Goal: Task Accomplishment & Management: Use online tool/utility

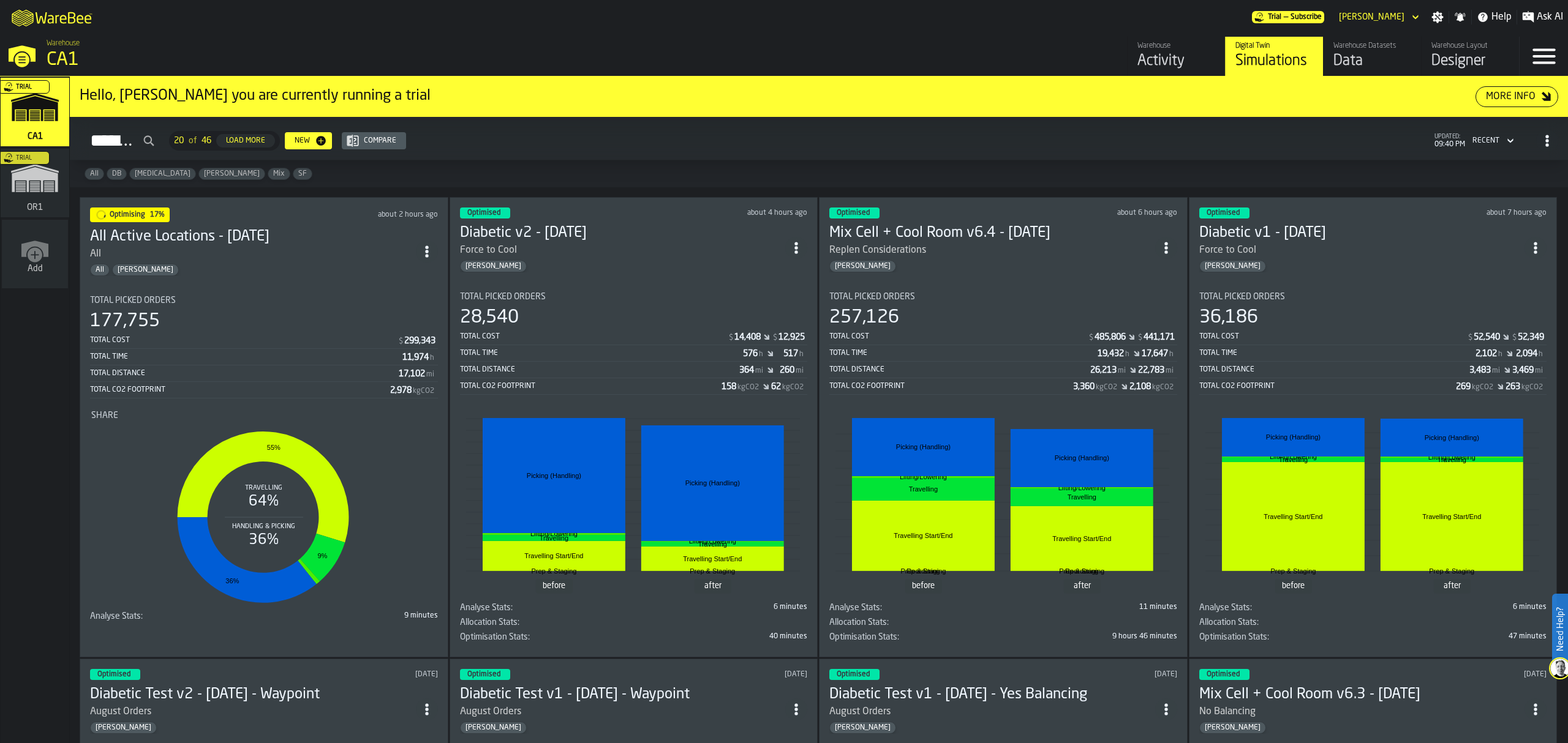
click at [269, 302] on div "Total Picked Orders" at bounding box center [264, 301] width 348 height 10
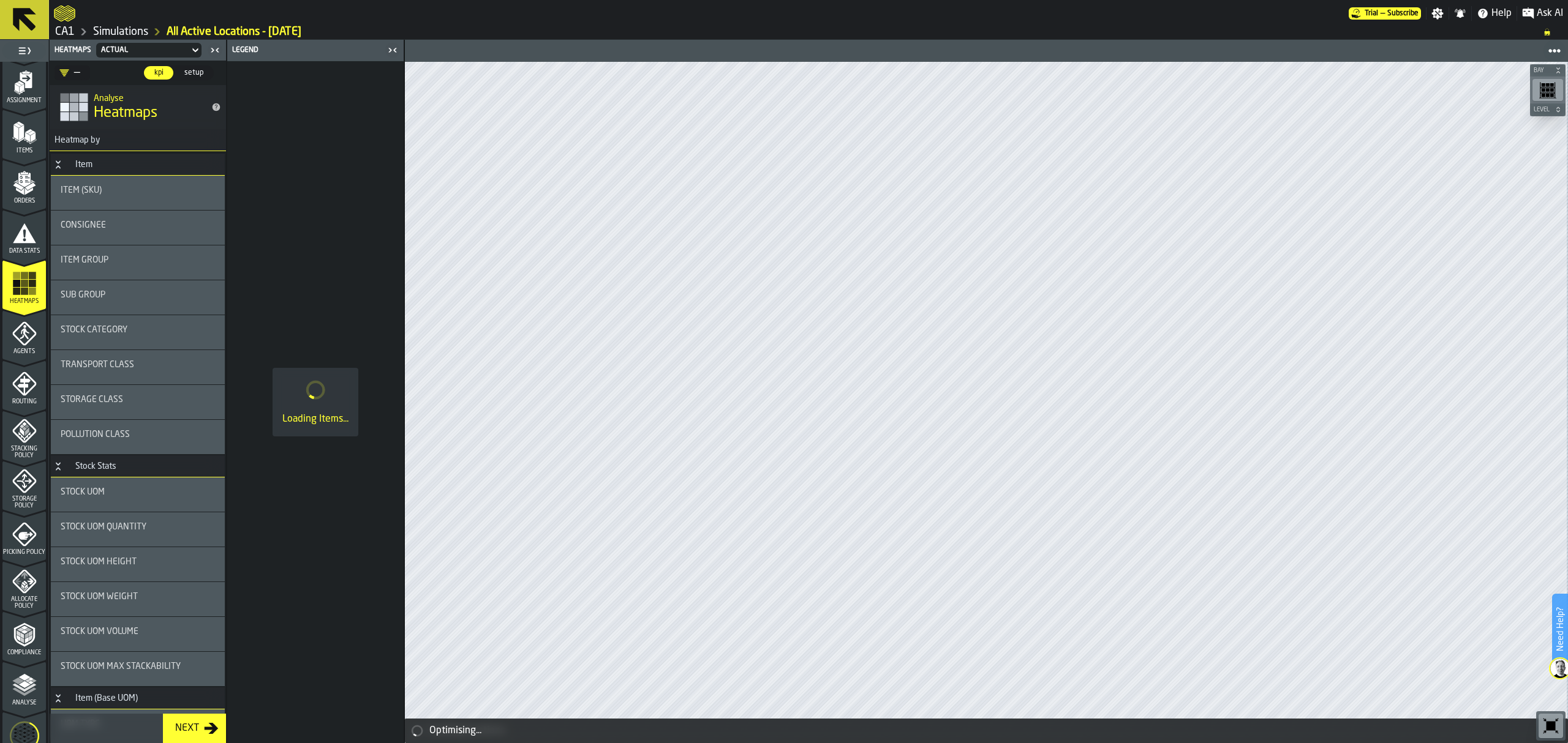
scroll to position [223, 0]
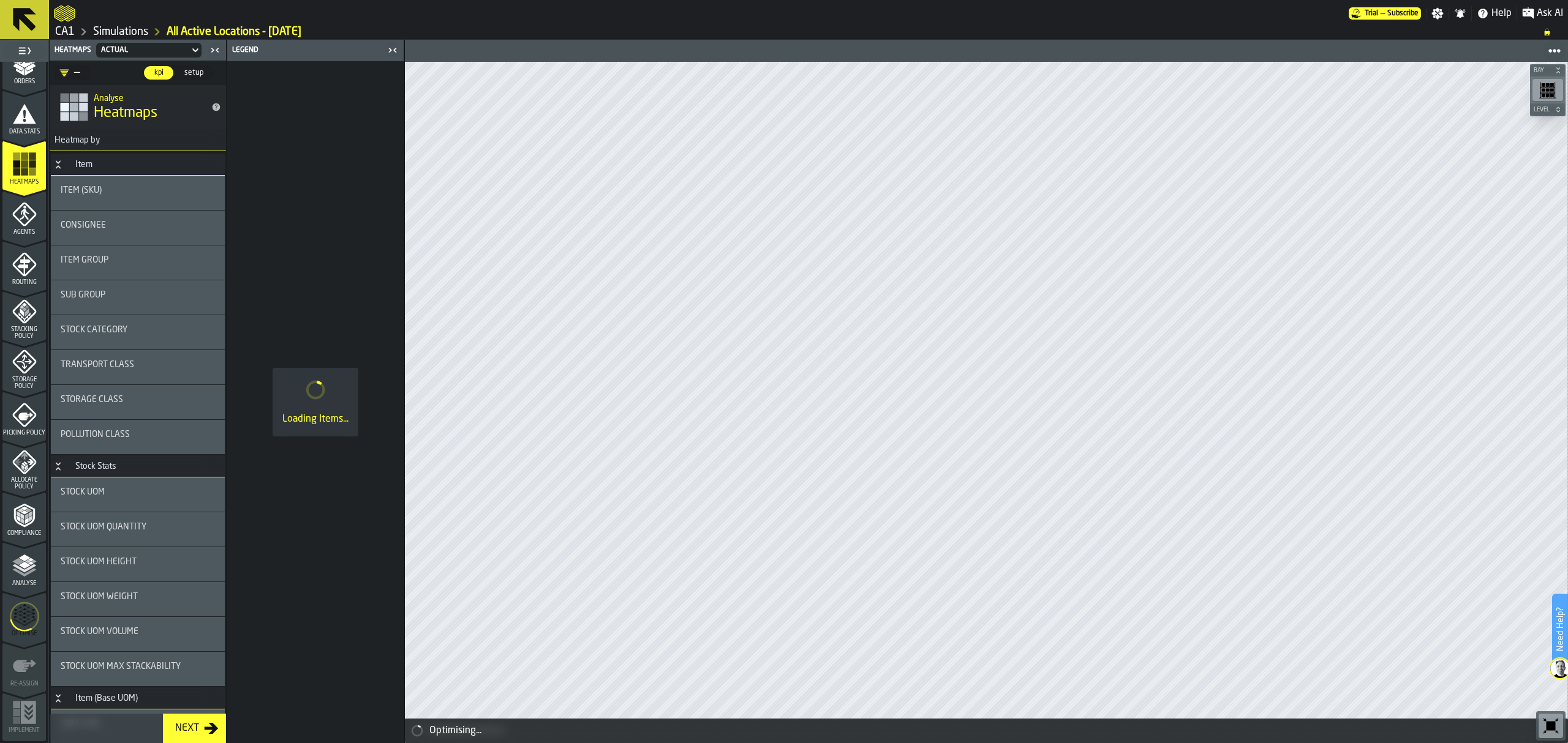
click at [29, 600] on icon "menu Optimise" at bounding box center [24, 617] width 29 height 49
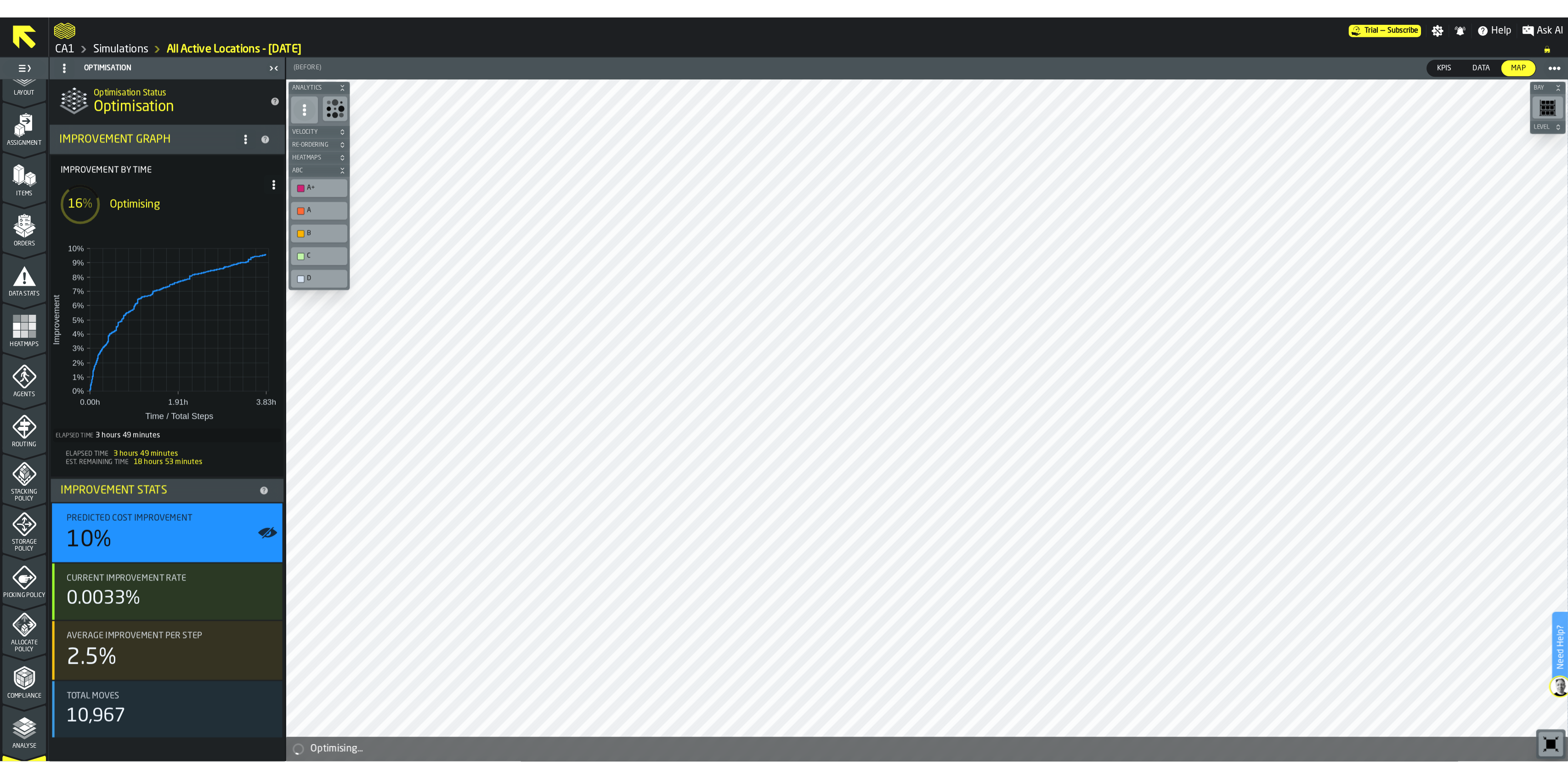
scroll to position [0, 0]
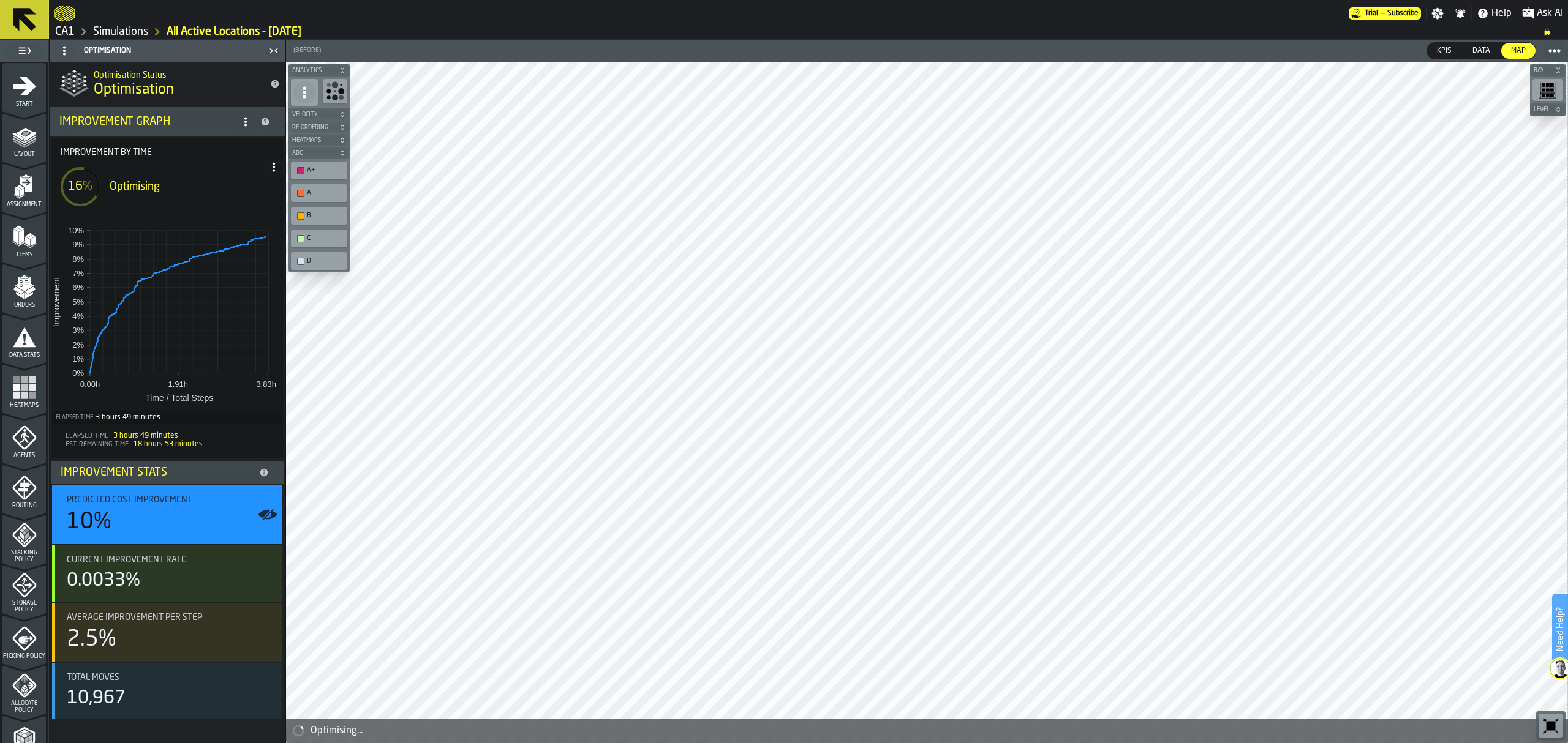
click at [25, 148] on div "Layout" at bounding box center [24, 141] width 44 height 34
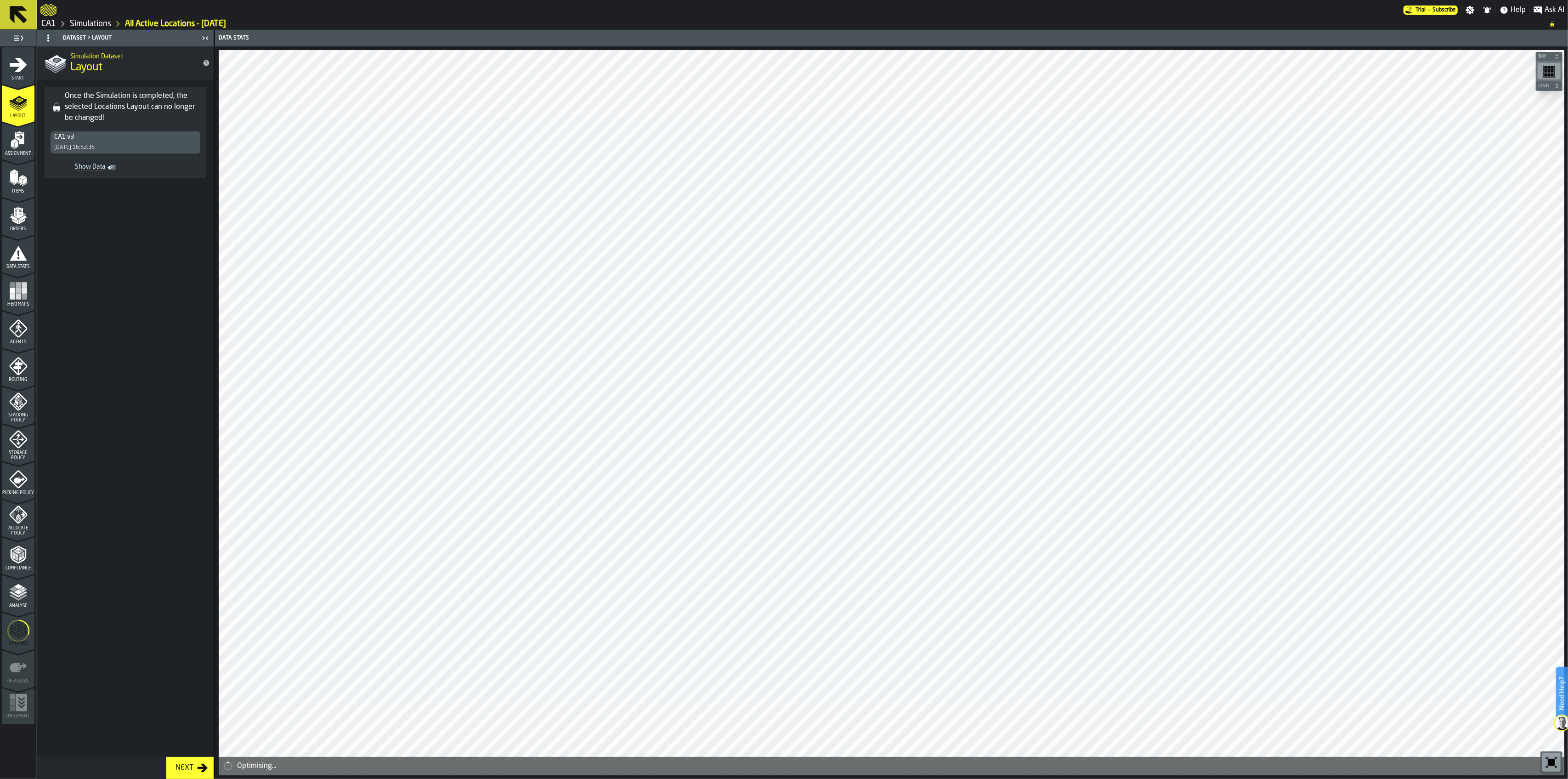
click at [50, 22] on link "CA1" at bounding box center [49, 24] width 15 height 10
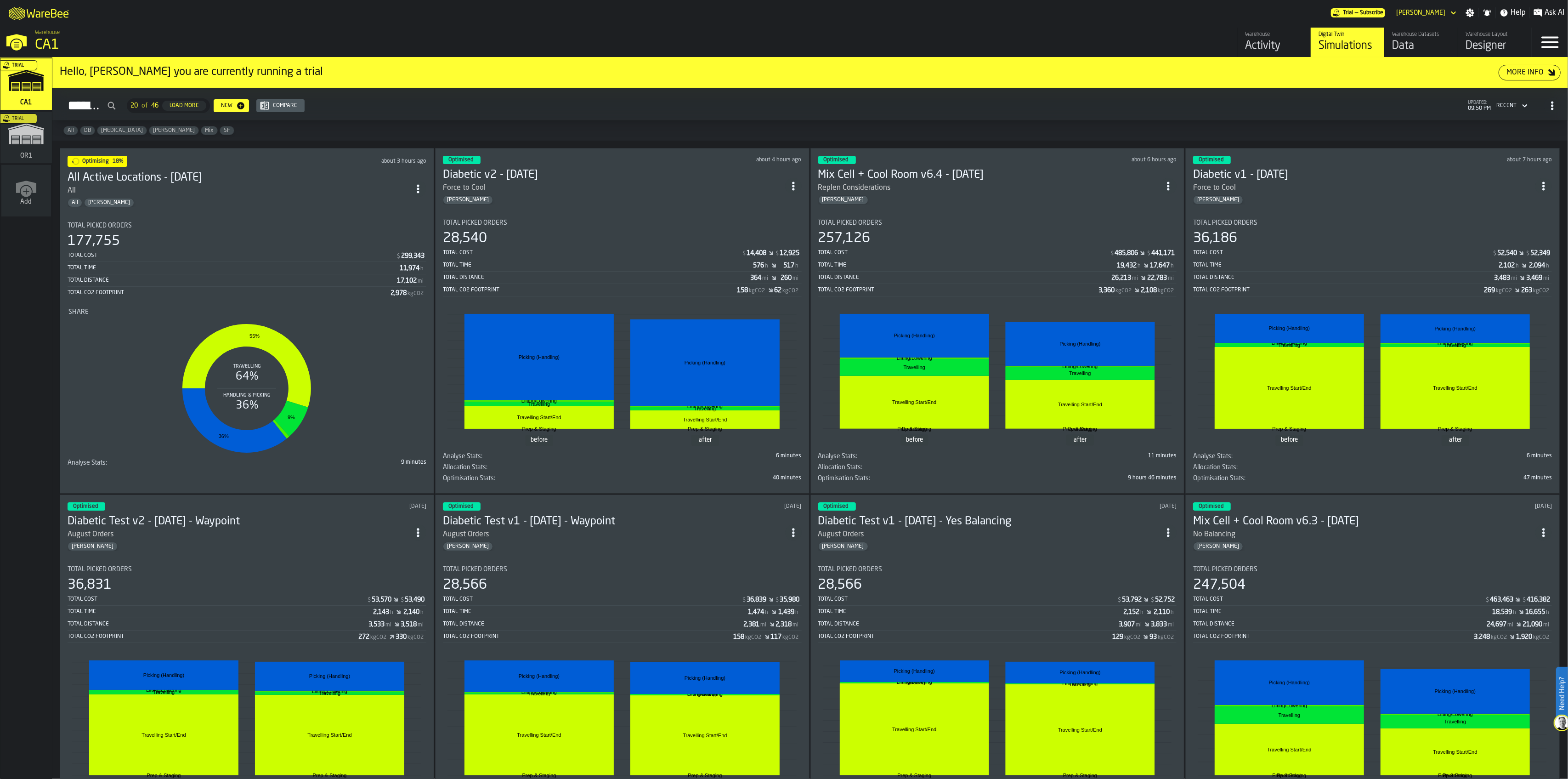
click at [798, 182] on icon "ItemListCard-DashboardItemContainer" at bounding box center [793, 186] width 9 height 9
click at [794, 249] on div "Duplicate" at bounding box center [776, 245] width 47 height 11
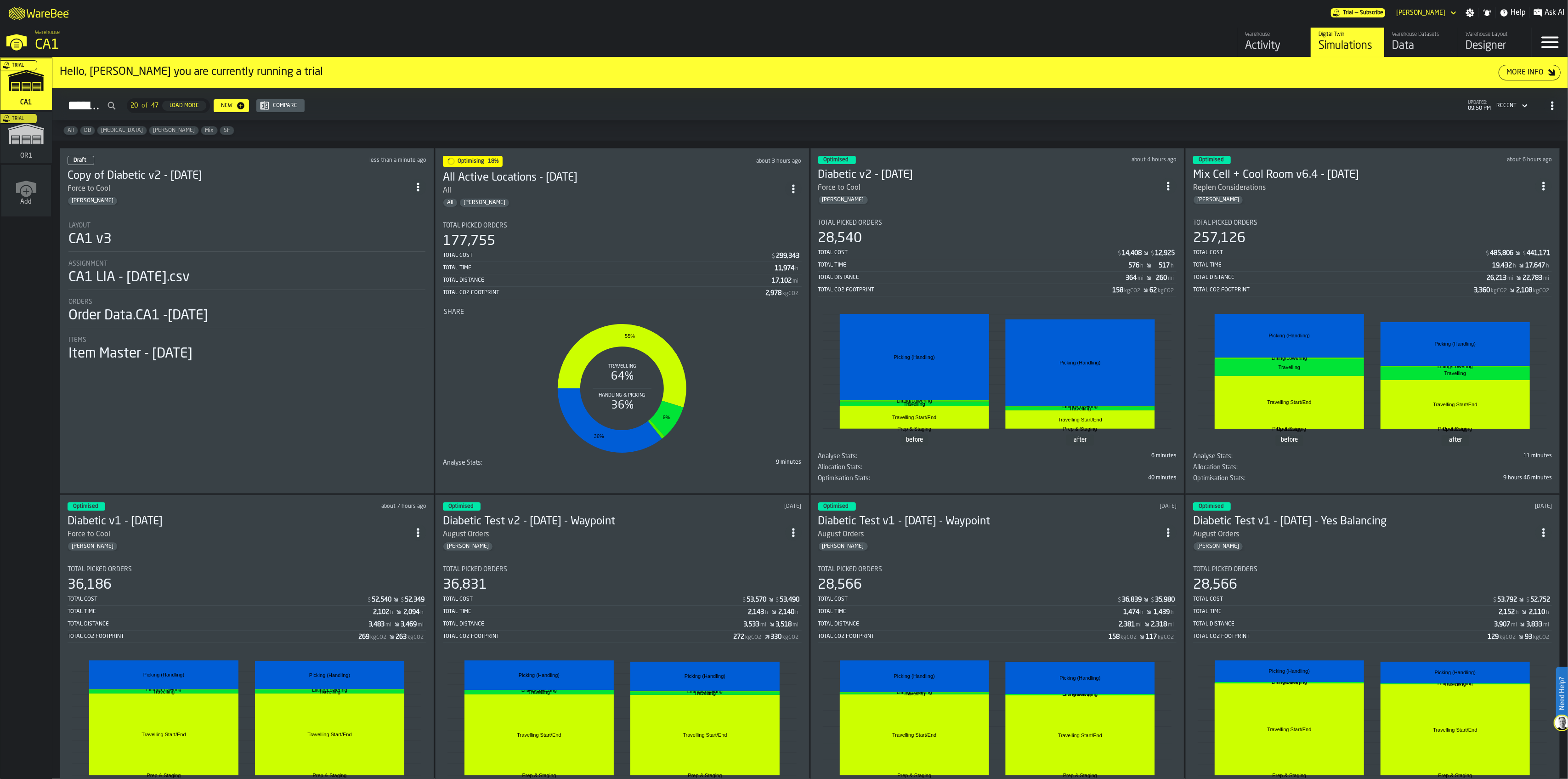
click at [250, 239] on div "CA1 v3" at bounding box center [247, 239] width 357 height 16
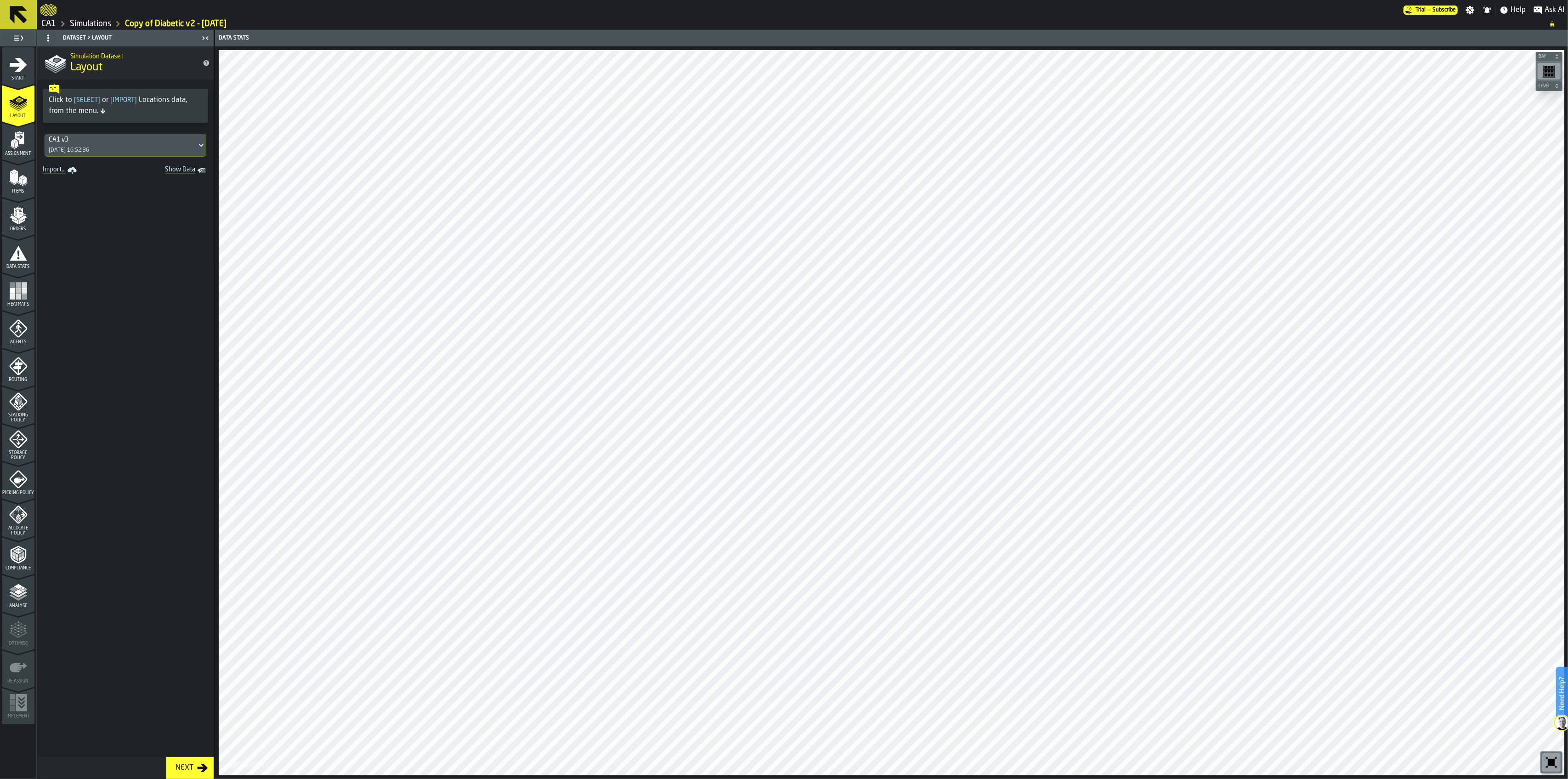
click at [15, 149] on div "Assignment" at bounding box center [18, 144] width 33 height 26
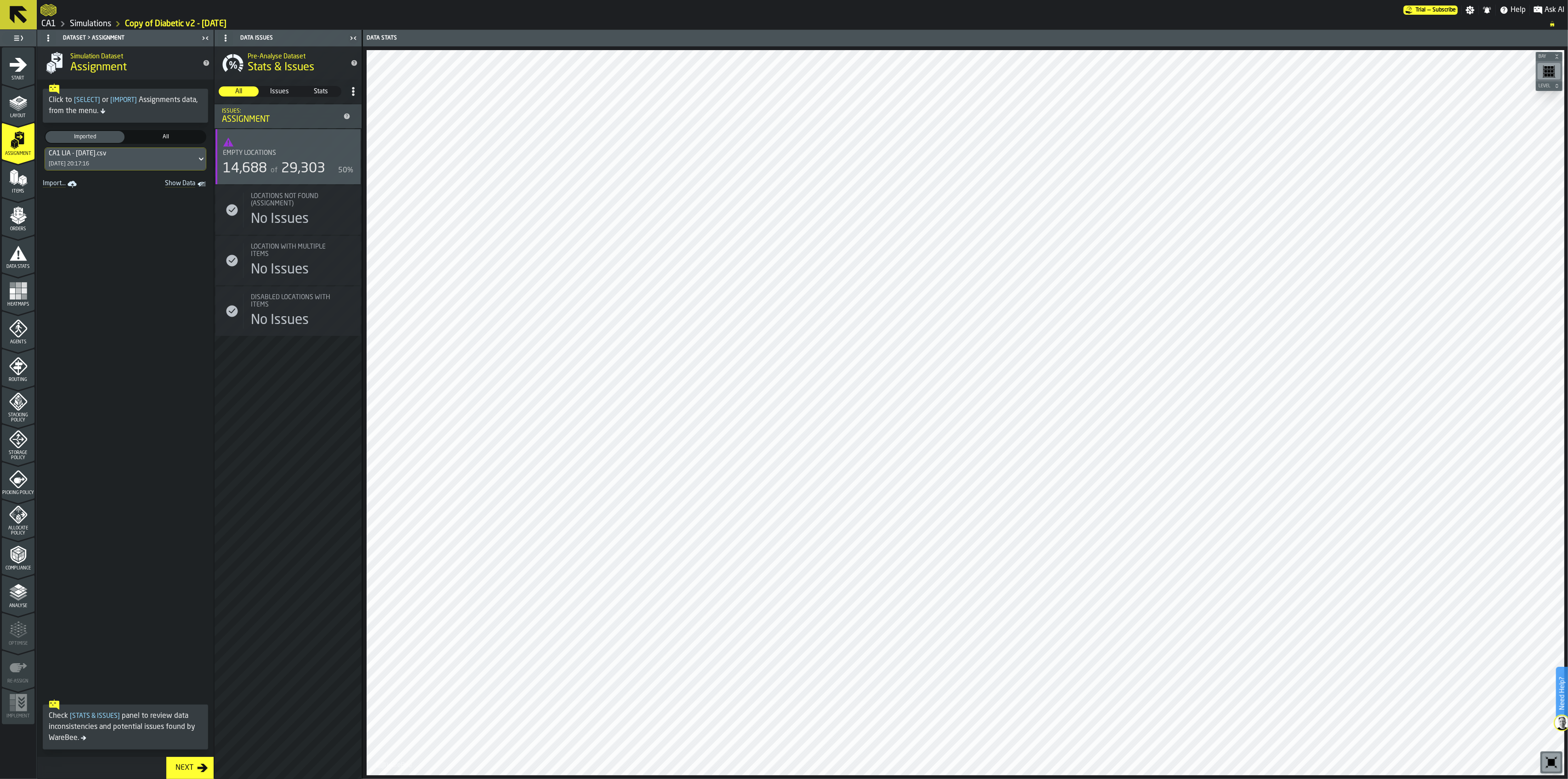
click at [197, 155] on icon at bounding box center [201, 159] width 9 height 11
click at [108, 499] on span at bounding box center [125, 443] width 177 height 505
click at [55, 186] on link "Import..." at bounding box center [60, 184] width 43 height 13
click at [27, 111] on div "Layout" at bounding box center [18, 106] width 33 height 26
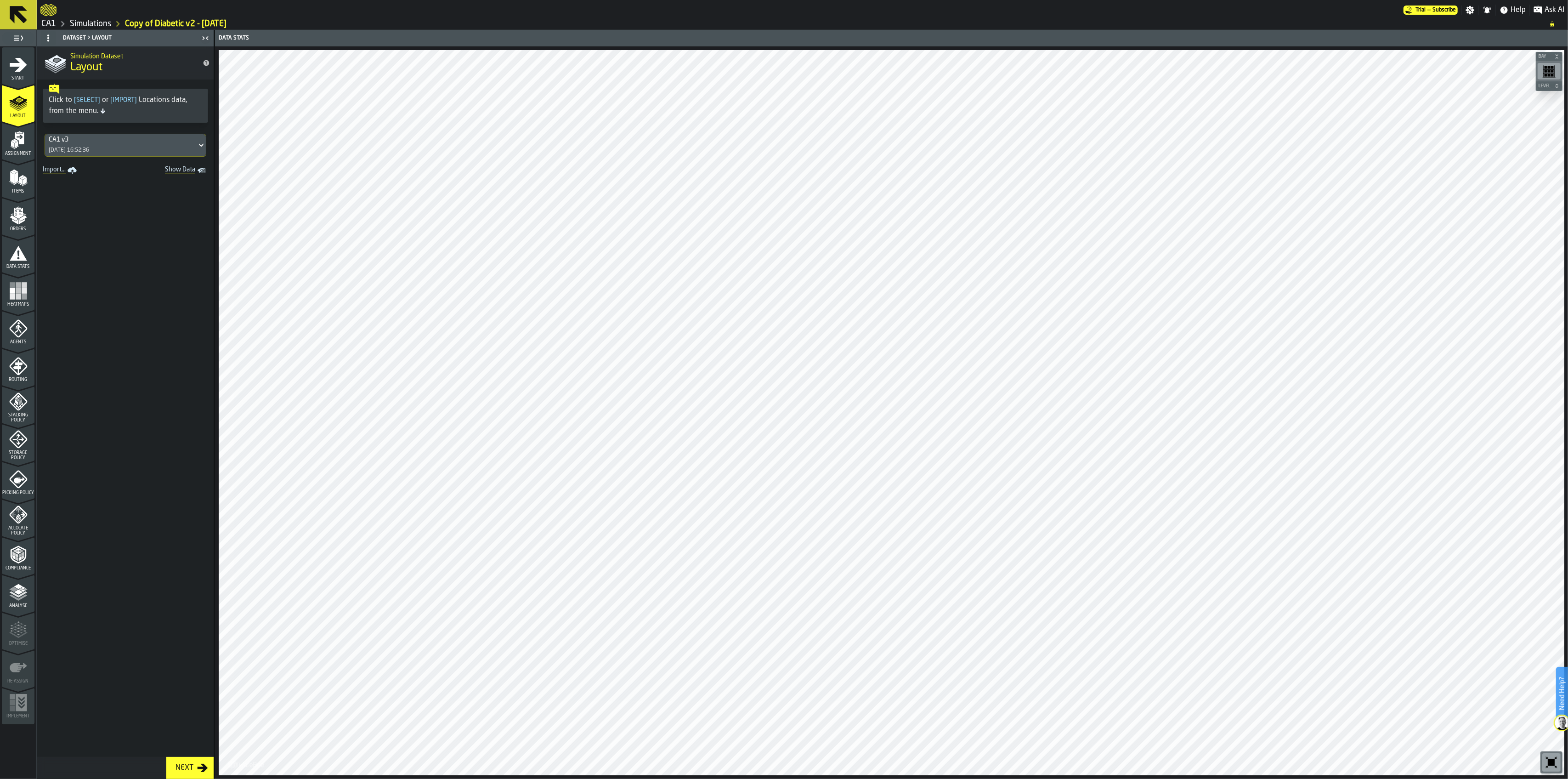
click at [27, 145] on div "Assignment" at bounding box center [18, 144] width 33 height 26
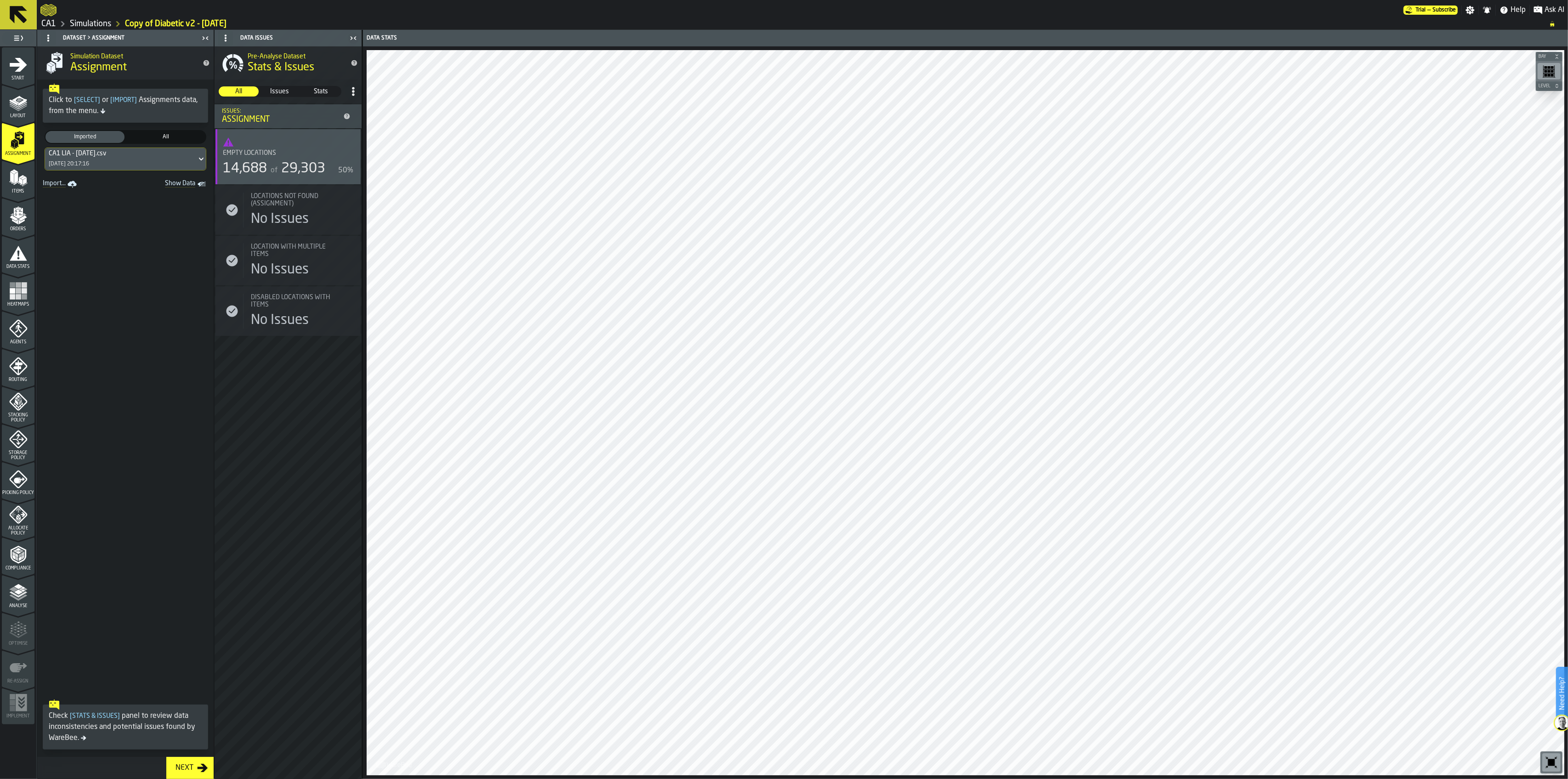
click at [197, 160] on icon at bounding box center [201, 159] width 9 height 11
click at [135, 213] on div "DB Future State LIA - 10.9.25.csv 09/10/2025, 22:00:40" at bounding box center [113, 206] width 127 height 22
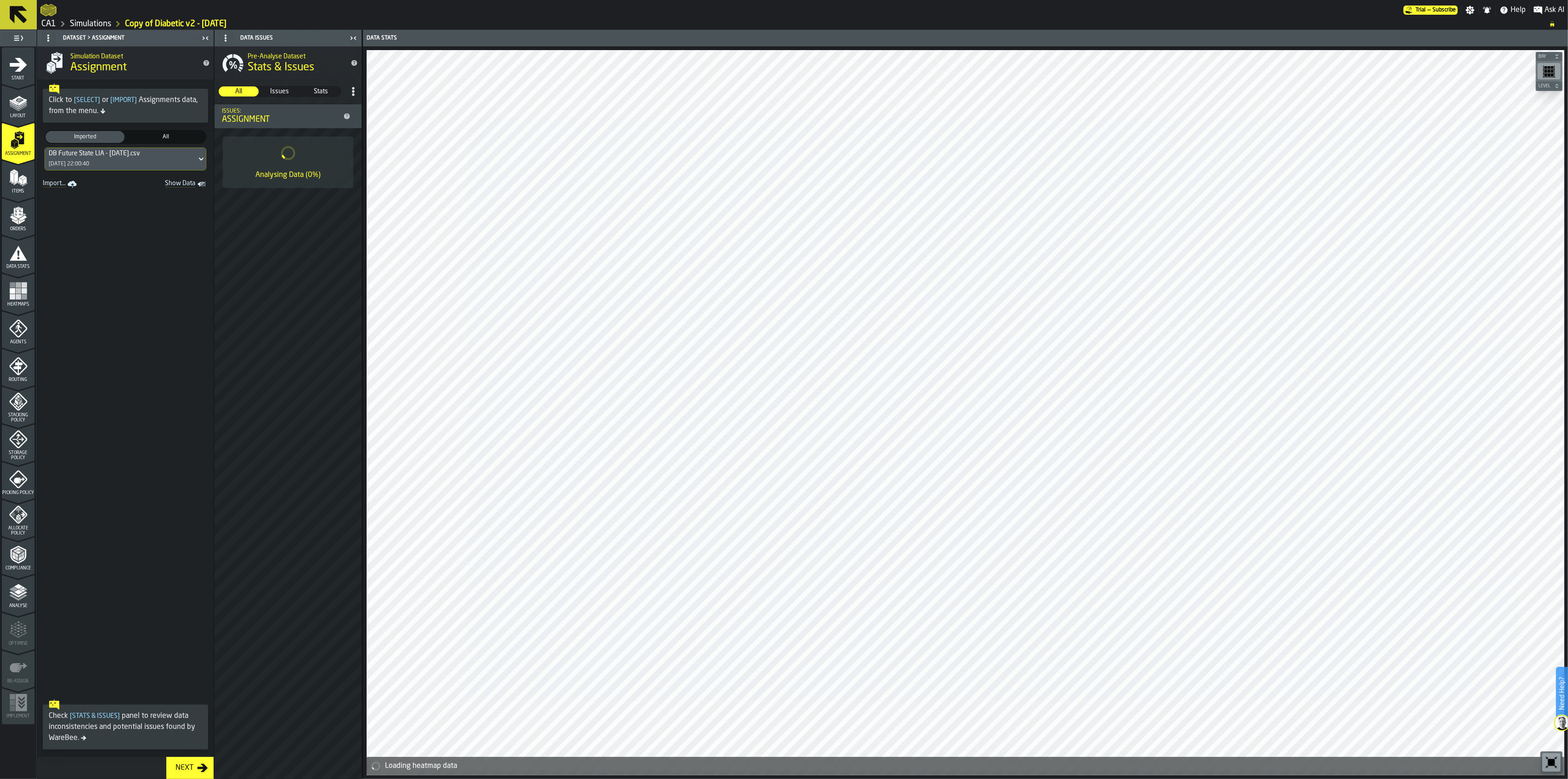
click at [188, 558] on div "Next" at bounding box center [184, 768] width 26 height 11
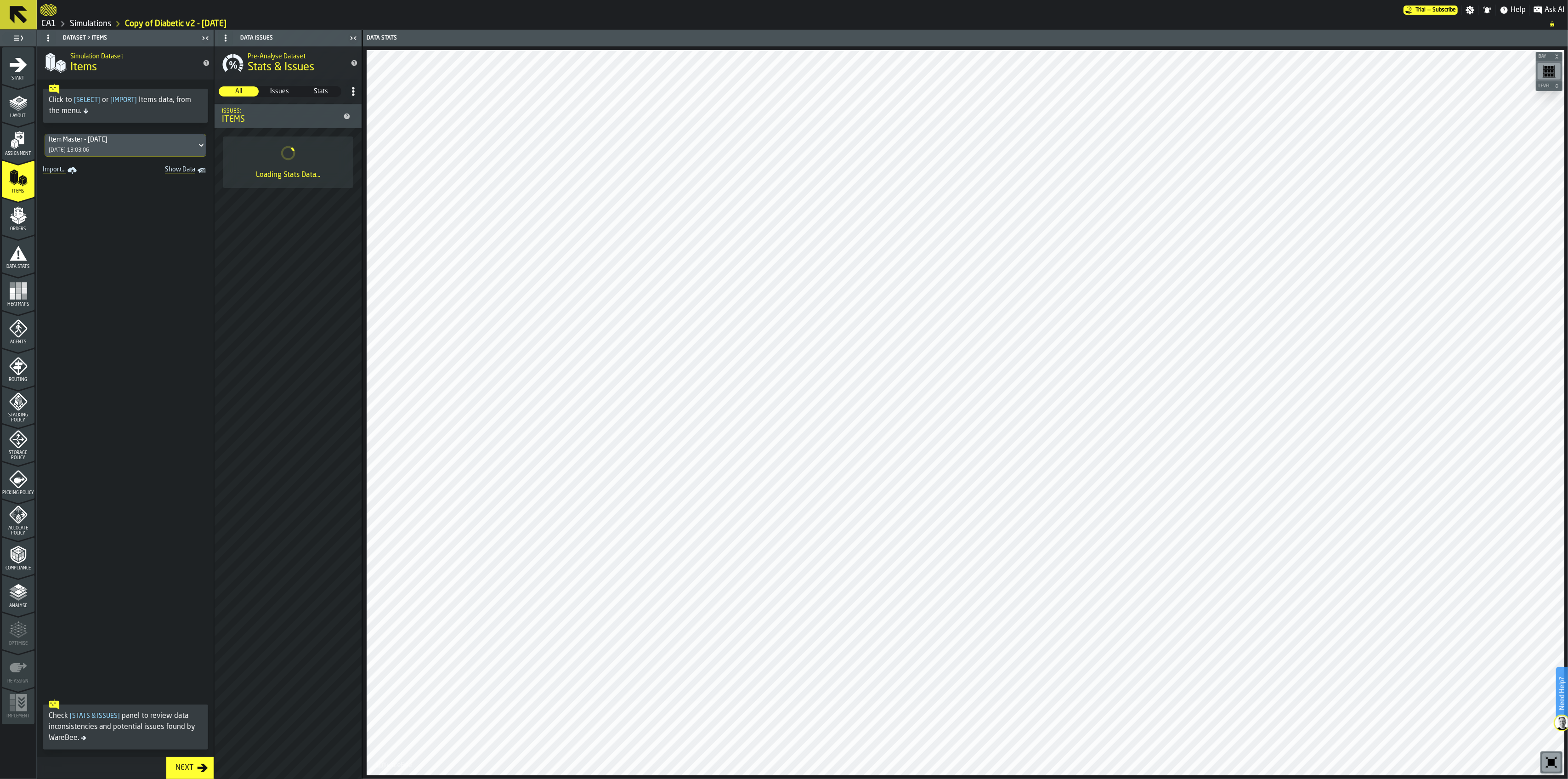
click at [201, 558] on icon "button-Next" at bounding box center [203, 768] width 11 height 11
click at [20, 332] on icon "menu Agents" at bounding box center [19, 330] width 7 height 9
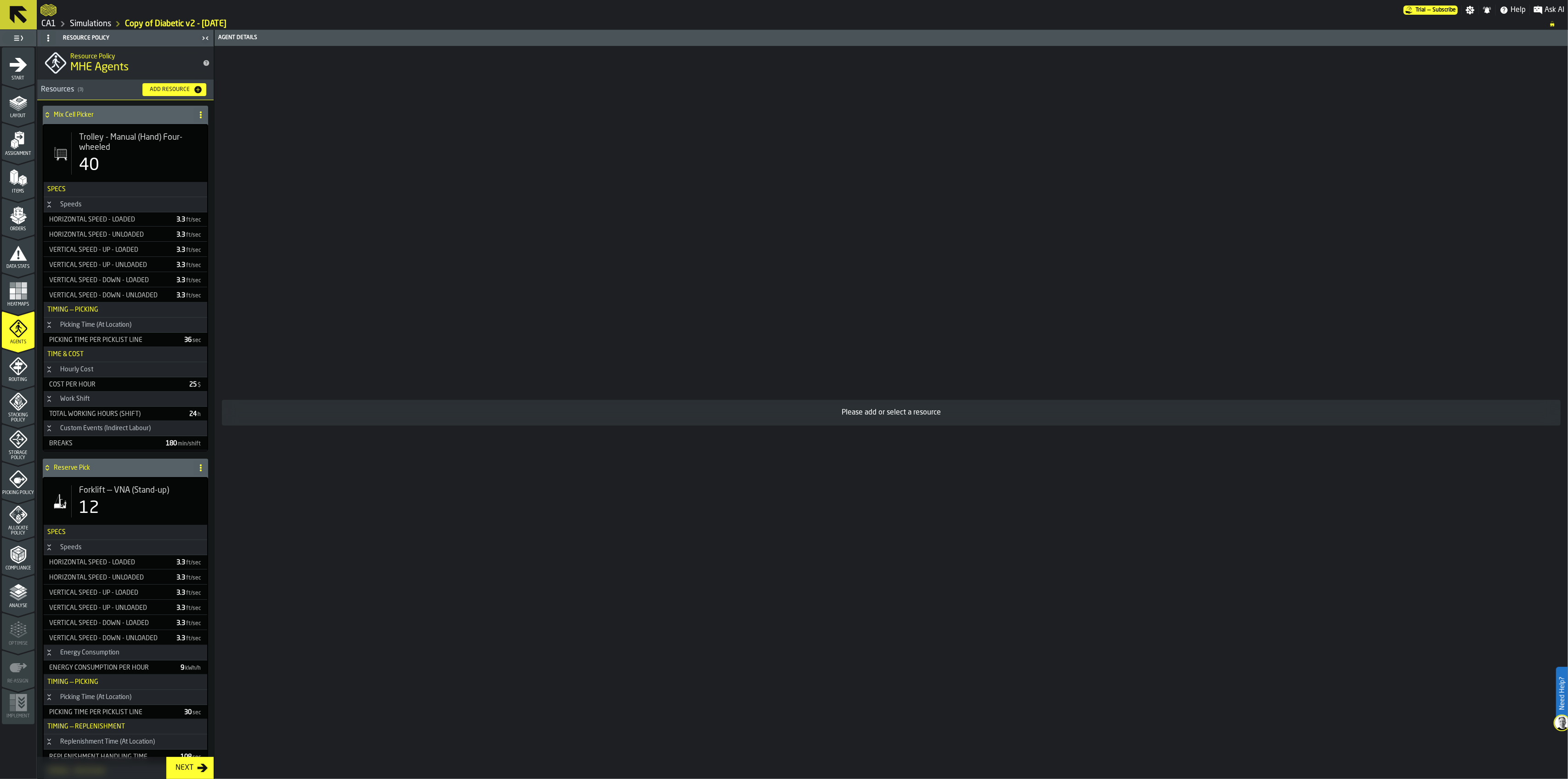
click at [18, 372] on icon "menu Routing" at bounding box center [18, 367] width 10 height 14
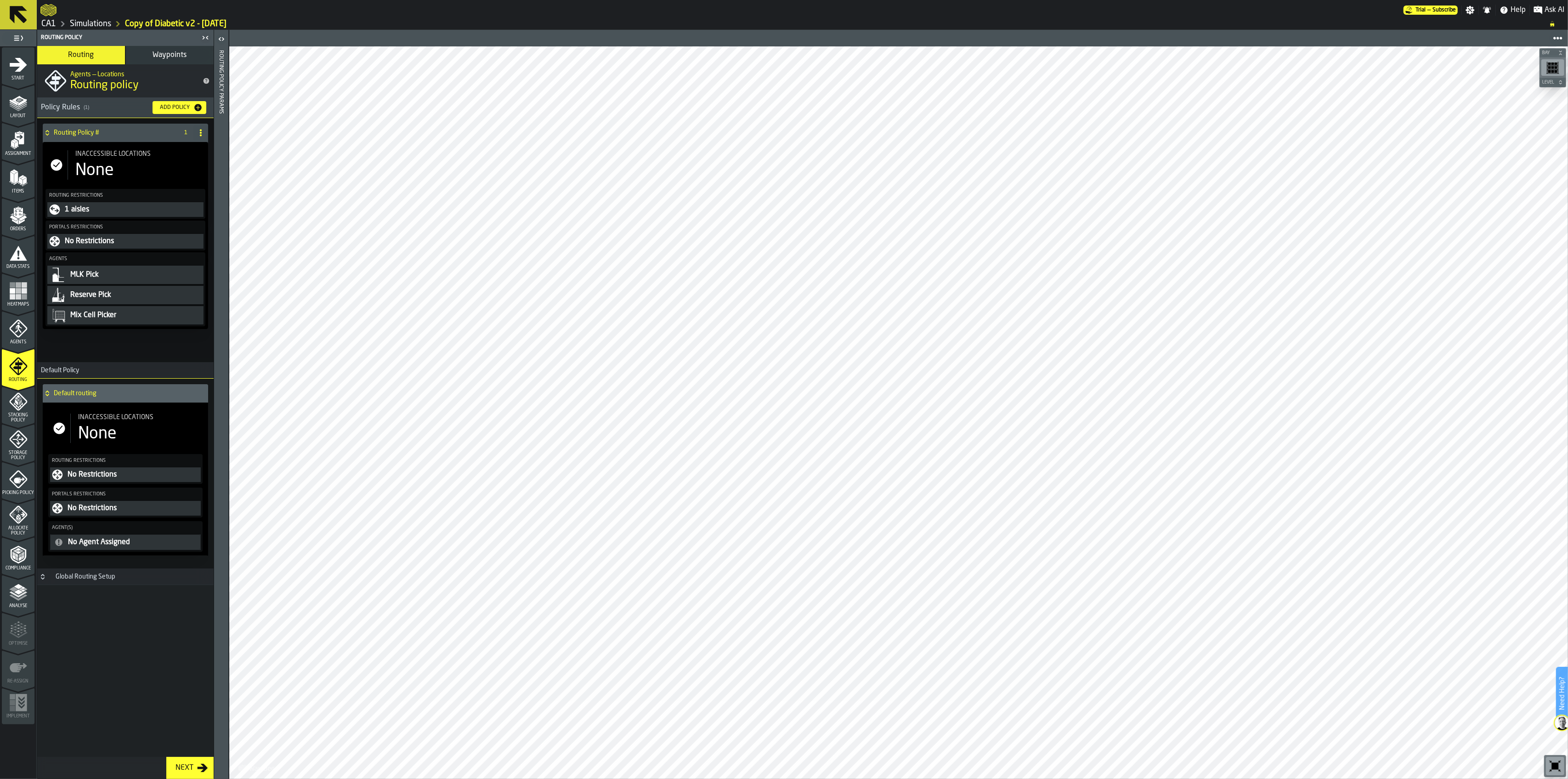
click at [21, 405] on icon "menu Stacking Policy" at bounding box center [18, 402] width 18 height 18
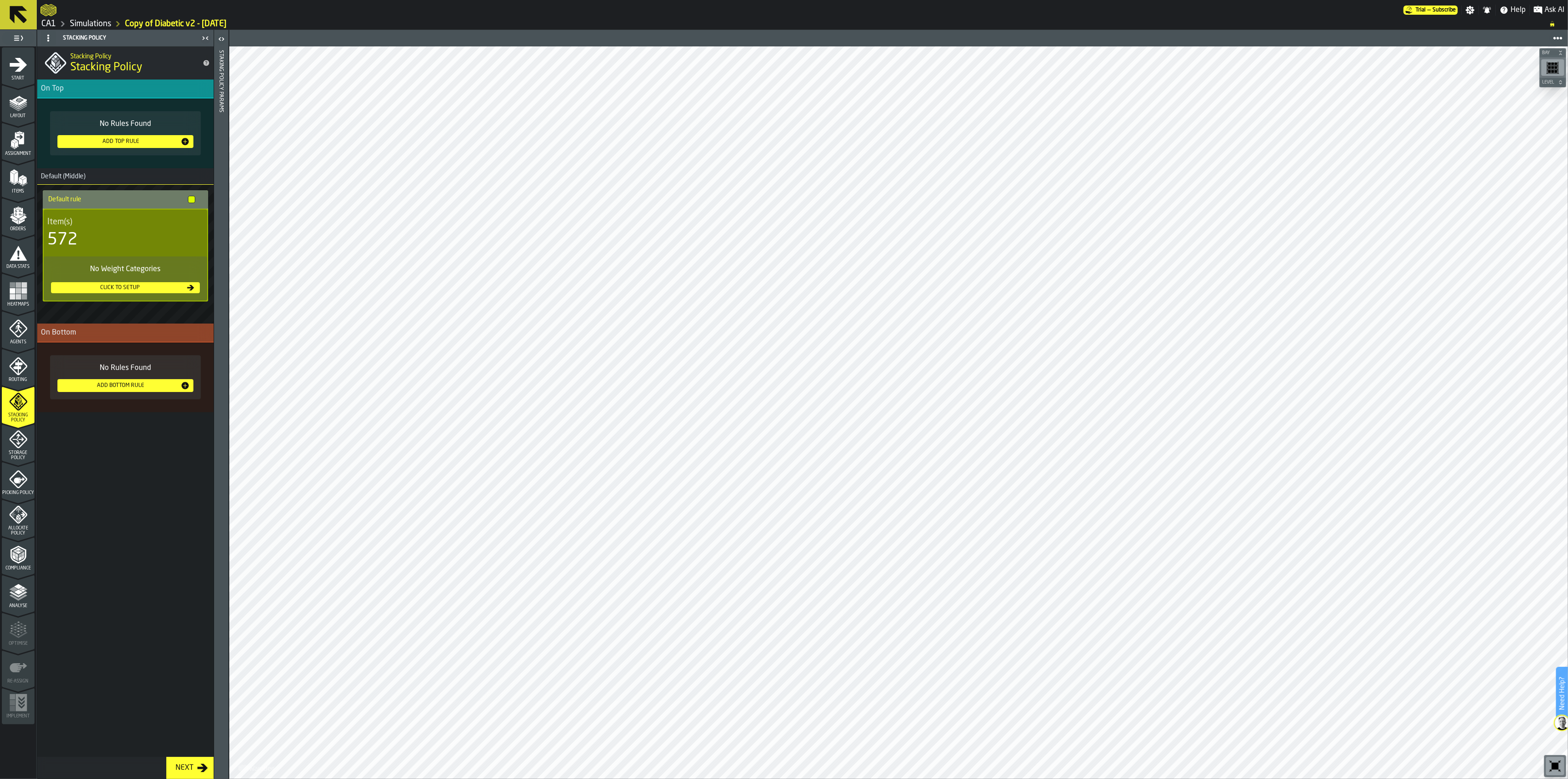
click at [21, 443] on icon "menu Storage Policy" at bounding box center [18, 439] width 18 height 18
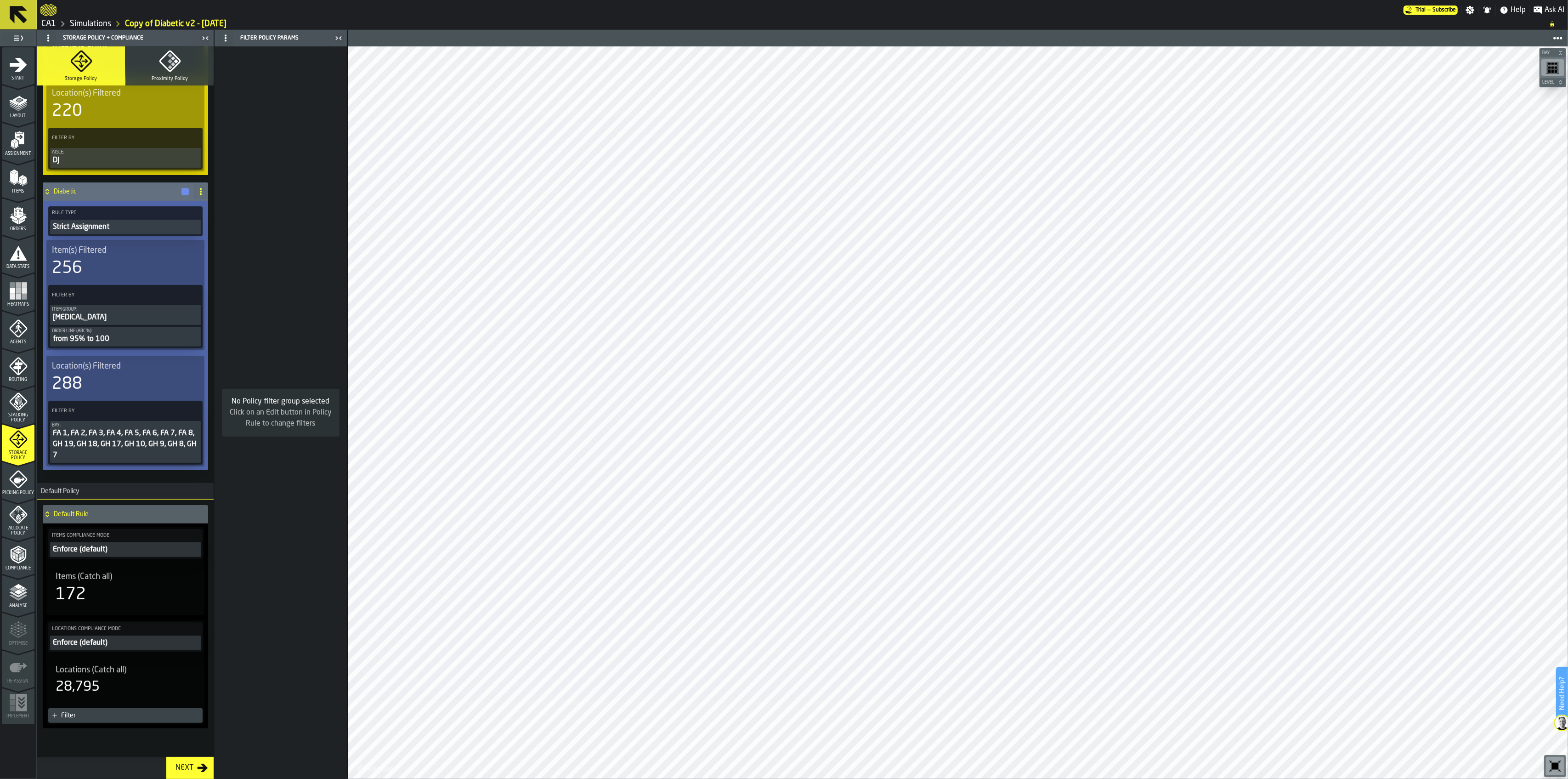
scroll to position [244, 0]
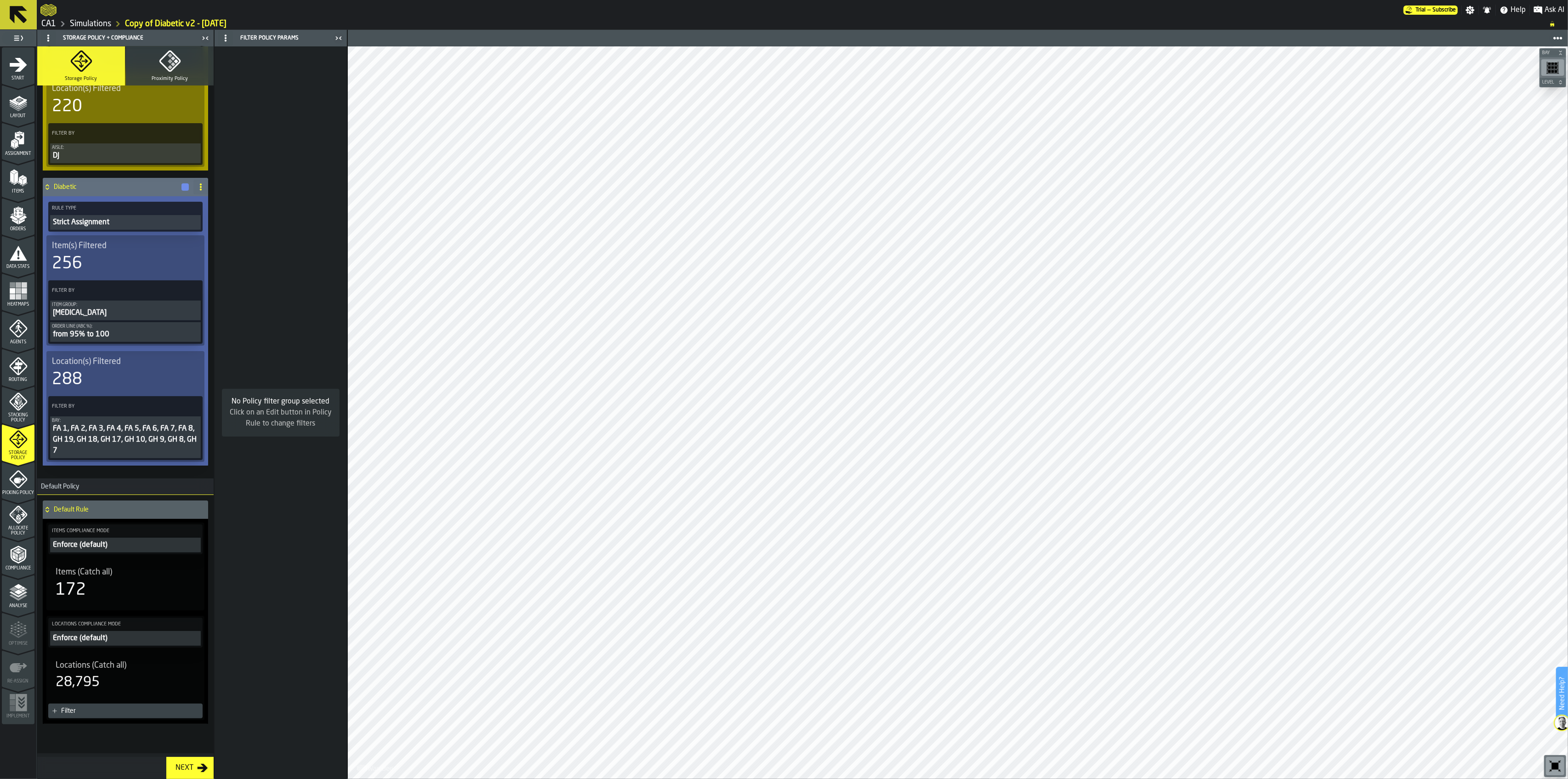
click at [29, 489] on div "Picking Policy" at bounding box center [18, 483] width 33 height 26
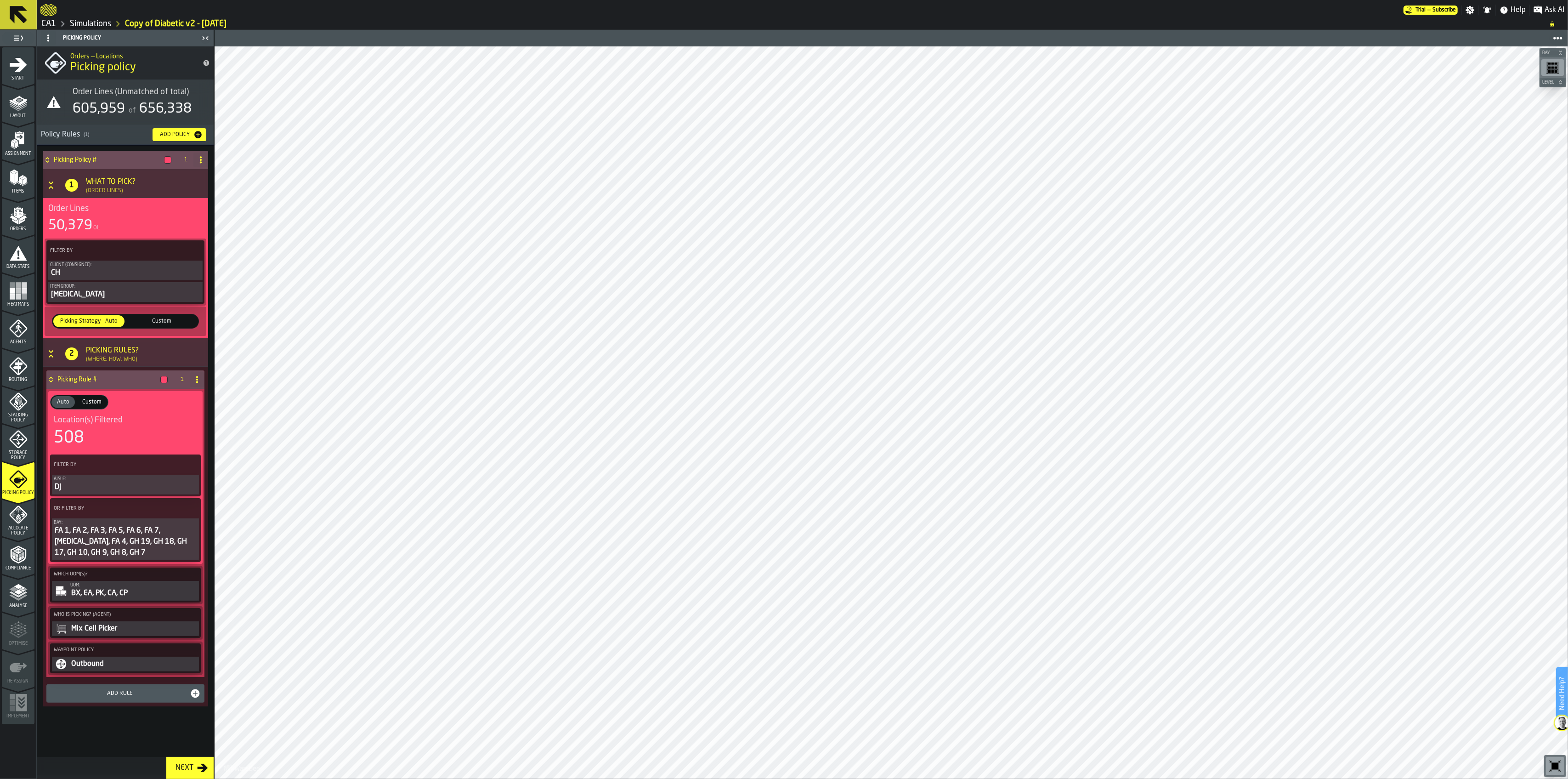
click at [24, 448] on div "Storage Policy" at bounding box center [18, 445] width 33 height 30
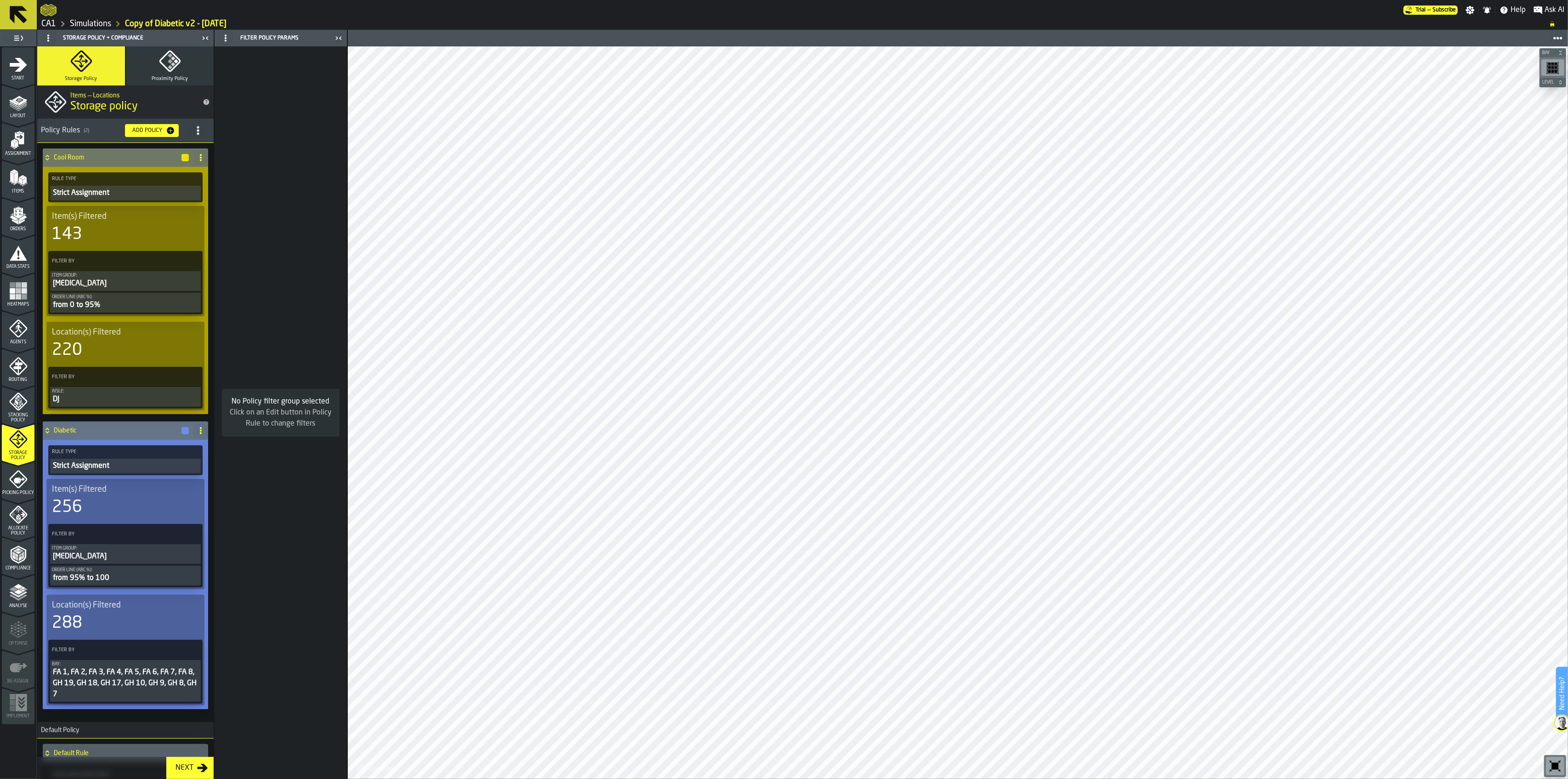
click at [135, 558] on div "288" at bounding box center [125, 623] width 147 height 18
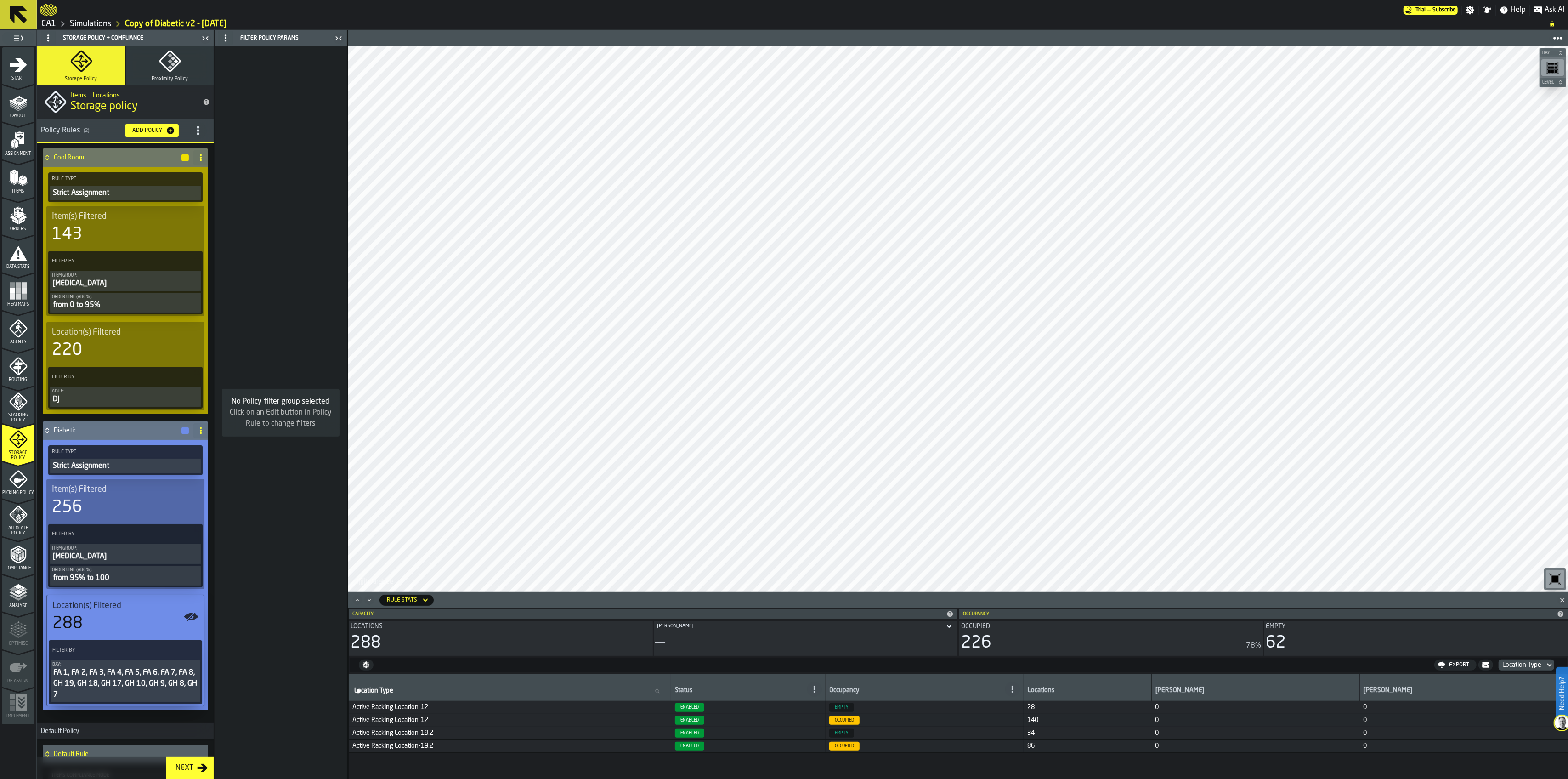
click at [145, 558] on div "FA 1, FA 2, FA 3, FA 4, FA 5, FA 6, FA 7, FA 8, GH 19, GH 18, GH 17, GH 10, GH …" at bounding box center [125, 684] width 146 height 33
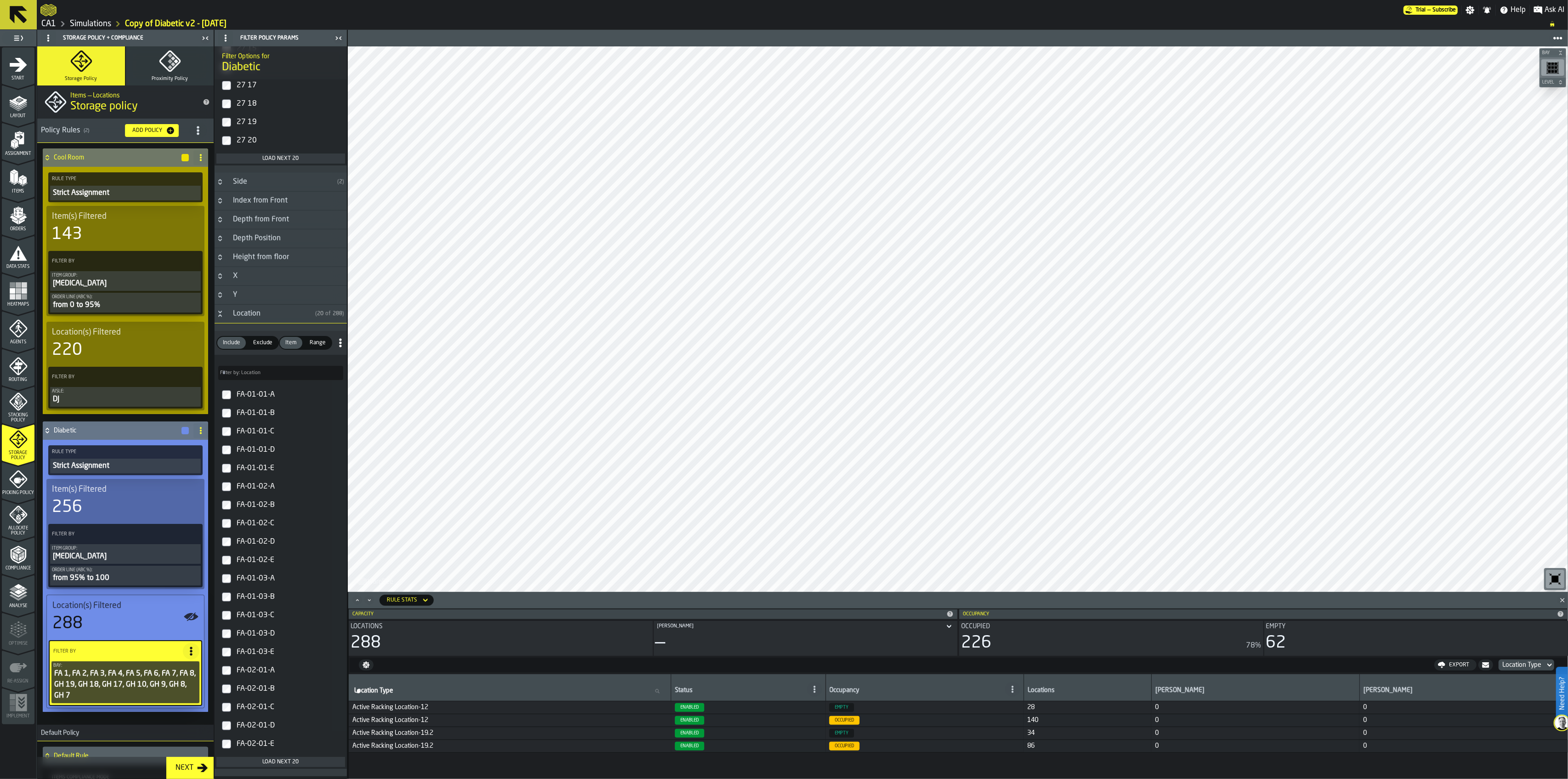
scroll to position [1073, 0]
click at [300, 398] on input "Filter by: Location Filter by: Location" at bounding box center [281, 397] width 125 height 14
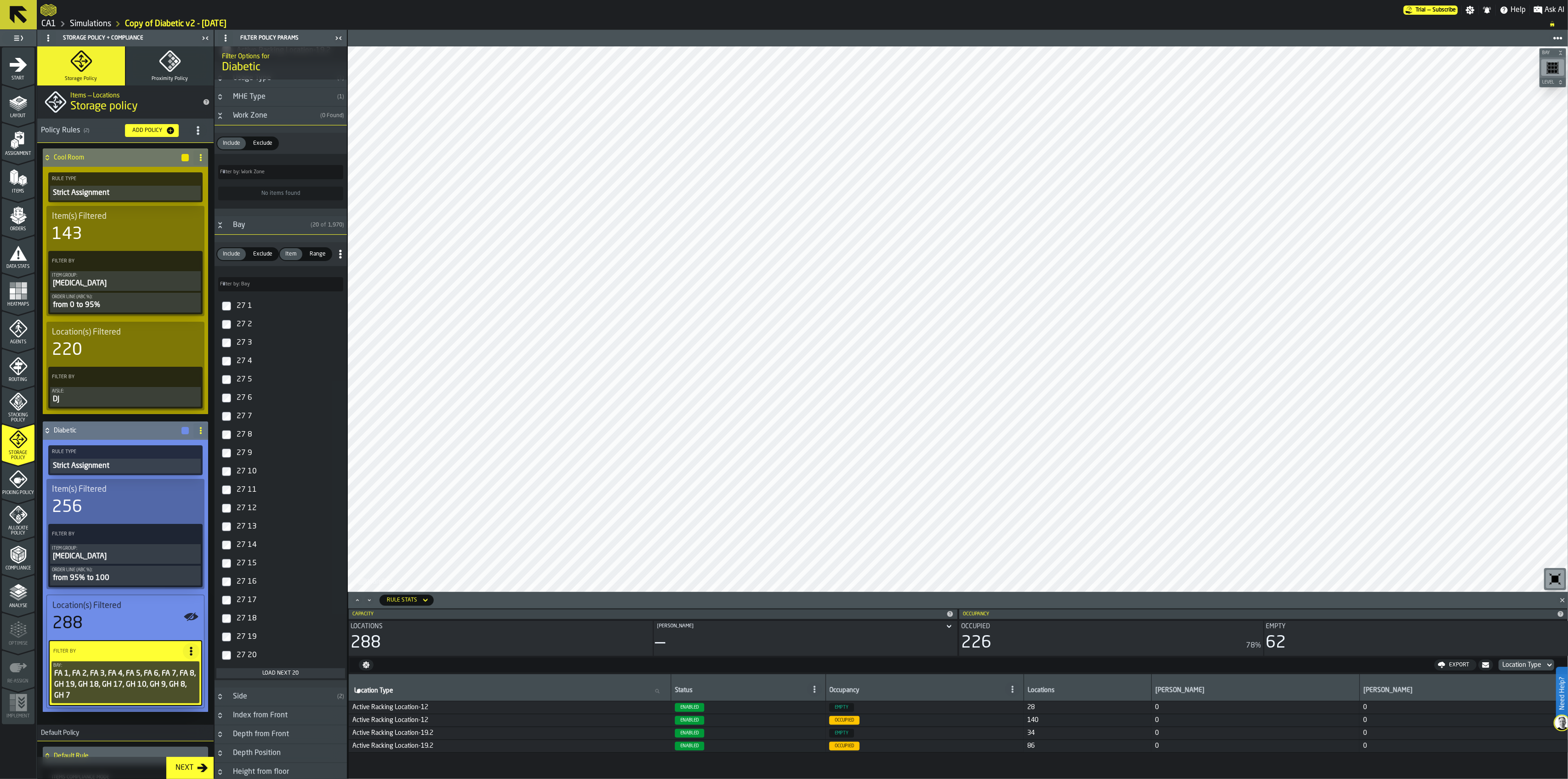
scroll to position [337, 0]
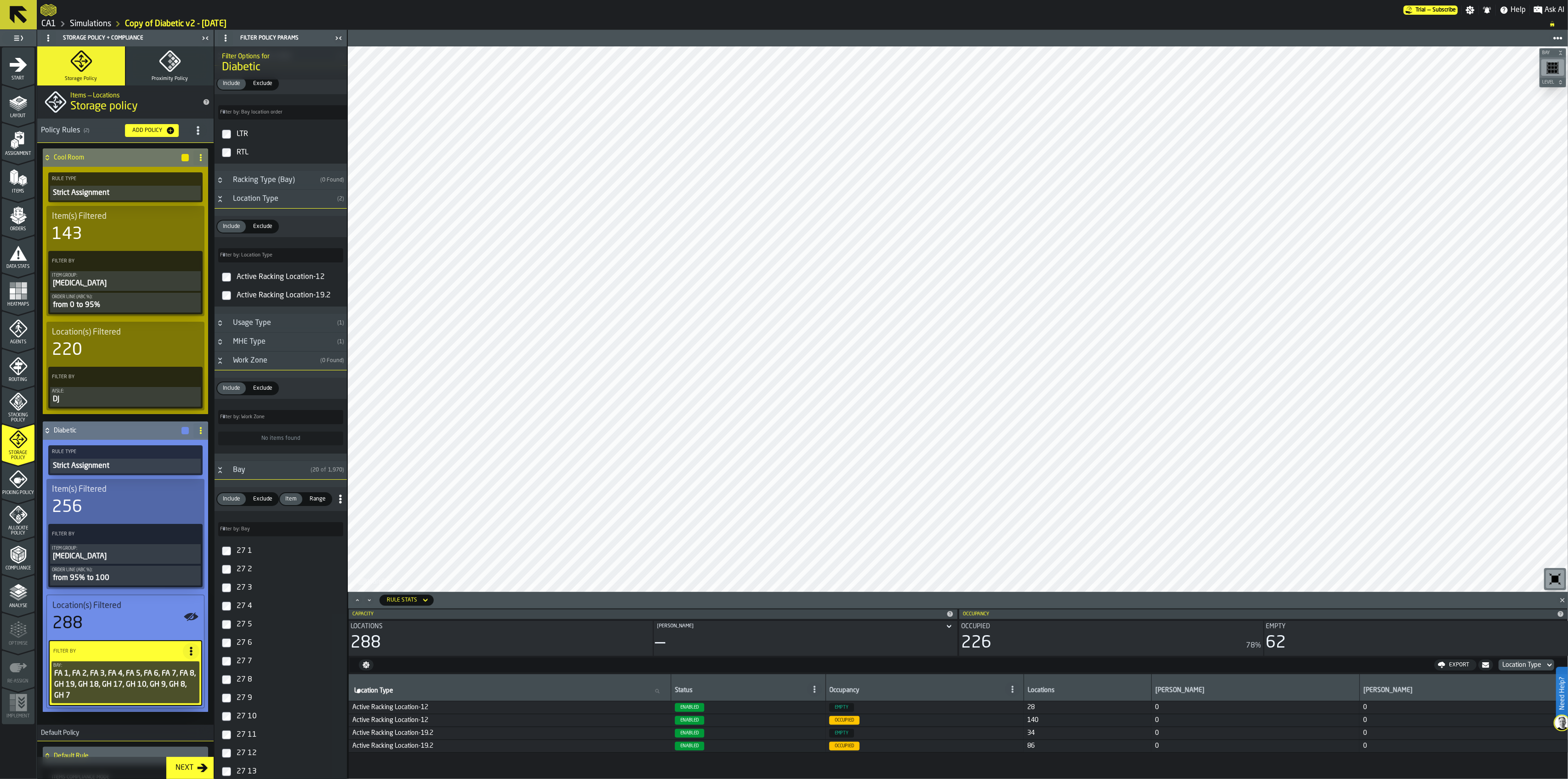
click at [277, 531] on input "Filter by: Bay Filter by: Bay" at bounding box center [281, 529] width 125 height 14
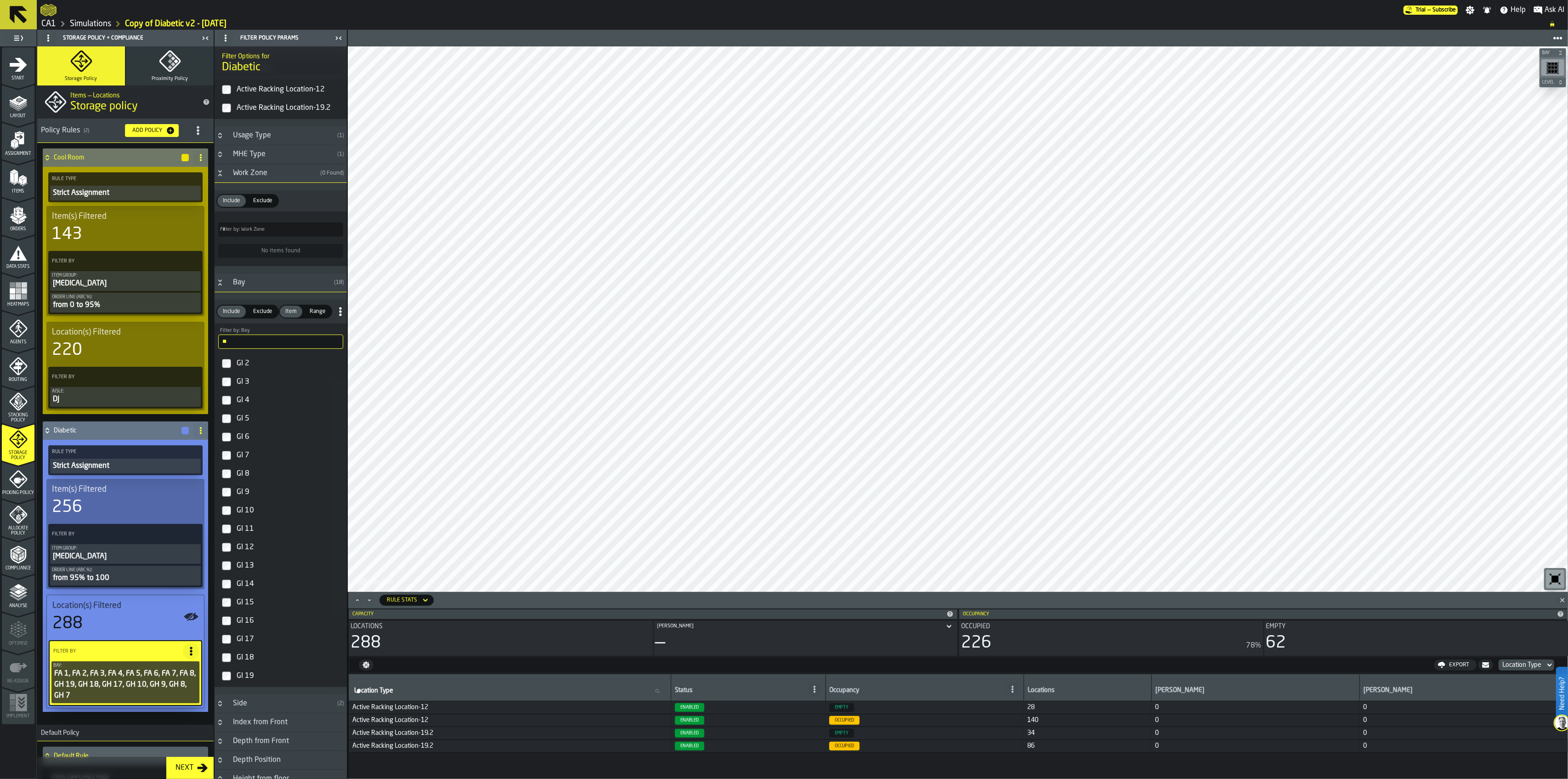
scroll to position [644, 0]
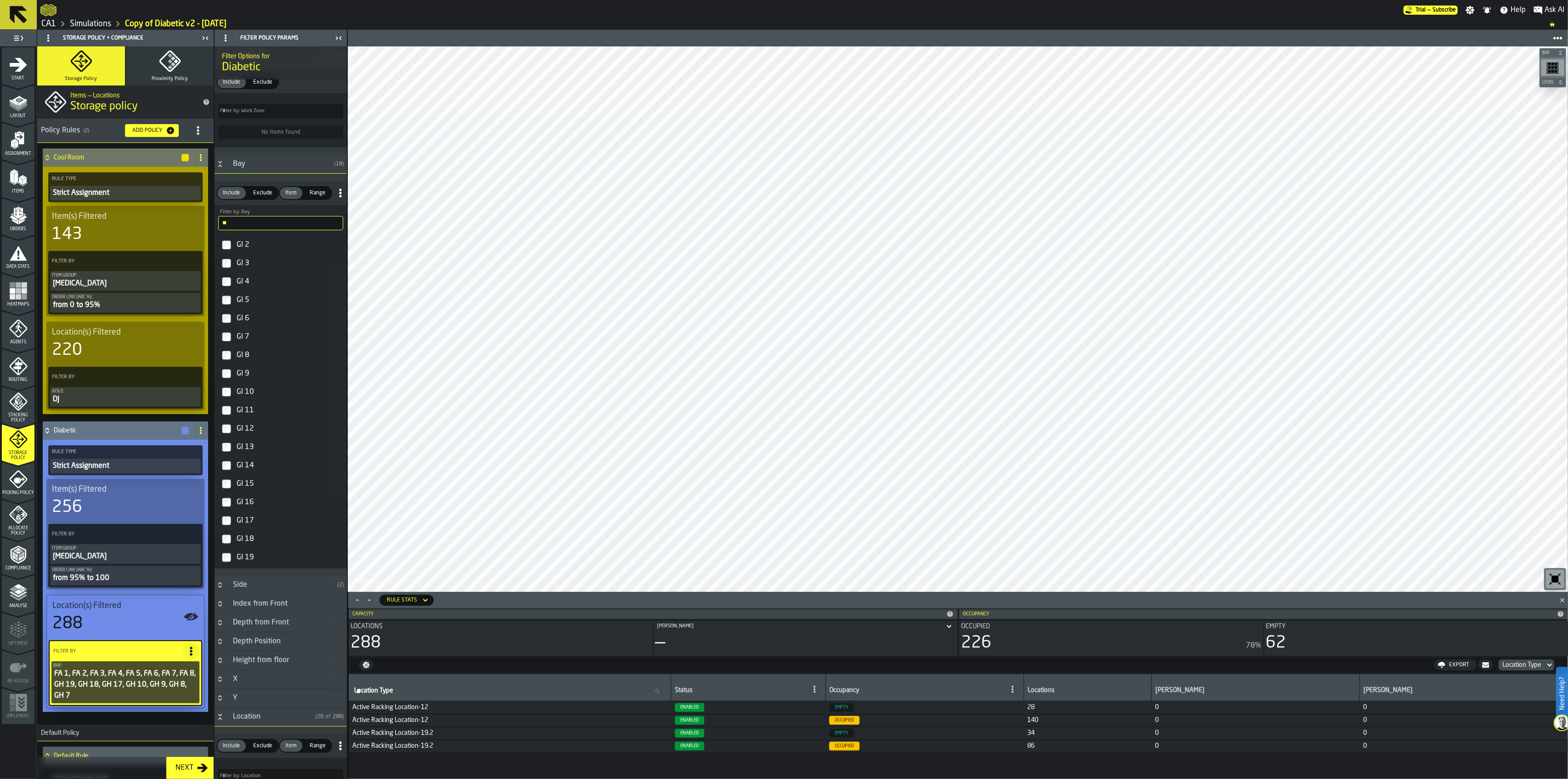
drag, startPoint x: 252, startPoint y: 560, endPoint x: 254, endPoint y: 542, distance: 18.1
click at [252, 558] on div "GI 19" at bounding box center [289, 557] width 108 height 15
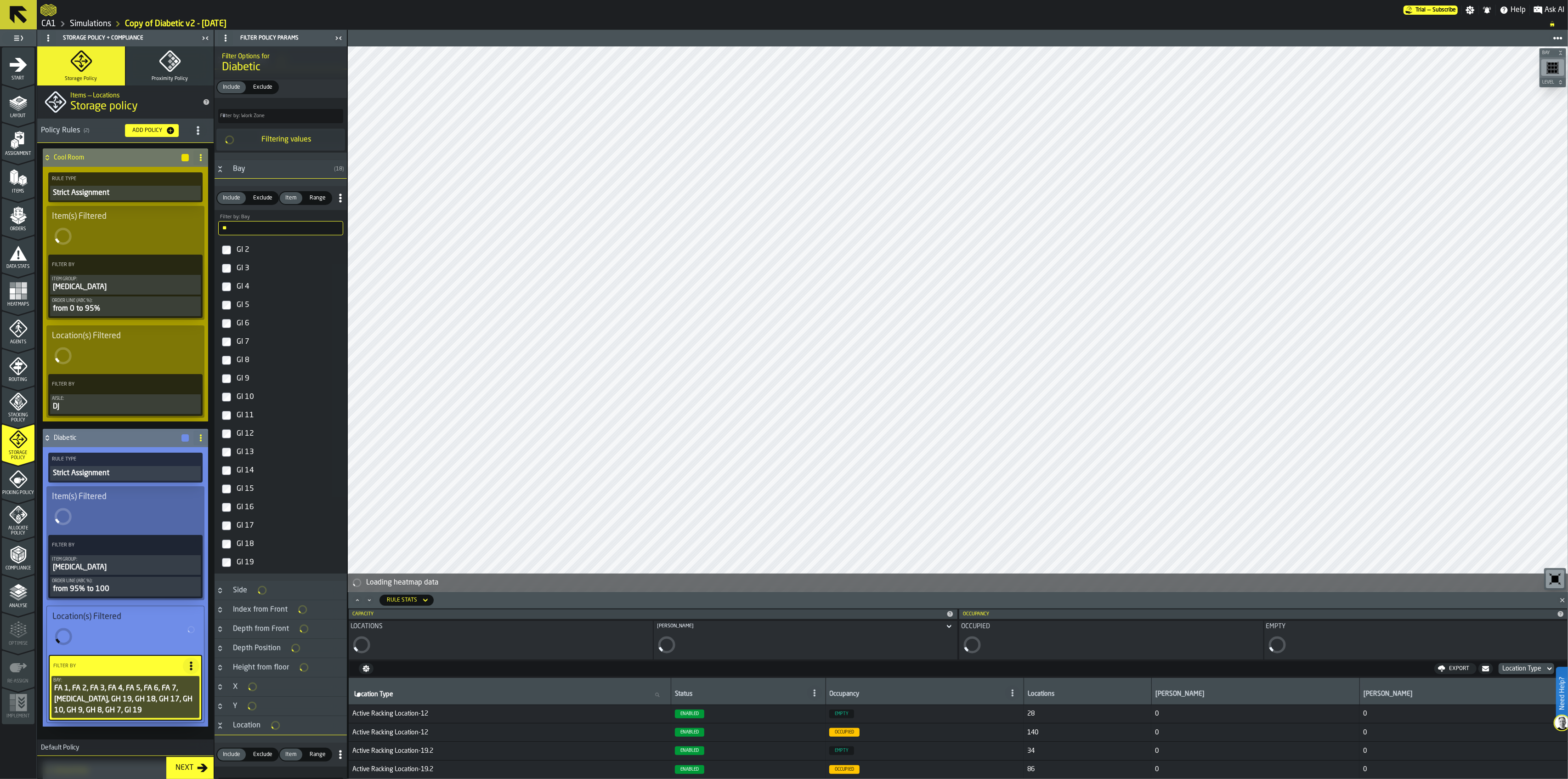
scroll to position [647, 0]
click at [253, 540] on div "GI 18" at bounding box center [289, 540] width 108 height 15
click at [247, 529] on div "GI 17" at bounding box center [289, 522] width 108 height 15
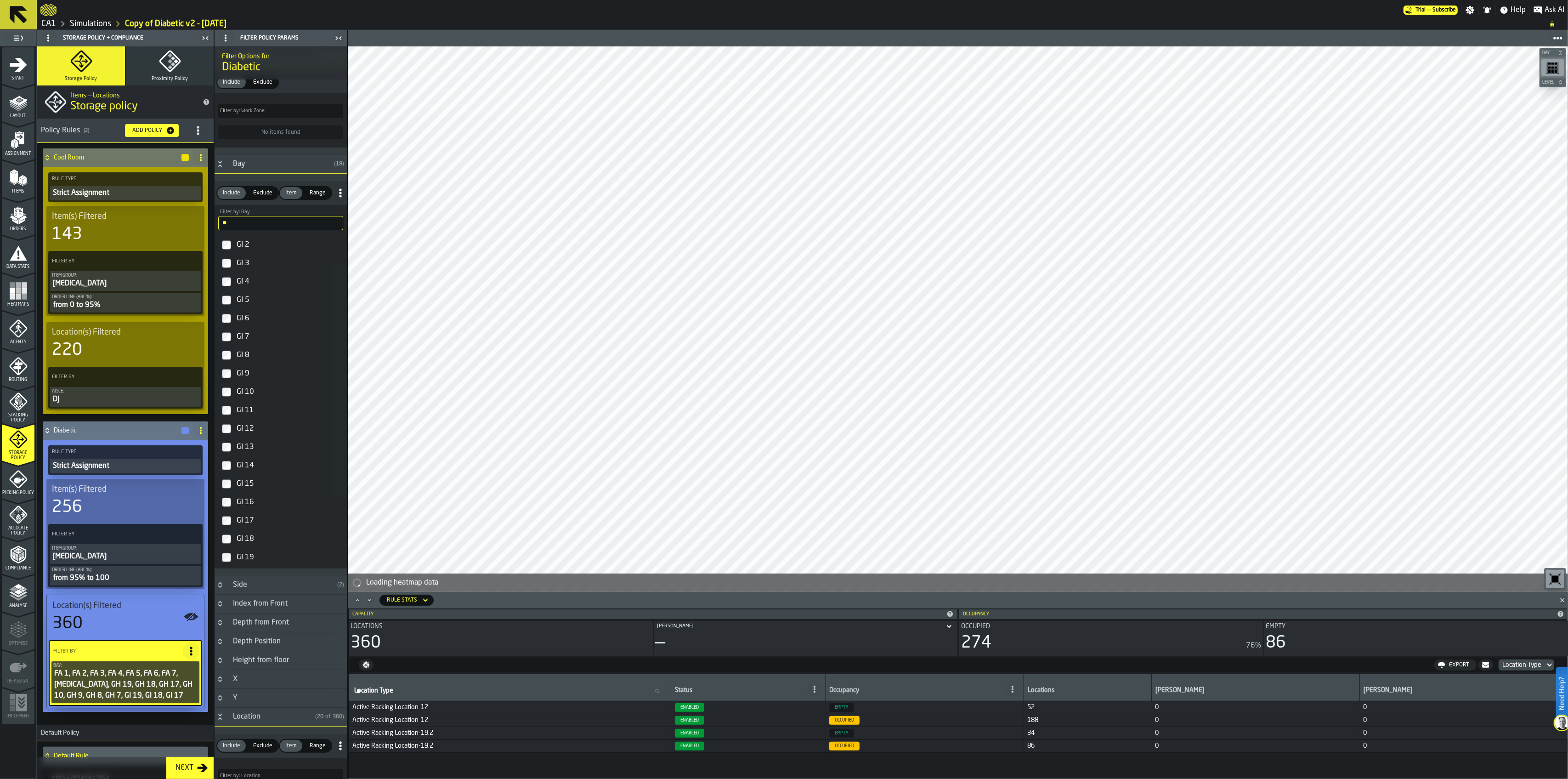
click at [267, 398] on div "GI 10" at bounding box center [289, 392] width 108 height 15
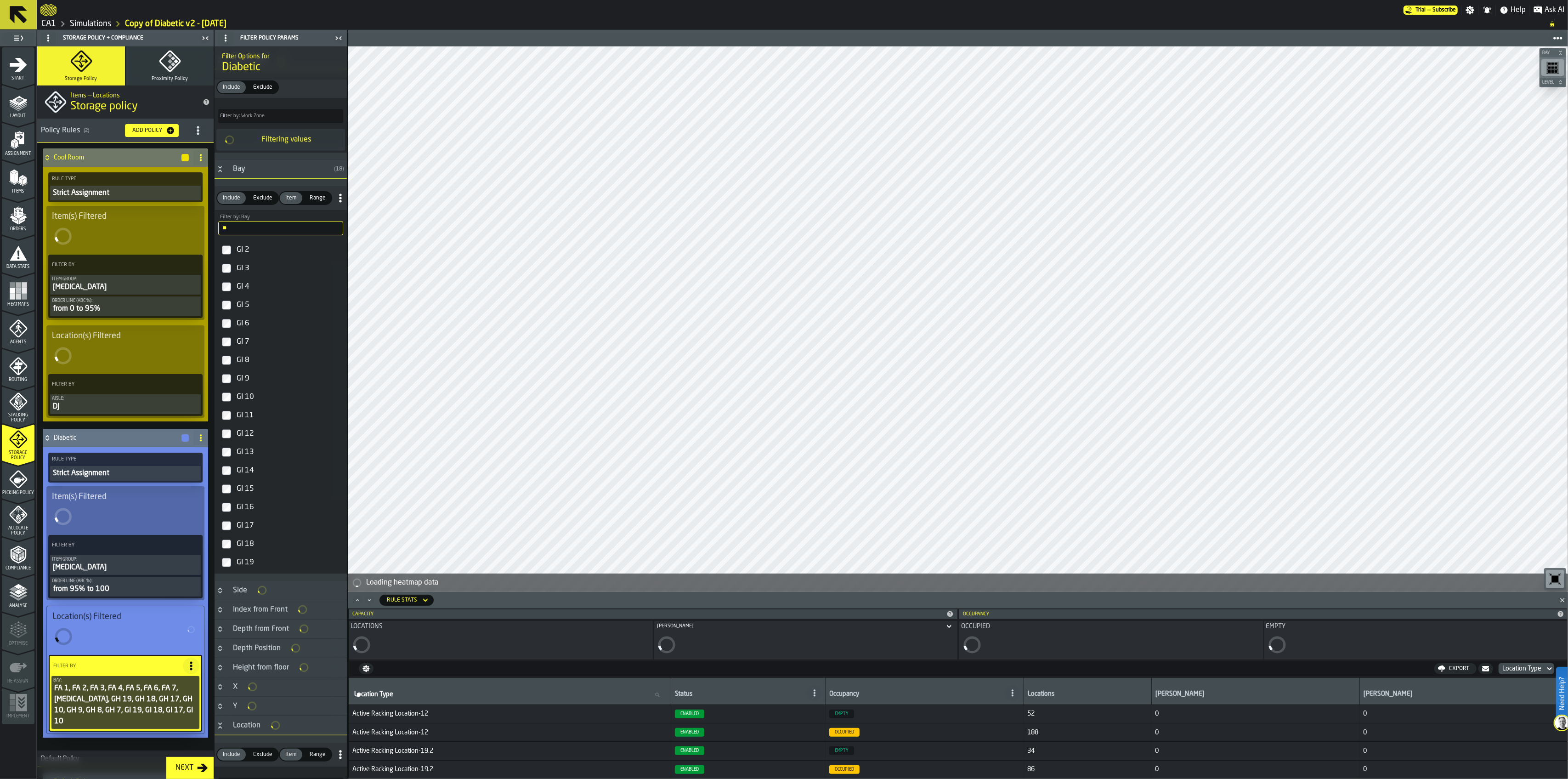
scroll to position [666, 0]
click at [270, 380] on div "GI 9" at bounding box center [289, 375] width 108 height 15
click at [273, 364] on div "GI 8" at bounding box center [289, 356] width 108 height 15
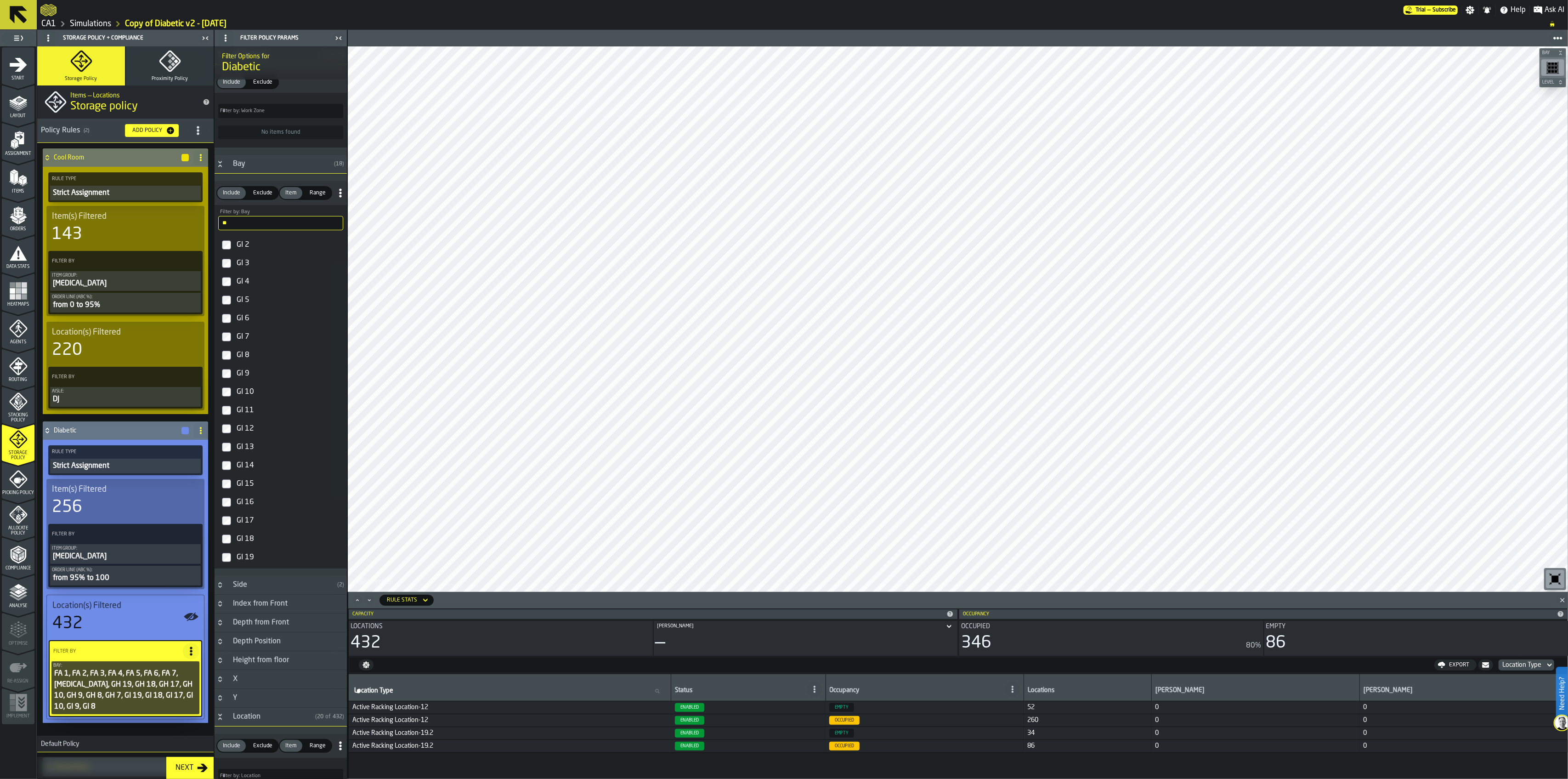
click at [276, 226] on input "**" at bounding box center [281, 223] width 125 height 14
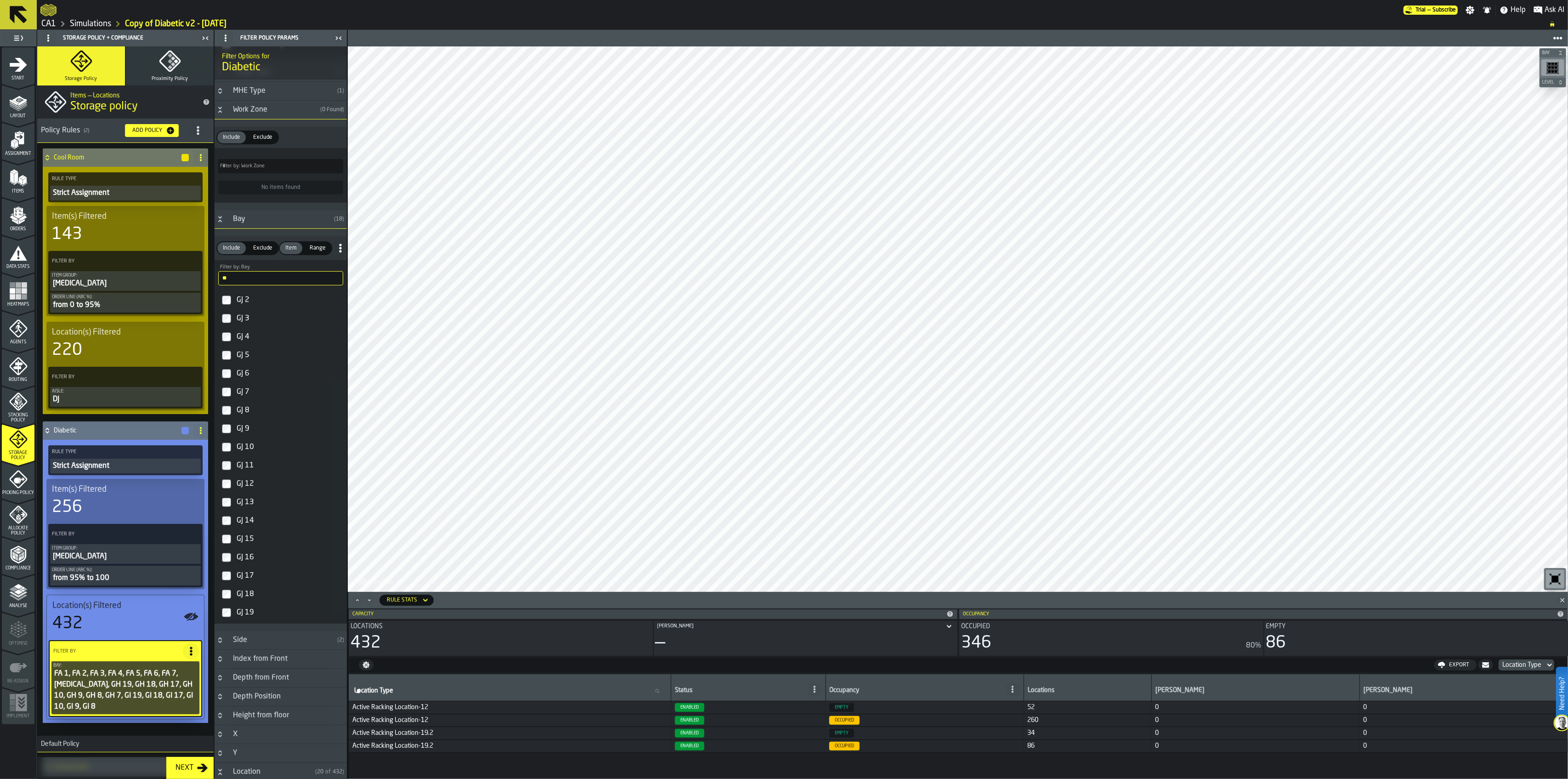
scroll to position [611, 0]
type input "**"
drag, startPoint x: 241, startPoint y: 612, endPoint x: 243, endPoint y: 607, distance: 5.4
click at [242, 558] on div "GJ 19" at bounding box center [289, 608] width 108 height 15
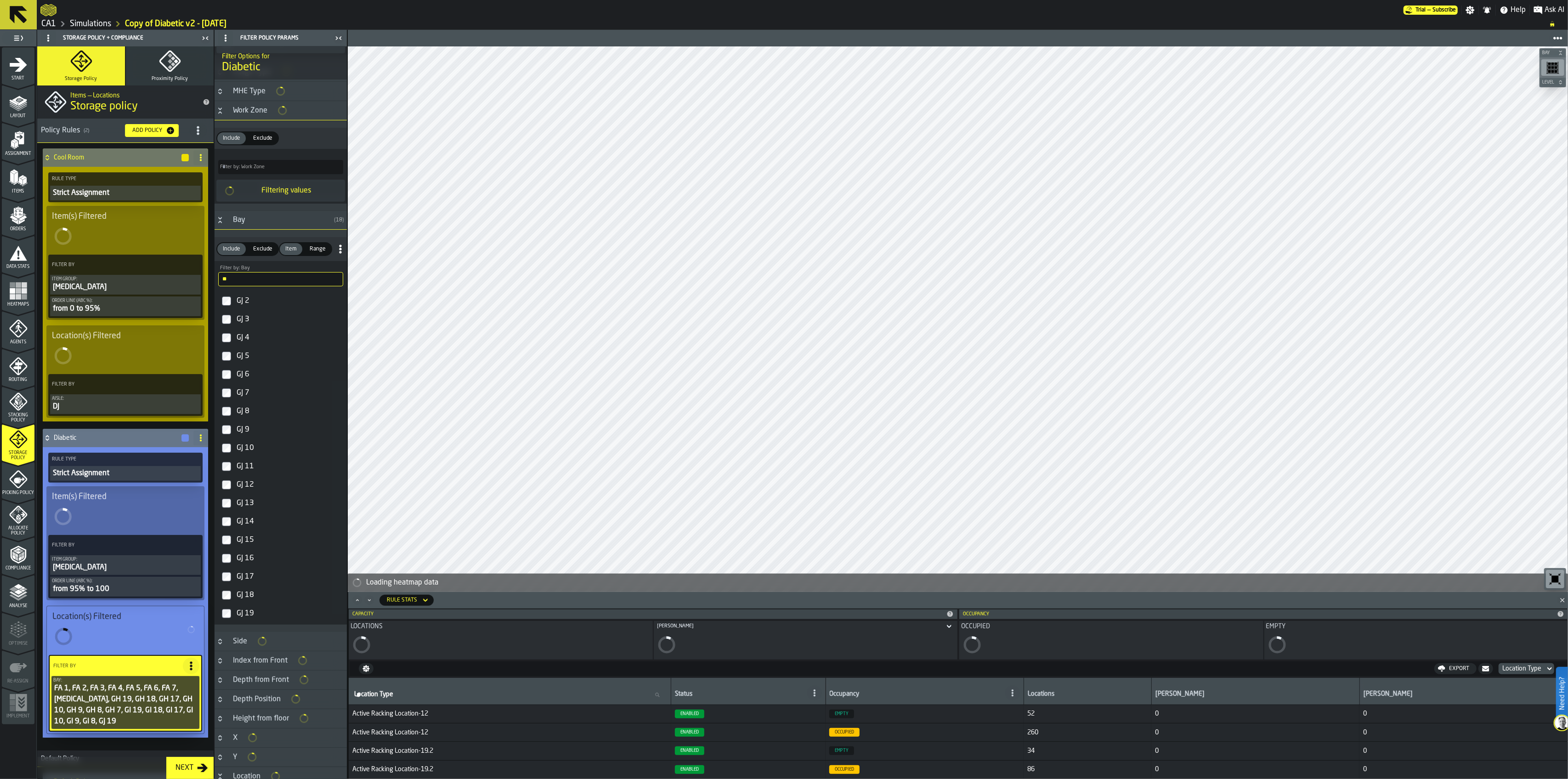
scroll to position [615, 0]
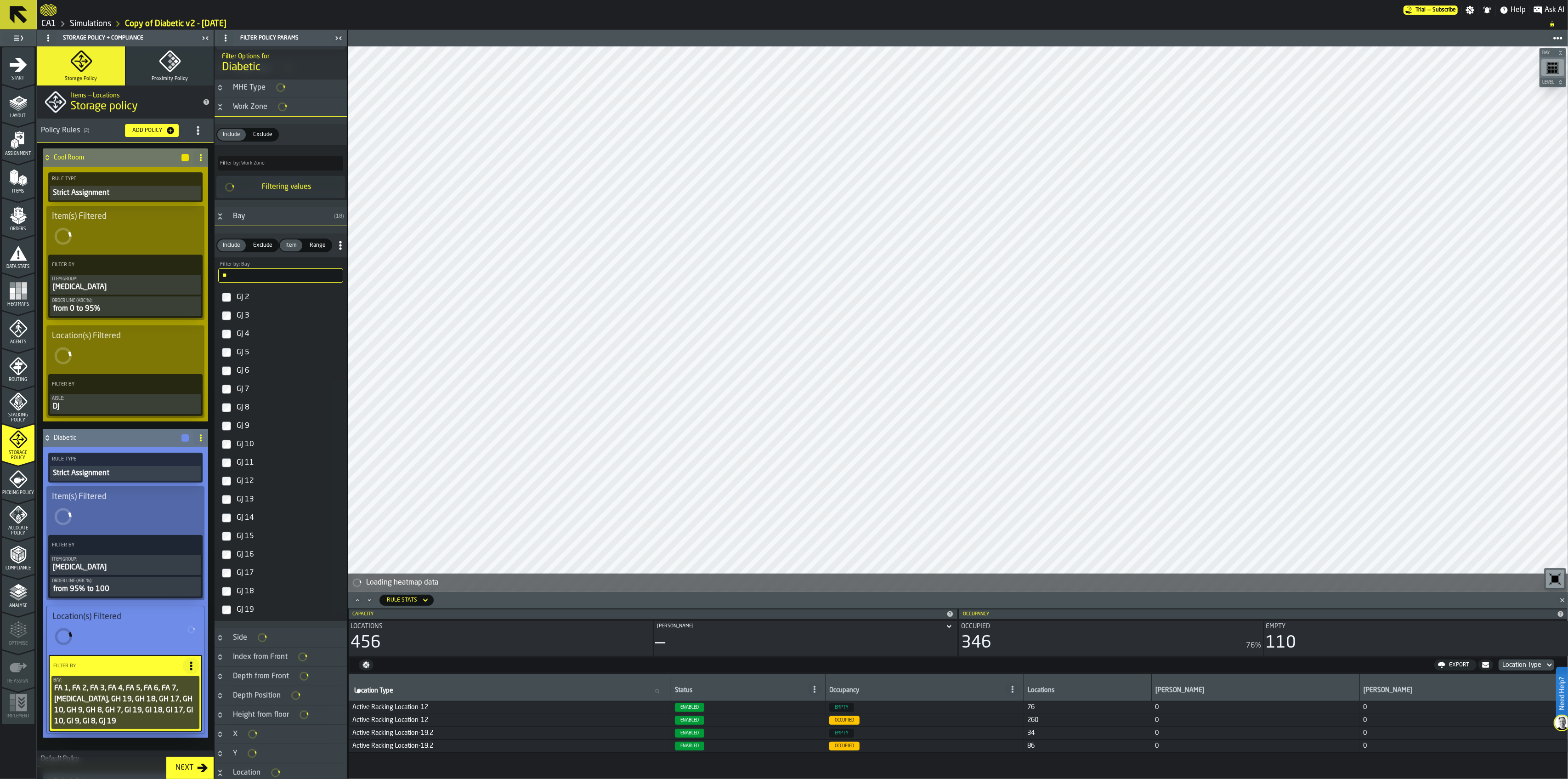
click at [247, 558] on div "GJ 18" at bounding box center [289, 591] width 108 height 15
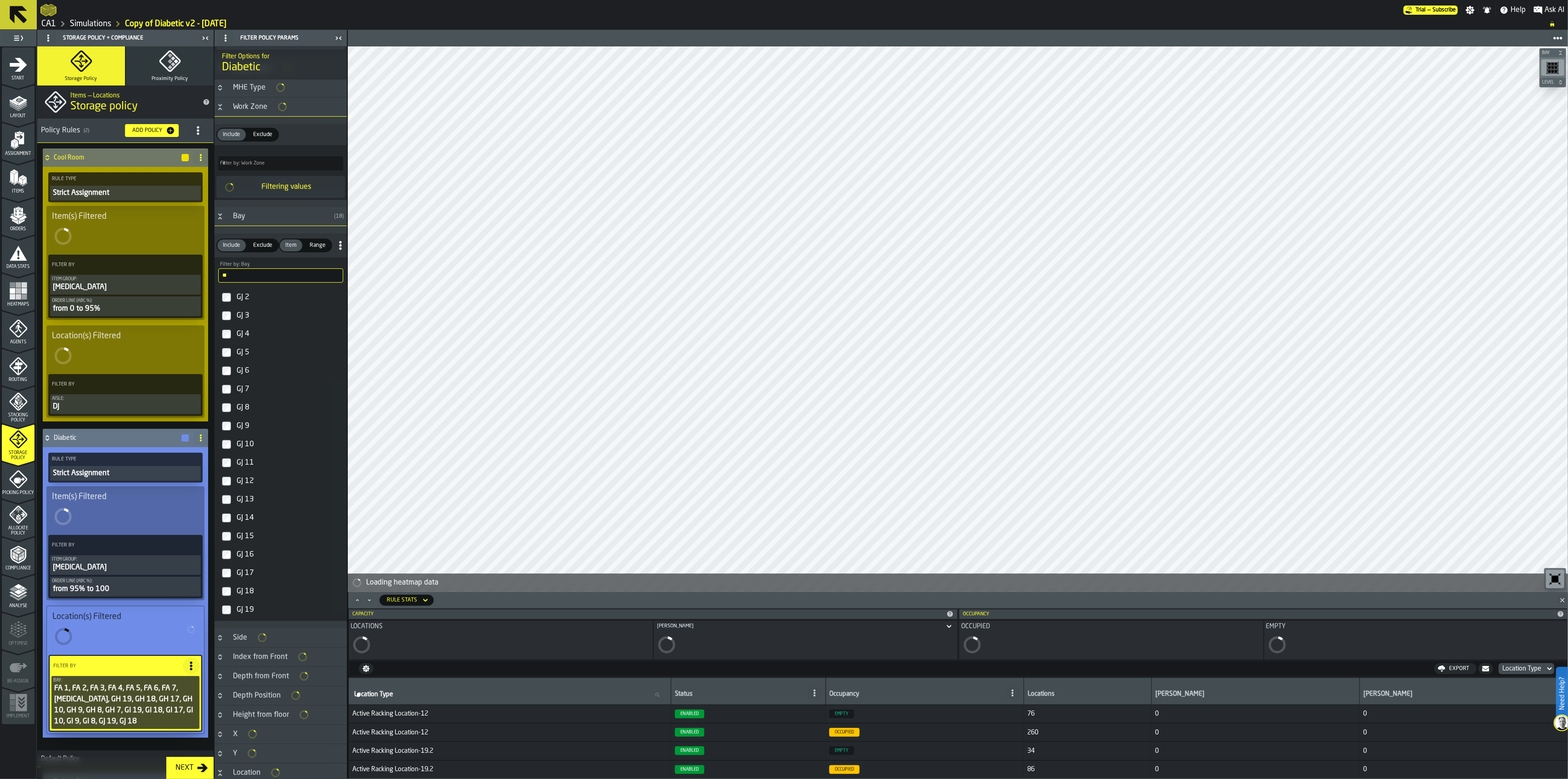
click at [248, 558] on div "GJ 17" at bounding box center [289, 573] width 108 height 15
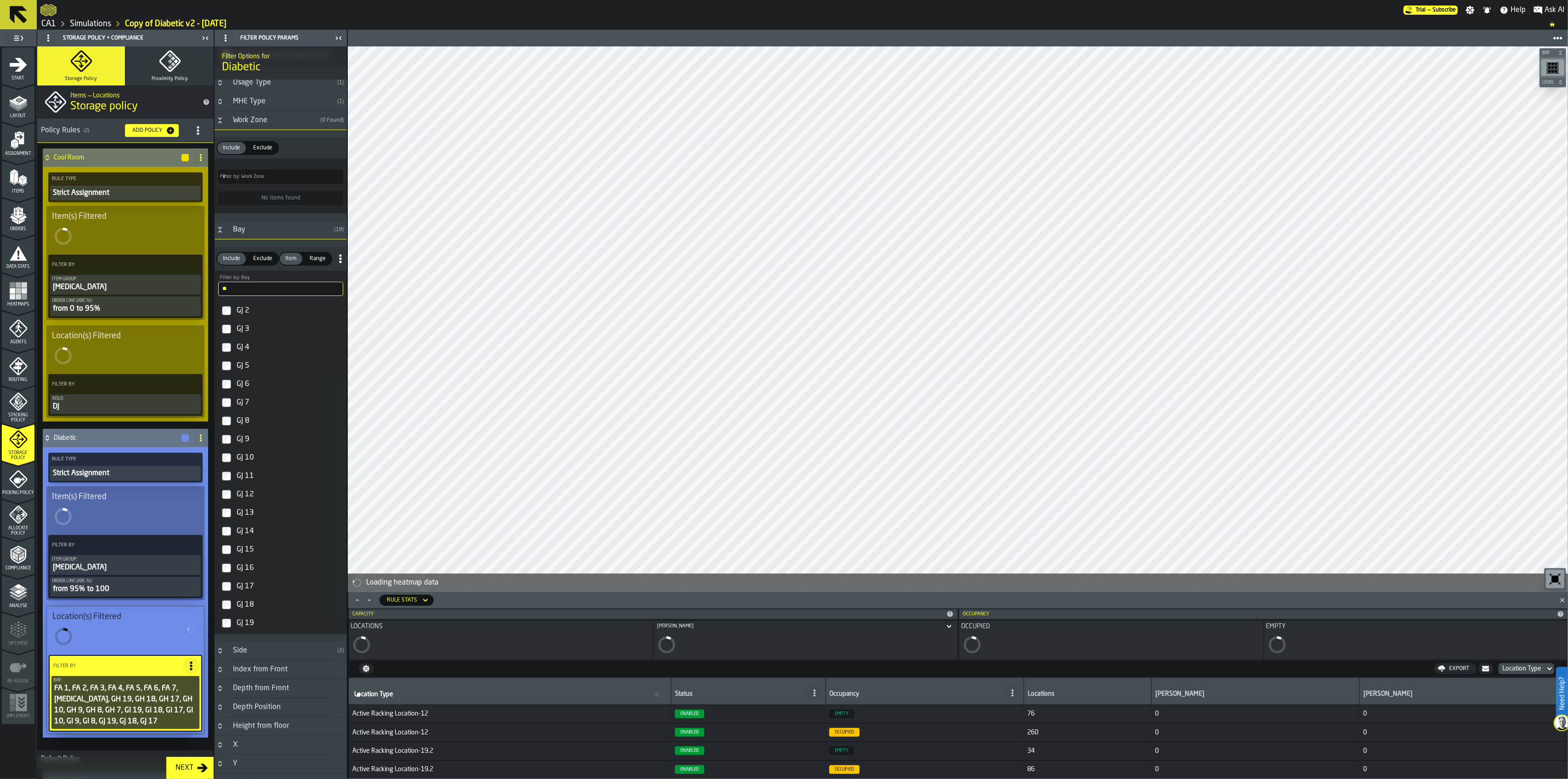
scroll to position [629, 0]
click at [243, 445] on div "GJ 10" at bounding box center [289, 443] width 108 height 15
click at [240, 430] on div "GJ 9" at bounding box center [289, 430] width 108 height 15
click at [243, 410] on div "GJ 8" at bounding box center [289, 406] width 108 height 15
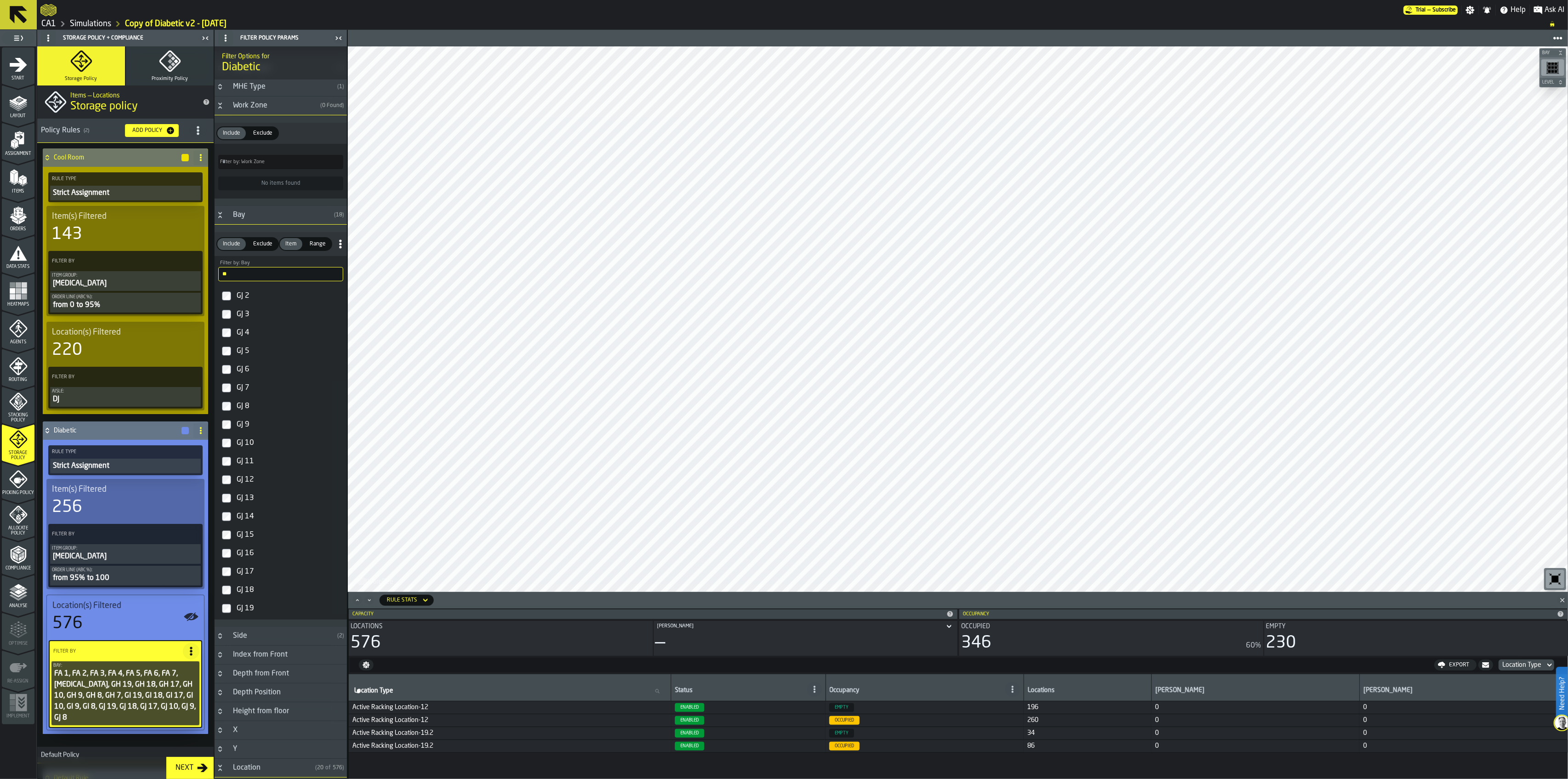
click at [18, 478] on icon "menu Picking Policy" at bounding box center [19, 481] width 11 height 6
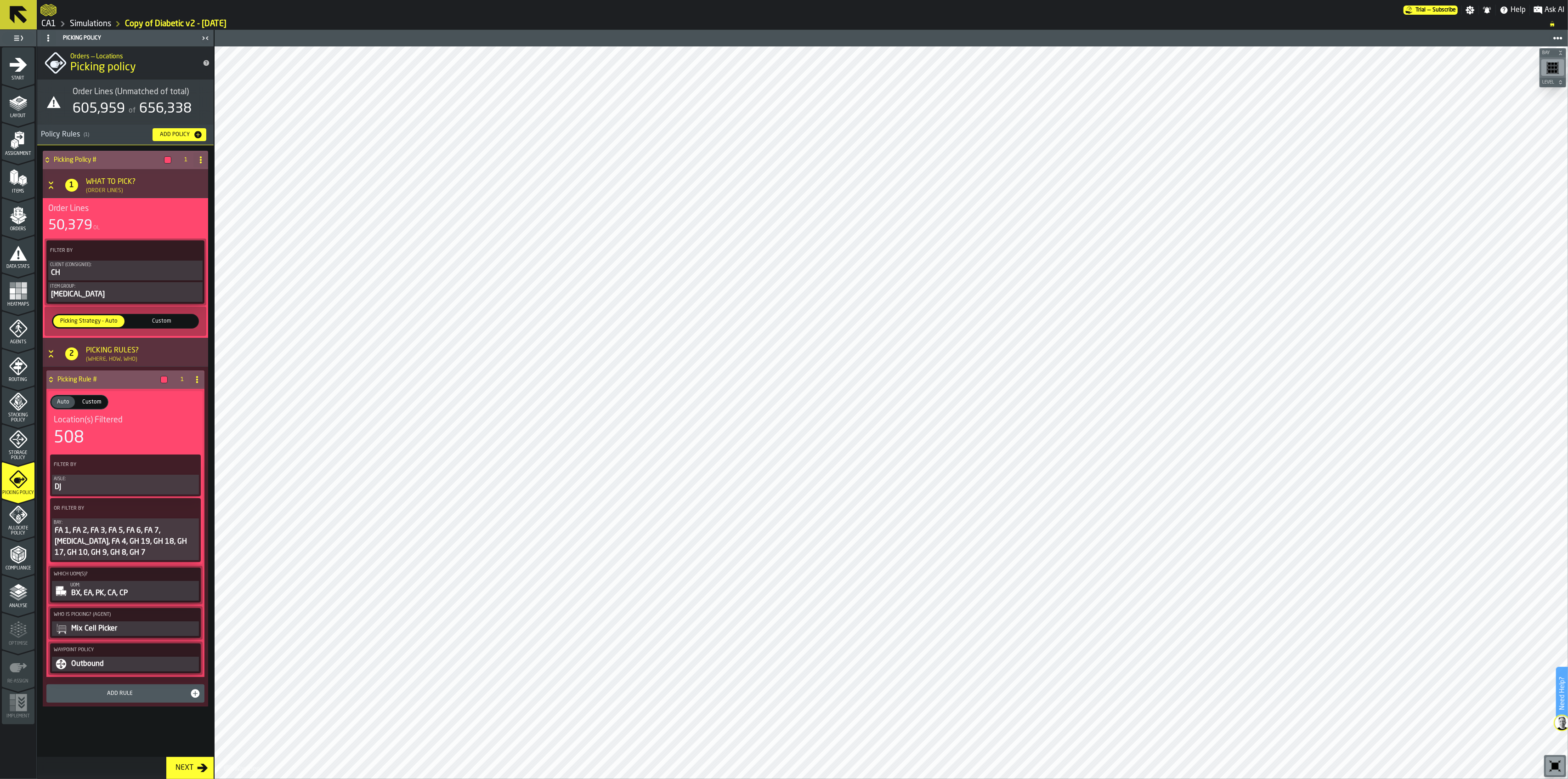
click at [94, 527] on div "FA 1, FA 2, FA 3, FA 5, FA 6, FA 7, FA 8, FA 4, GH 19, GH 18, GH 17, GH 10, GH …" at bounding box center [125, 542] width 143 height 33
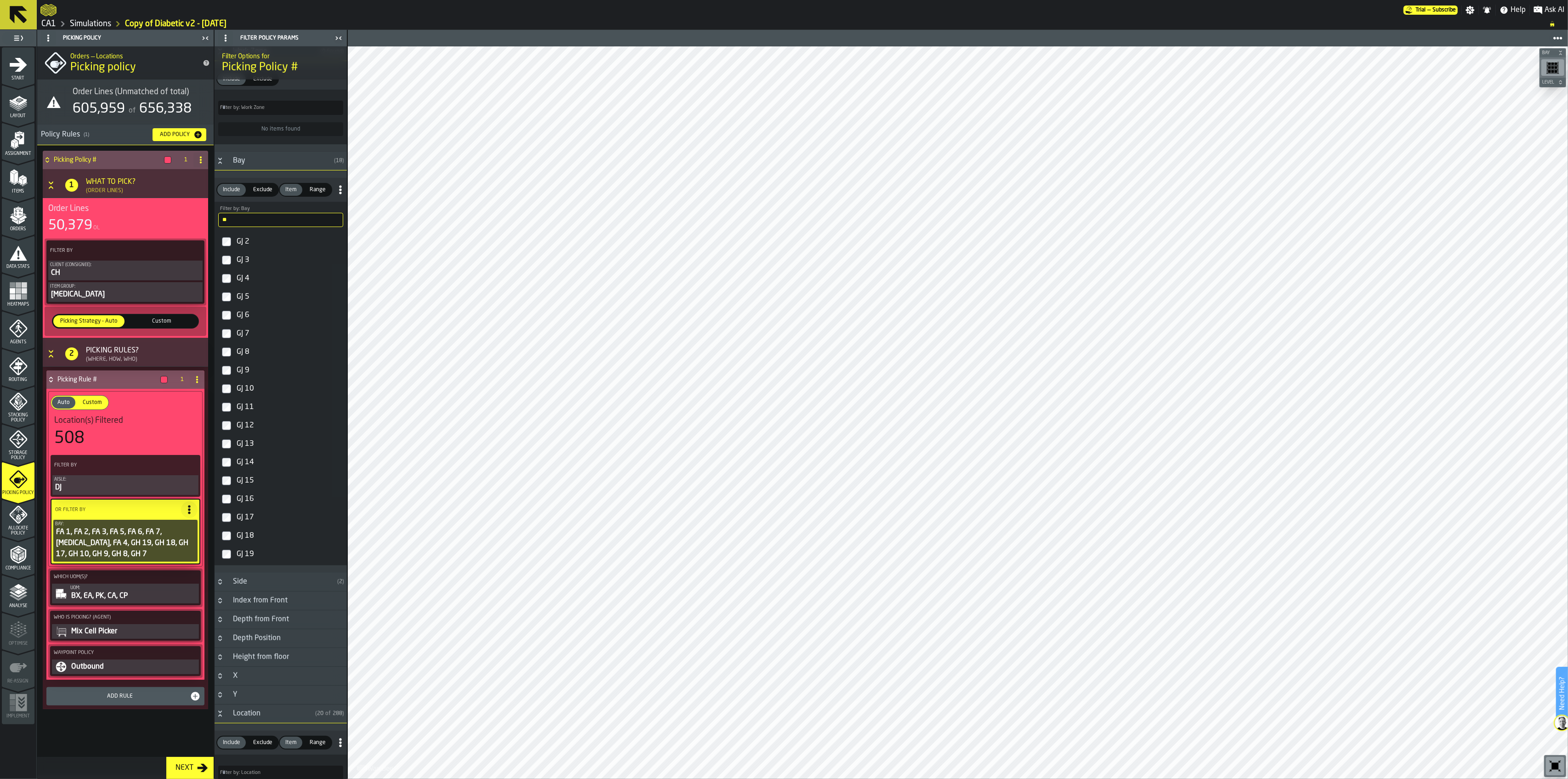
scroll to position [797, 0]
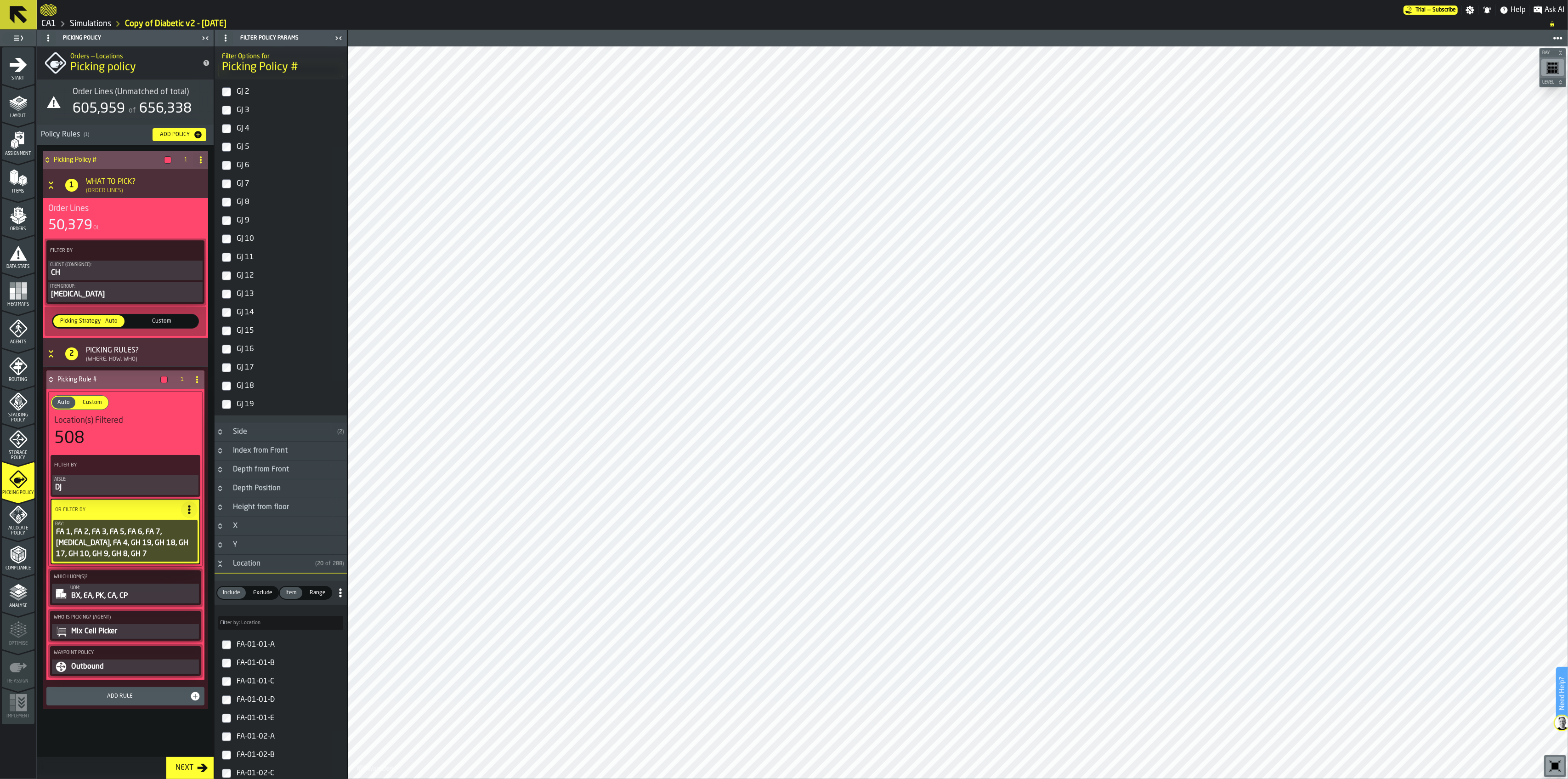
click at [240, 408] on div "GJ 19" at bounding box center [289, 404] width 108 height 15
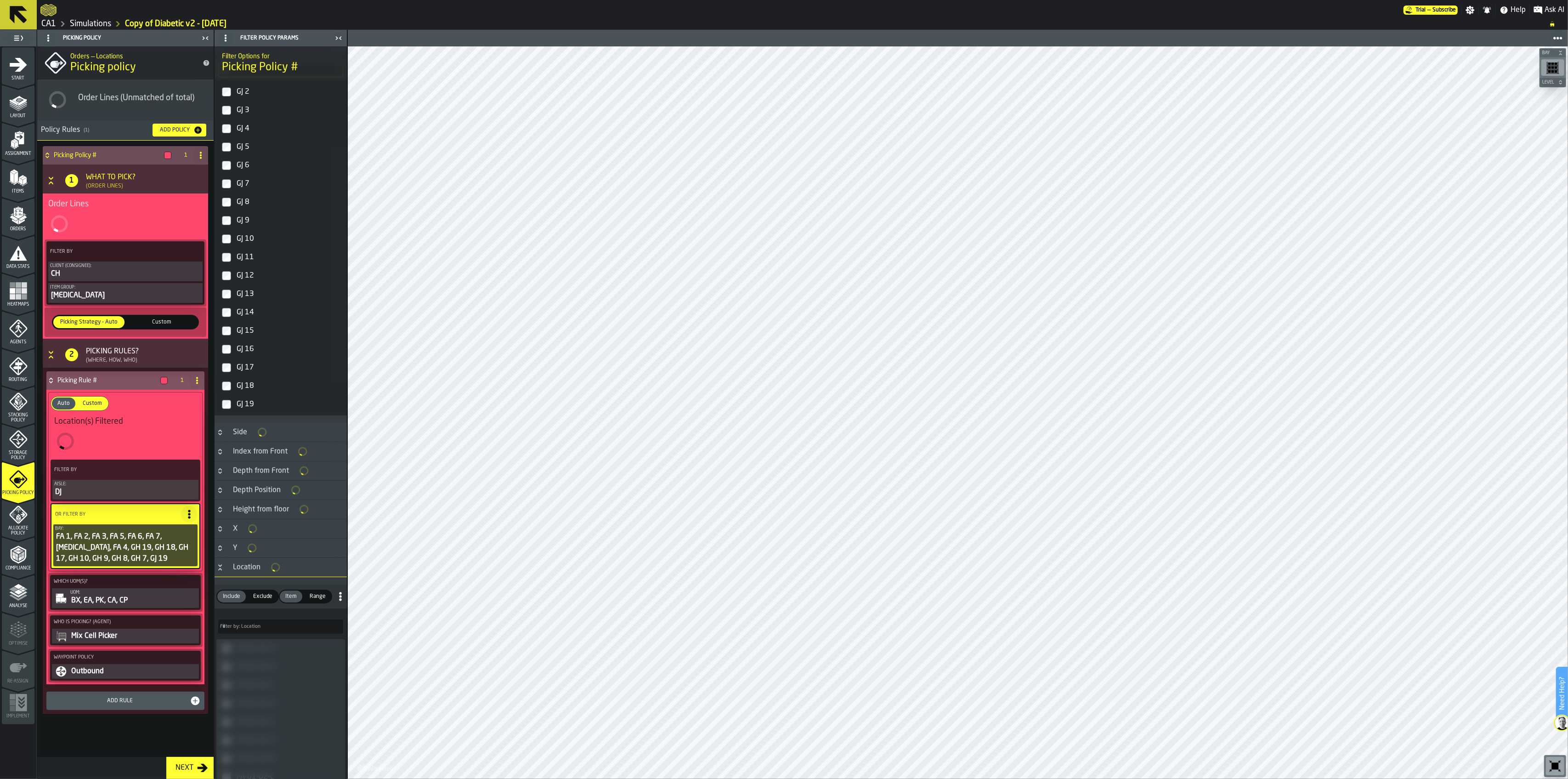
click at [245, 390] on div "GJ 18" at bounding box center [289, 386] width 108 height 15
click at [245, 375] on div "GJ 17" at bounding box center [289, 368] width 108 height 15
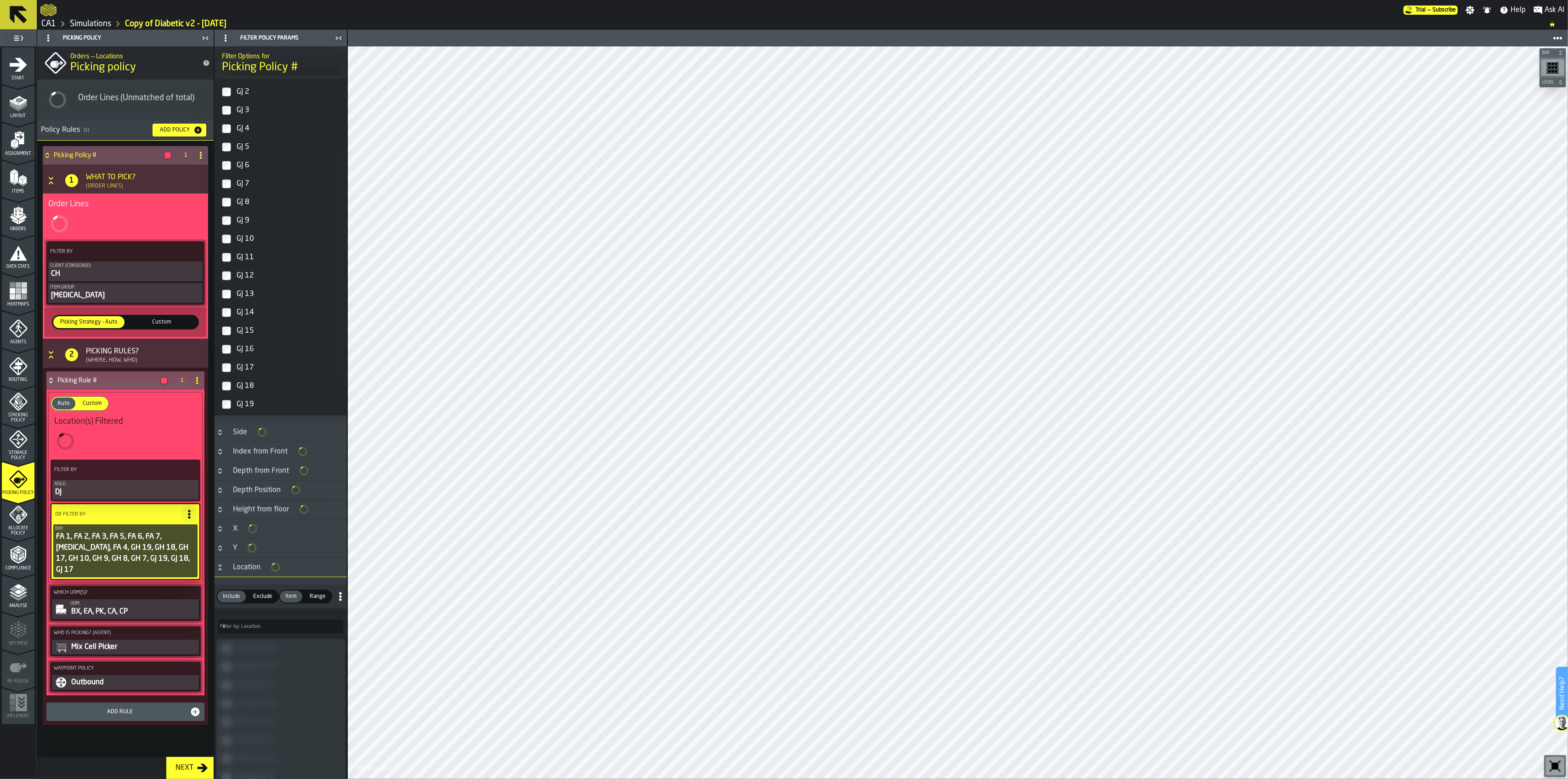
drag, startPoint x: 249, startPoint y: 240, endPoint x: 247, endPoint y: 231, distance: 9.2
click at [249, 239] on div "GJ 10" at bounding box center [289, 239] width 108 height 15
click at [240, 226] on div "GJ 9" at bounding box center [289, 220] width 108 height 15
click at [243, 208] on div "GJ 8" at bounding box center [289, 202] width 108 height 15
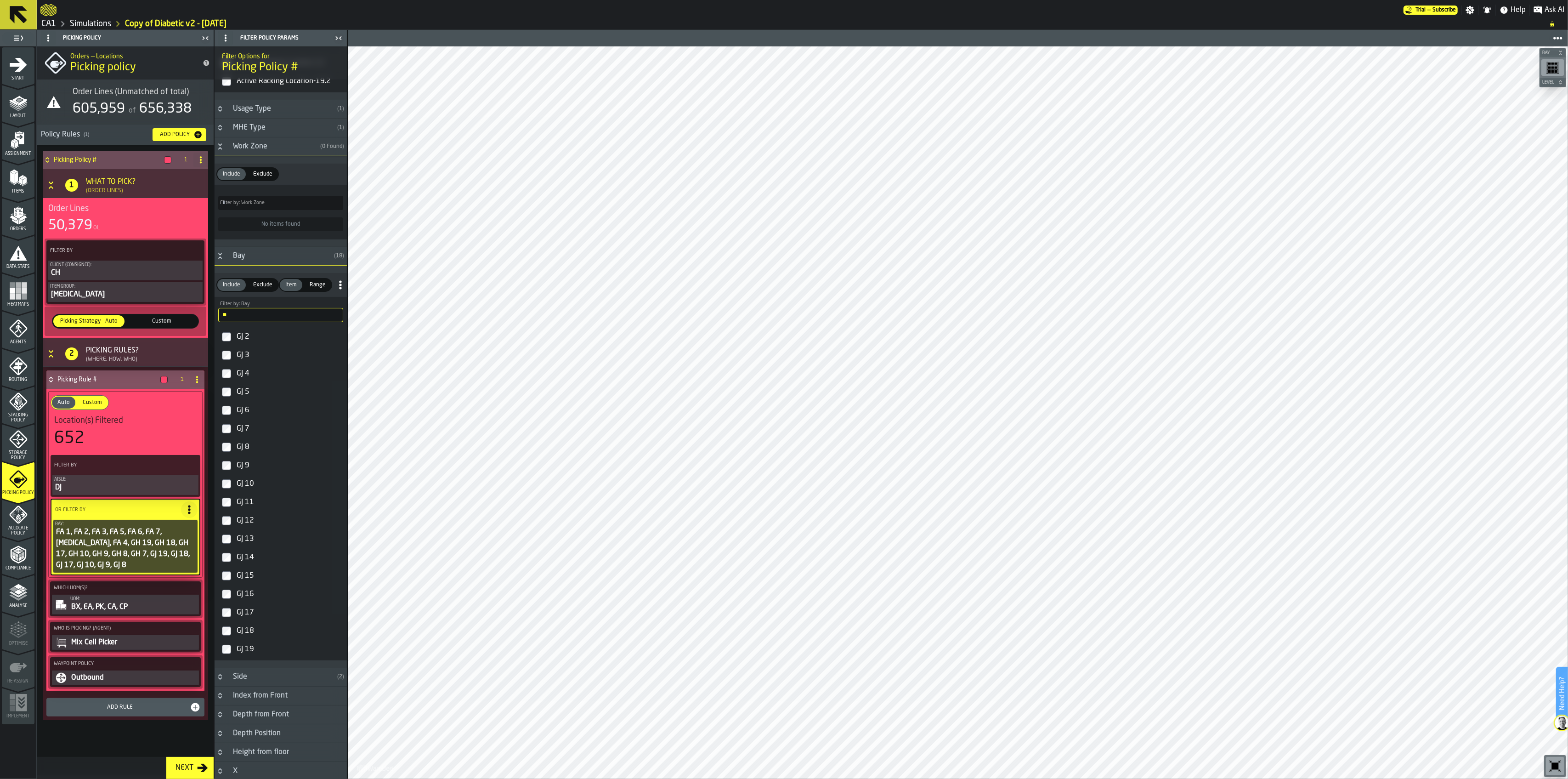
click at [273, 315] on input "**" at bounding box center [281, 315] width 125 height 14
type input "**"
click at [242, 558] on div "GI 19" at bounding box center [289, 649] width 108 height 15
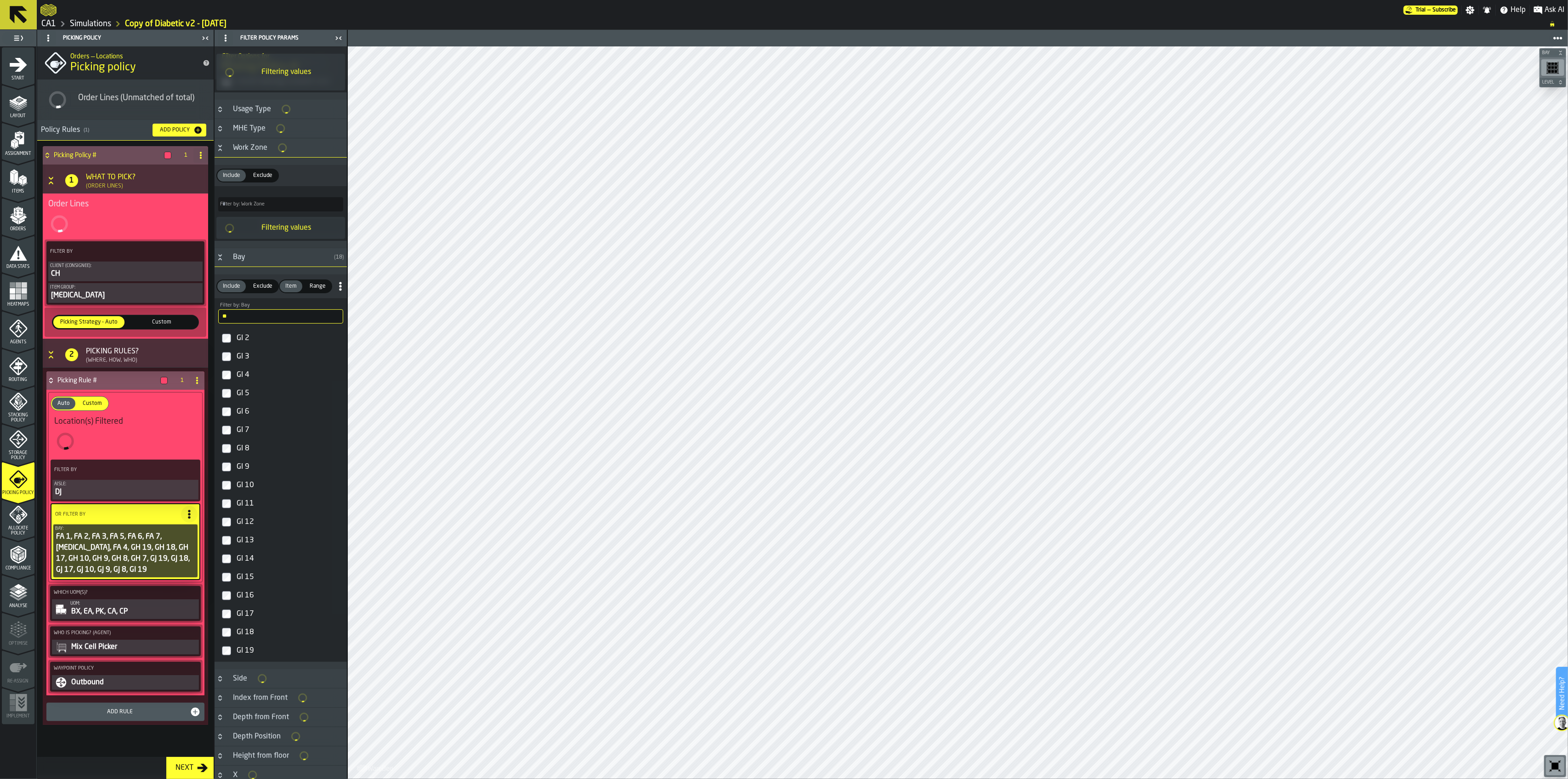
click at [247, 558] on div "GI 18" at bounding box center [289, 632] width 108 height 15
click at [254, 558] on div "GI 17" at bounding box center [289, 613] width 108 height 15
click at [245, 485] on div "GI 10" at bounding box center [289, 484] width 108 height 15
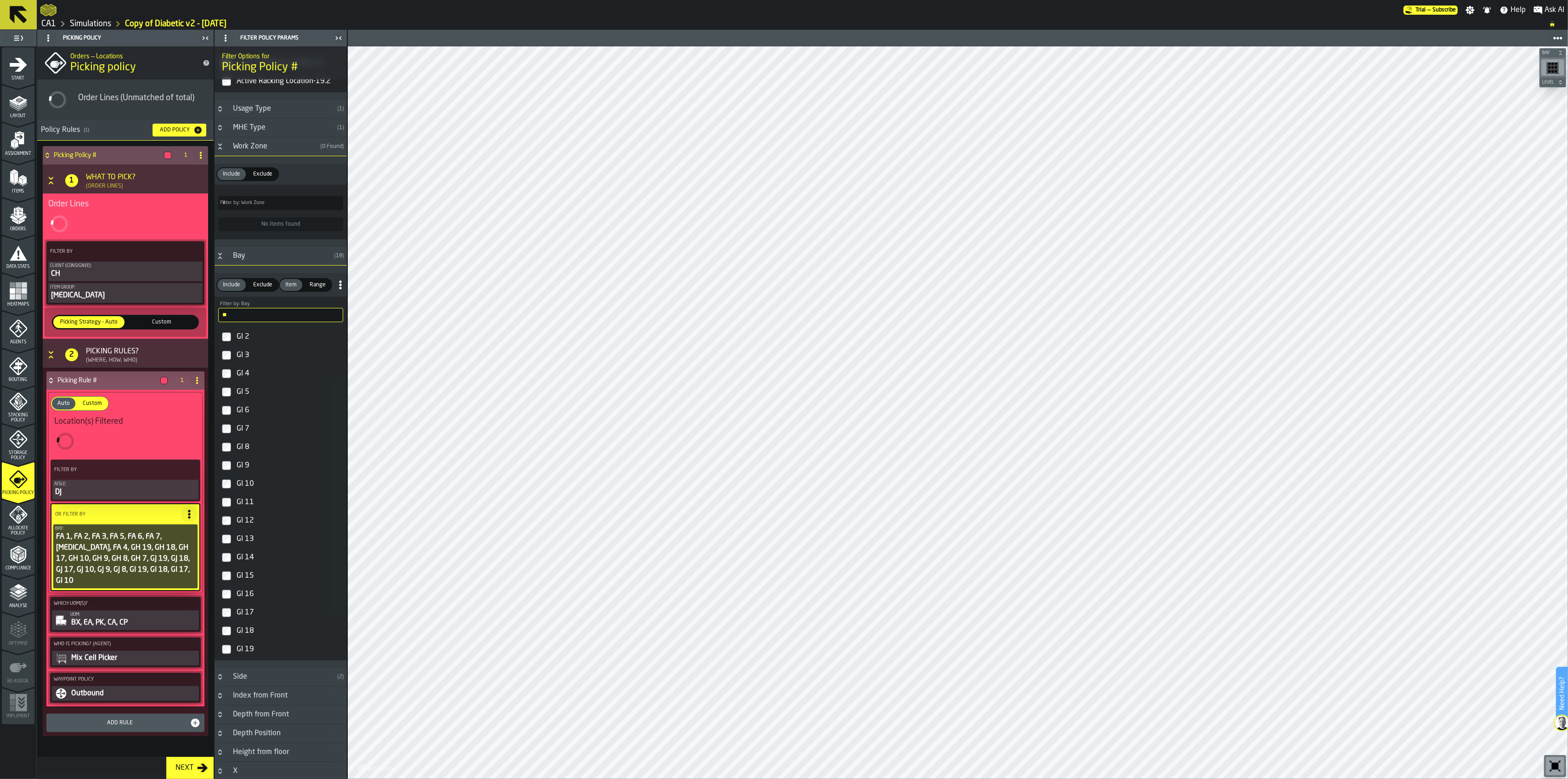
click at [245, 469] on div "GI 9" at bounding box center [289, 465] width 108 height 15
click at [242, 451] on div "GI 8" at bounding box center [289, 447] width 108 height 15
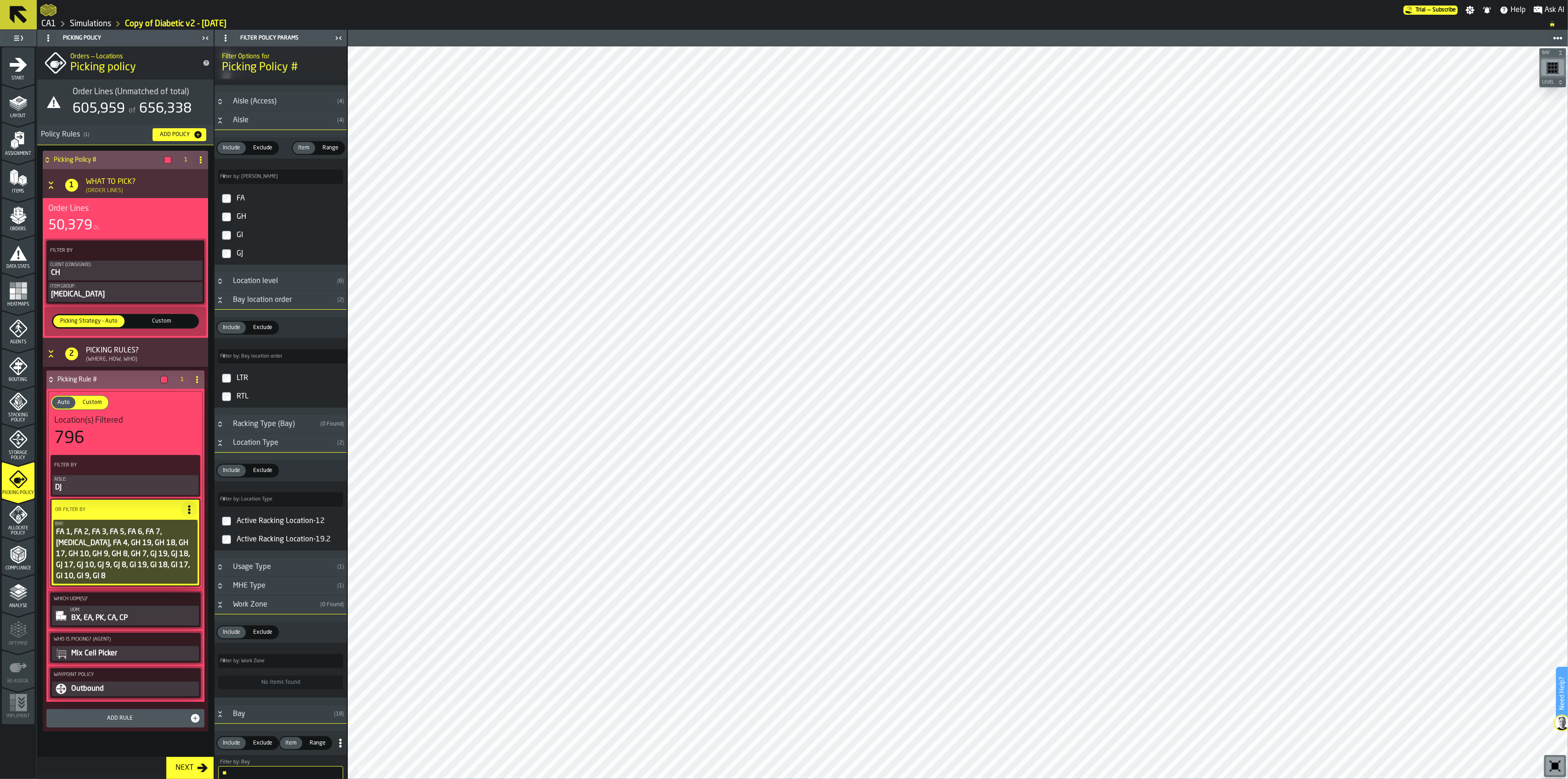
scroll to position [0, 0]
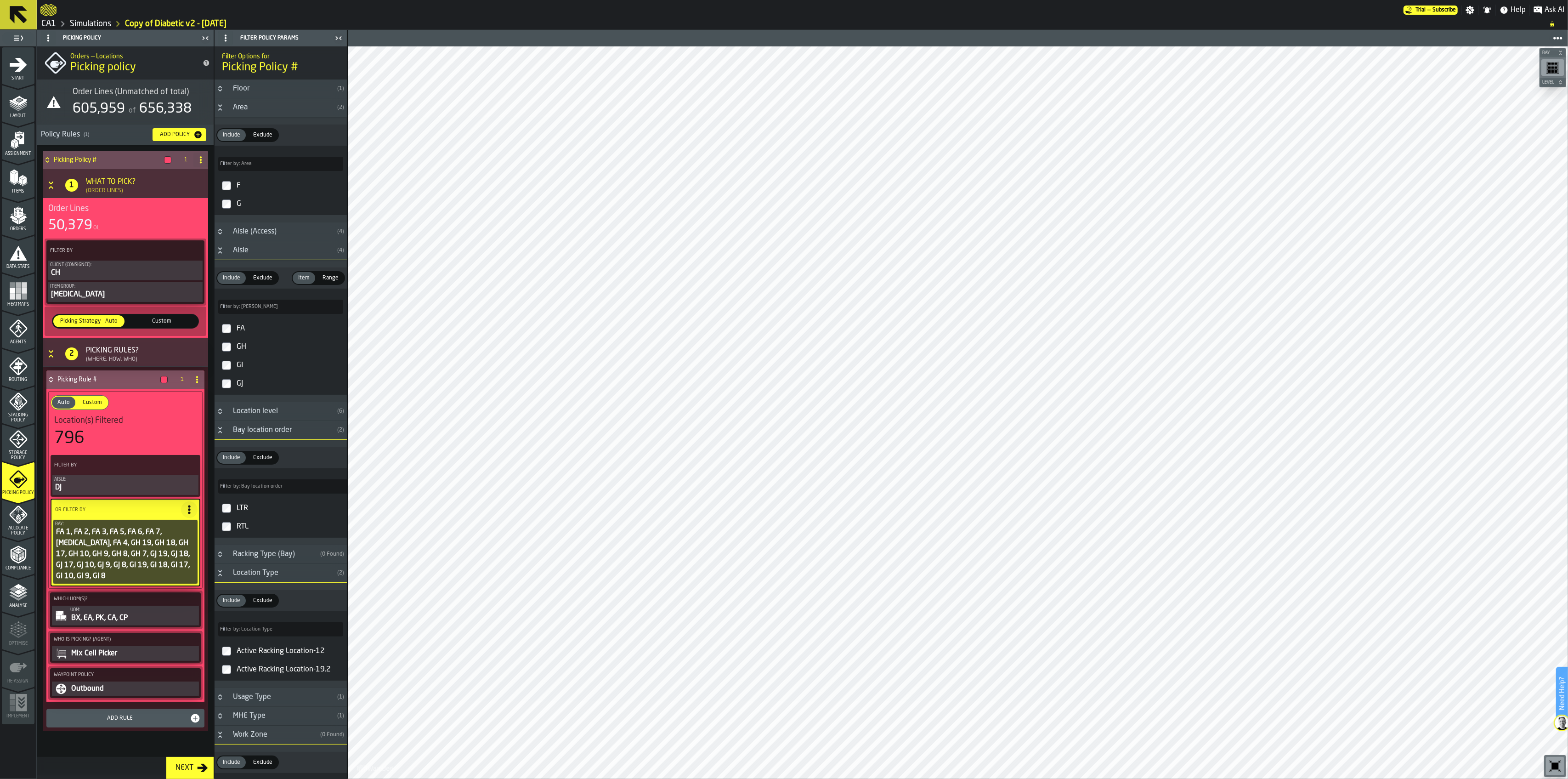
click at [203, 558] on button "Next" at bounding box center [190, 768] width 47 height 22
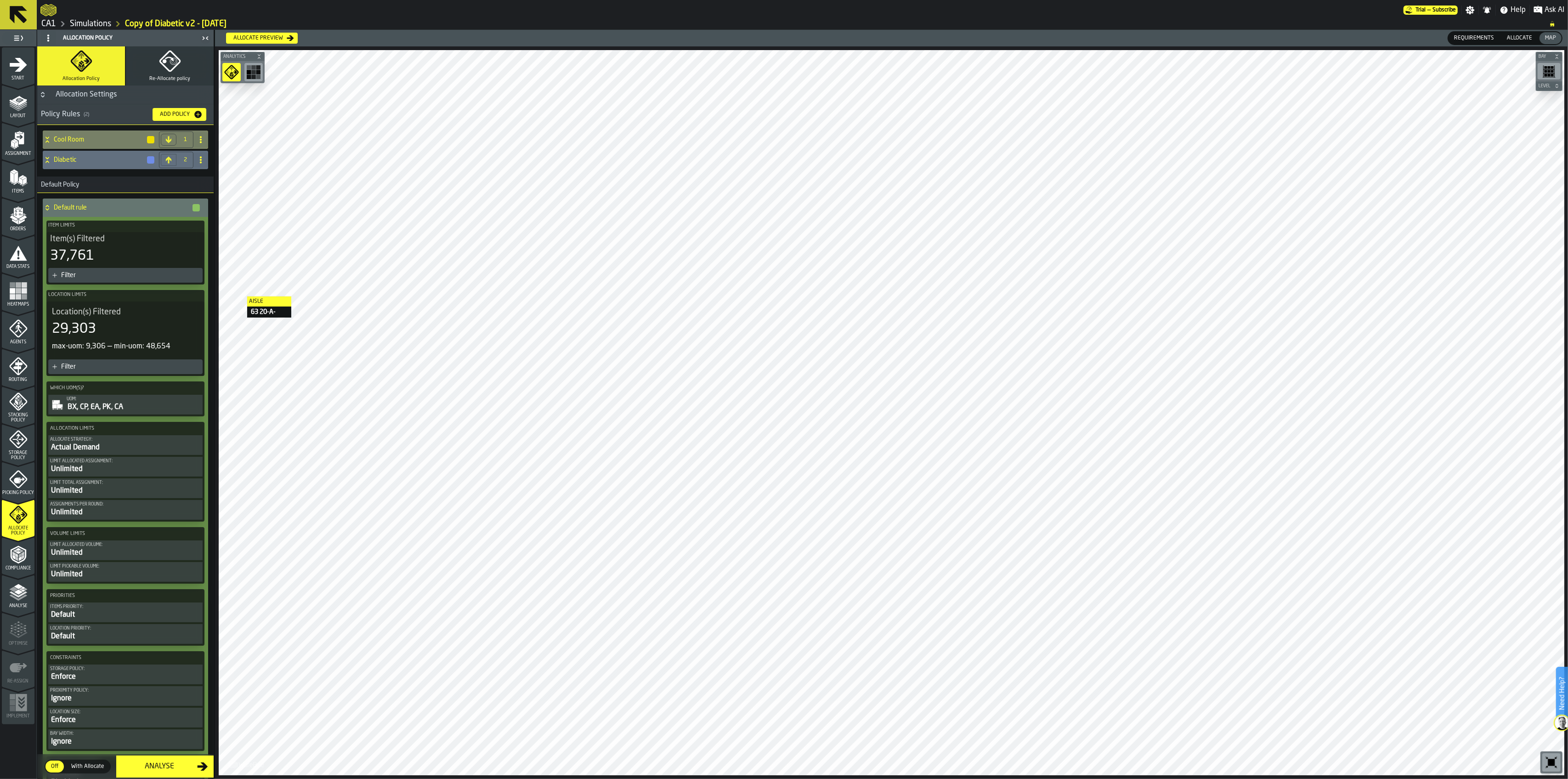
click at [46, 139] on icon at bounding box center [47, 139] width 9 height 7
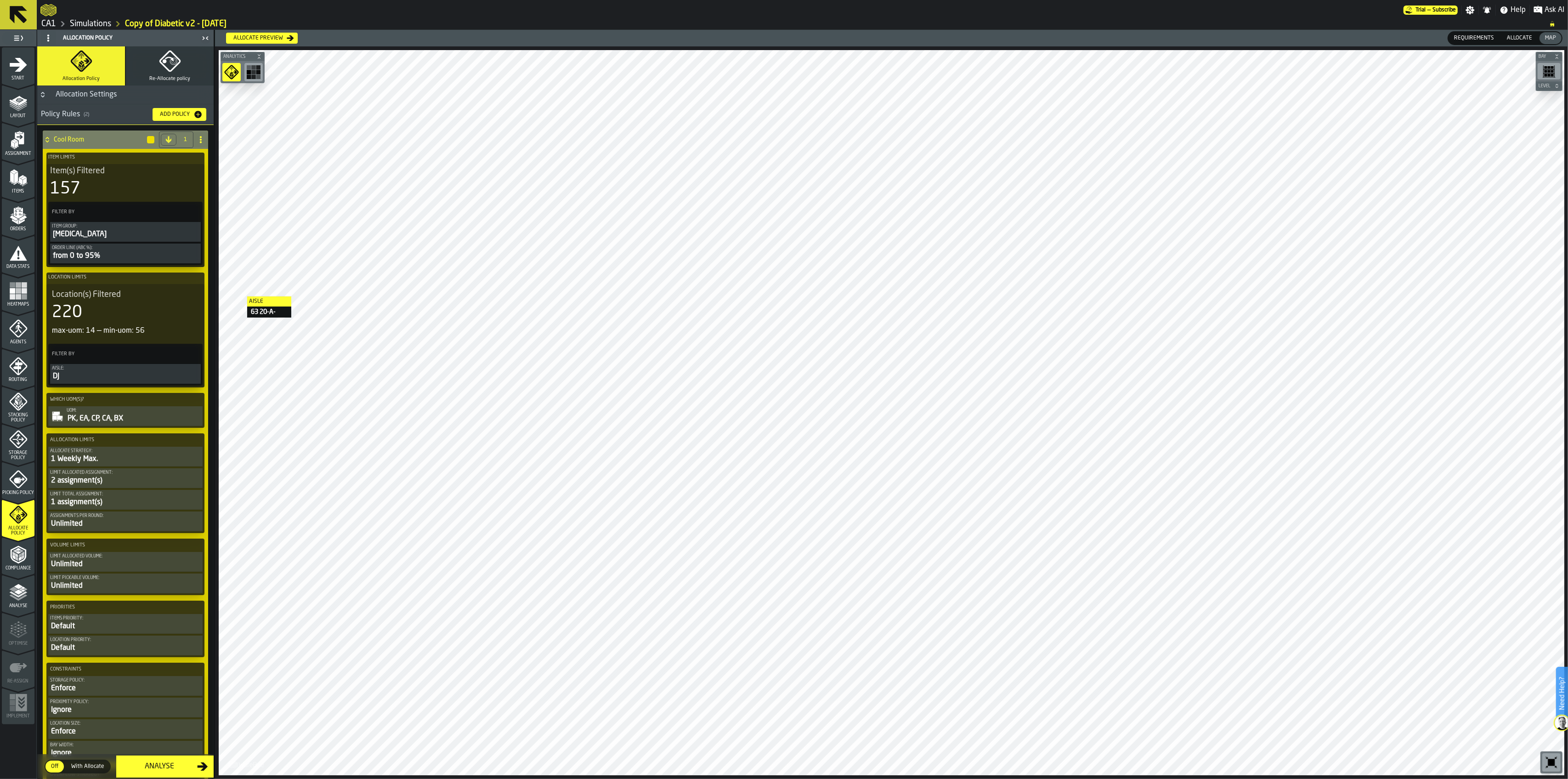
click at [46, 139] on icon at bounding box center [47, 139] width 9 height 7
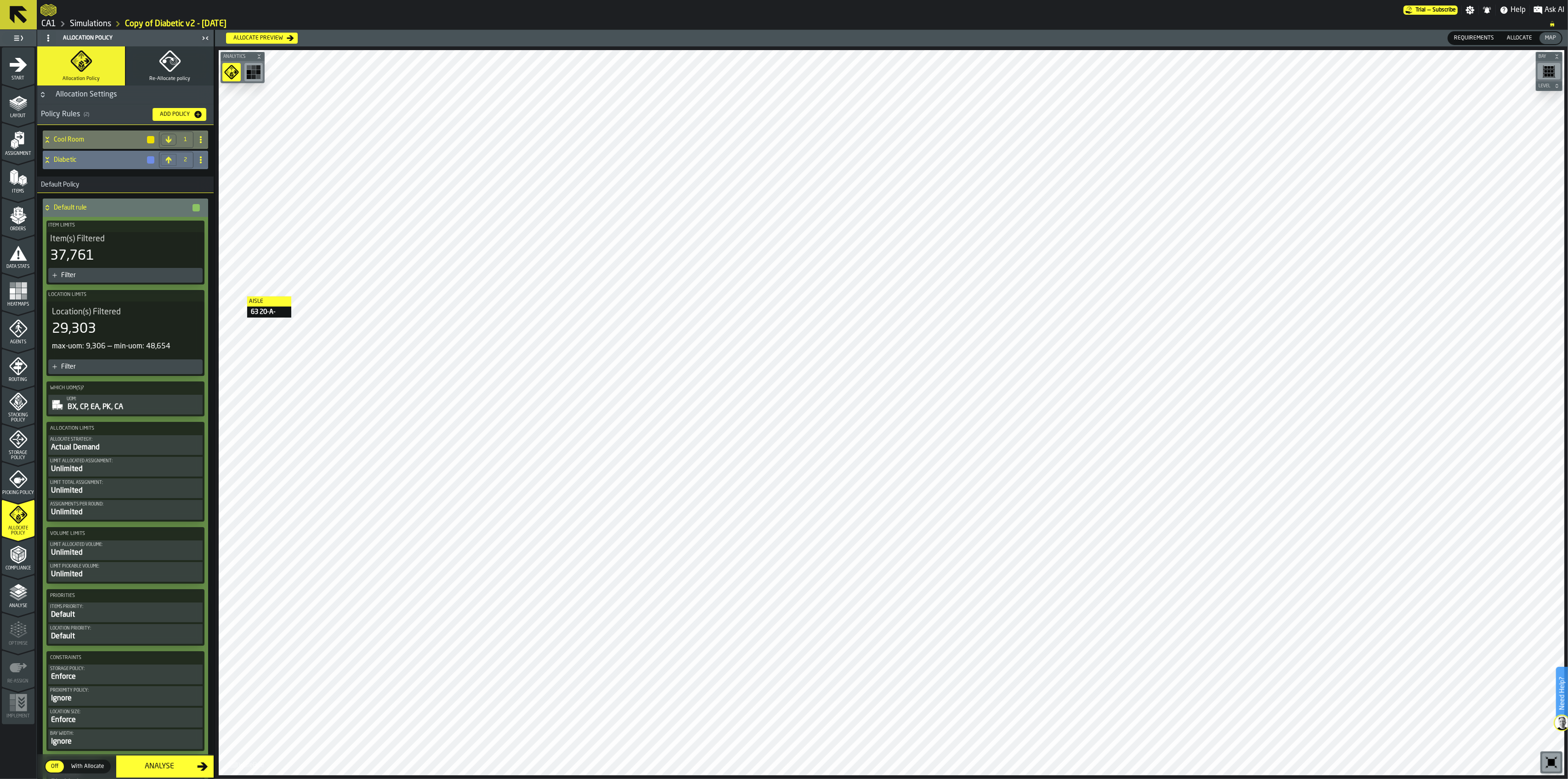
click at [47, 160] on icon at bounding box center [47, 160] width 9 height 7
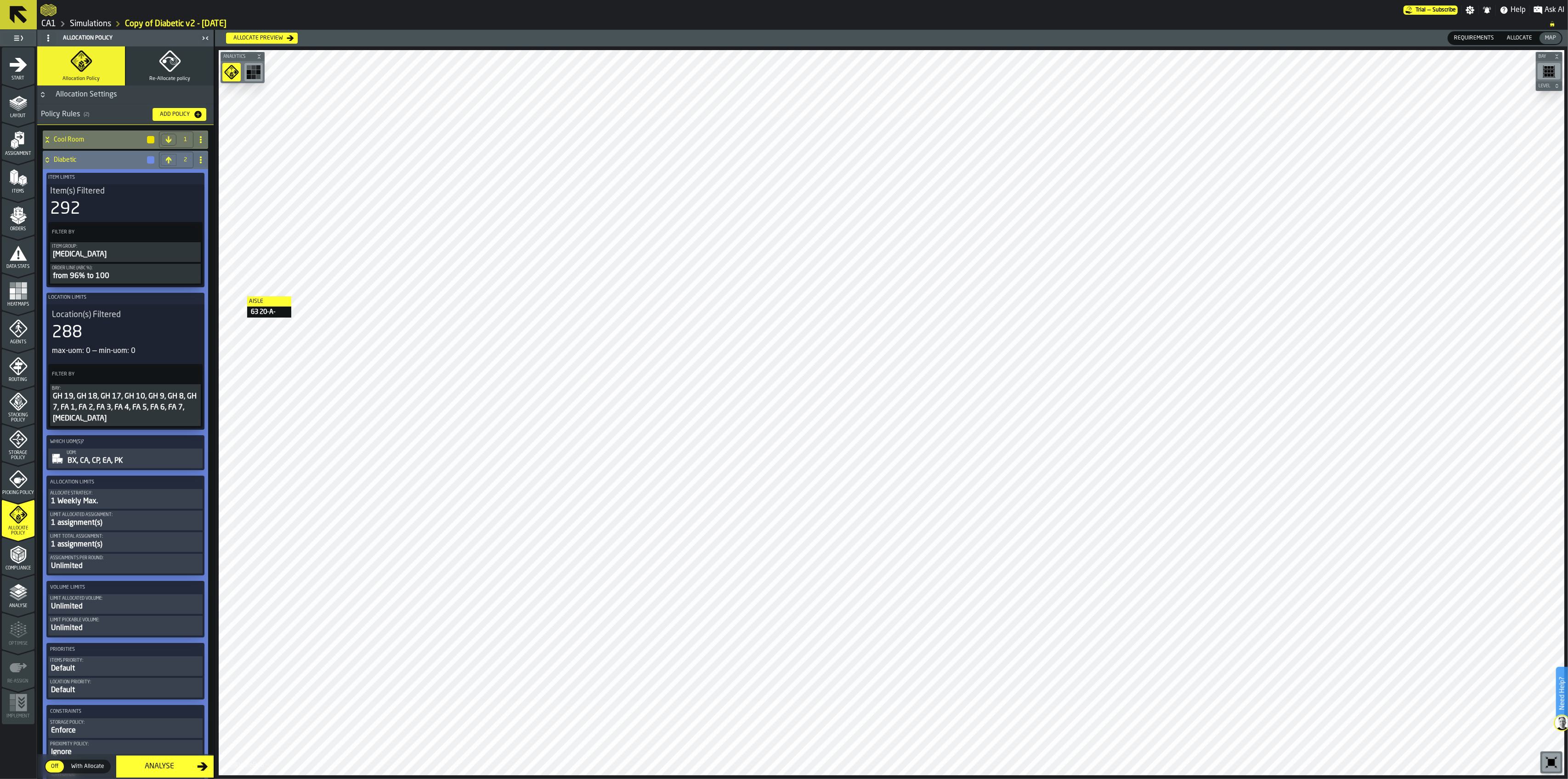
click at [143, 408] on div "GH 19, GH 18, GH 17, GH 10, GH 9, GH 8, GH 7, FA 1, FA 2, FA 3, FA 4, FA 5, FA …" at bounding box center [125, 407] width 147 height 33
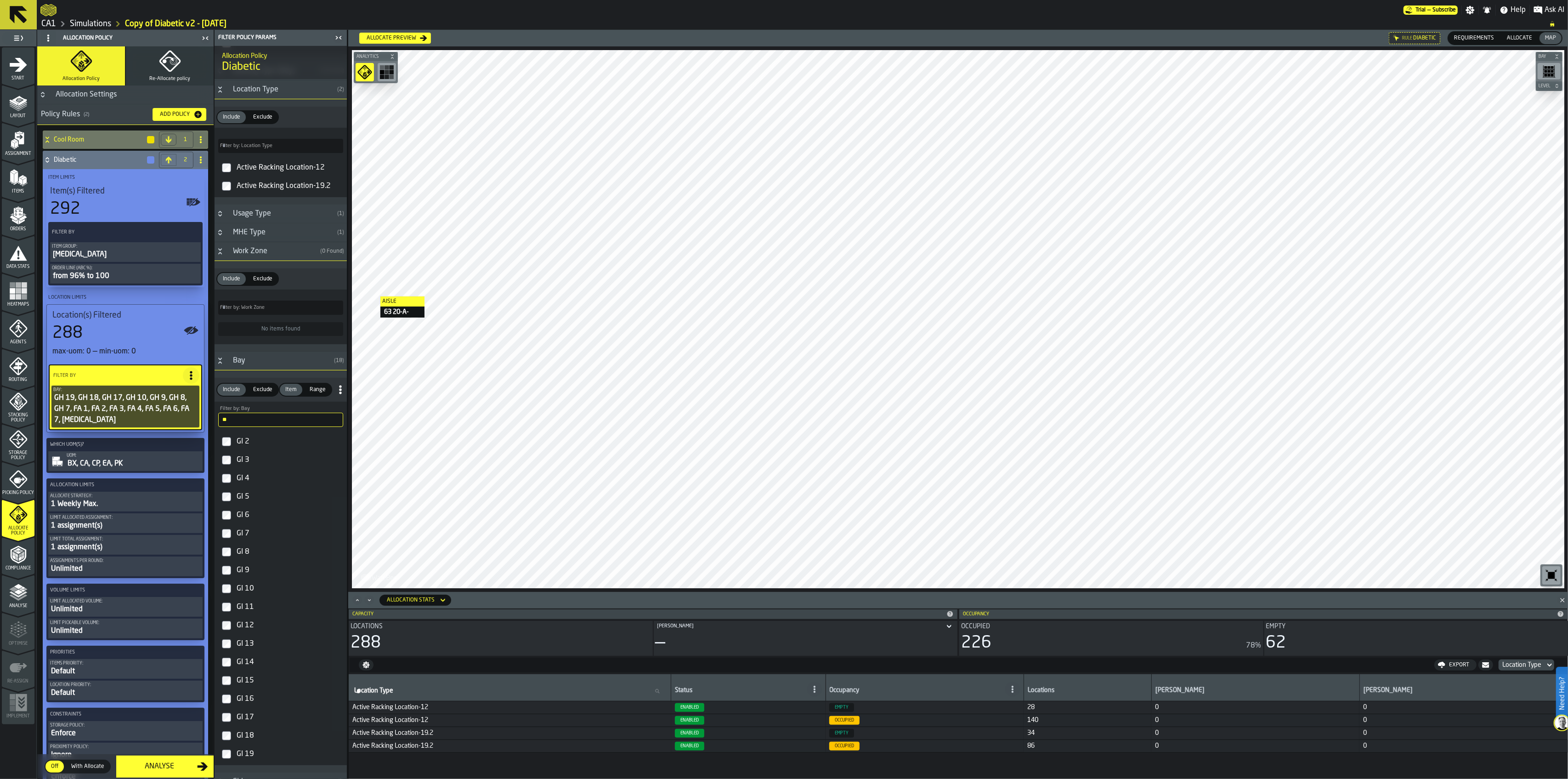
scroll to position [613, 0]
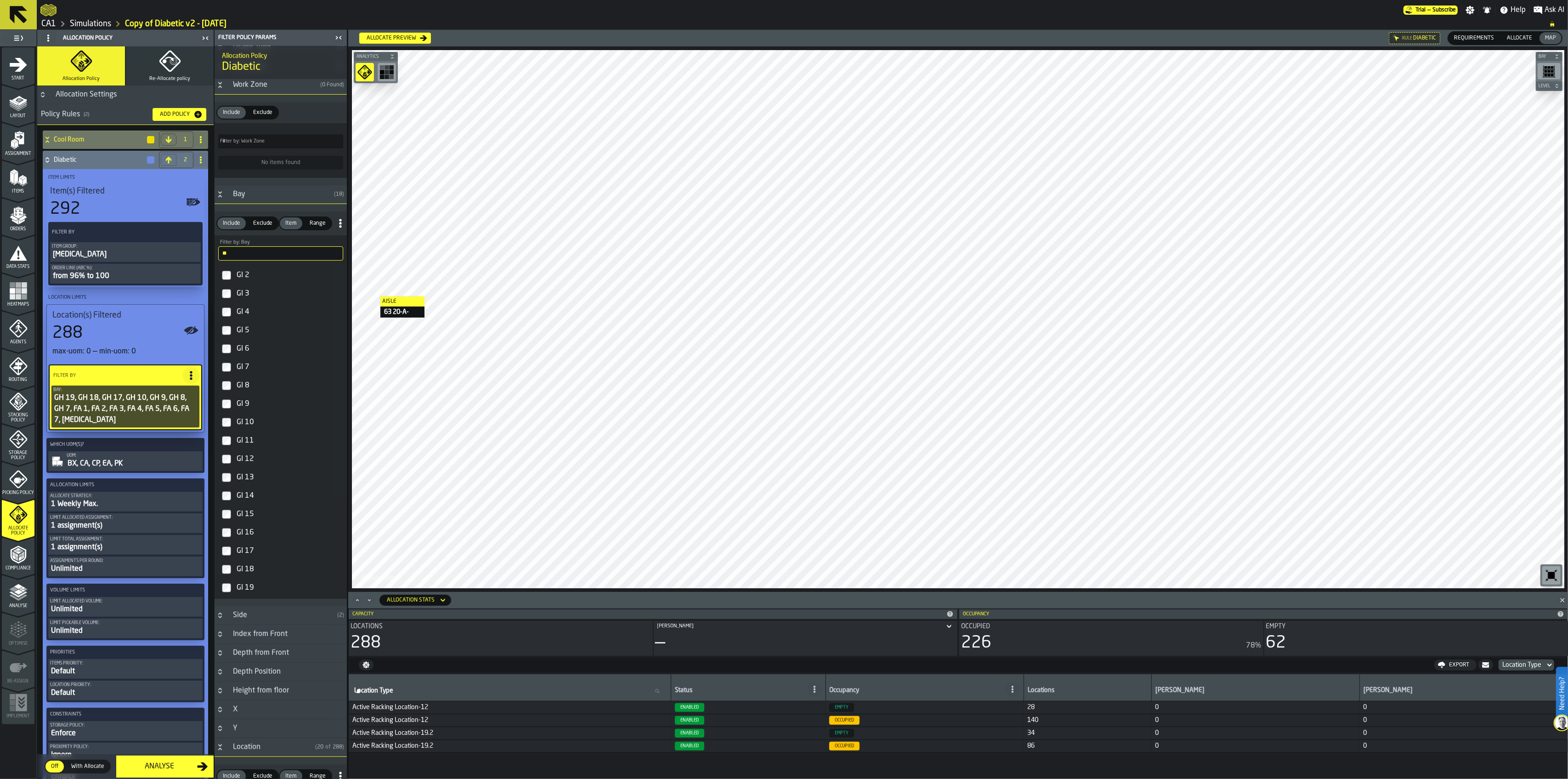
click at [245, 558] on div "GI 19" at bounding box center [289, 588] width 108 height 15
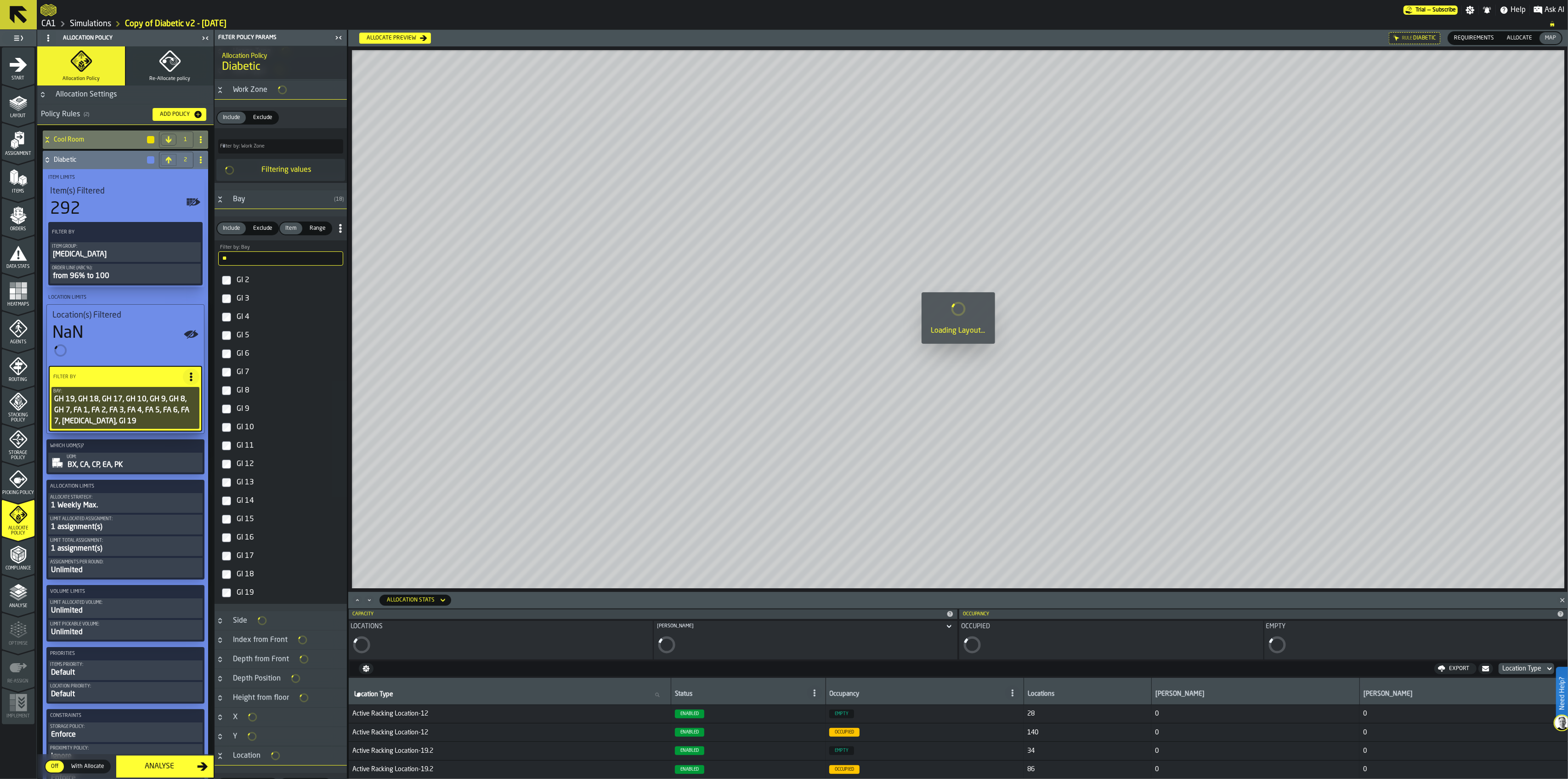
scroll to position [616, 0]
drag, startPoint x: 246, startPoint y: 574, endPoint x: 249, endPoint y: 563, distance: 11.4
click at [246, 558] on div "GI 18" at bounding box center [289, 571] width 108 height 15
click at [250, 556] on div "GI 17" at bounding box center [289, 552] width 108 height 15
click at [250, 426] on div "GI 10" at bounding box center [289, 423] width 108 height 15
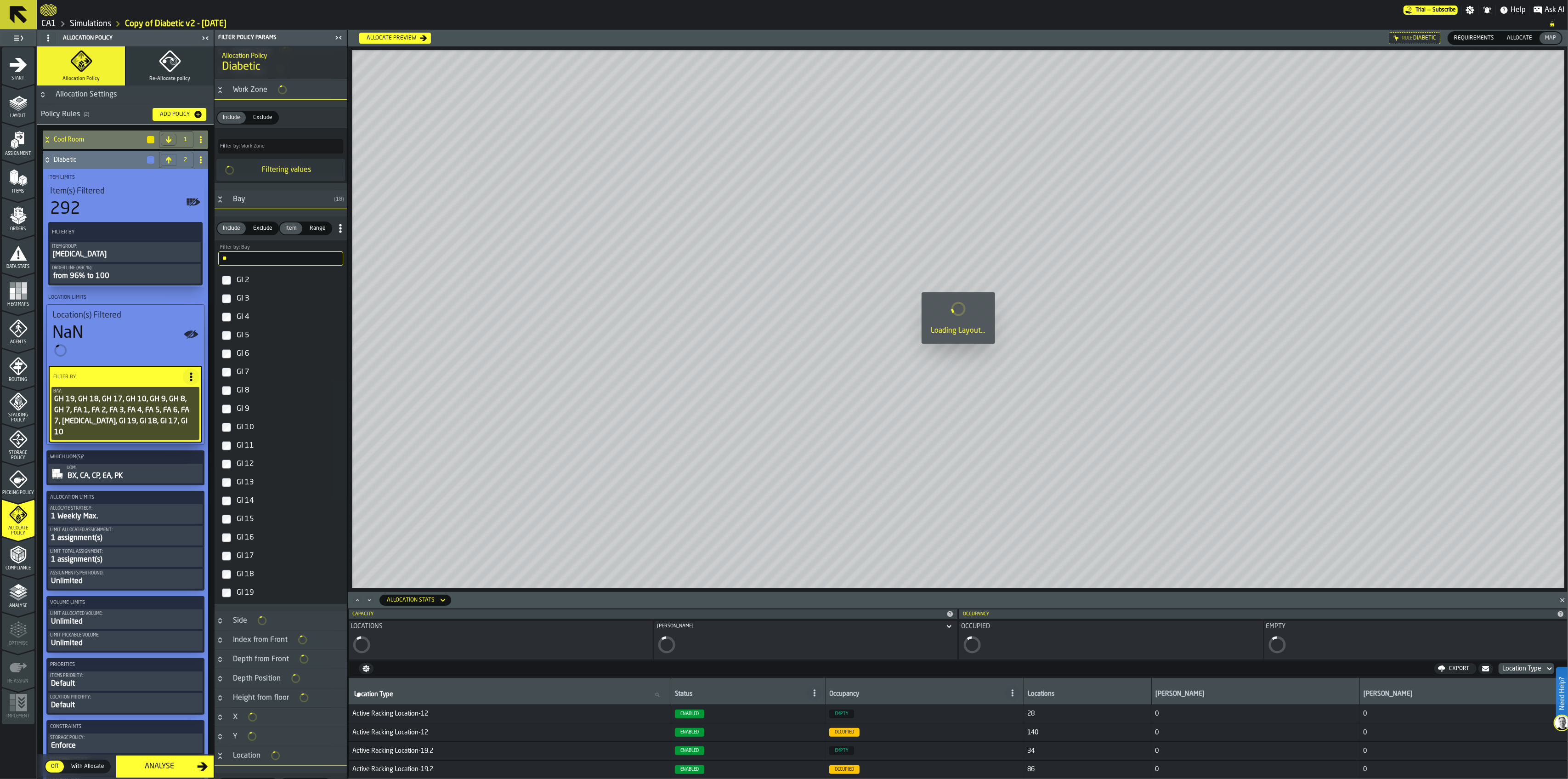
scroll to position [635, 0]
click at [242, 412] on div "GI 9" at bounding box center [289, 406] width 108 height 15
click at [246, 389] on div "GI 8" at bounding box center [289, 387] width 108 height 15
click at [296, 256] on input "**" at bounding box center [281, 253] width 125 height 14
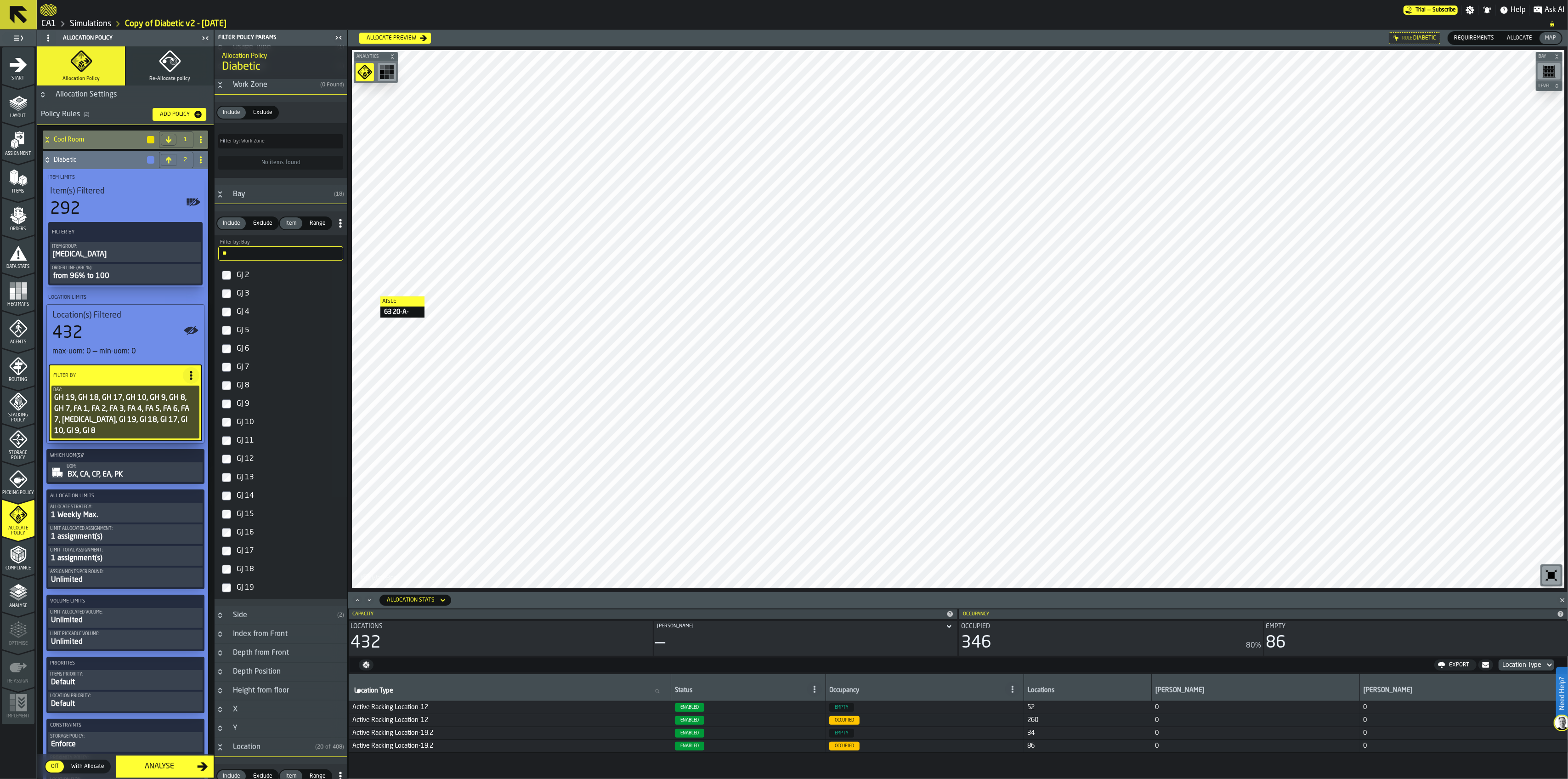
type input "**"
click at [235, 558] on div "GJ 19" at bounding box center [289, 588] width 108 height 15
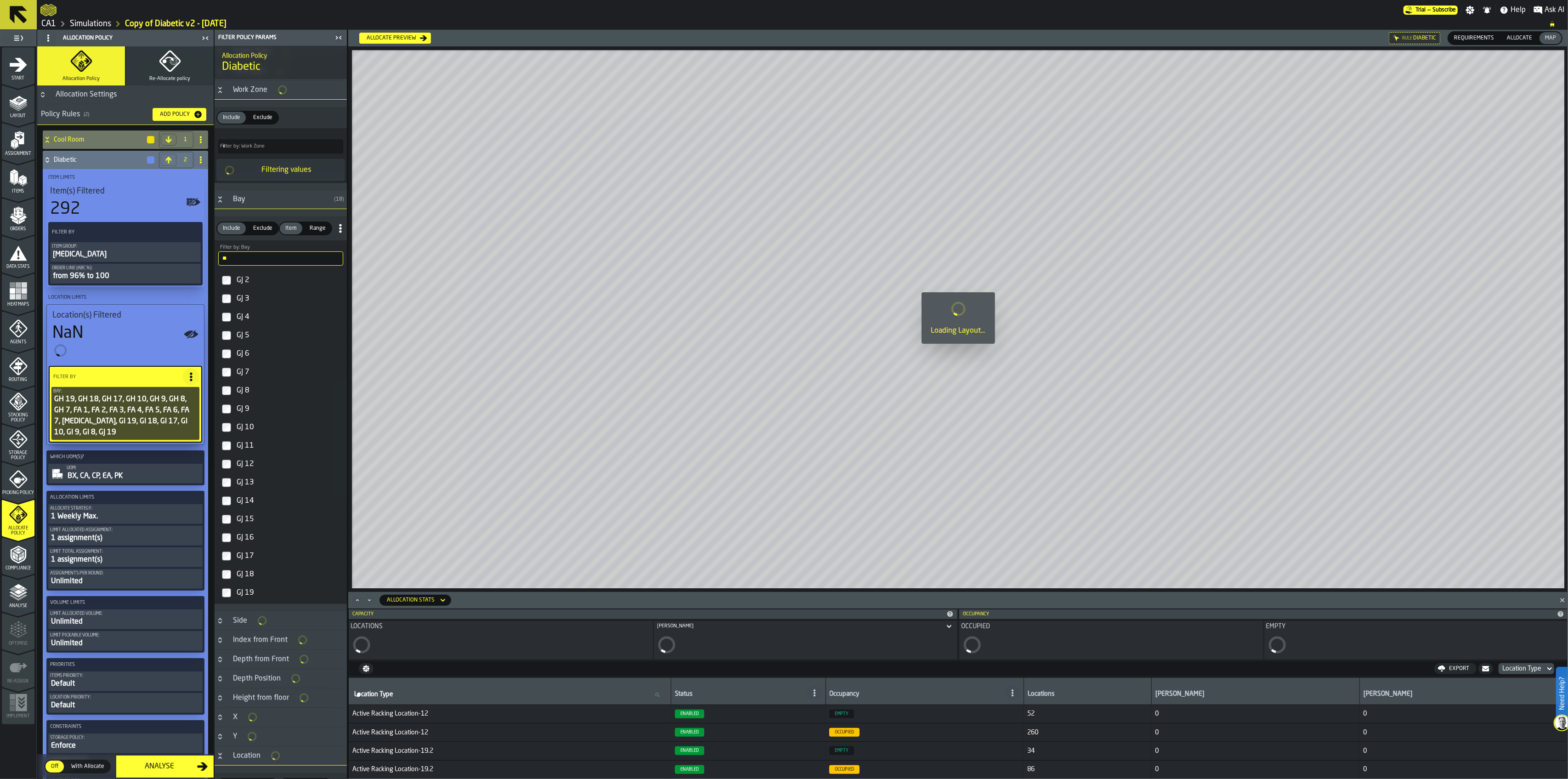
scroll to position [635, 0]
drag, startPoint x: 233, startPoint y: 577, endPoint x: 231, endPoint y: 566, distance: 11.2
click at [233, 558] on label "GJ 18" at bounding box center [280, 571] width 128 height 18
click at [236, 555] on div "GJ 17" at bounding box center [289, 552] width 108 height 15
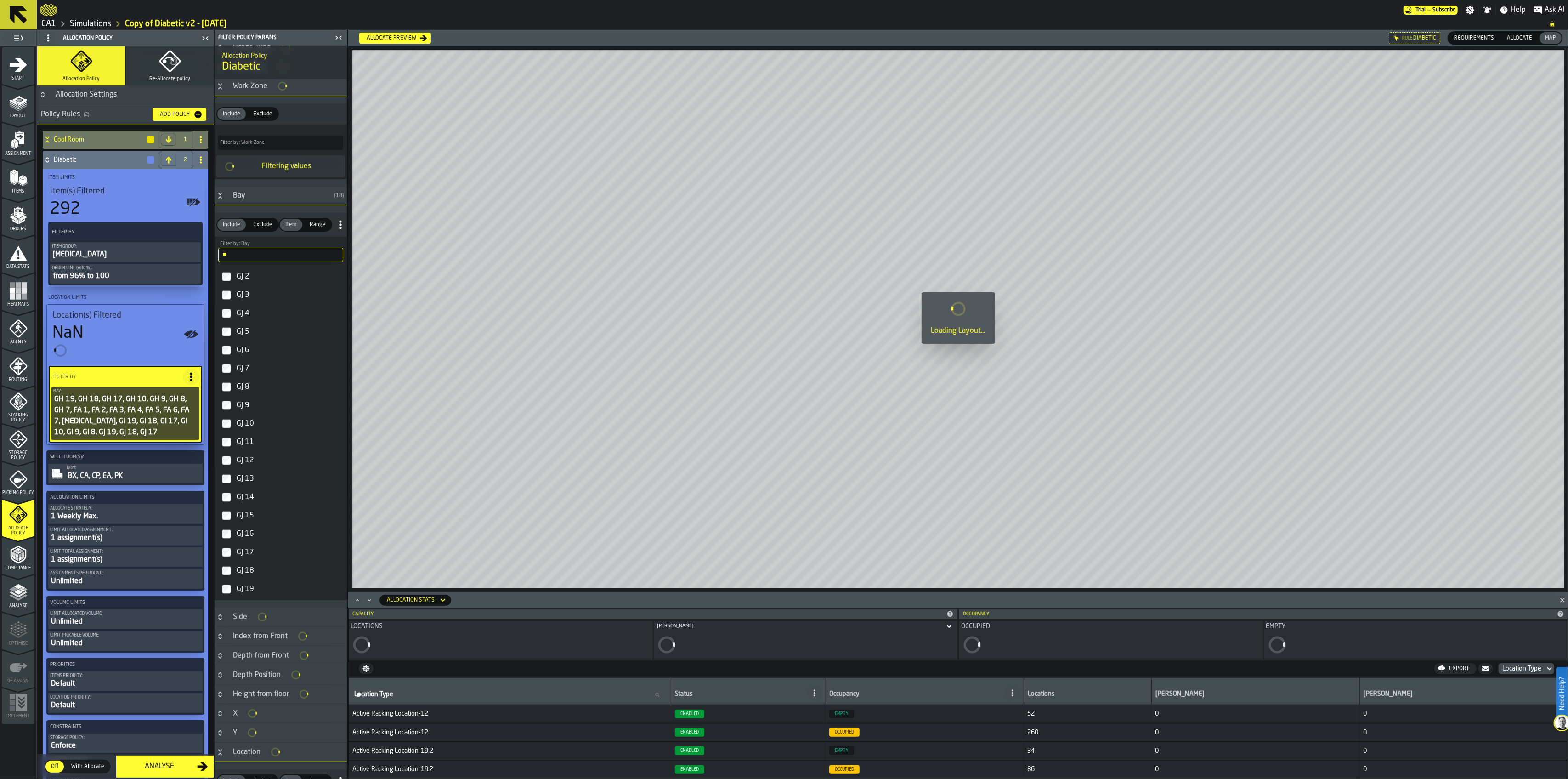
click at [251, 431] on div "GJ 10" at bounding box center [289, 424] width 108 height 15
click at [245, 410] on div "GJ 9" at bounding box center [289, 406] width 108 height 15
click at [246, 392] on div "GJ 8" at bounding box center [289, 386] width 108 height 15
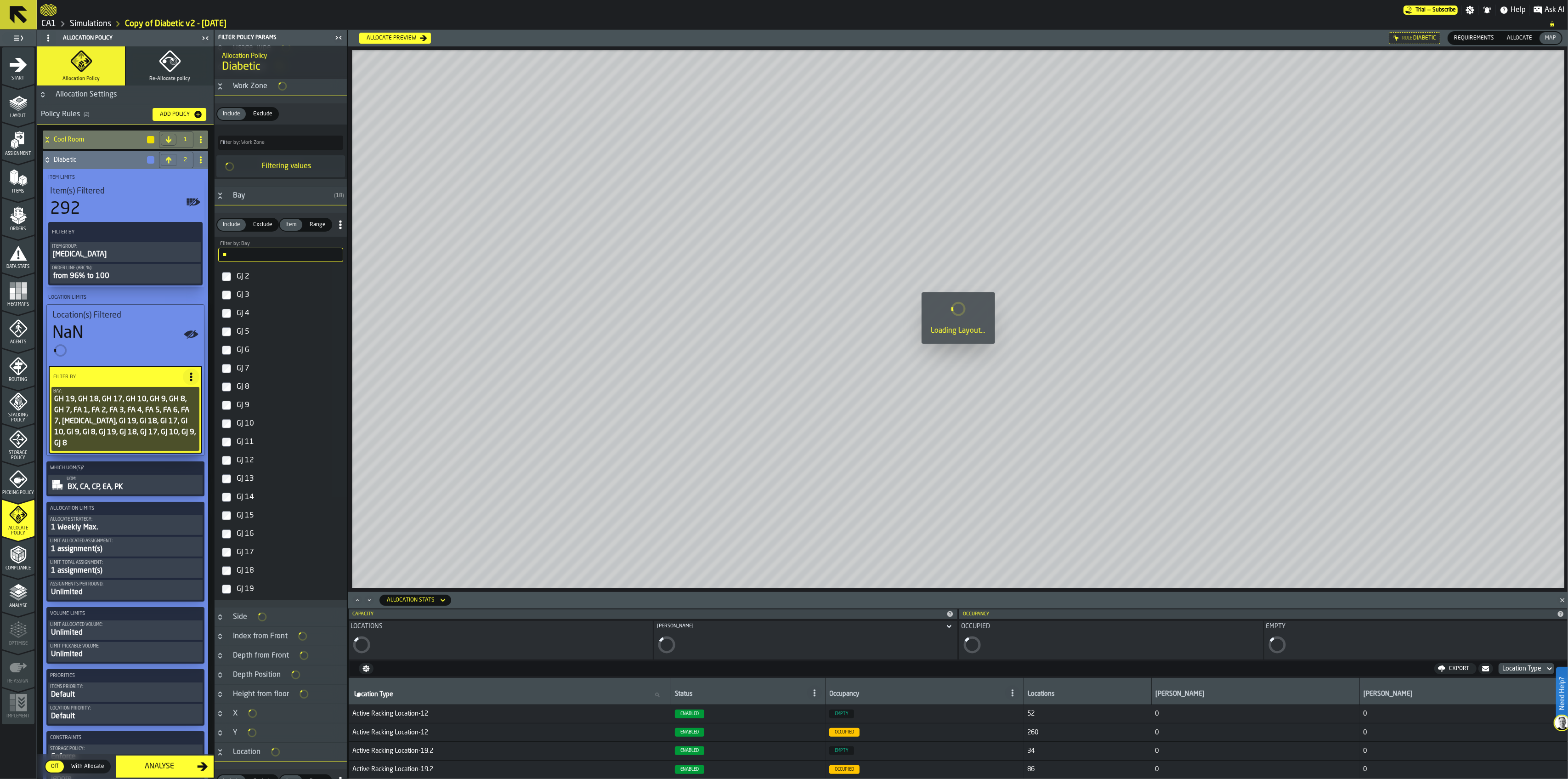
scroll to position [649, 0]
click at [369, 558] on icon "Minimize" at bounding box center [369, 600] width 9 height 9
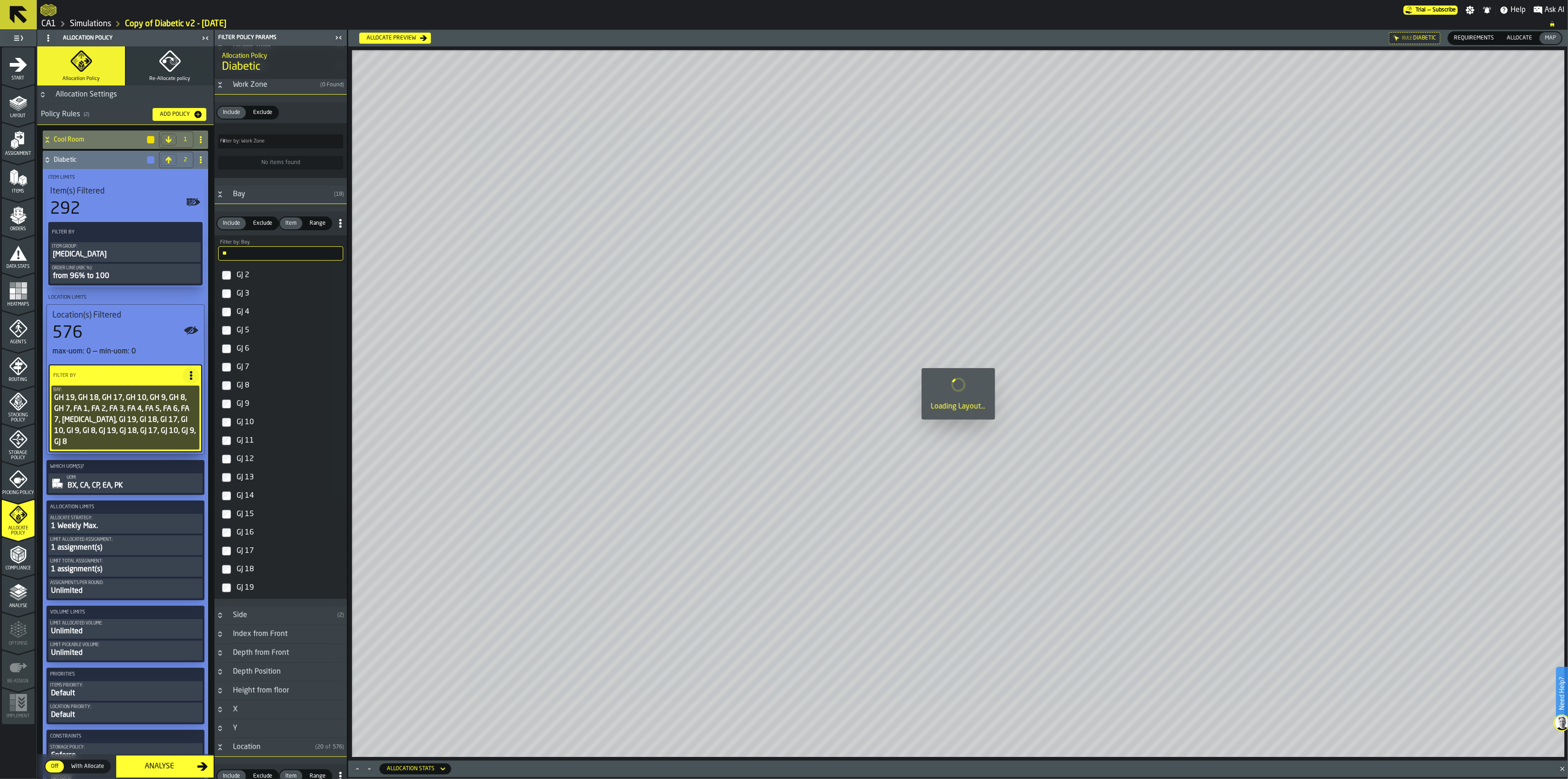
click at [47, 158] on icon at bounding box center [47, 160] width 9 height 7
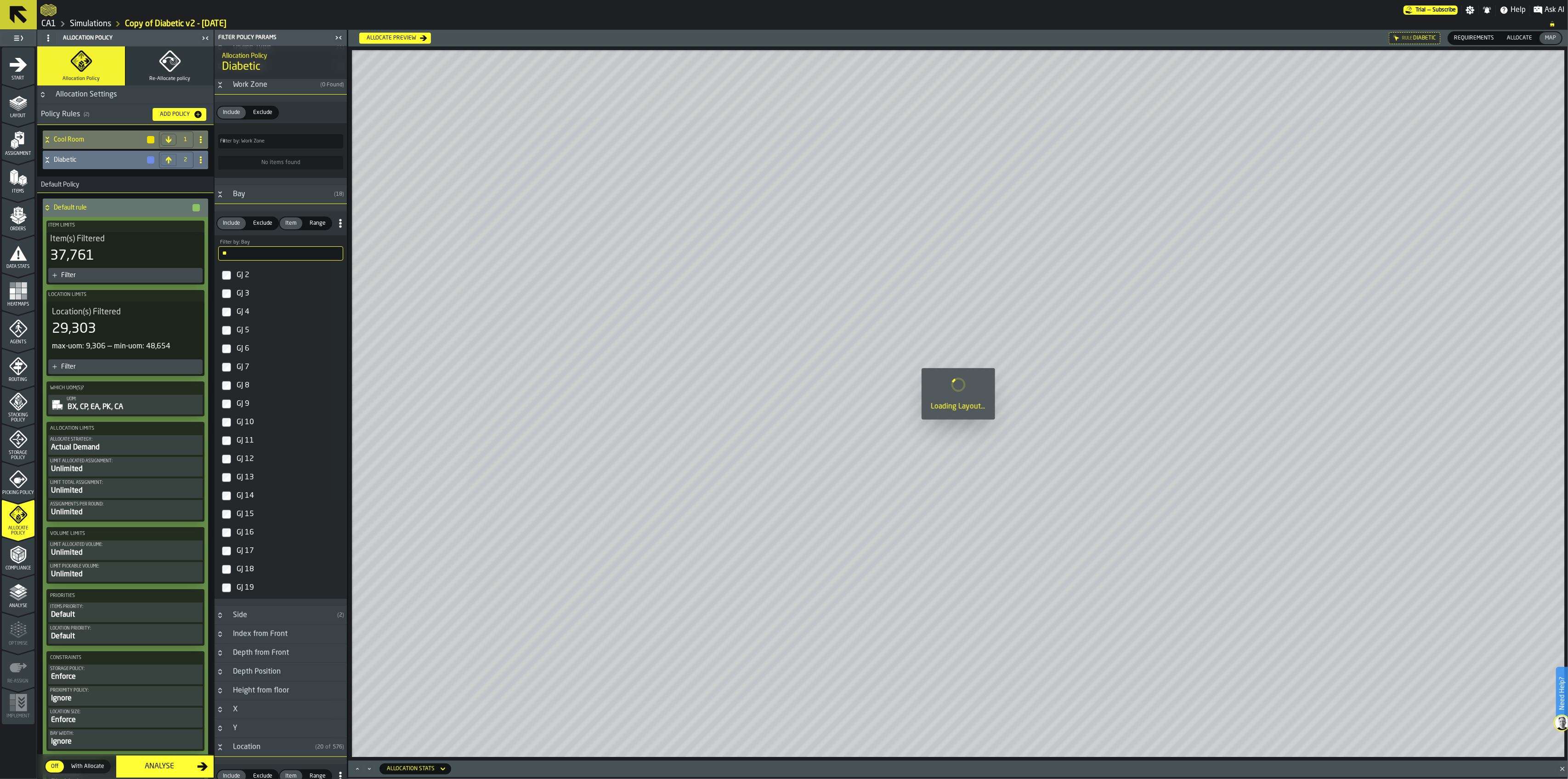
click at [47, 157] on icon at bounding box center [47, 160] width 9 height 7
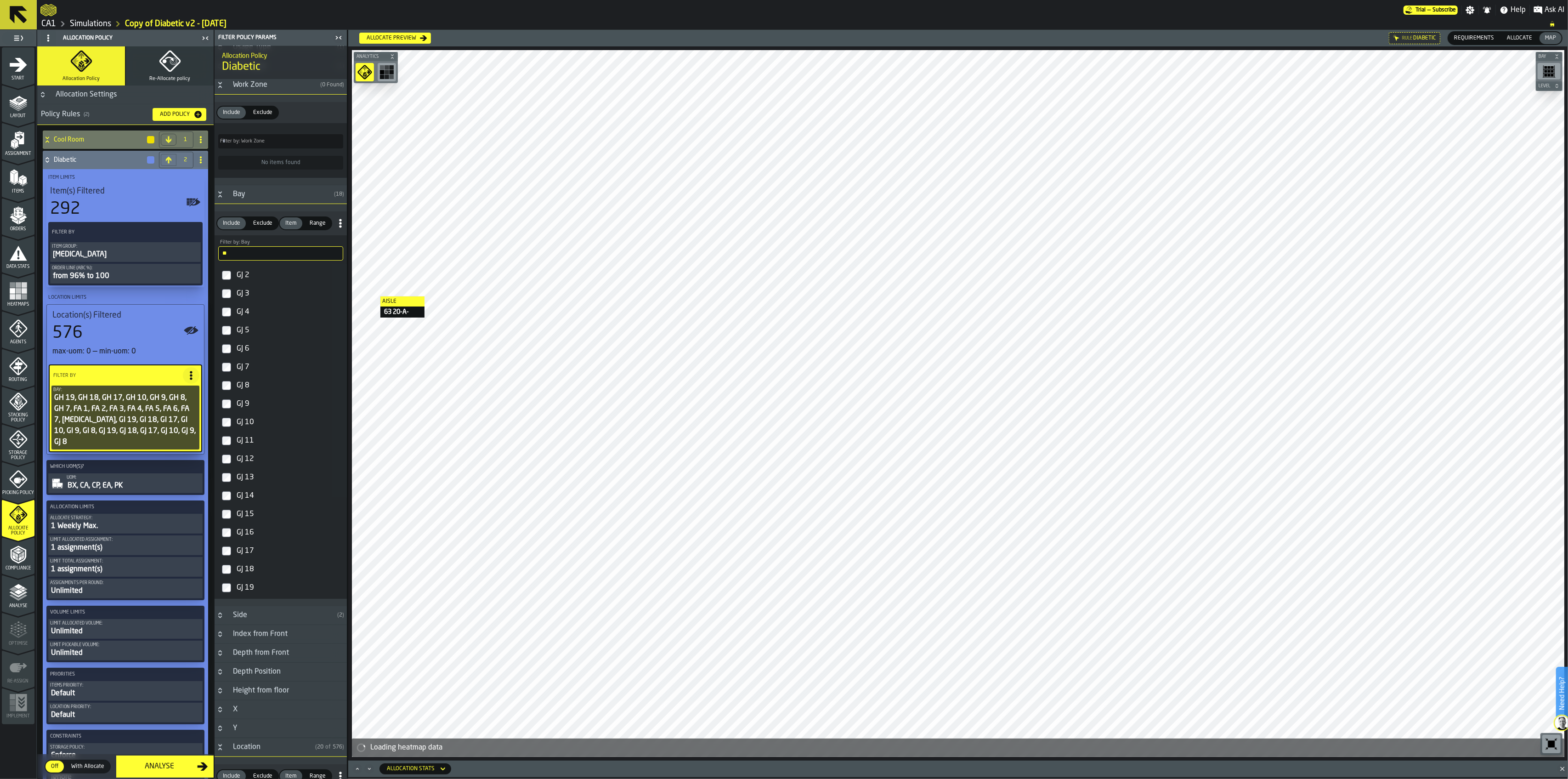
click at [46, 162] on icon at bounding box center [47, 160] width 9 height 7
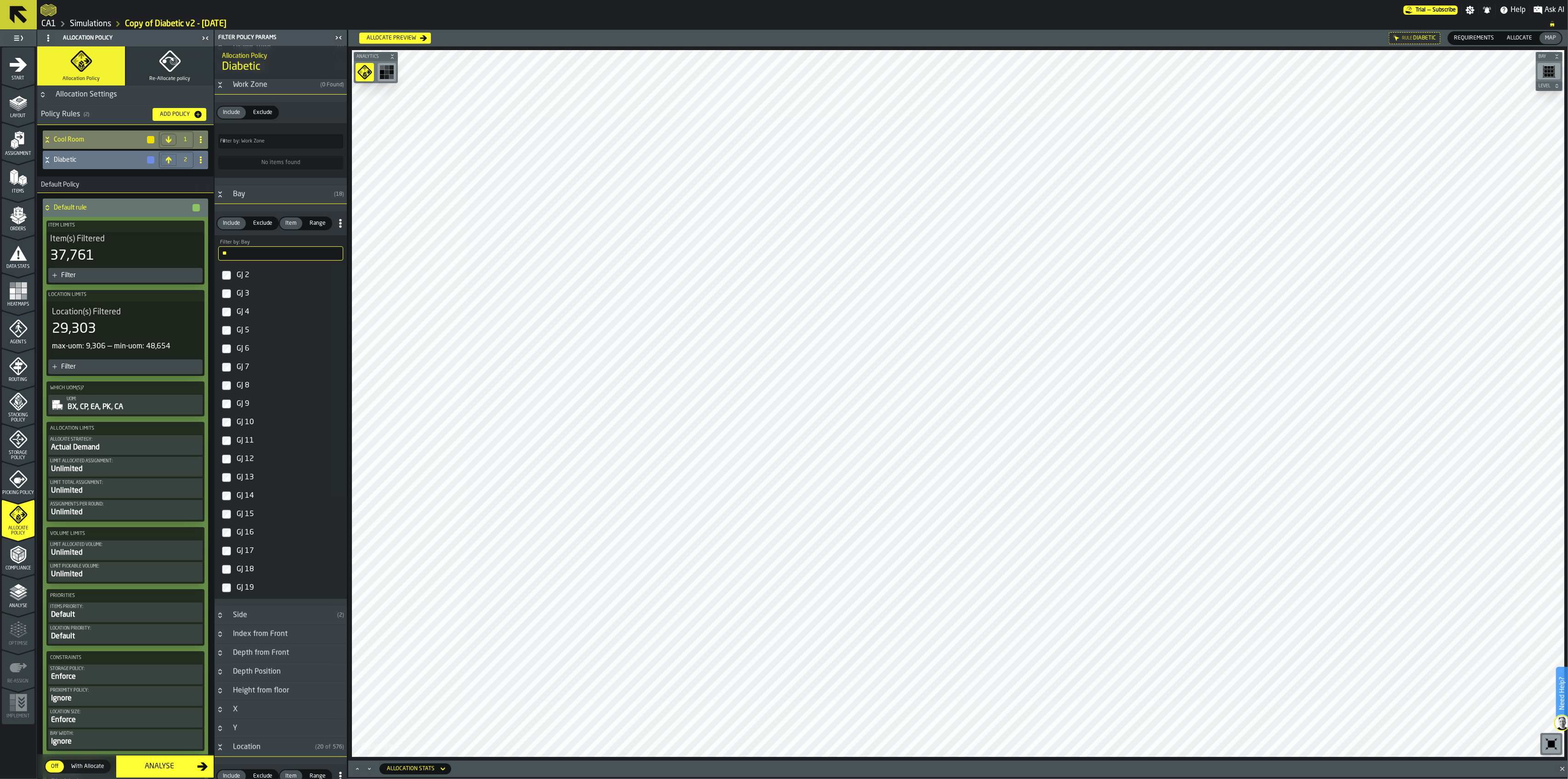
click at [150, 141] on div "button-" at bounding box center [151, 139] width 7 height 7
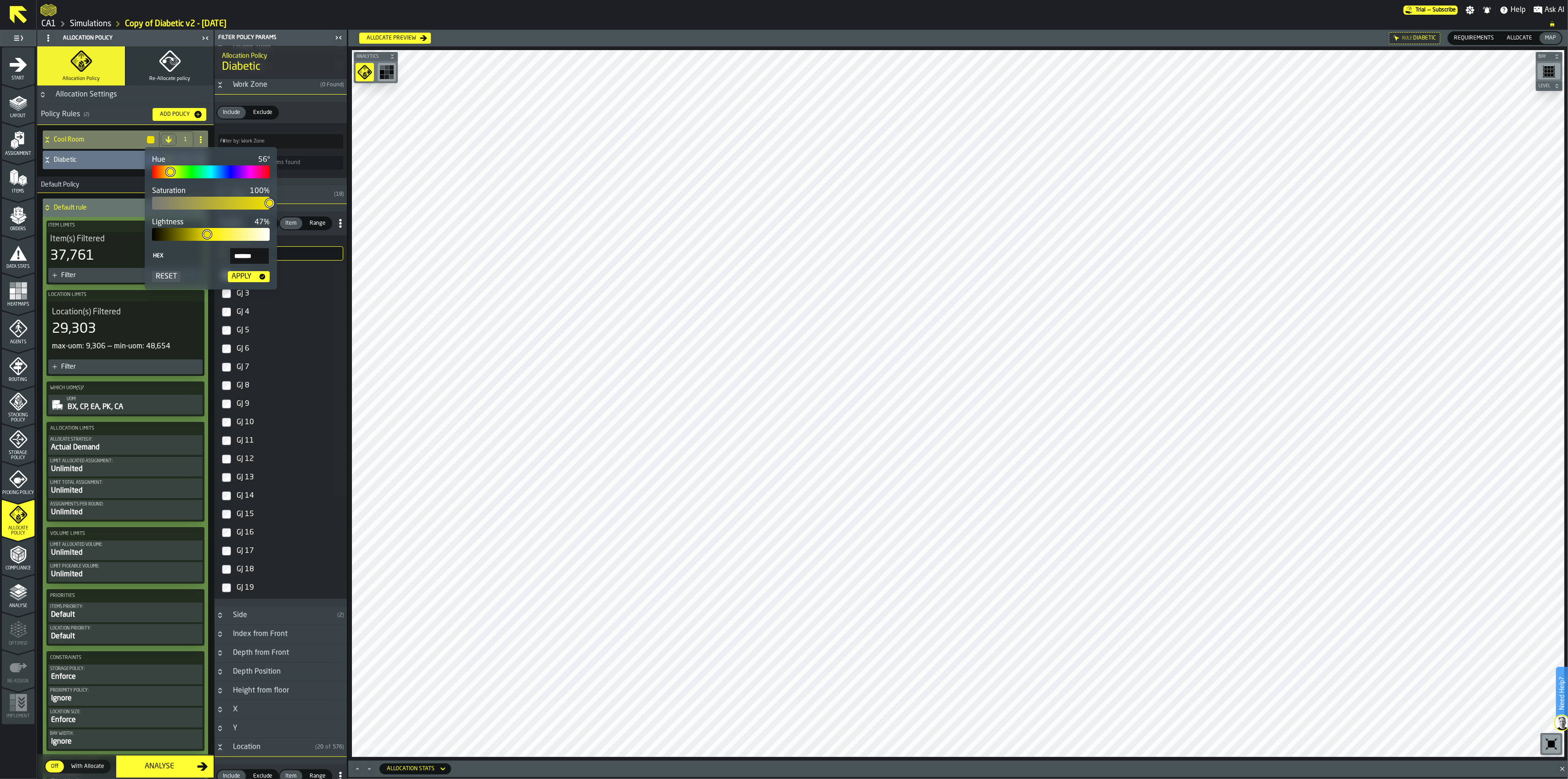
type input "**"
type input "*******"
type input "**"
type input "*******"
type input "**"
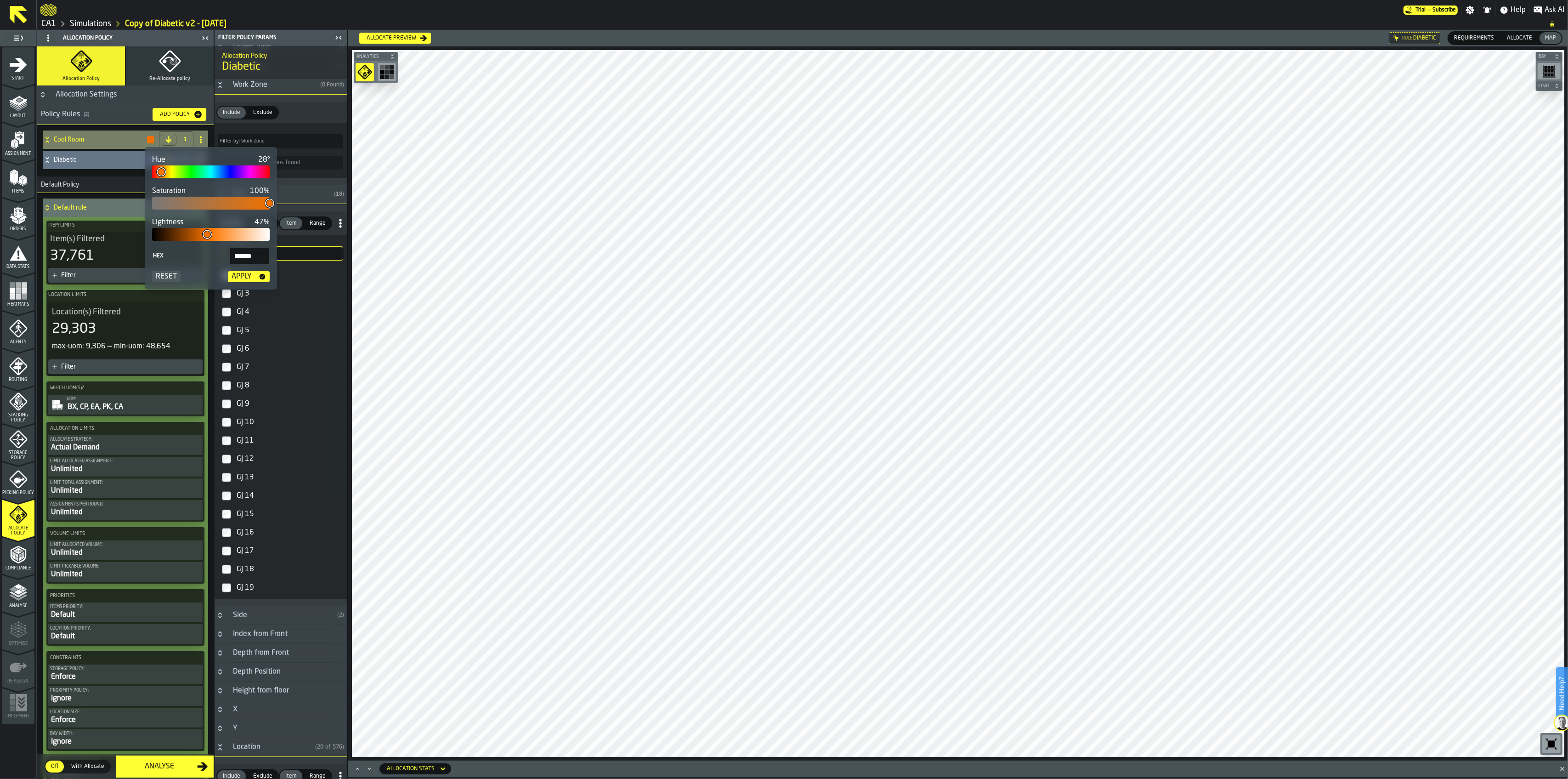
type input "*******"
type input "**"
type input "*******"
type input "**"
type input "*******"
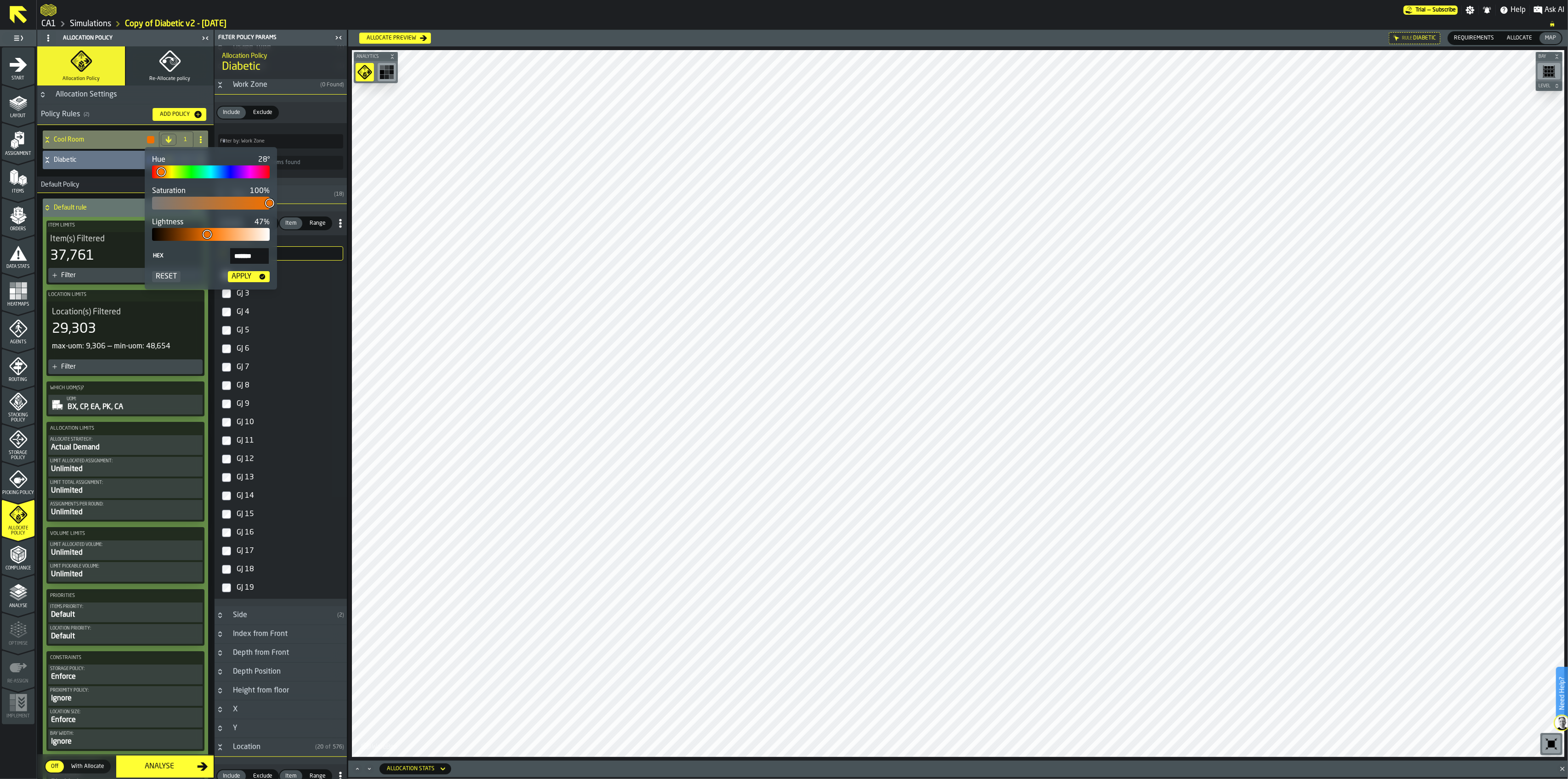
type input "*"
type input "*******"
type input "*"
type input "*******"
click at [149, 175] on div "Hue 0° Saturation 100% Lightness 47% Hex ******* Reset Apply" at bounding box center [211, 219] width 132 height 143
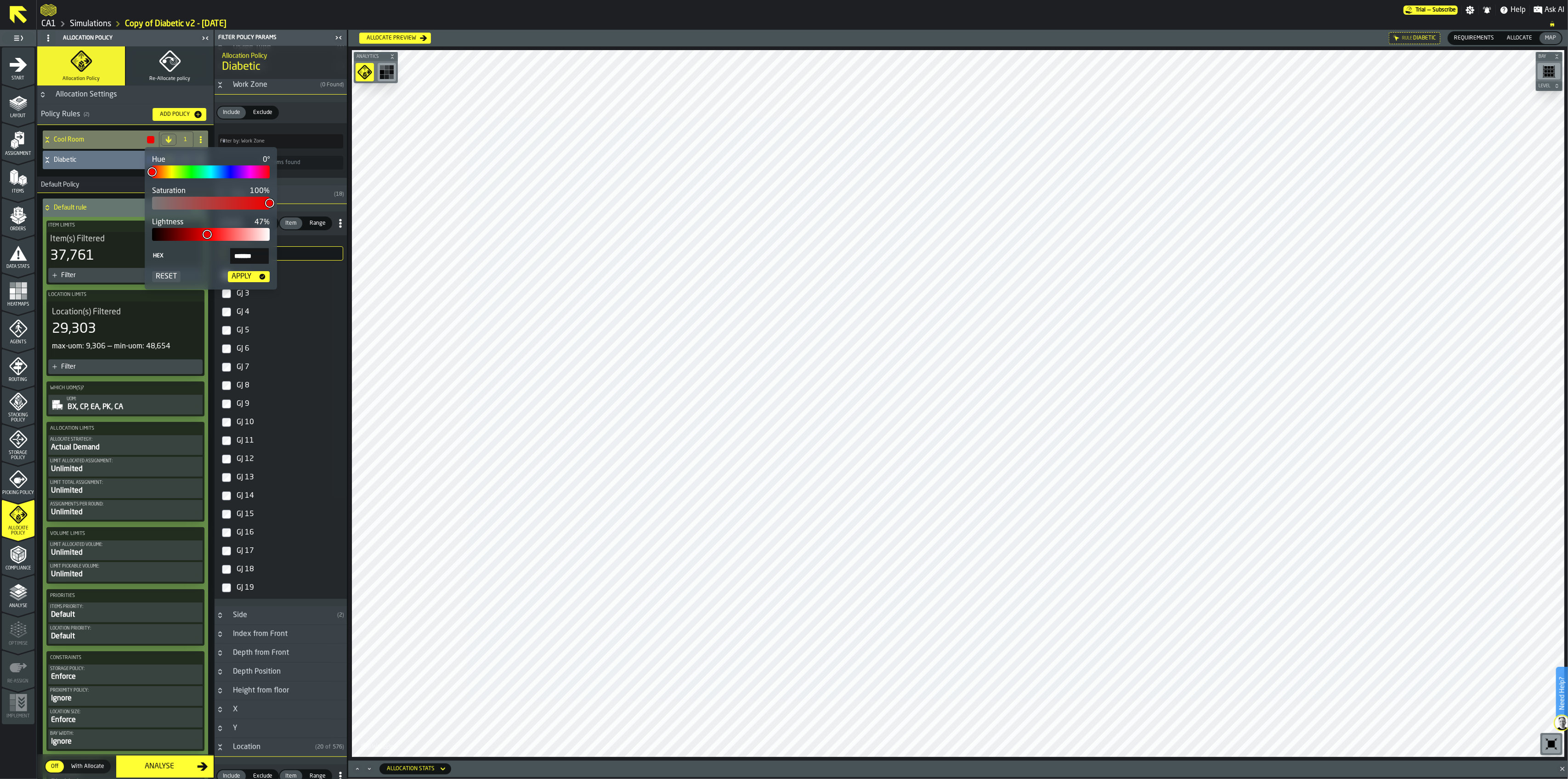
click at [251, 273] on div "Apply" at bounding box center [241, 277] width 27 height 11
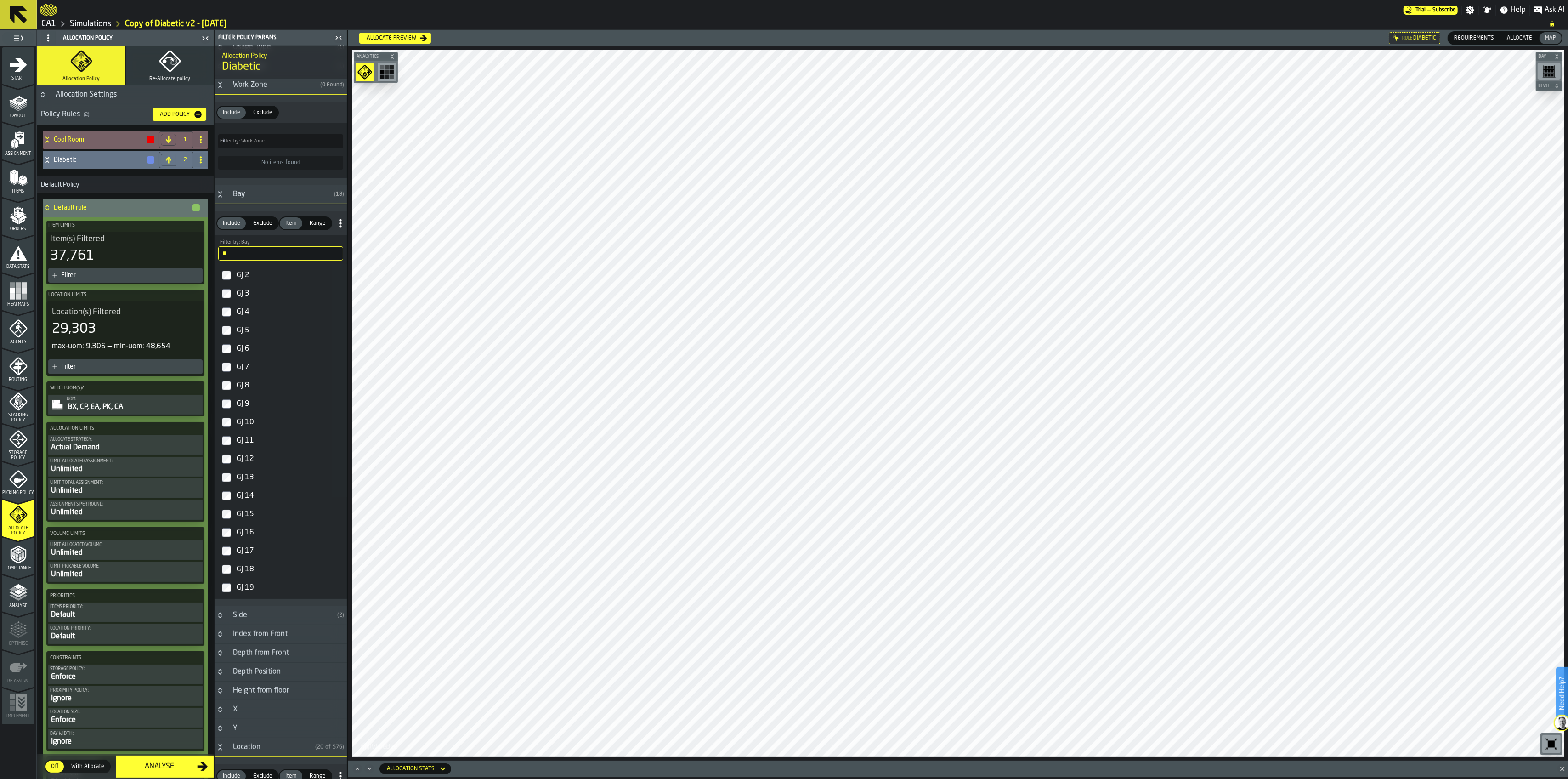
click at [47, 163] on icon at bounding box center [47, 160] width 9 height 7
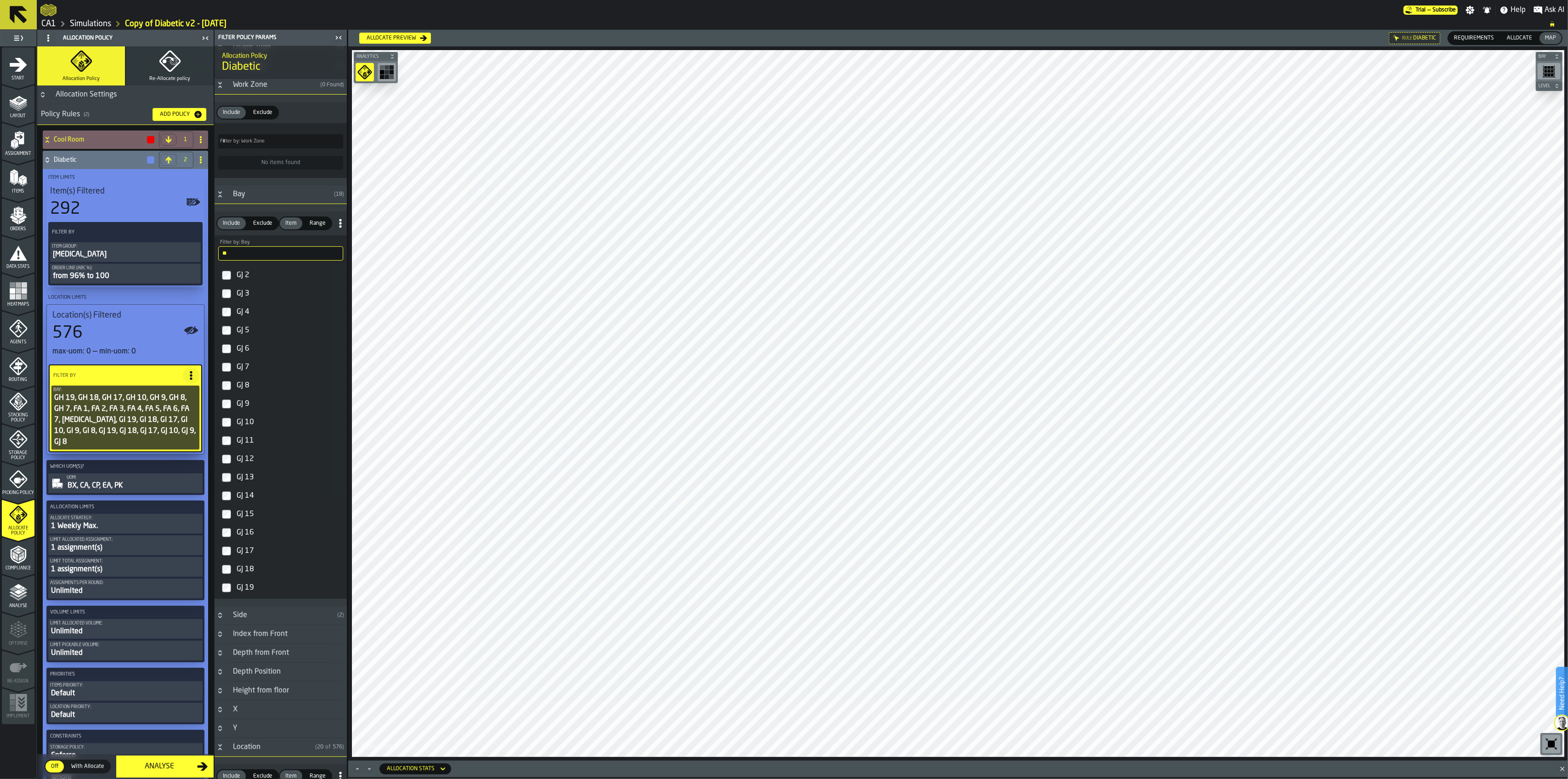
click at [51, 141] on icon at bounding box center [47, 139] width 9 height 7
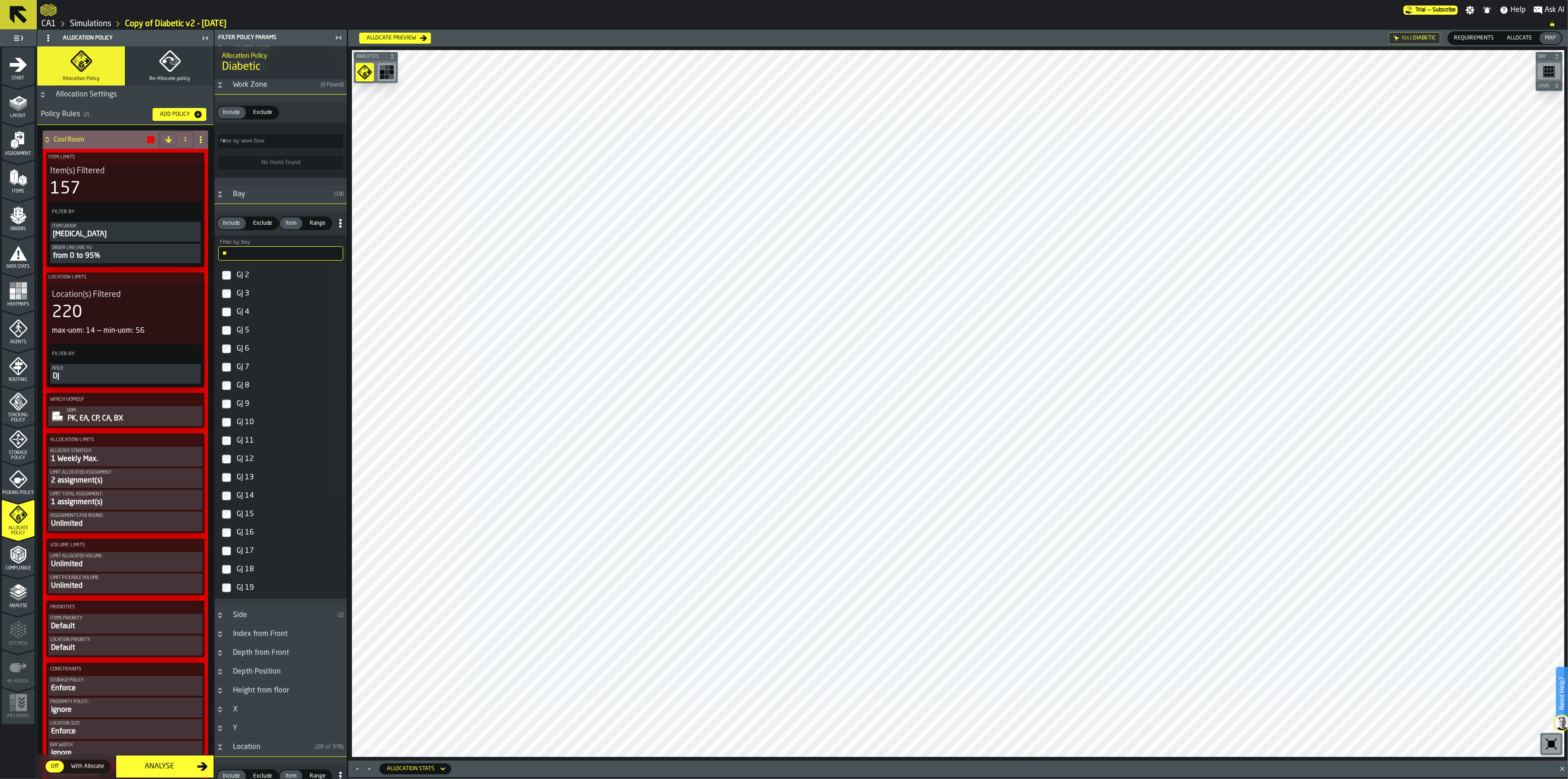
click at [128, 295] on div "Location(s) Filtered" at bounding box center [125, 294] width 147 height 10
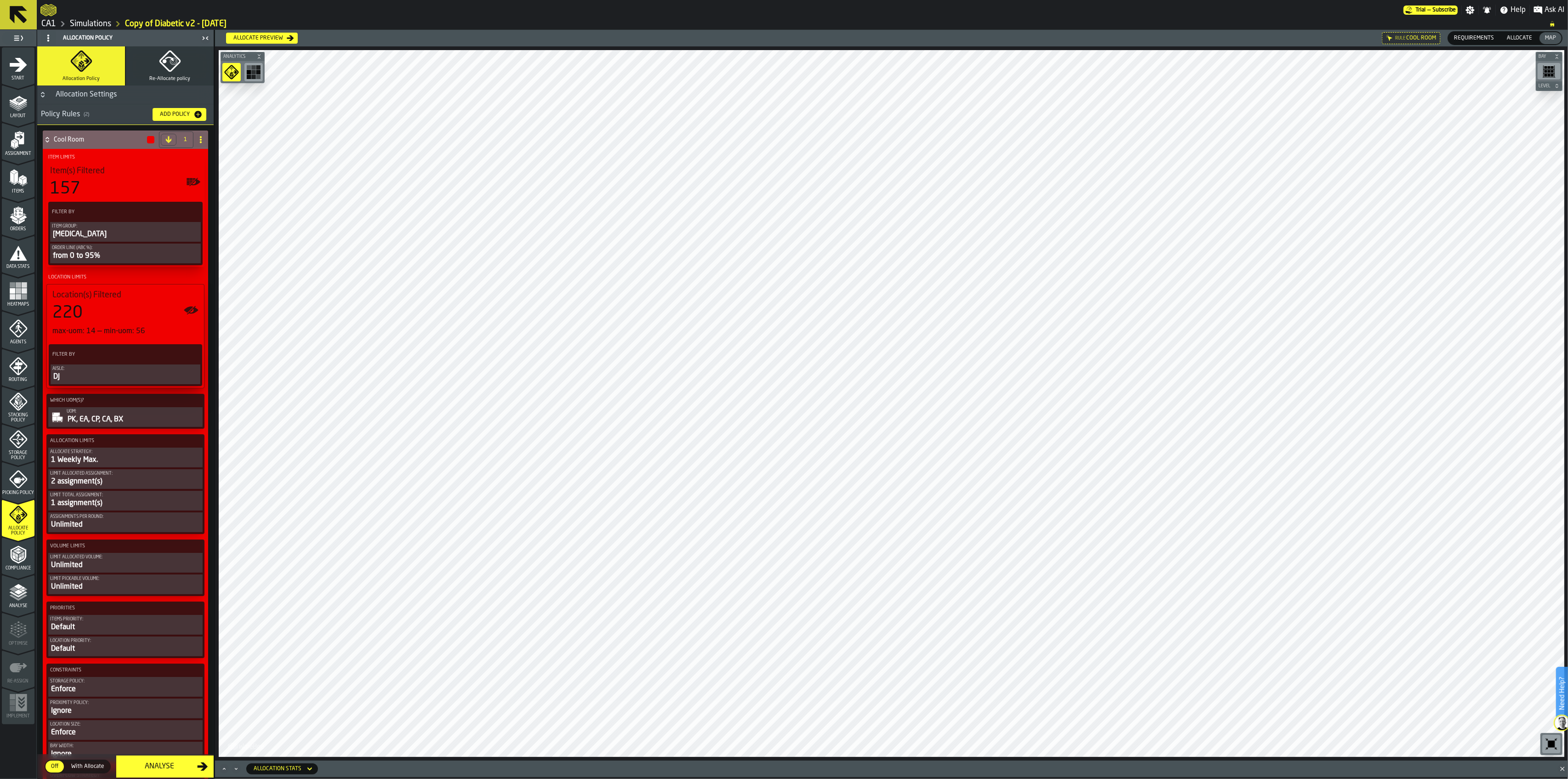
click at [47, 134] on div "Cool Room" at bounding box center [99, 139] width 113 height 18
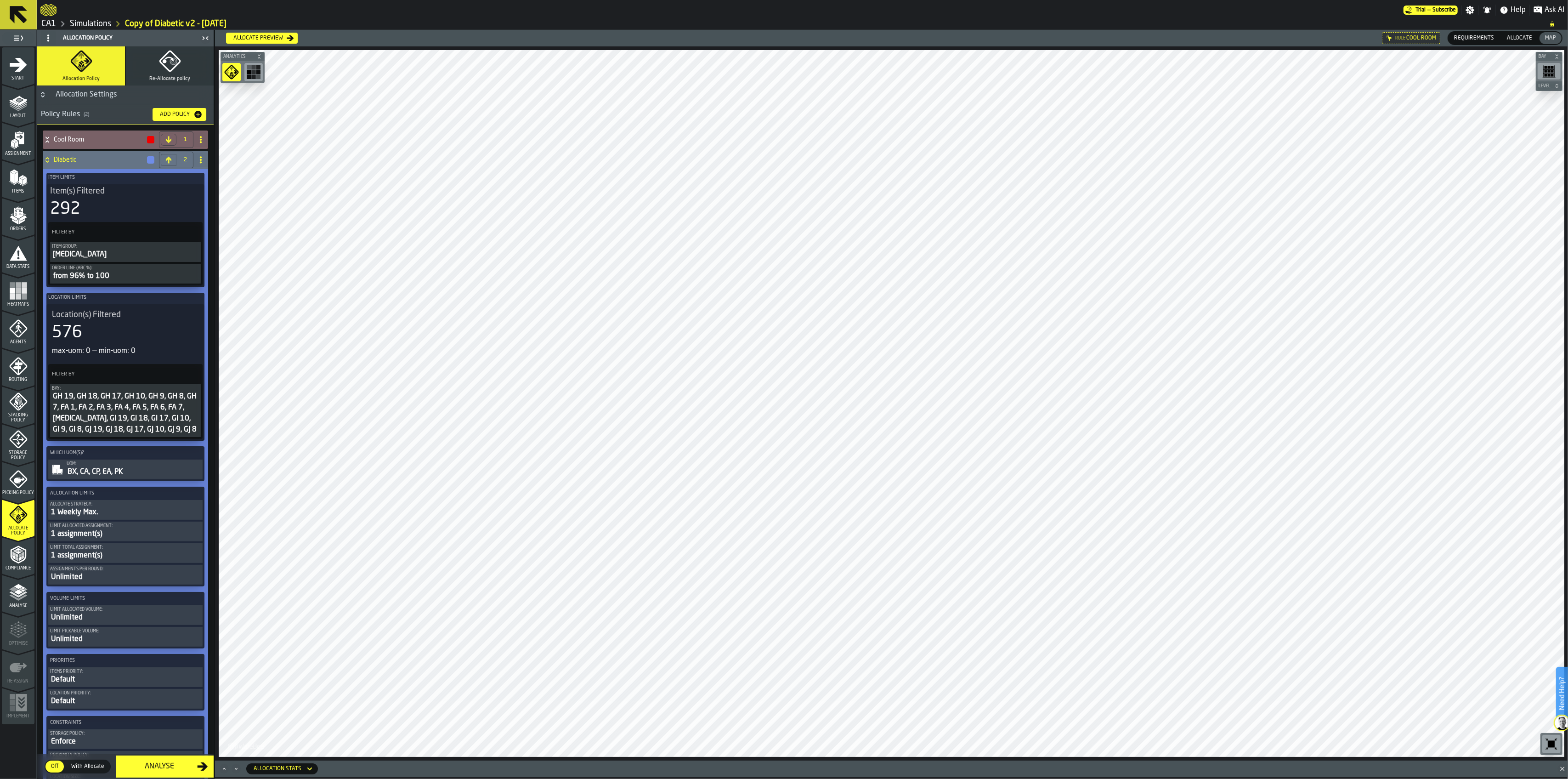
click at [47, 158] on icon at bounding box center [47, 158] width 3 height 2
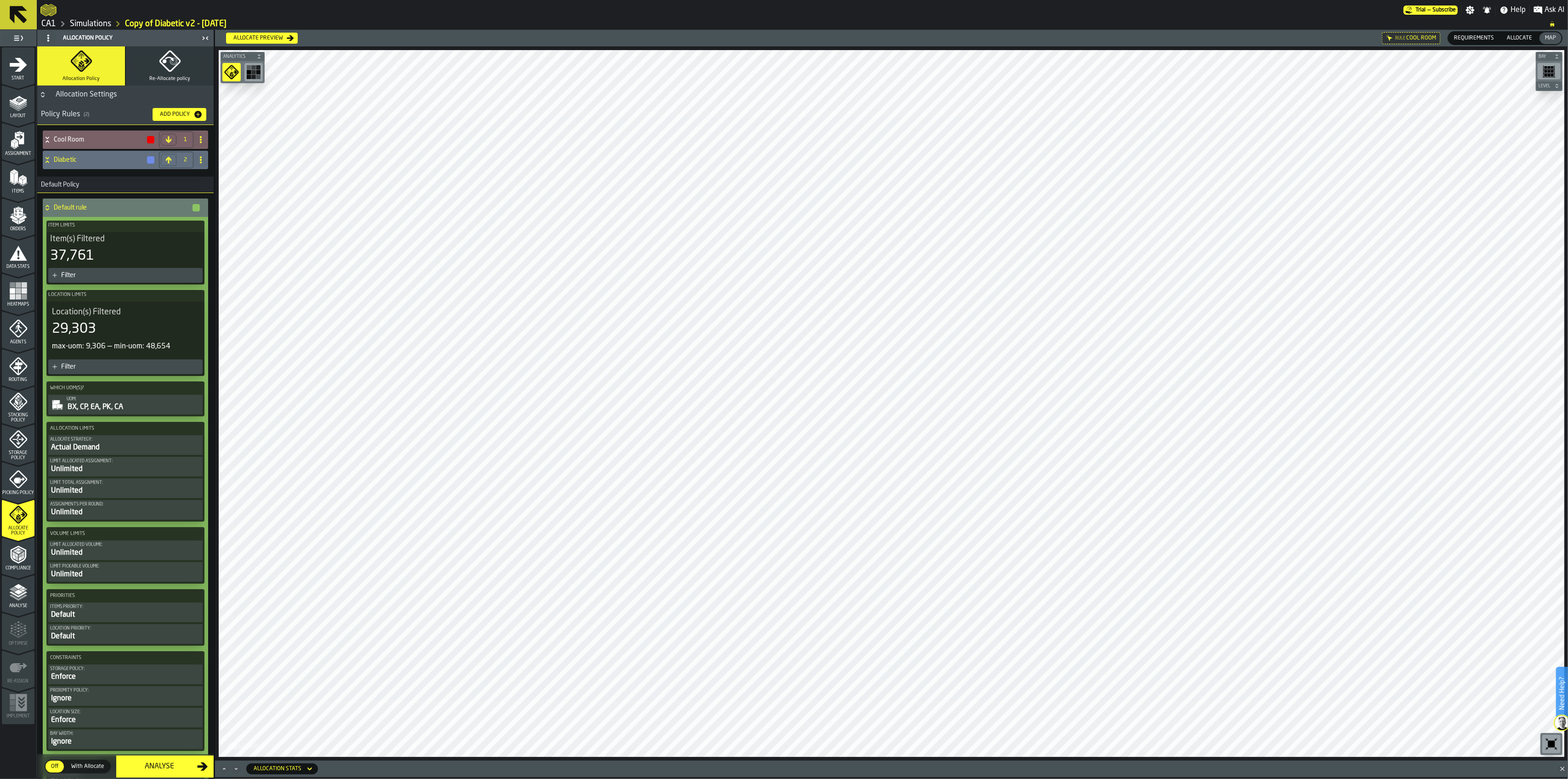
click at [48, 203] on div "Default rule" at bounding box center [122, 208] width 158 height 18
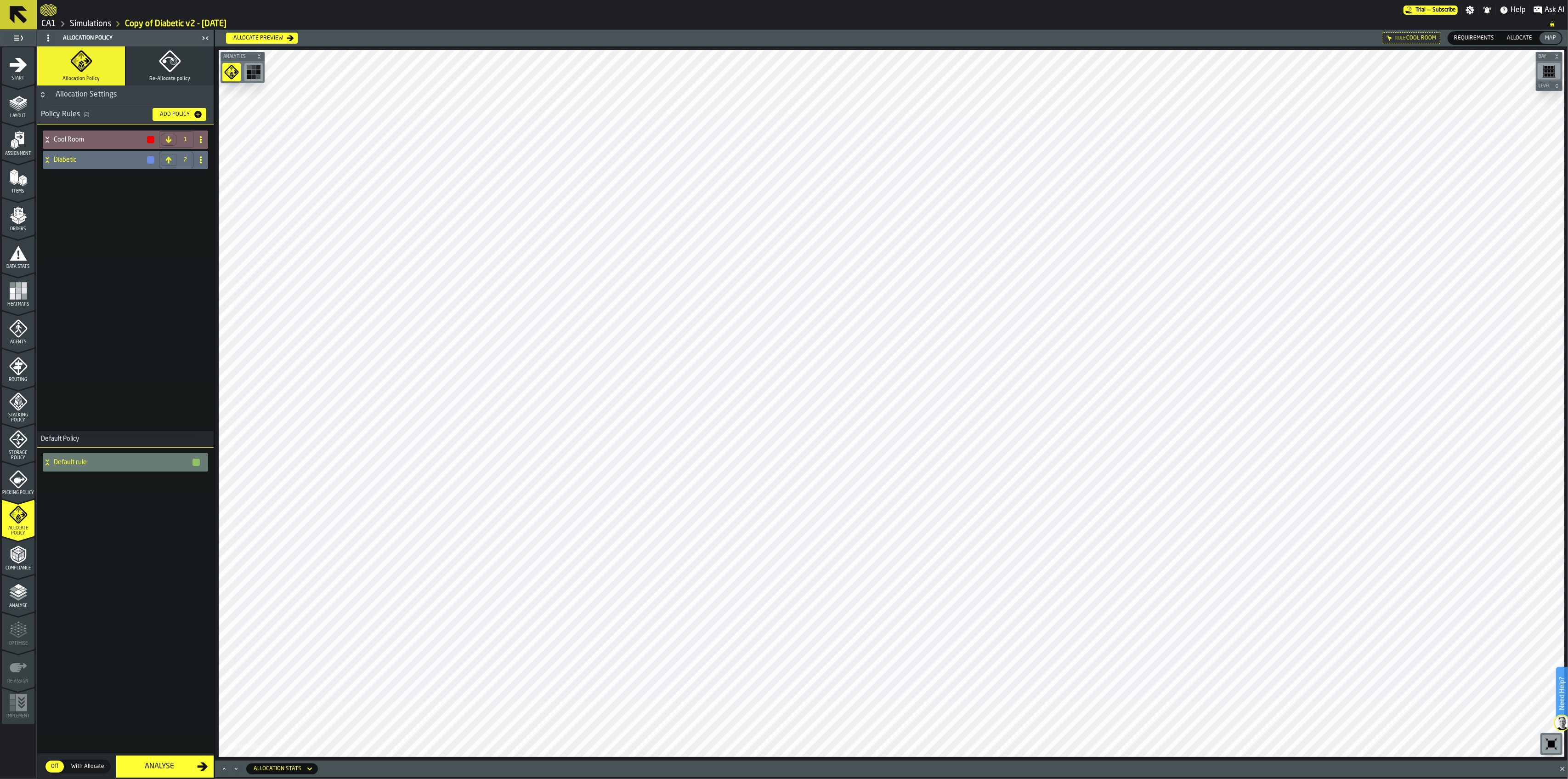
click at [47, 462] on icon at bounding box center [47, 462] width 9 height 7
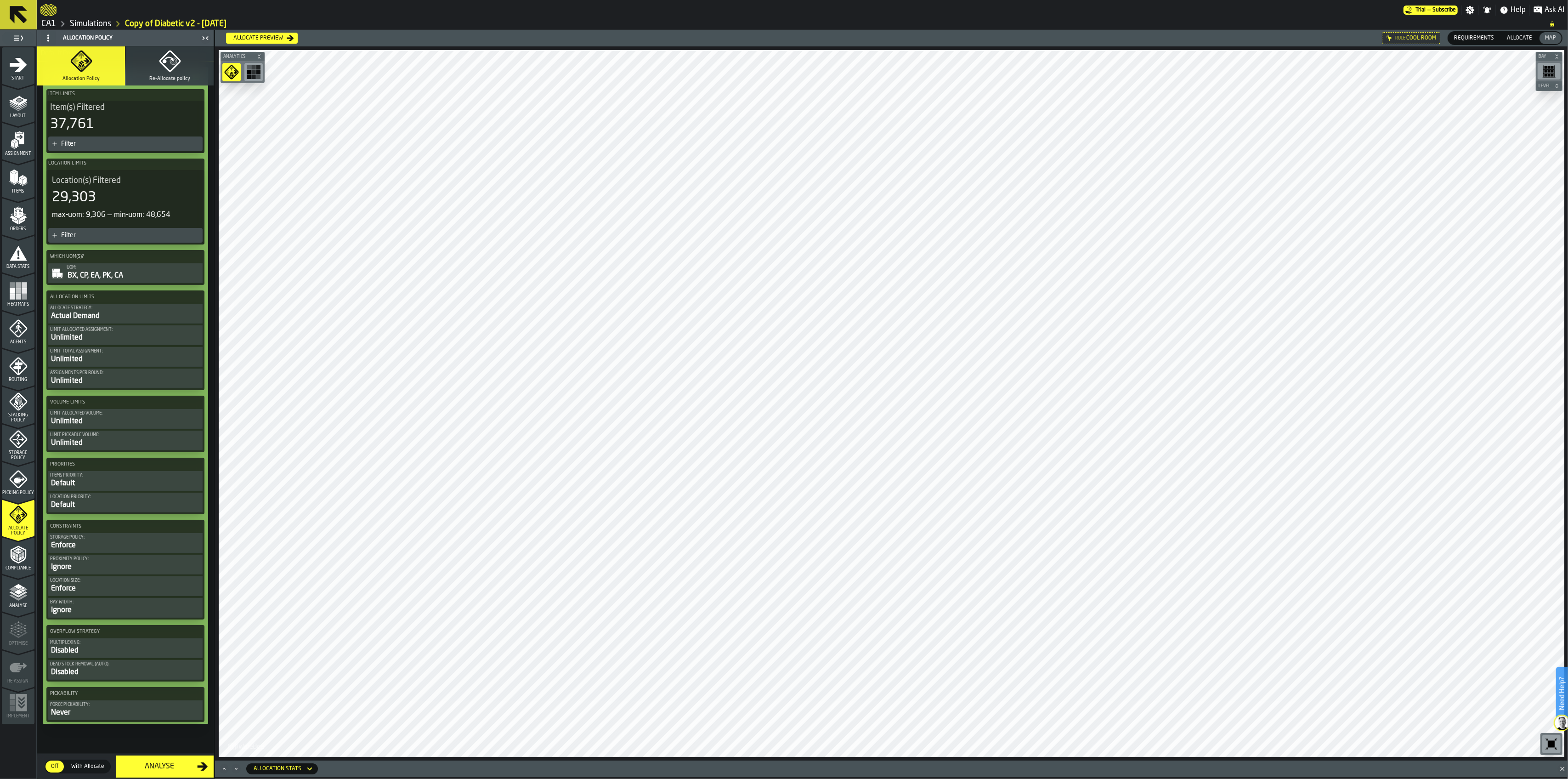
scroll to position [136, 0]
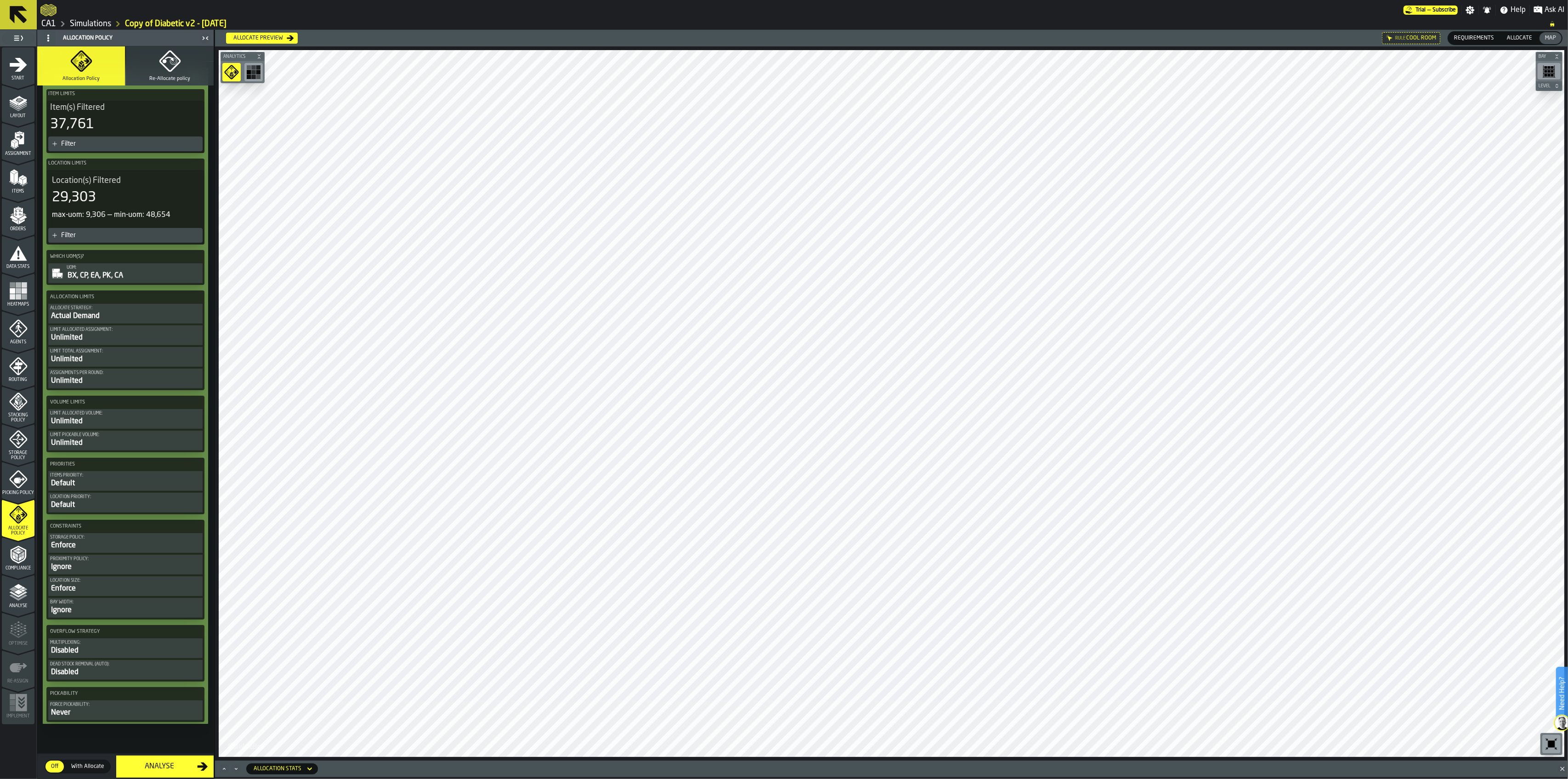
click at [28, 558] on span "Compliance" at bounding box center [18, 568] width 33 height 5
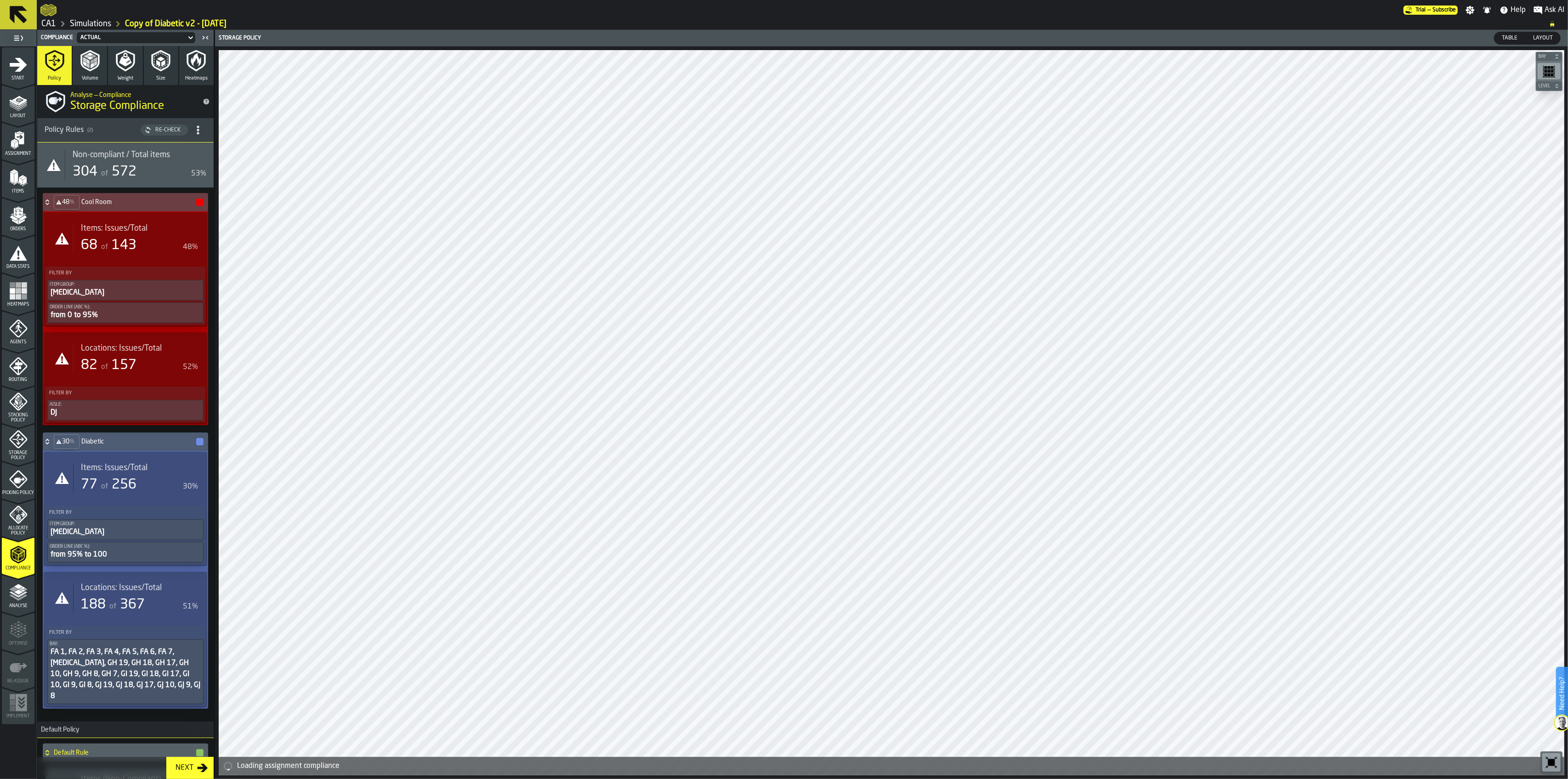
click at [21, 299] on rect "menu Heatmaps" at bounding box center [18, 297] width 5 height 5
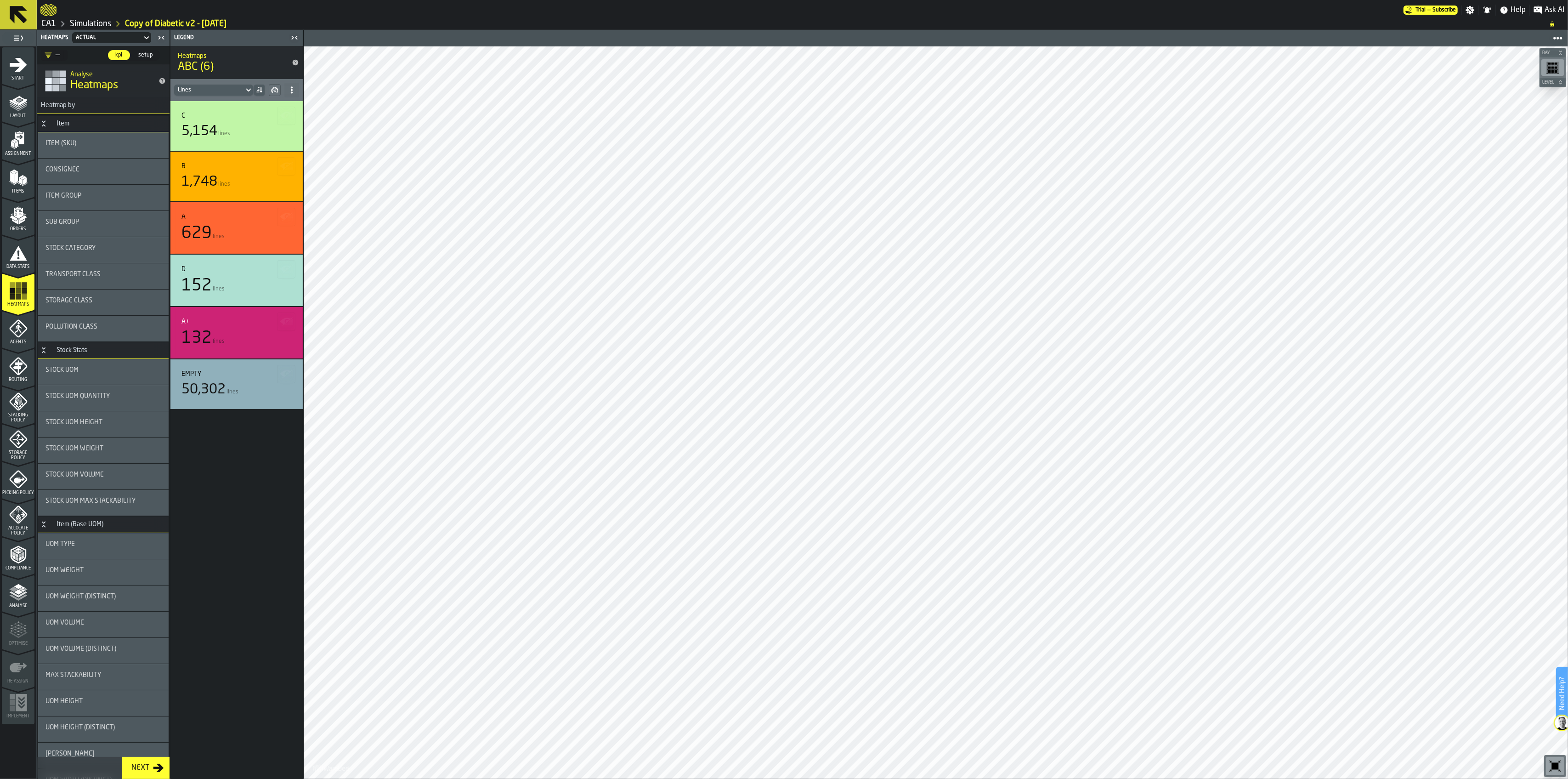
click at [23, 558] on div "Analyse" at bounding box center [18, 593] width 33 height 31
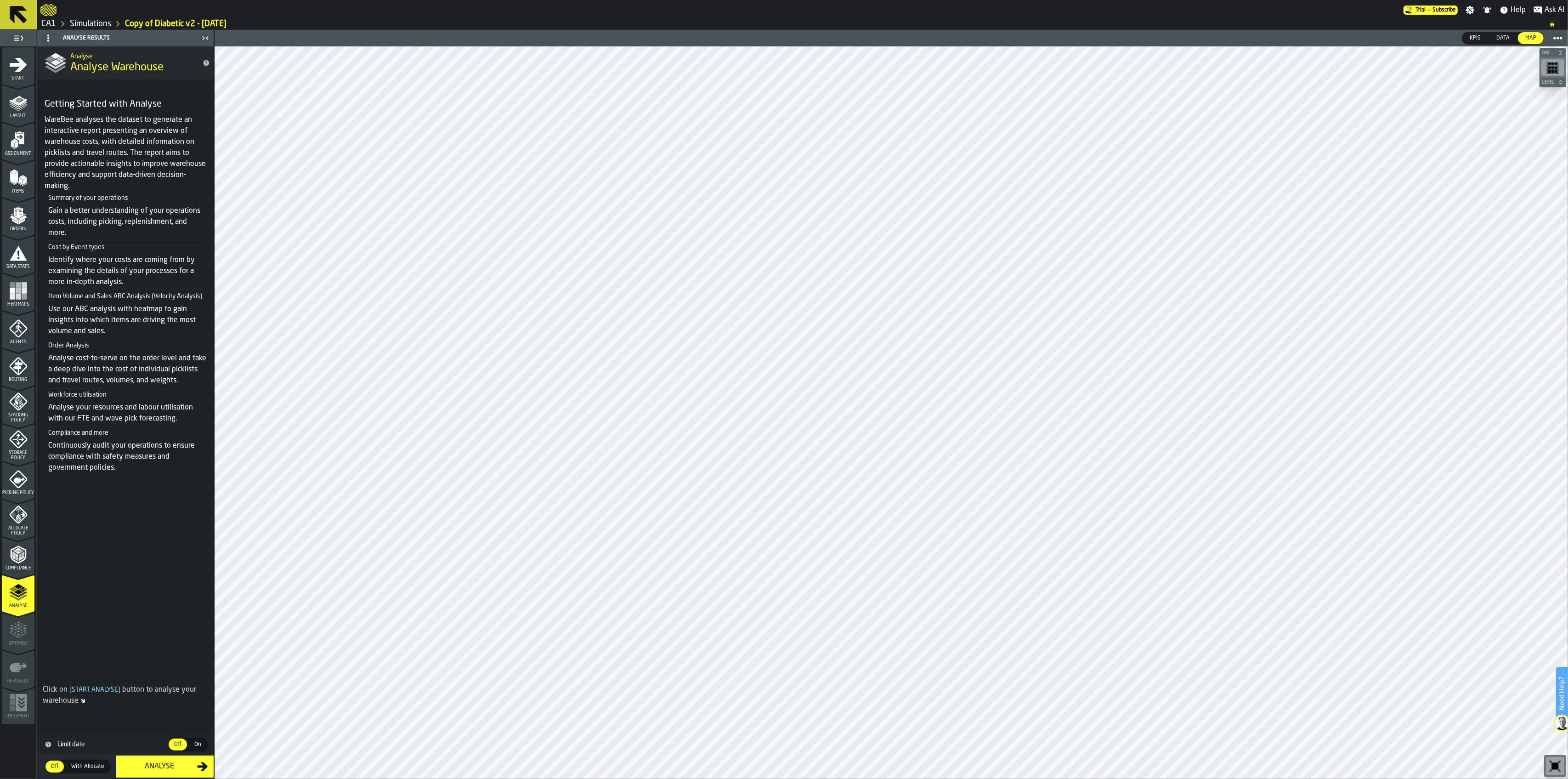
click at [20, 529] on span "Allocate Policy" at bounding box center [18, 530] width 33 height 10
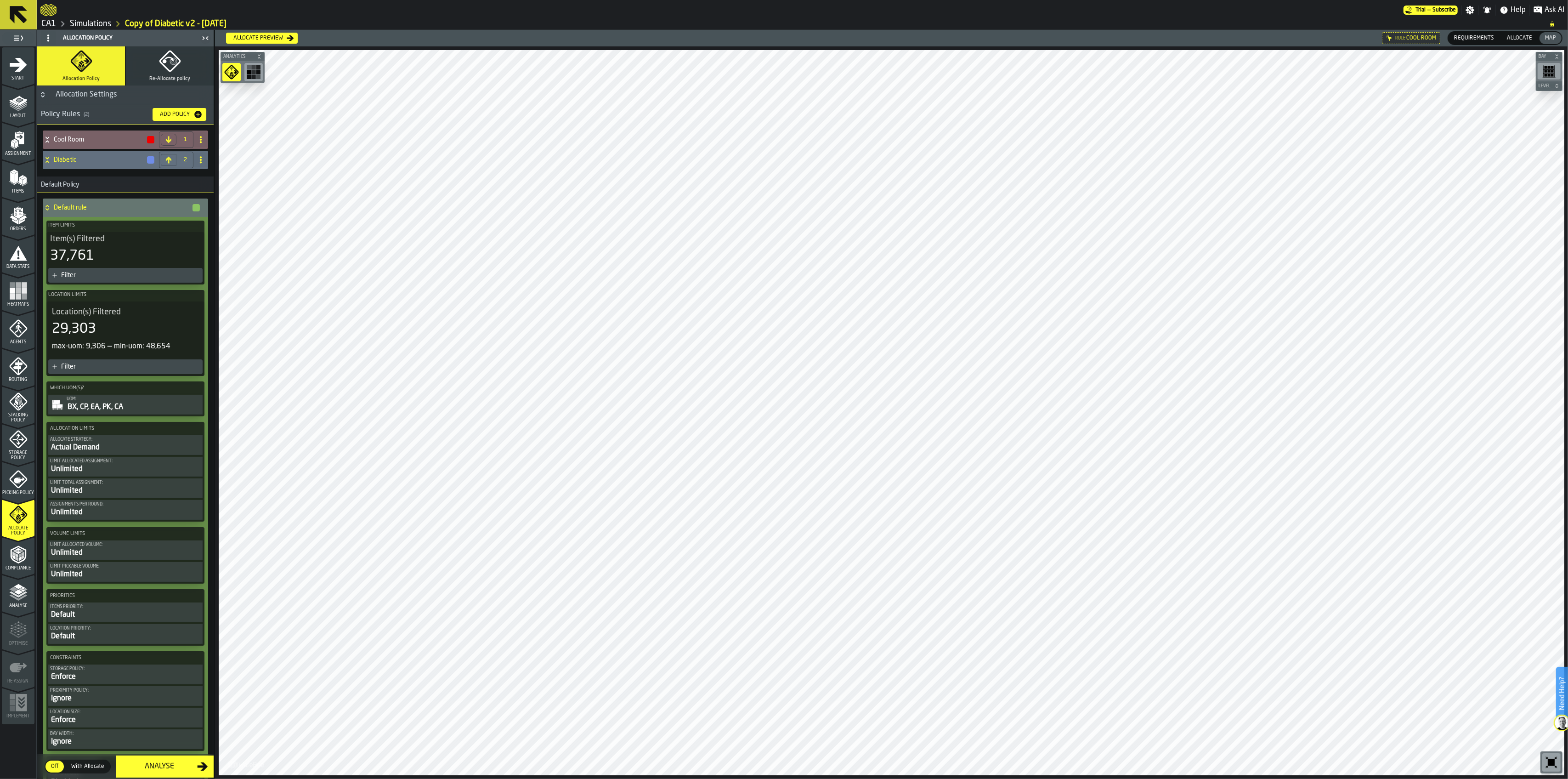
click at [14, 558] on span "Analyse" at bounding box center [18, 606] width 33 height 5
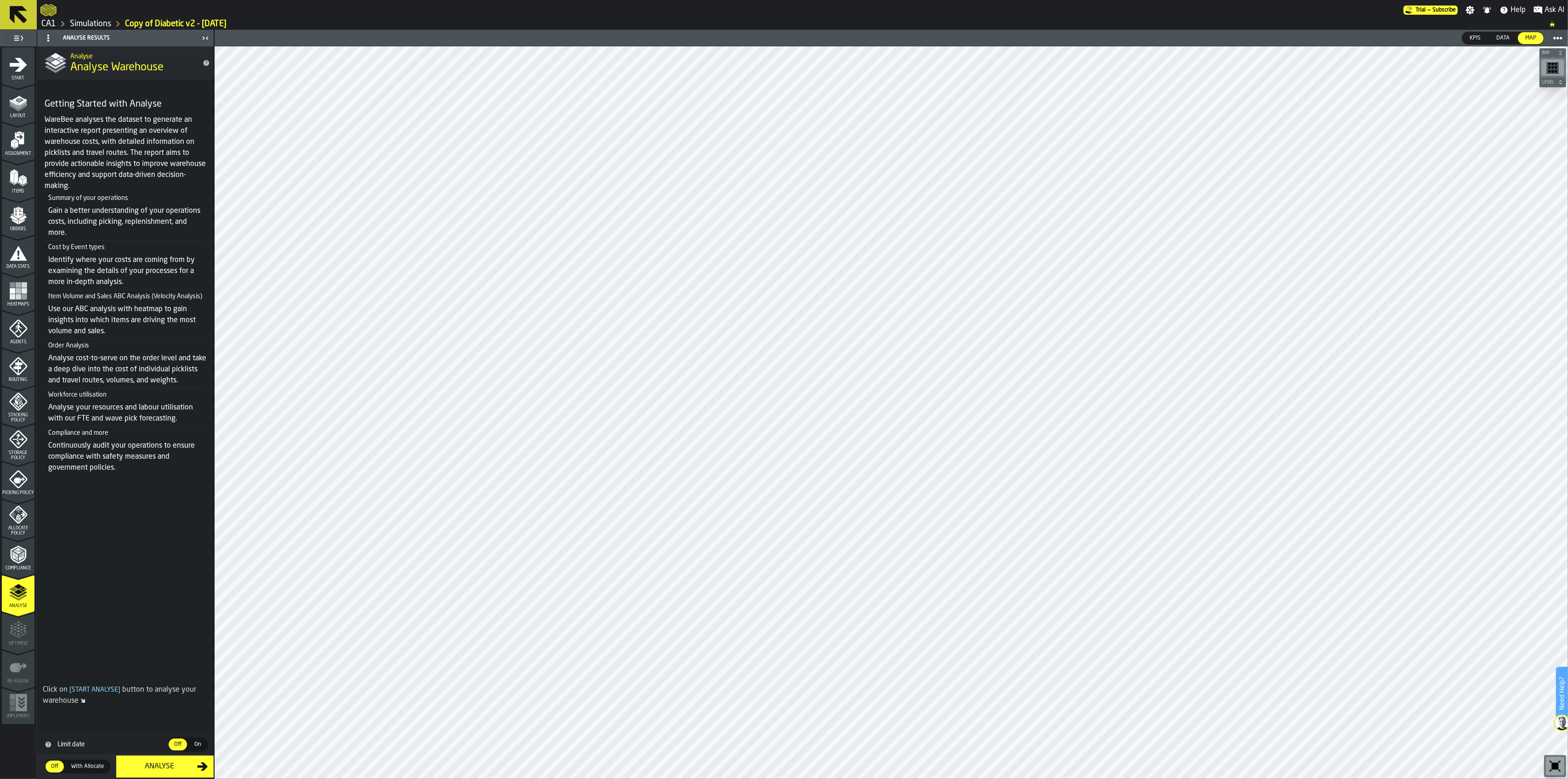
click at [149, 558] on div "Analyse" at bounding box center [159, 767] width 75 height 11
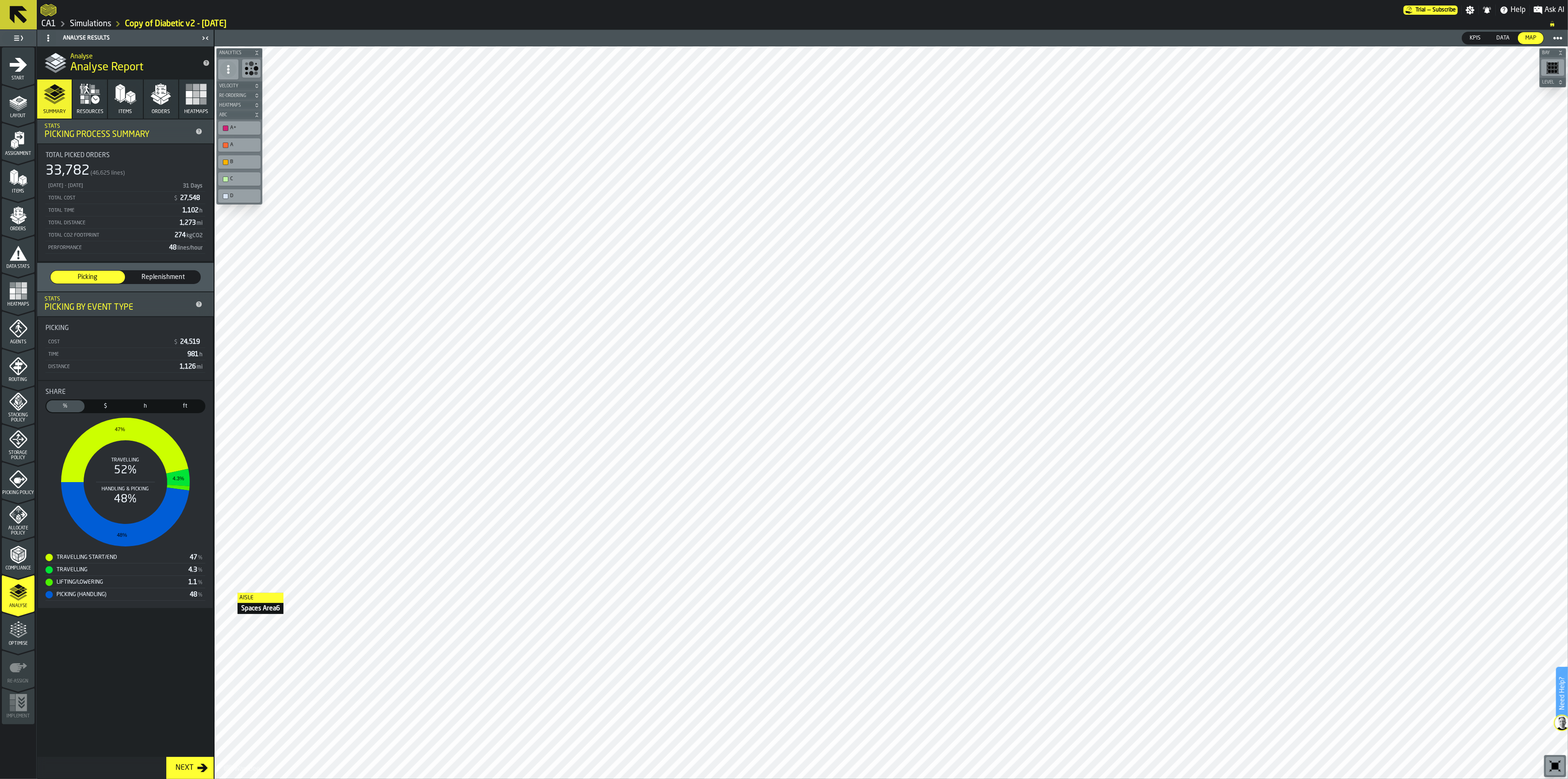
click at [18, 495] on span "Picking Policy" at bounding box center [18, 493] width 33 height 5
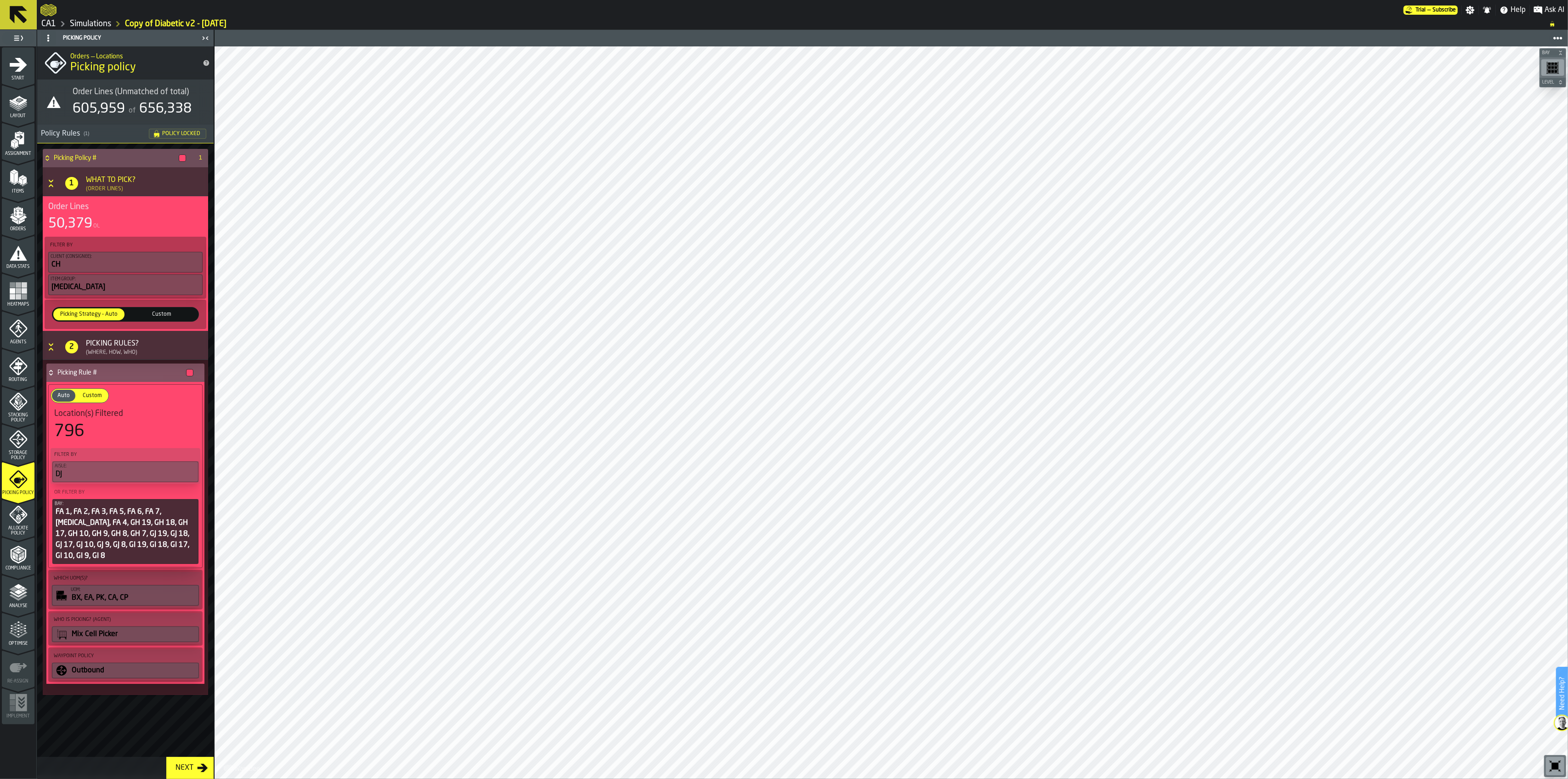
click at [19, 558] on span "Analyse" at bounding box center [18, 606] width 33 height 5
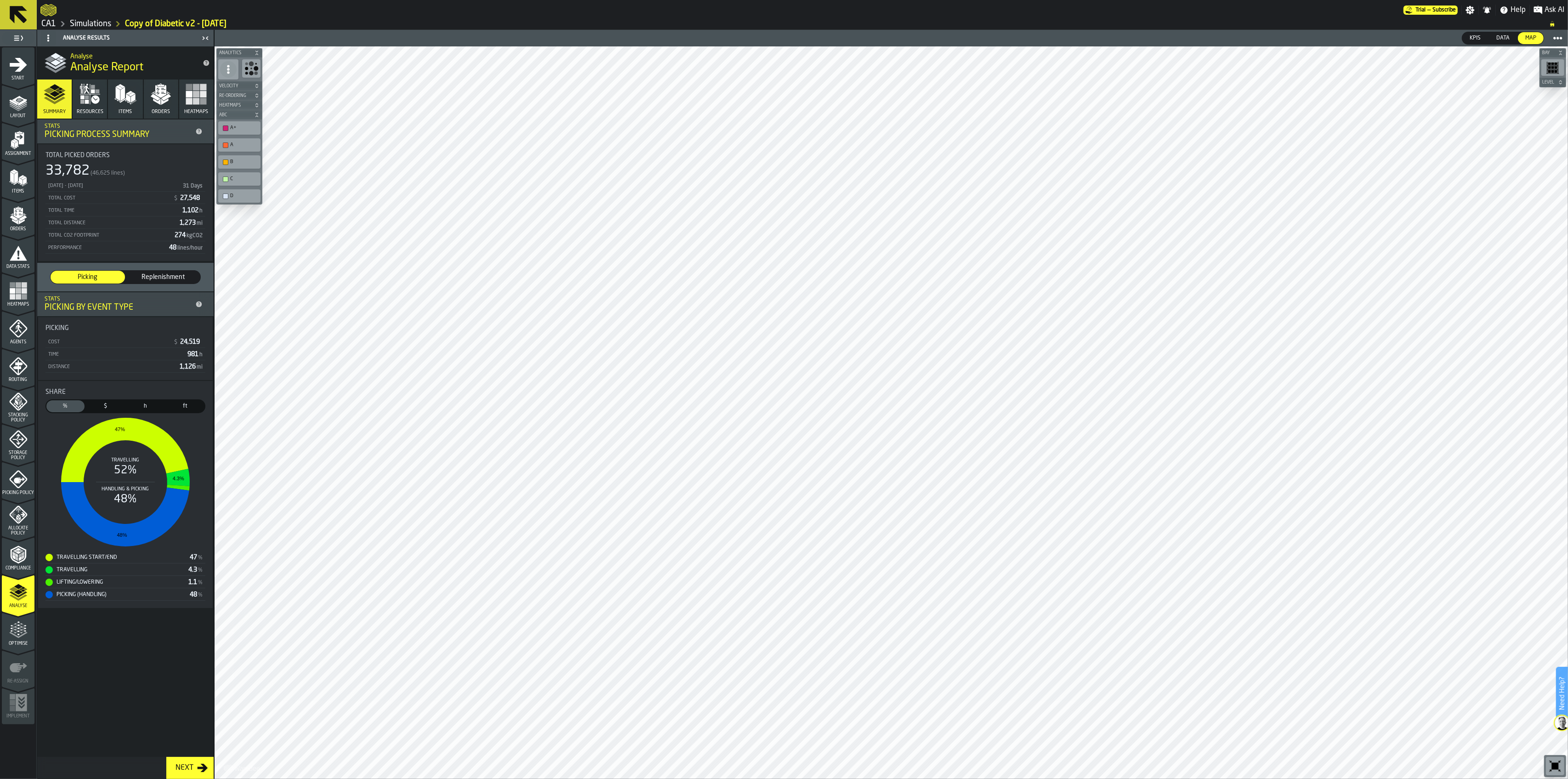
click at [26, 65] on icon "menu Start" at bounding box center [18, 65] width 18 height 18
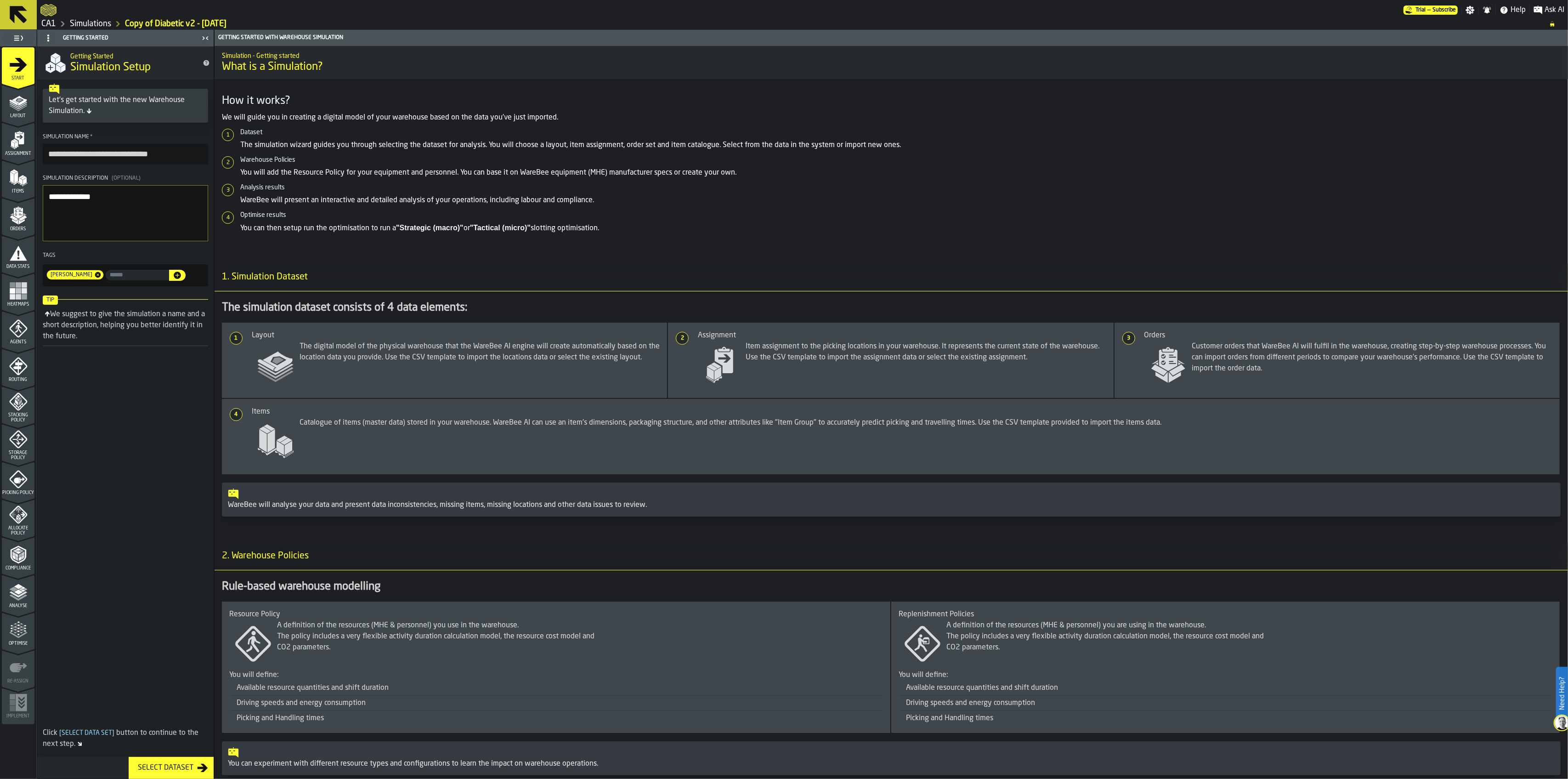
drag, startPoint x: 76, startPoint y: 155, endPoint x: 35, endPoint y: 165, distance: 42.2
click at [35, 165] on aside "**********" at bounding box center [107, 404] width 214 height 749
click at [86, 153] on input "**********" at bounding box center [125, 153] width 166 height 20
type input "**********"
click at [124, 197] on textarea "**********" at bounding box center [125, 213] width 166 height 56
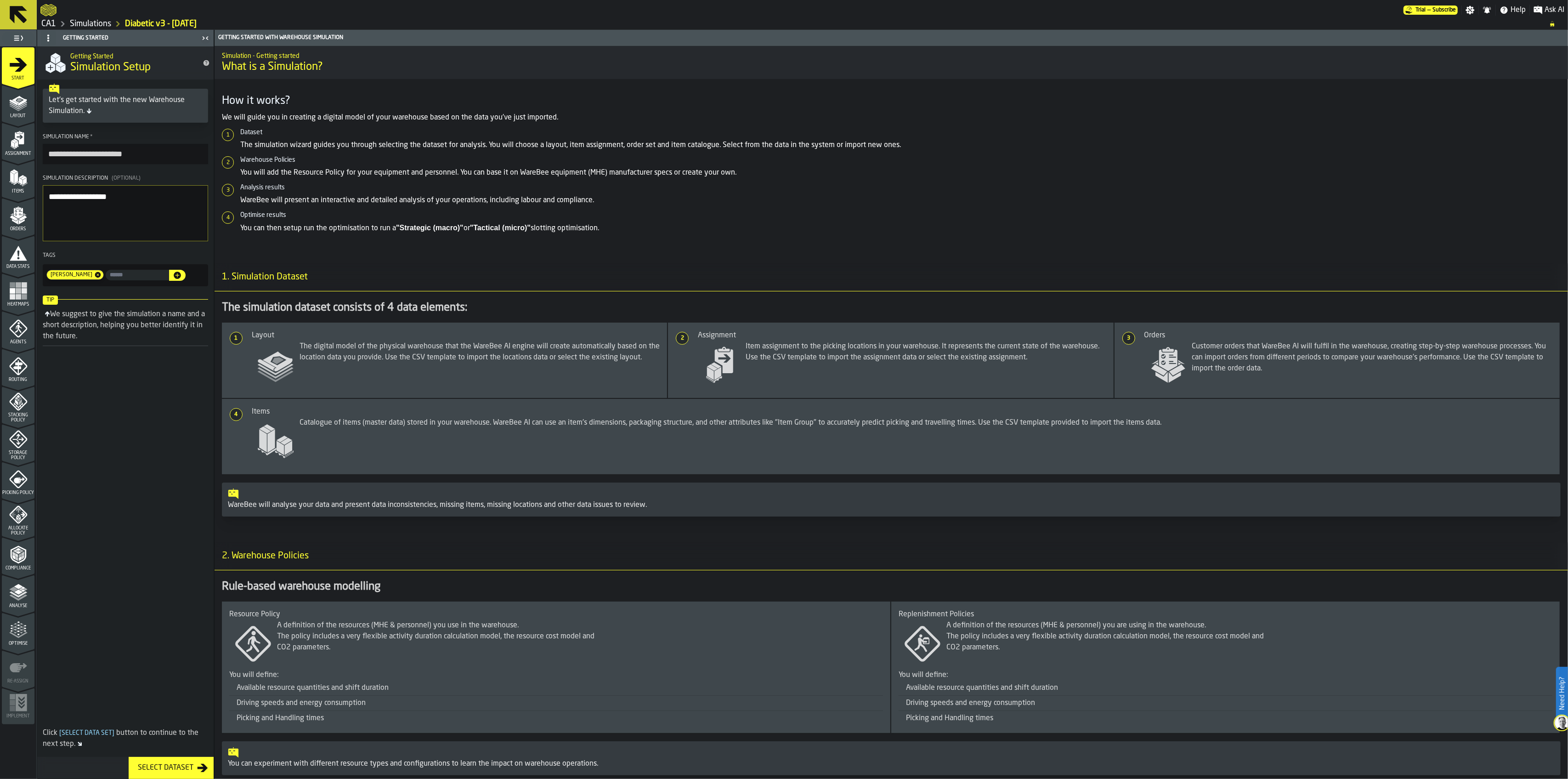
type textarea "**********"
click at [170, 161] on input "**********" at bounding box center [125, 153] width 166 height 20
click at [17, 552] on polyline "menu Compliance" at bounding box center [18, 552] width 5 height 3
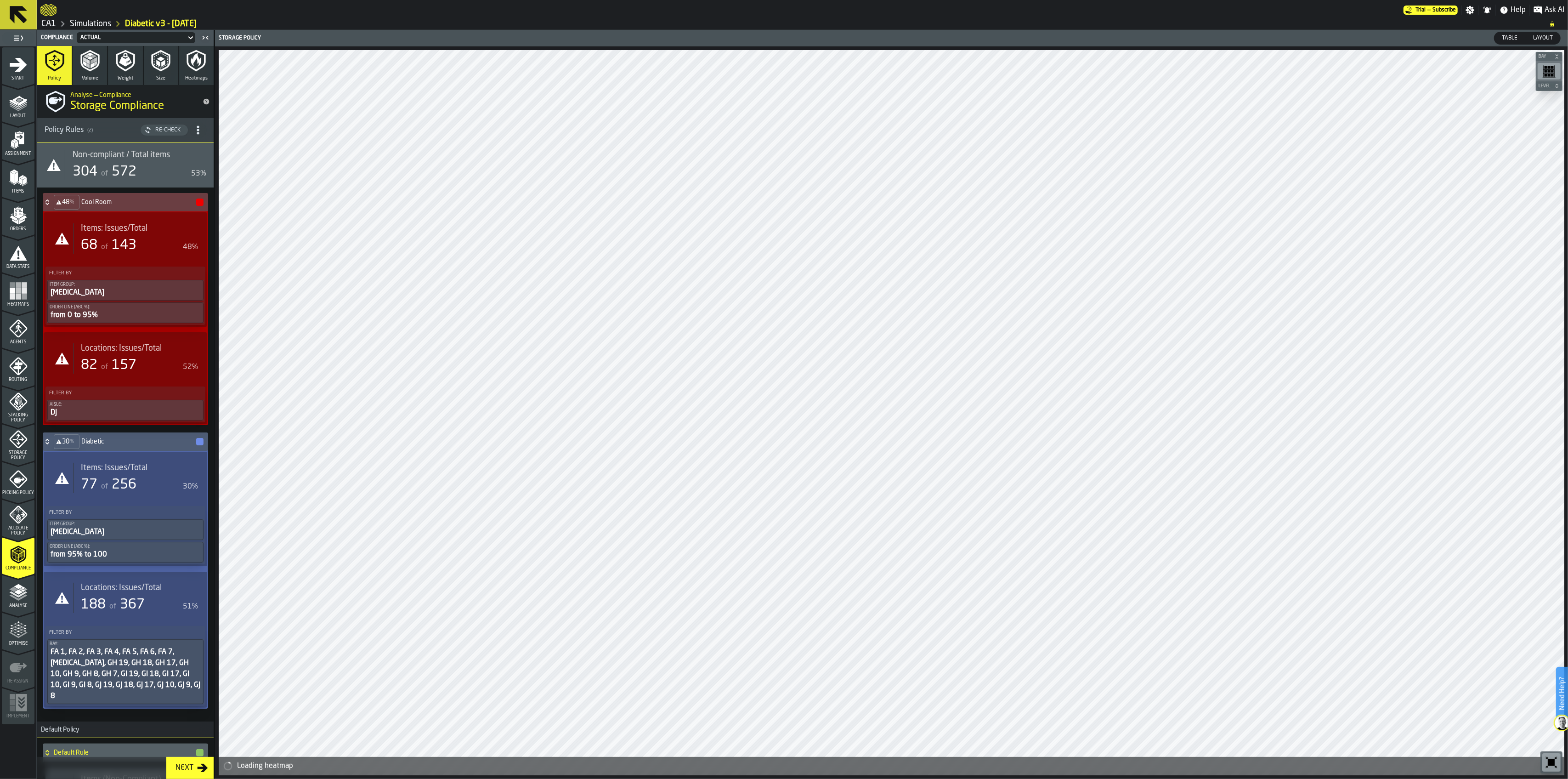
click at [21, 558] on icon "menu Analyse" at bounding box center [18, 593] width 18 height 18
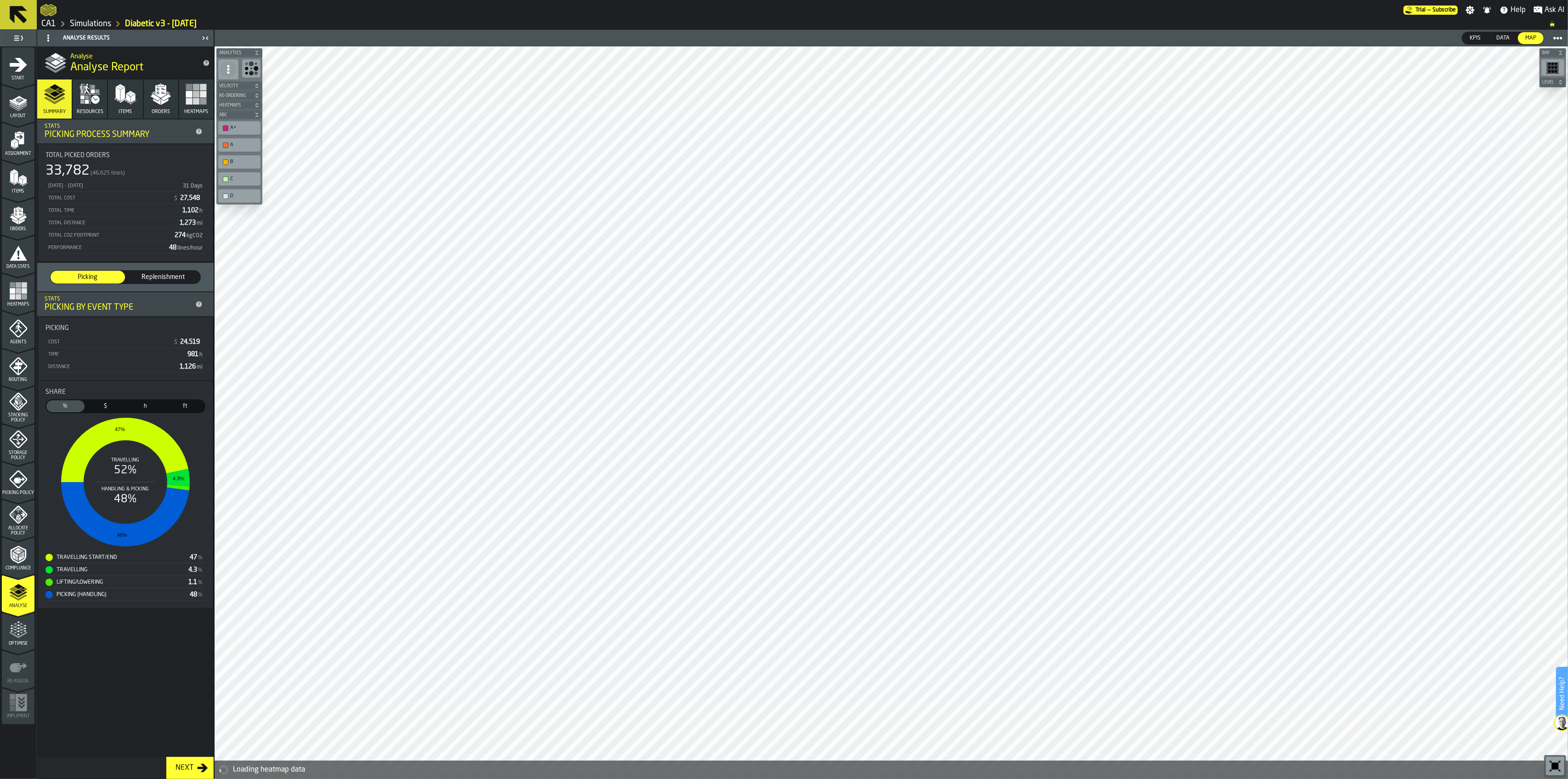
click at [26, 558] on icon "menu Optimise" at bounding box center [18, 630] width 18 height 18
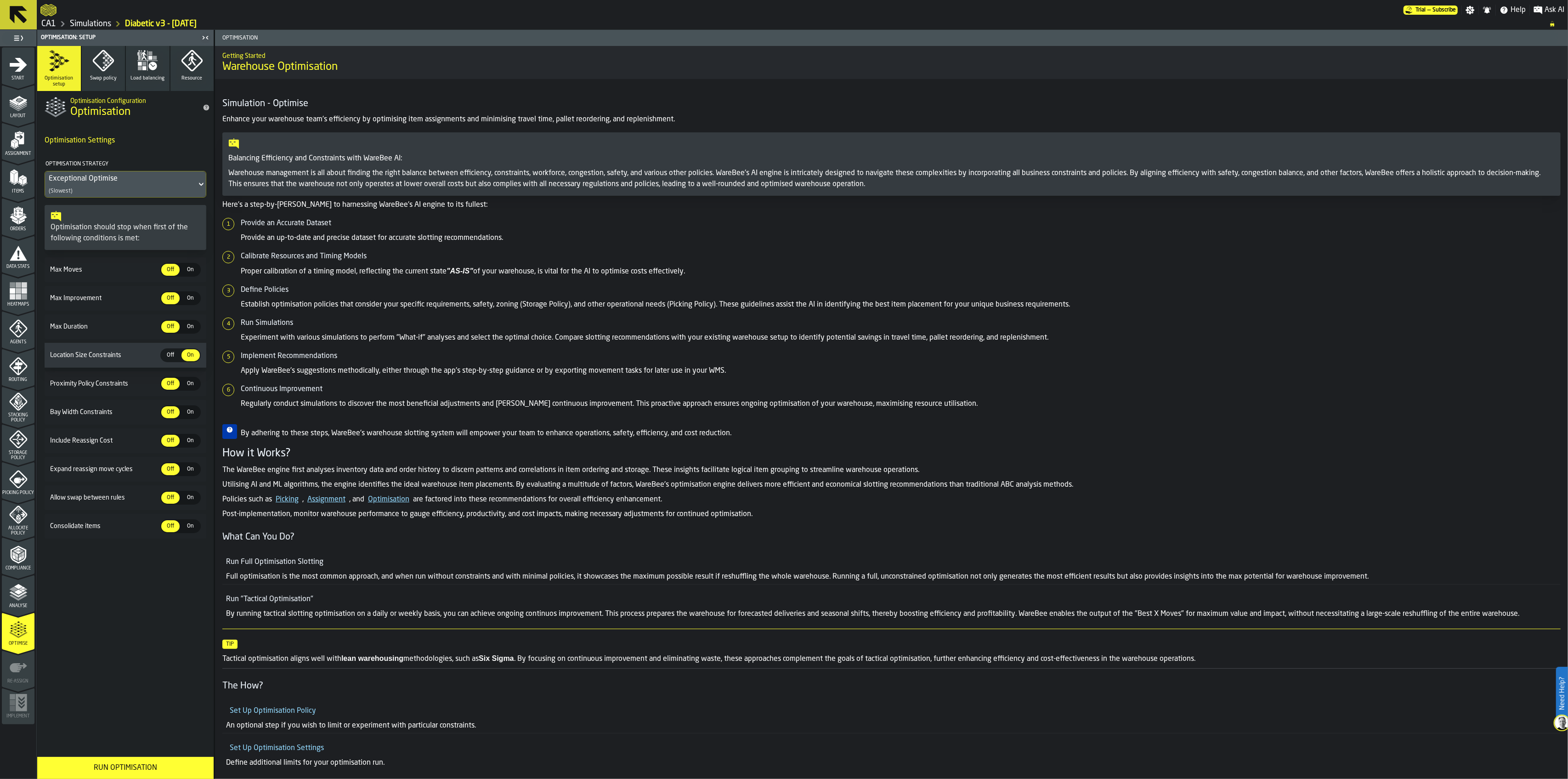
click at [172, 558] on div "Run Optimisation" at bounding box center [125, 768] width 166 height 11
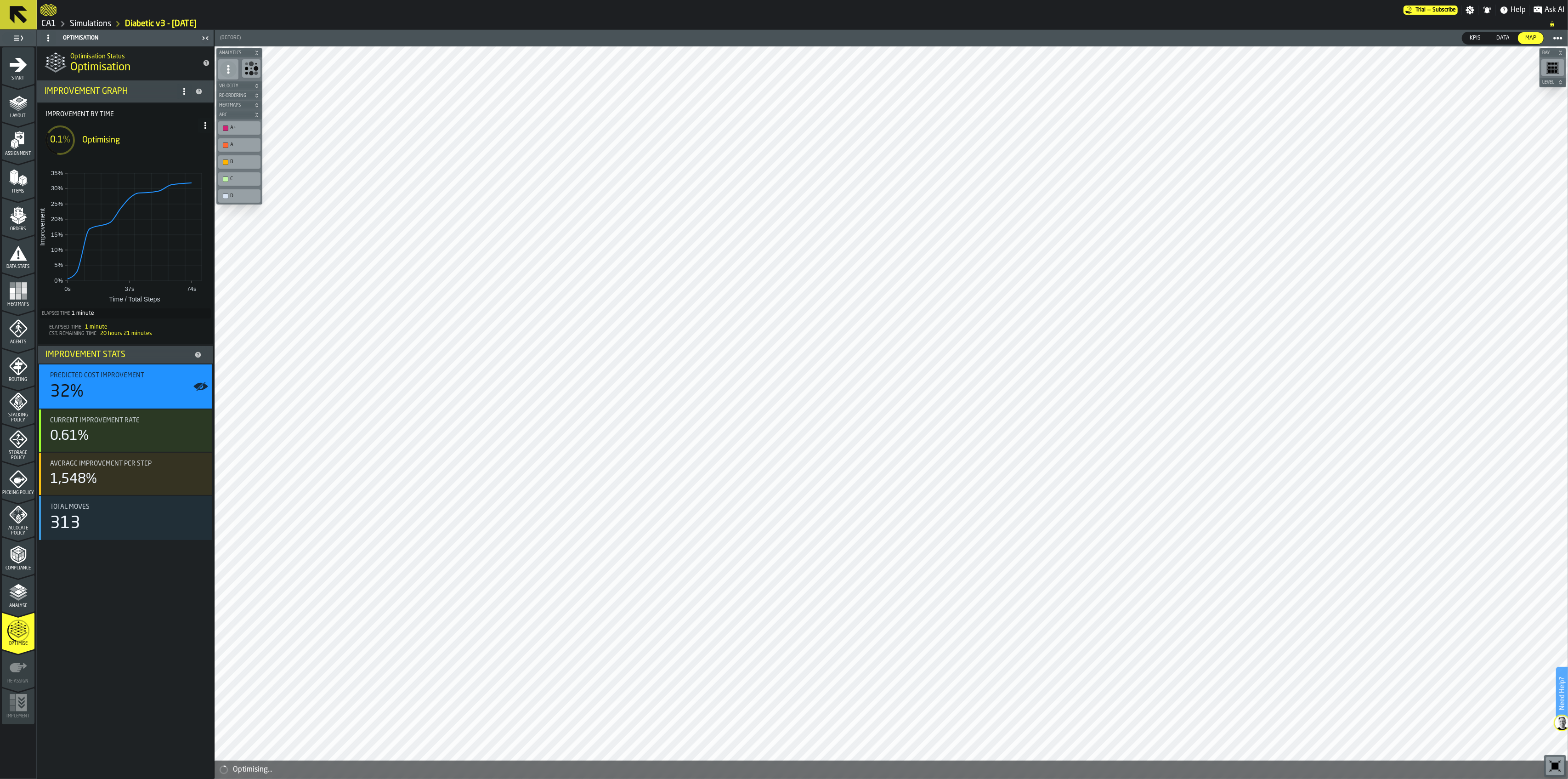
click at [50, 23] on link "CA1" at bounding box center [49, 24] width 15 height 10
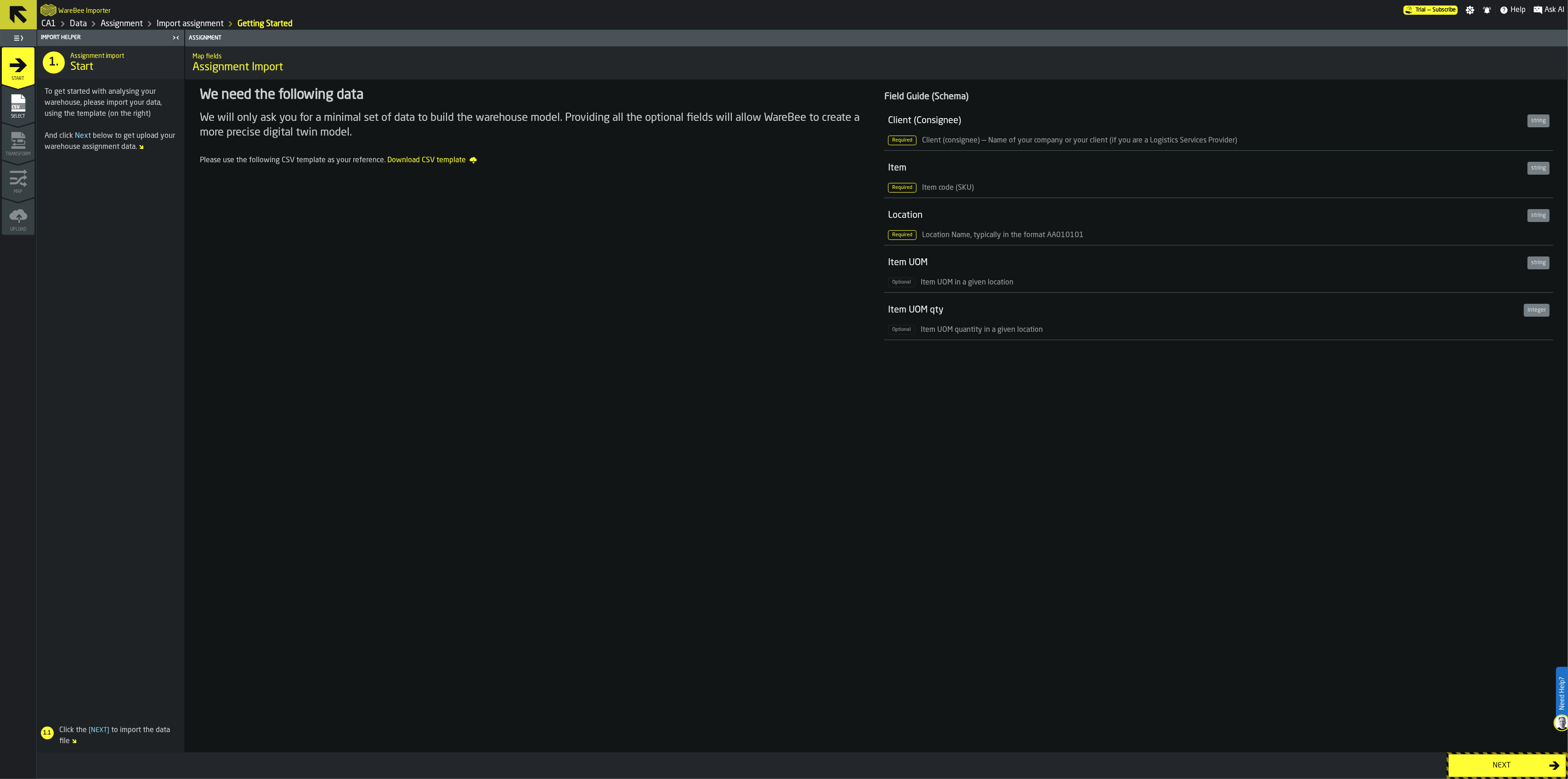
click at [1480, 766] on div "Next" at bounding box center [1502, 766] width 94 height 11
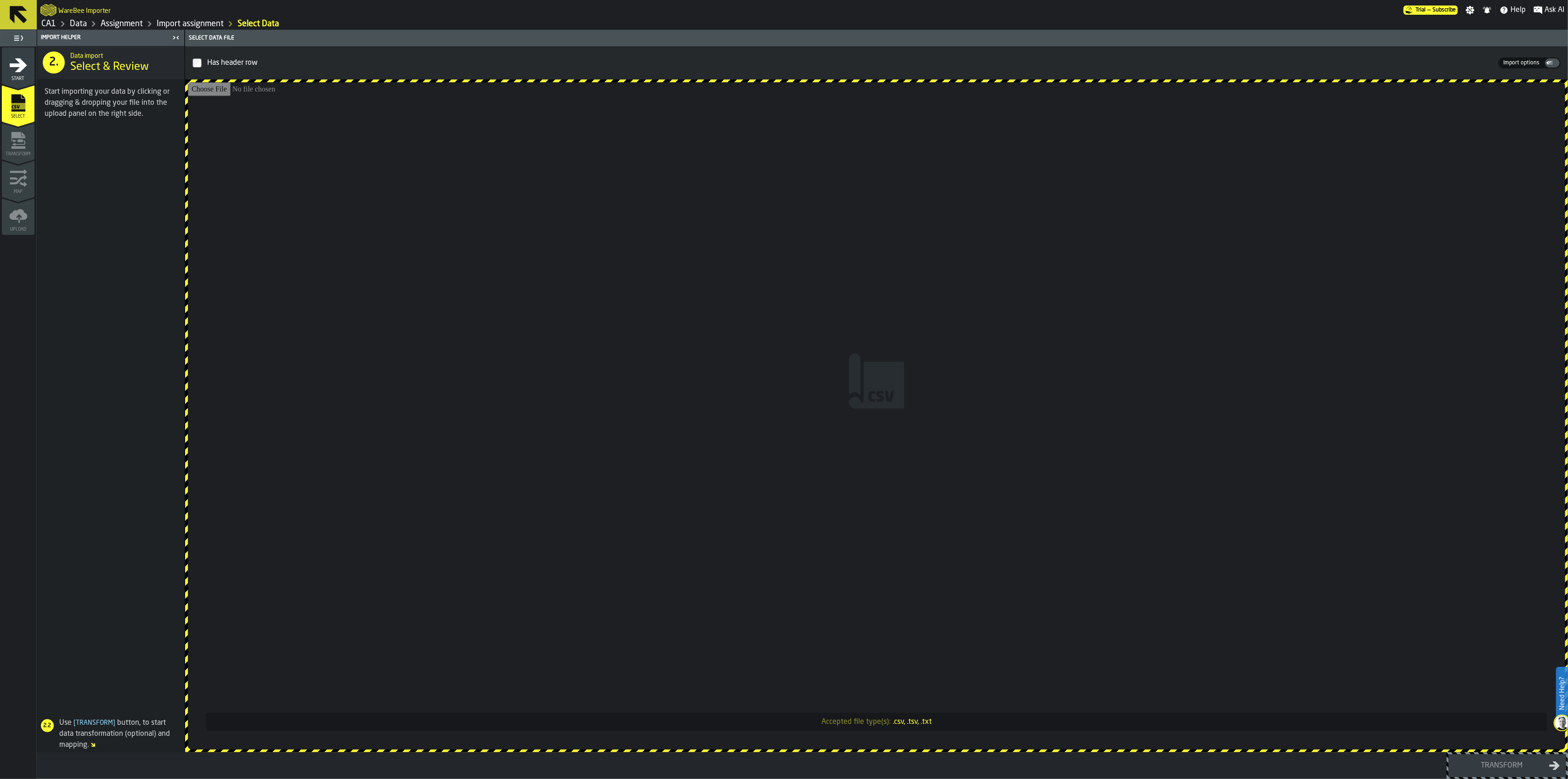
click at [522, 400] on input "Accepted file type(s): .csv, .tsv, .txt" at bounding box center [877, 416] width 1377 height 668
type input "**********"
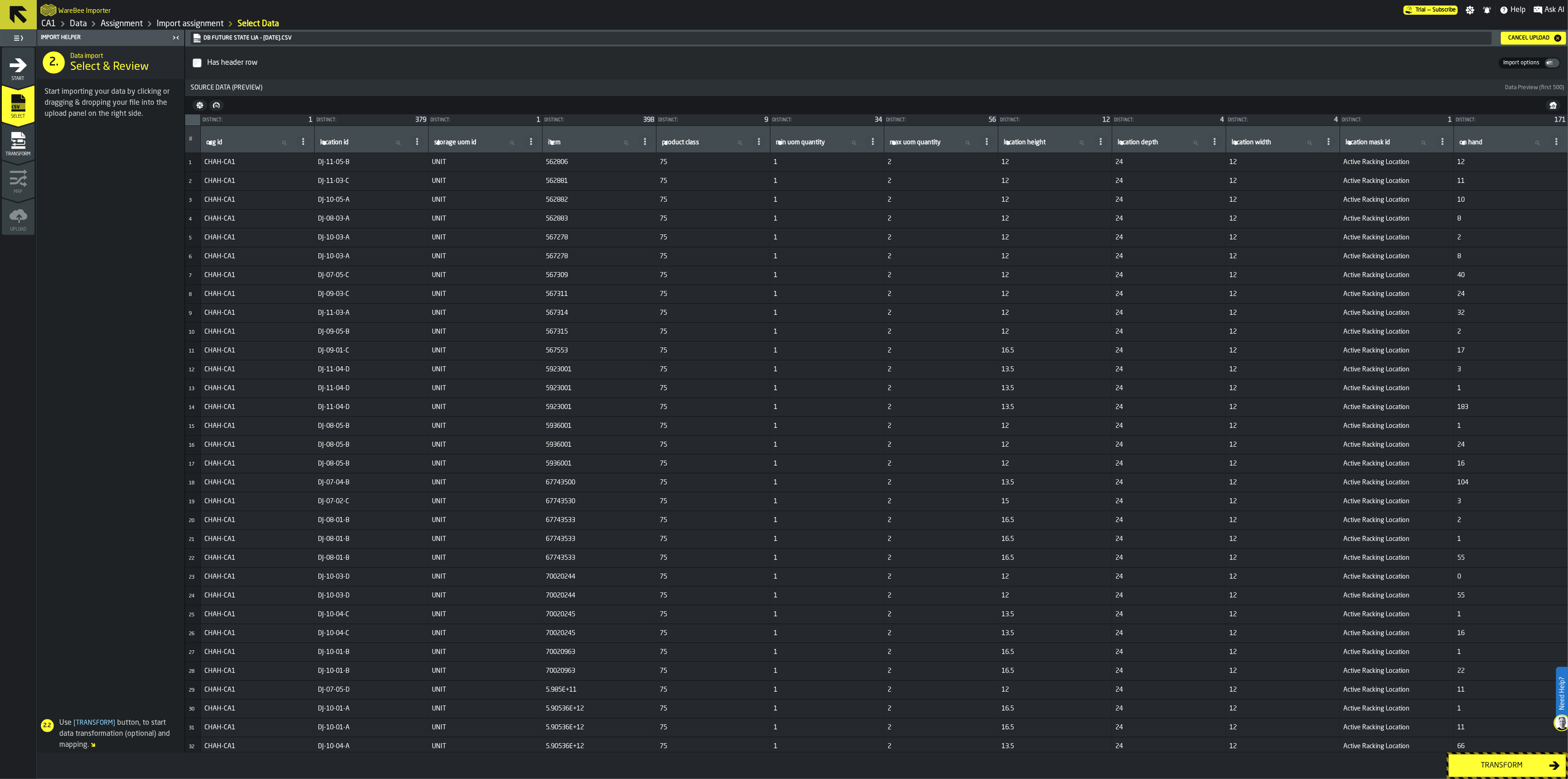
click at [1499, 760] on button "Transform" at bounding box center [1507, 766] width 117 height 23
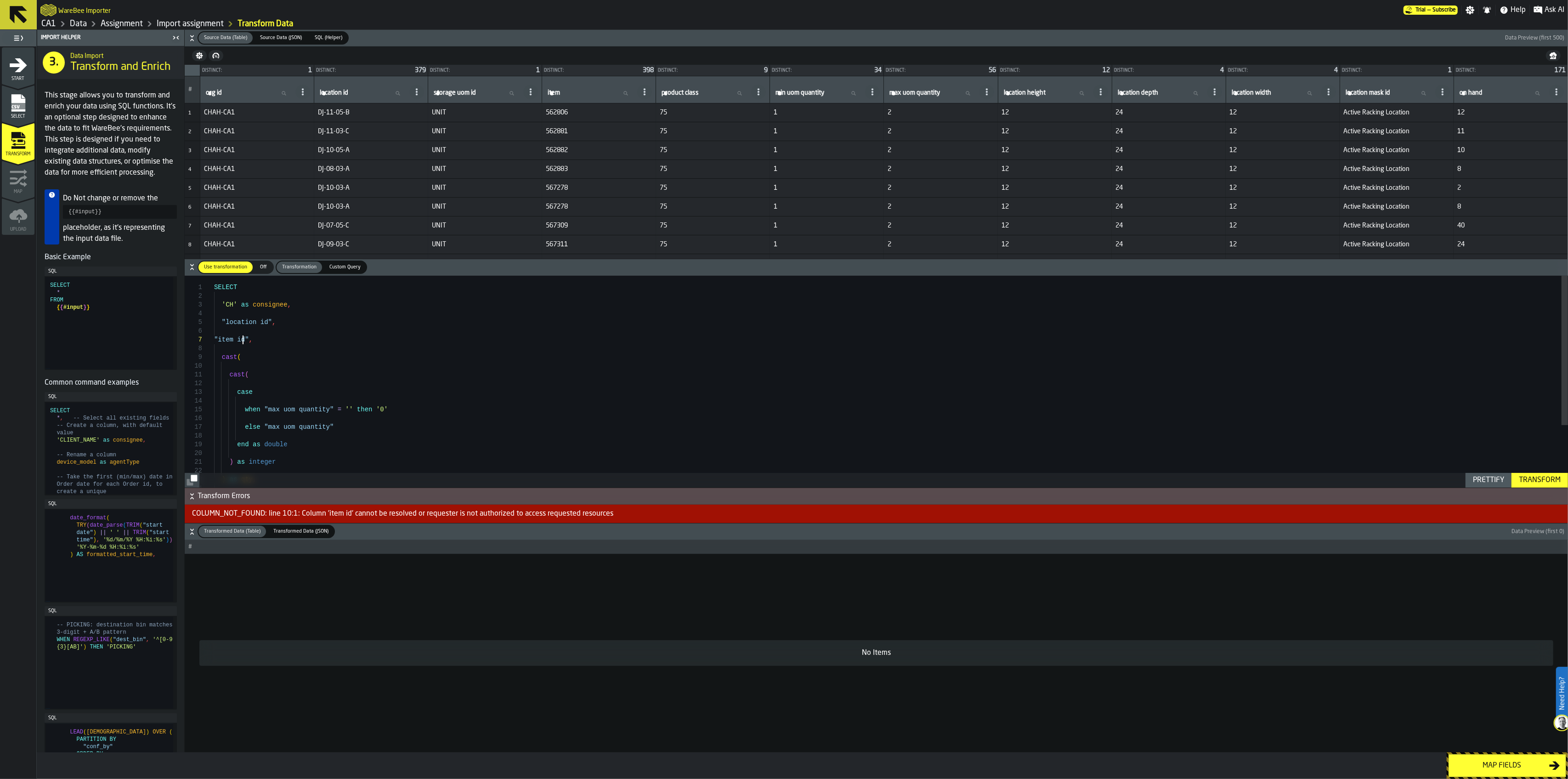
click at [243, 339] on div "SELECT 'CH' as consignee , "location id" , "item id" , cast ( cast ( case when …" at bounding box center [891, 426] width 1354 height 300
type textarea "**********"
click at [1538, 475] on div "Transform" at bounding box center [1539, 481] width 49 height 11
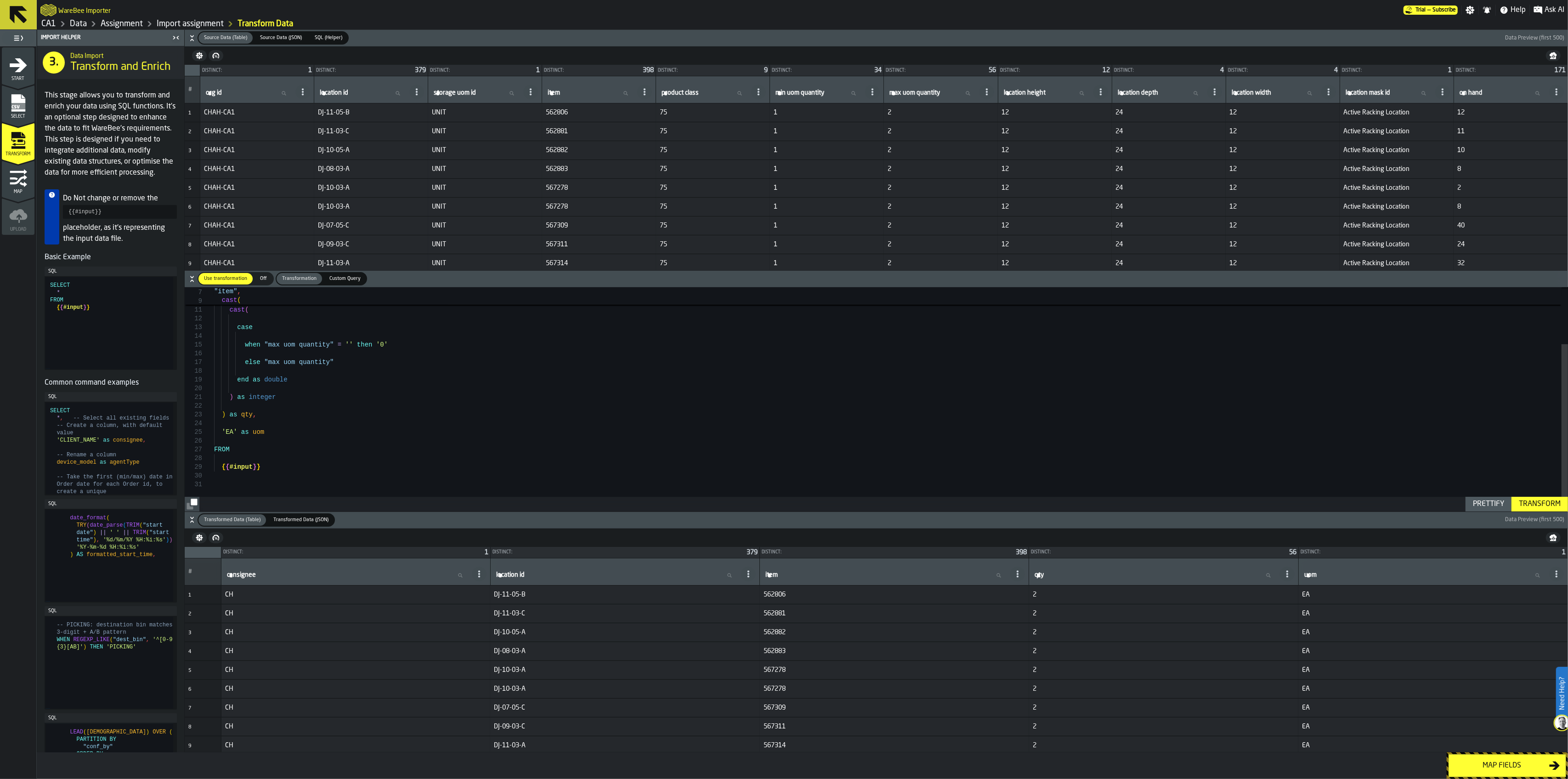
click at [1529, 762] on div "Map fields" at bounding box center [1502, 766] width 94 height 11
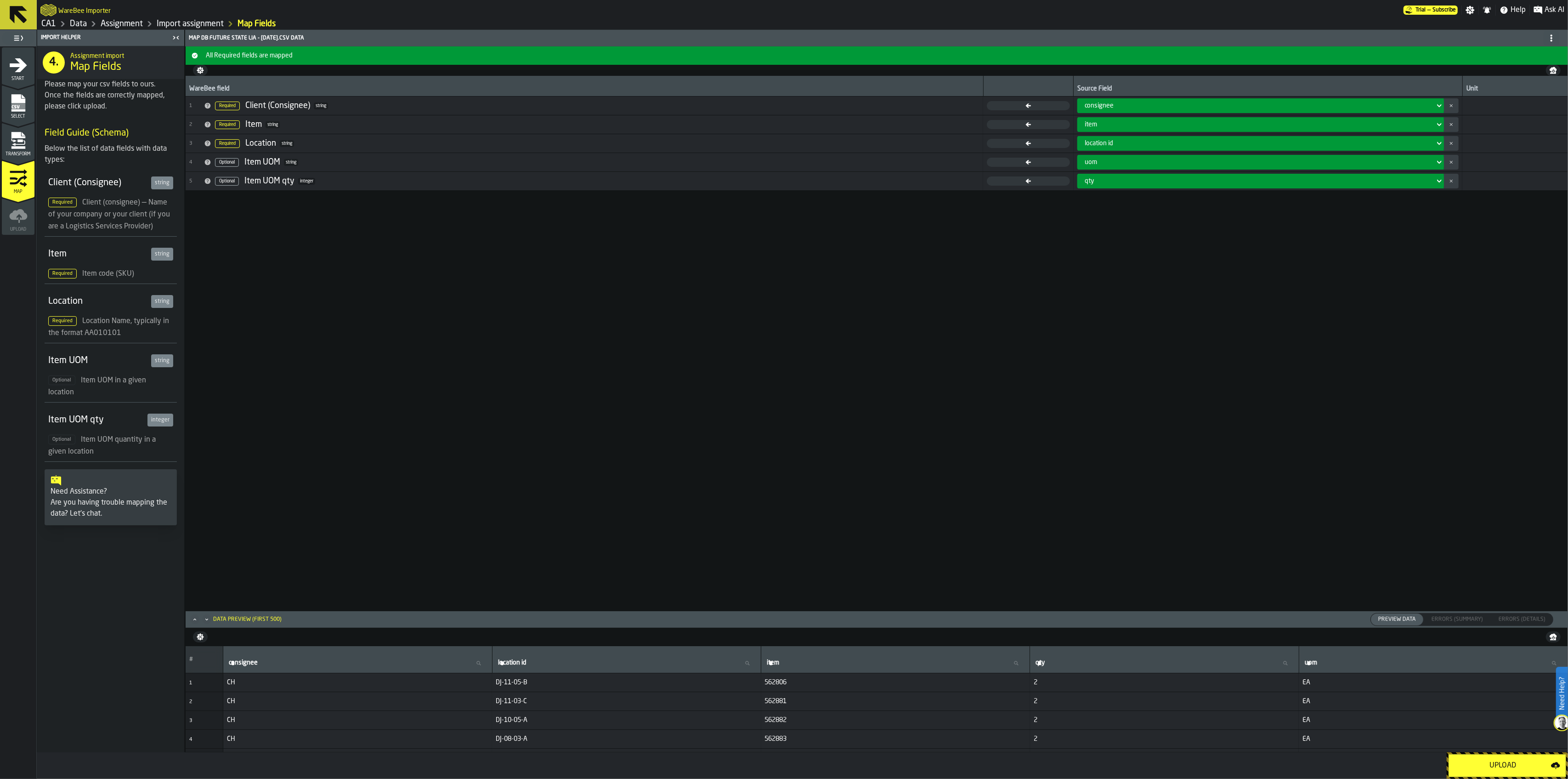
click at [1510, 763] on div "Upload" at bounding box center [1503, 766] width 96 height 11
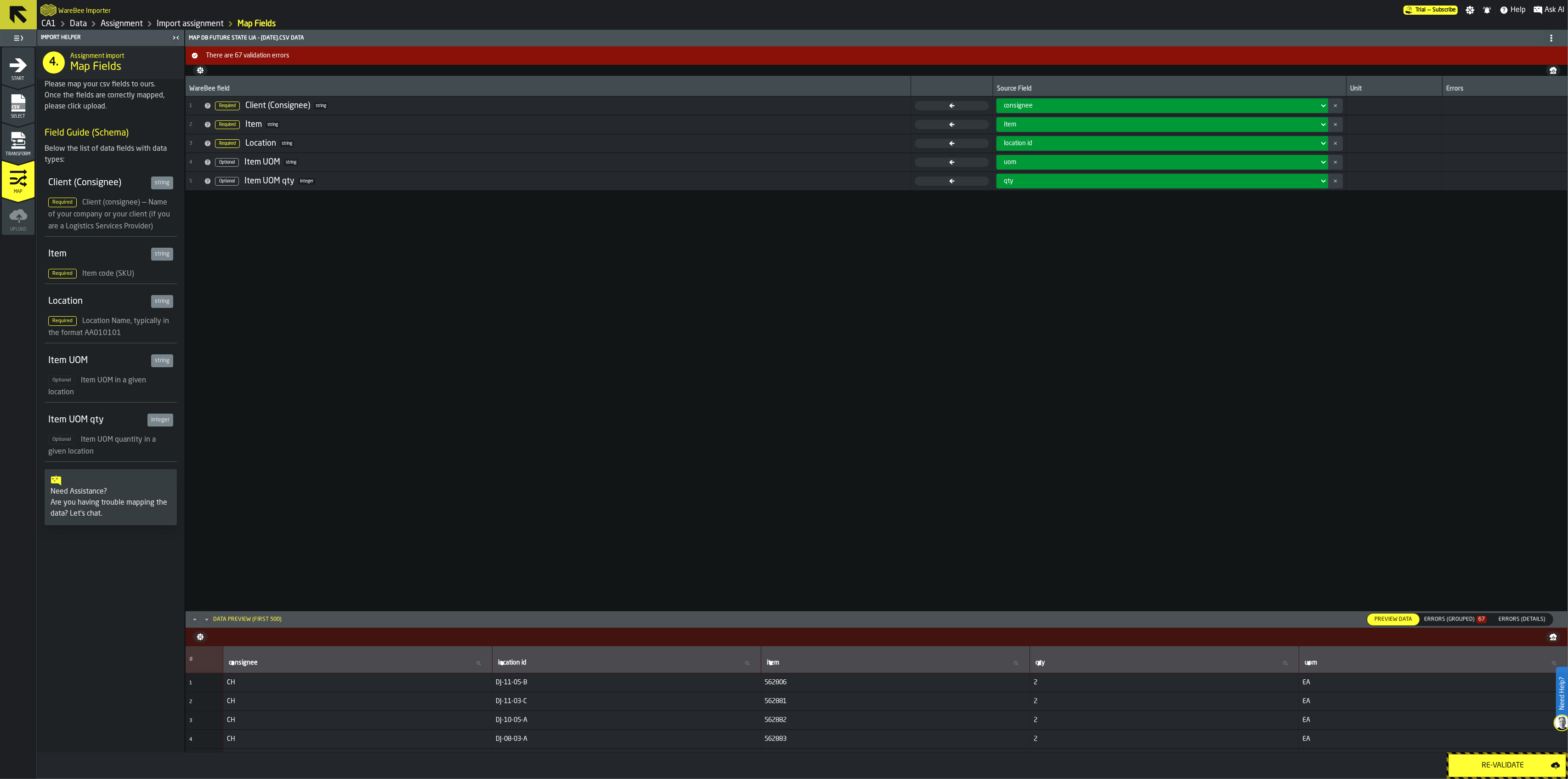
click at [1500, 616] on span "Errors (Details)" at bounding box center [1522, 620] width 54 height 9
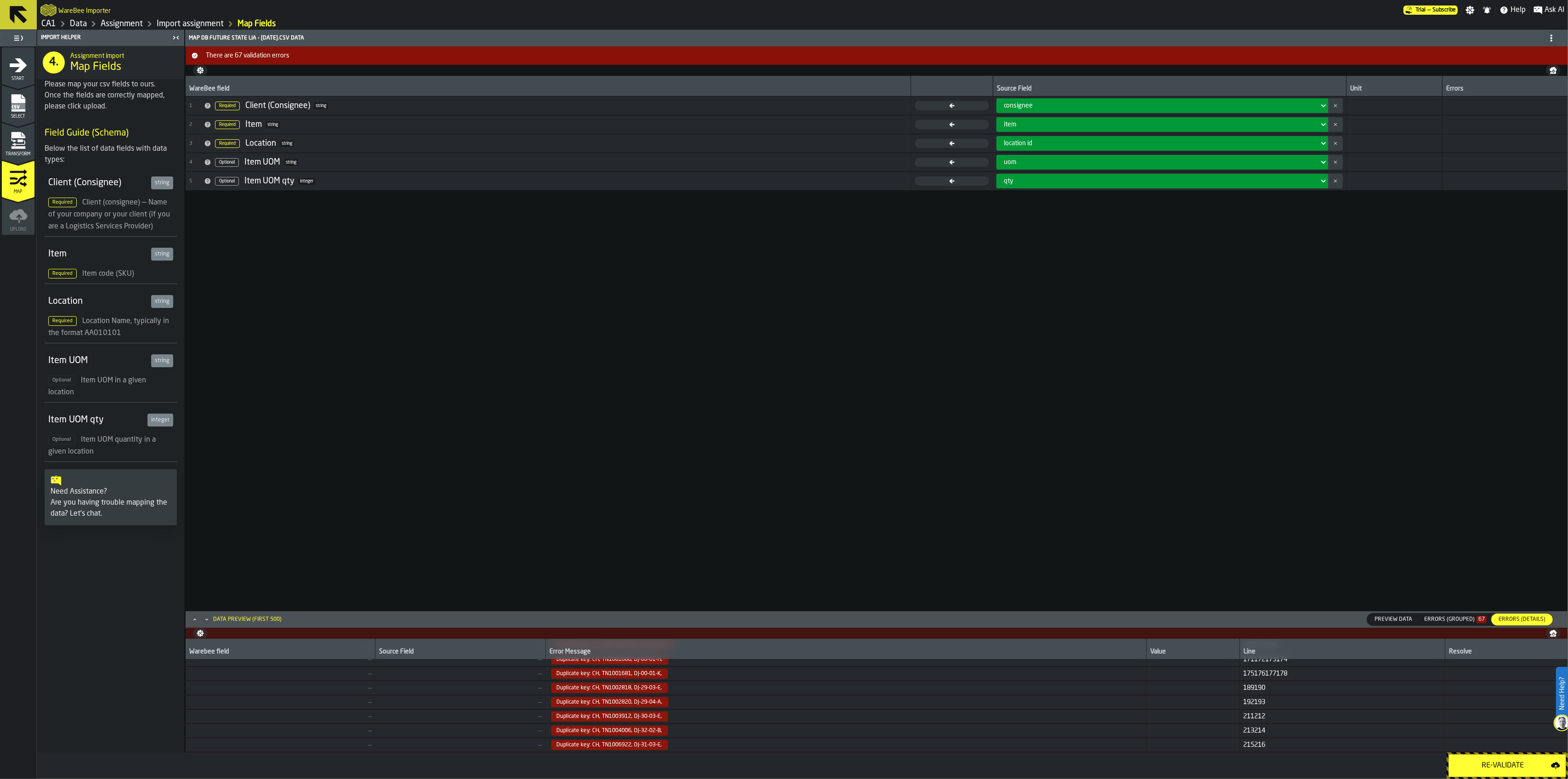
scroll to position [850, 0]
click at [9, 111] on div "Select" at bounding box center [18, 107] width 33 height 26
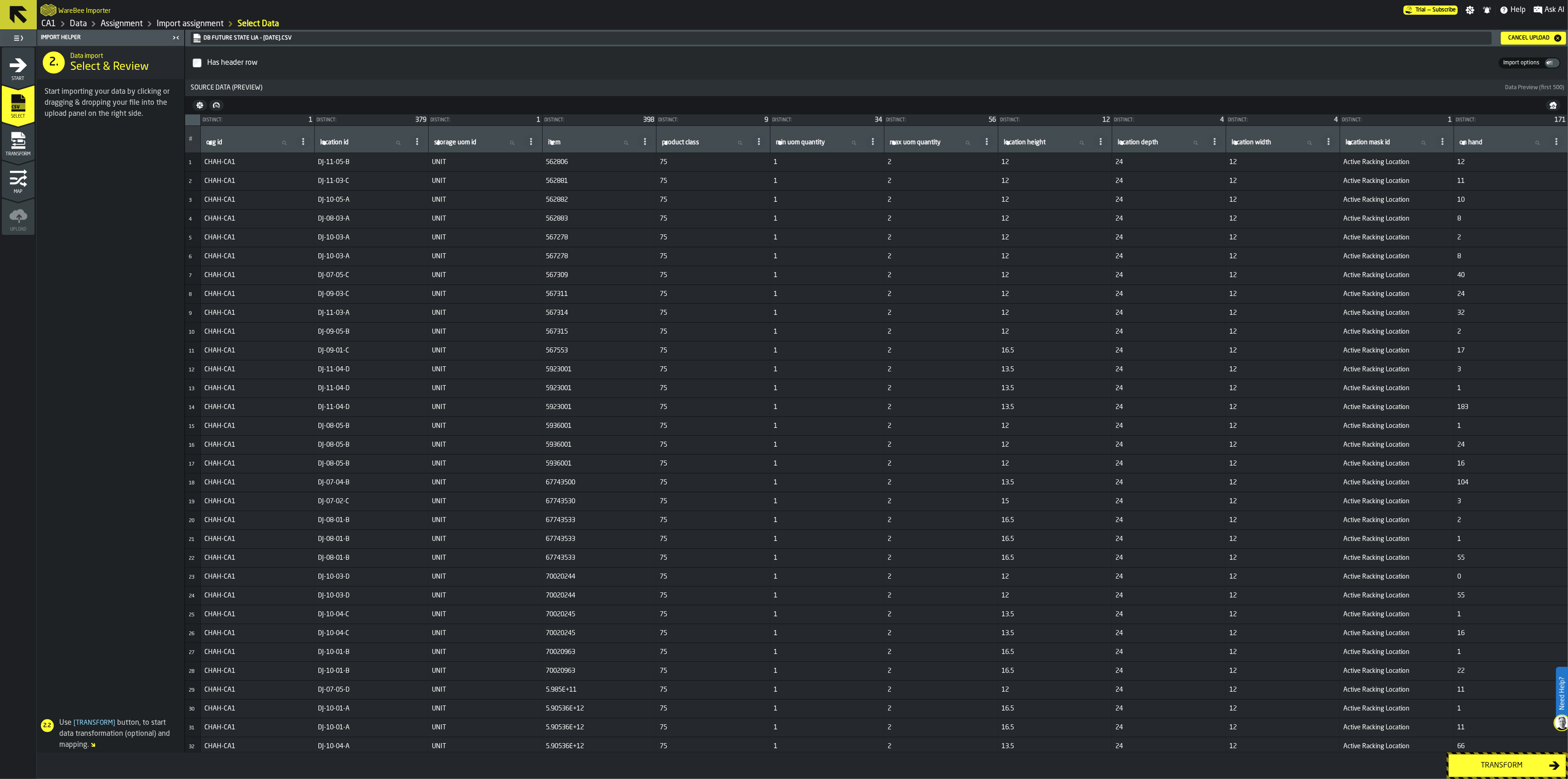
click at [1530, 43] on button "Cancel Upload" at bounding box center [1533, 38] width 65 height 13
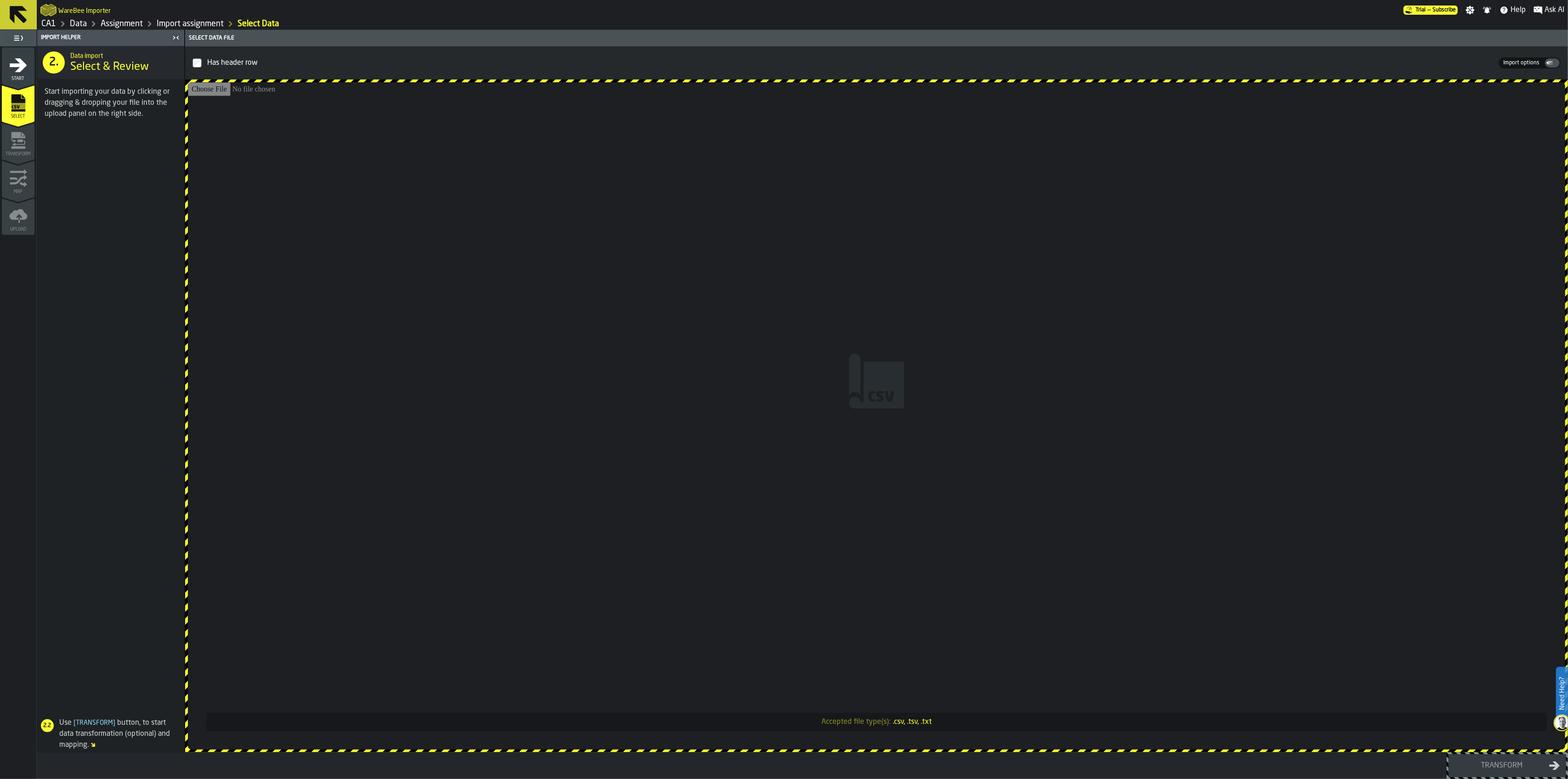
click at [940, 473] on input "Accepted file type(s): .csv, .tsv, .txt" at bounding box center [877, 416] width 1377 height 668
type input "**********"
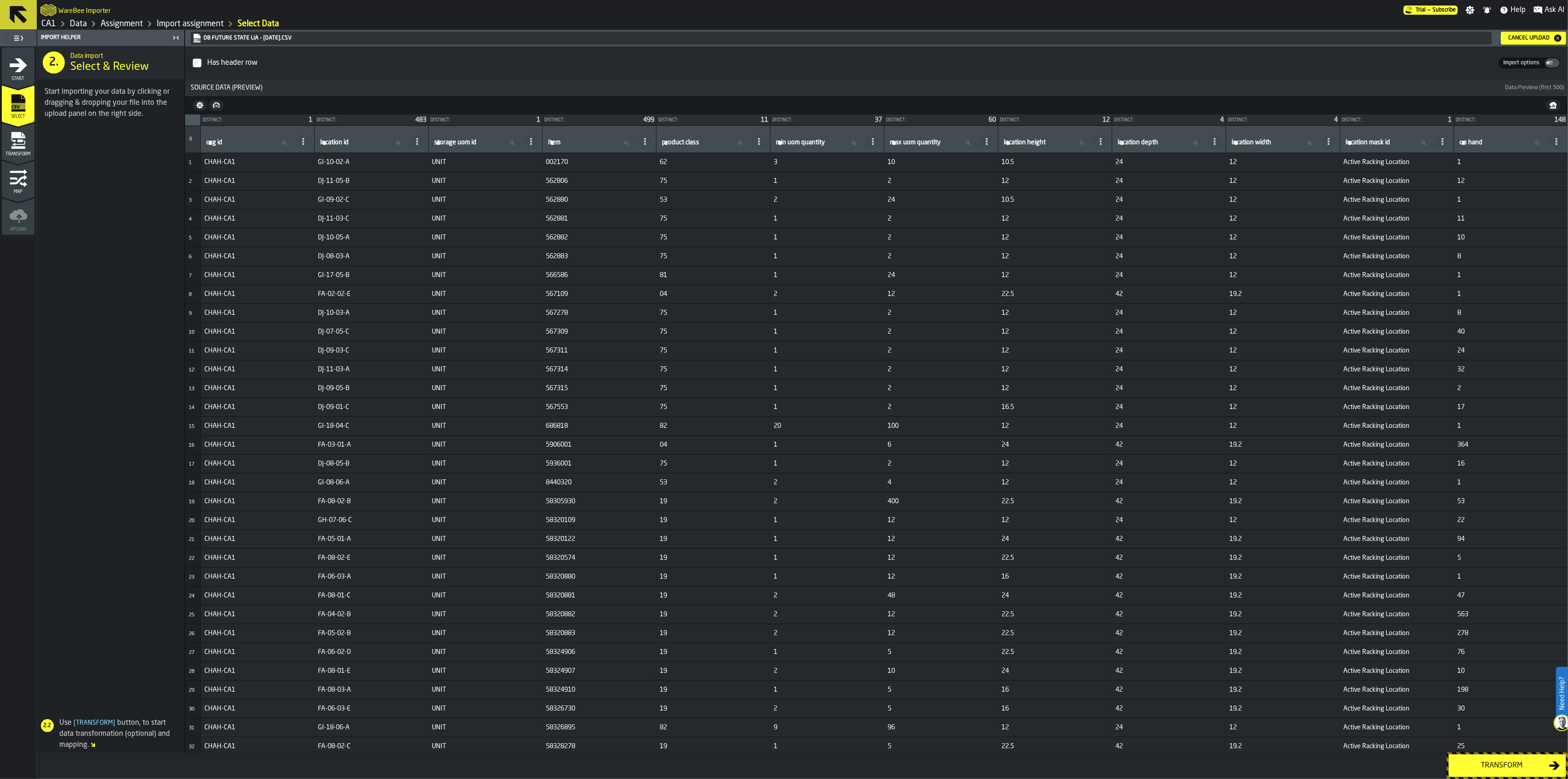
click at [1539, 35] on div "Cancel Upload" at bounding box center [1529, 38] width 49 height 7
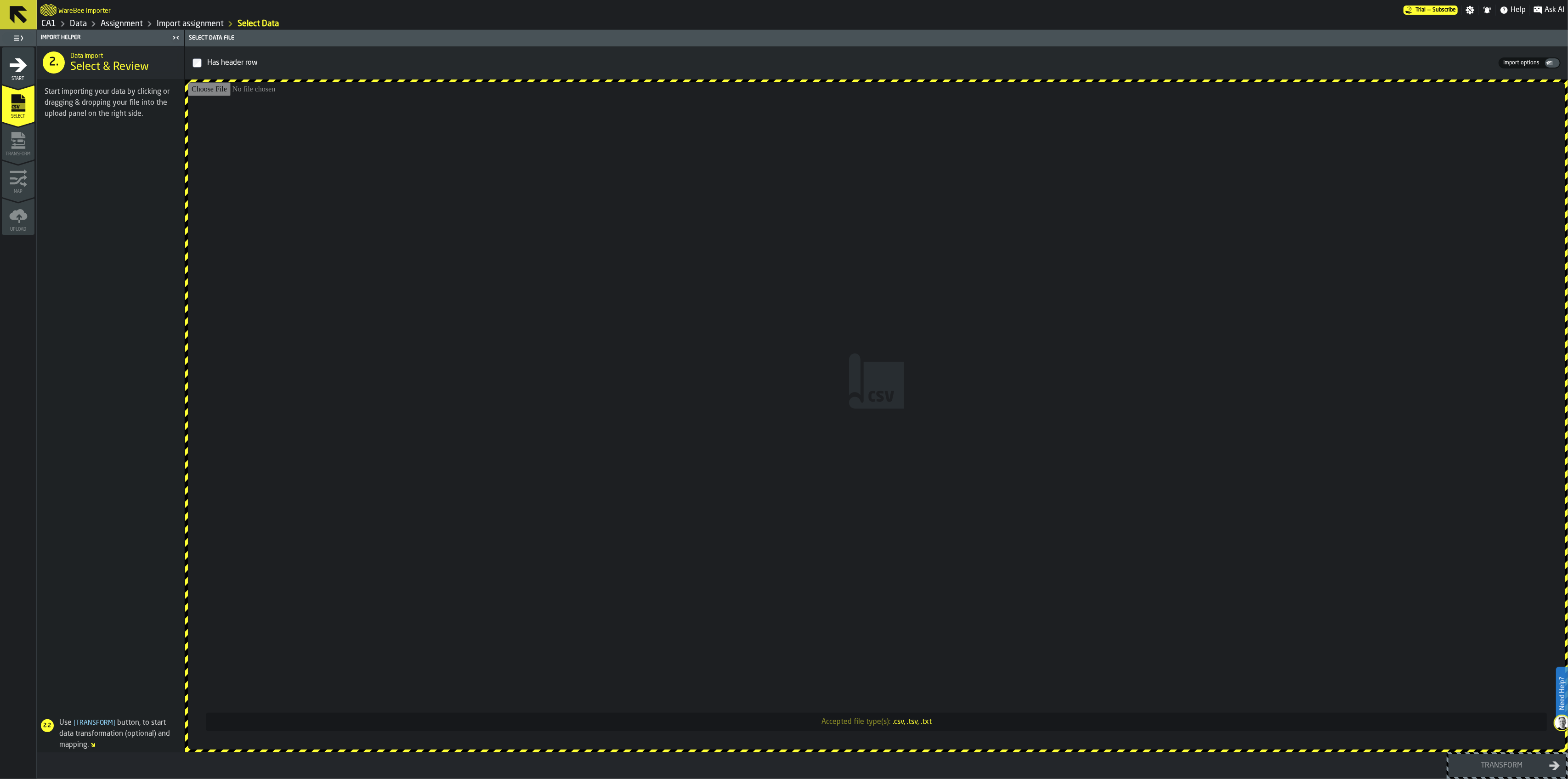
click at [945, 379] on input "Accepted file type(s): .csv, .tsv, .txt" at bounding box center [877, 416] width 1377 height 668
type input "**********"
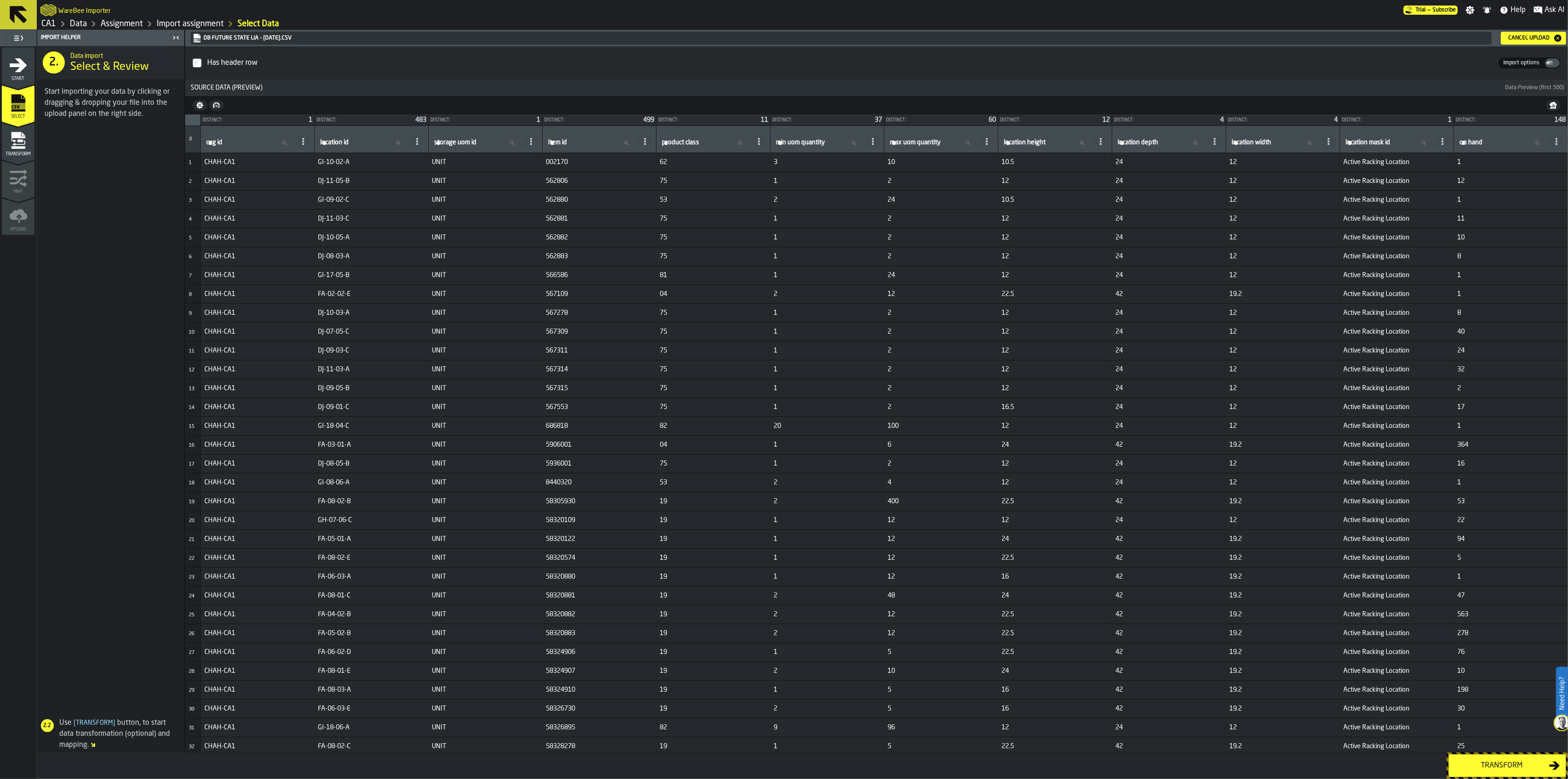
click at [1502, 755] on button "Transform" at bounding box center [1507, 766] width 117 height 23
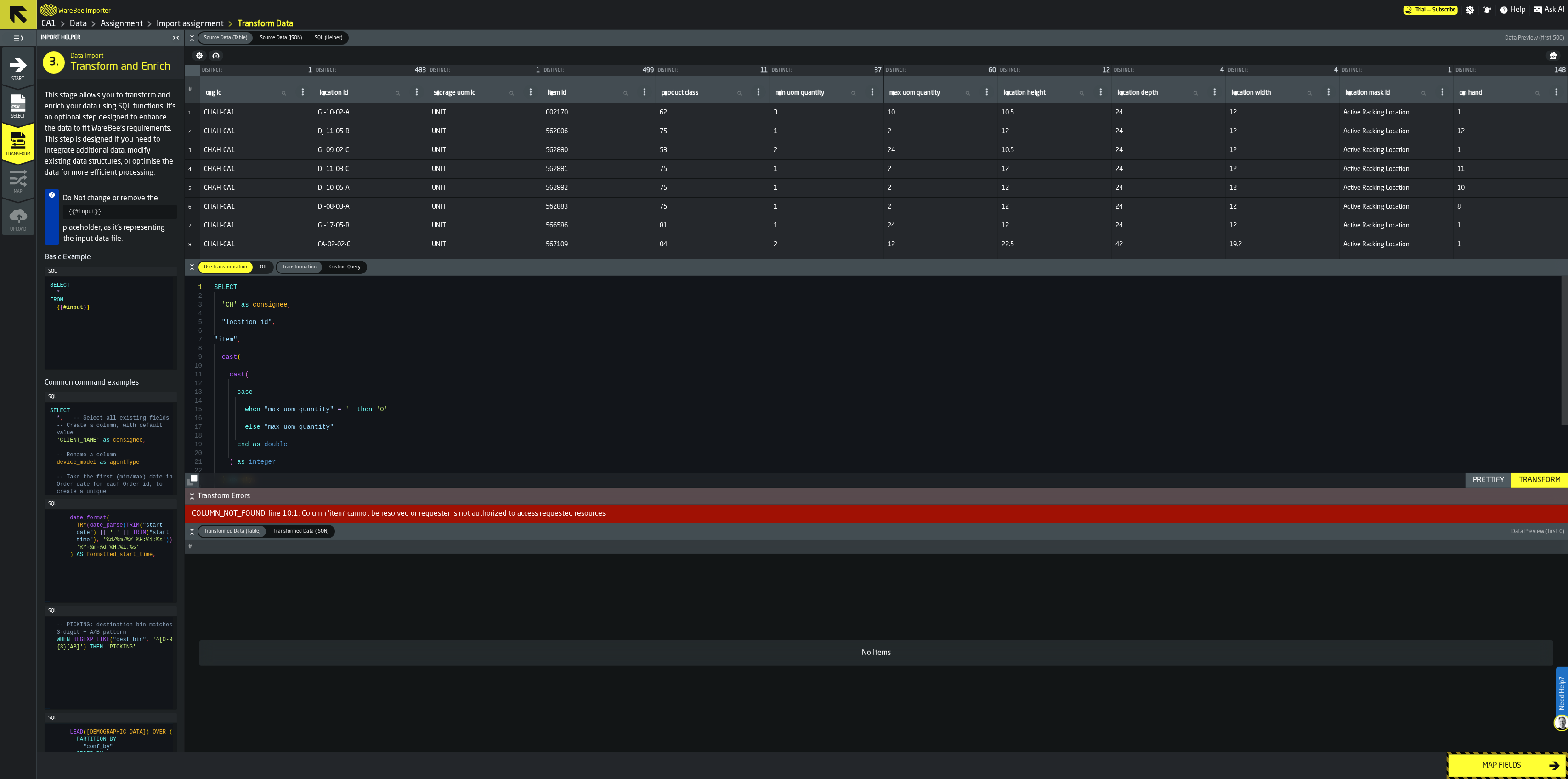
click at [231, 339] on div "SELECT 'CH' as consignee , "location id" , "item" , cast ( cast ( case when "ma…" at bounding box center [891, 426] width 1354 height 300
type textarea "**********"
click at [1533, 476] on div "Transform" at bounding box center [1539, 481] width 49 height 11
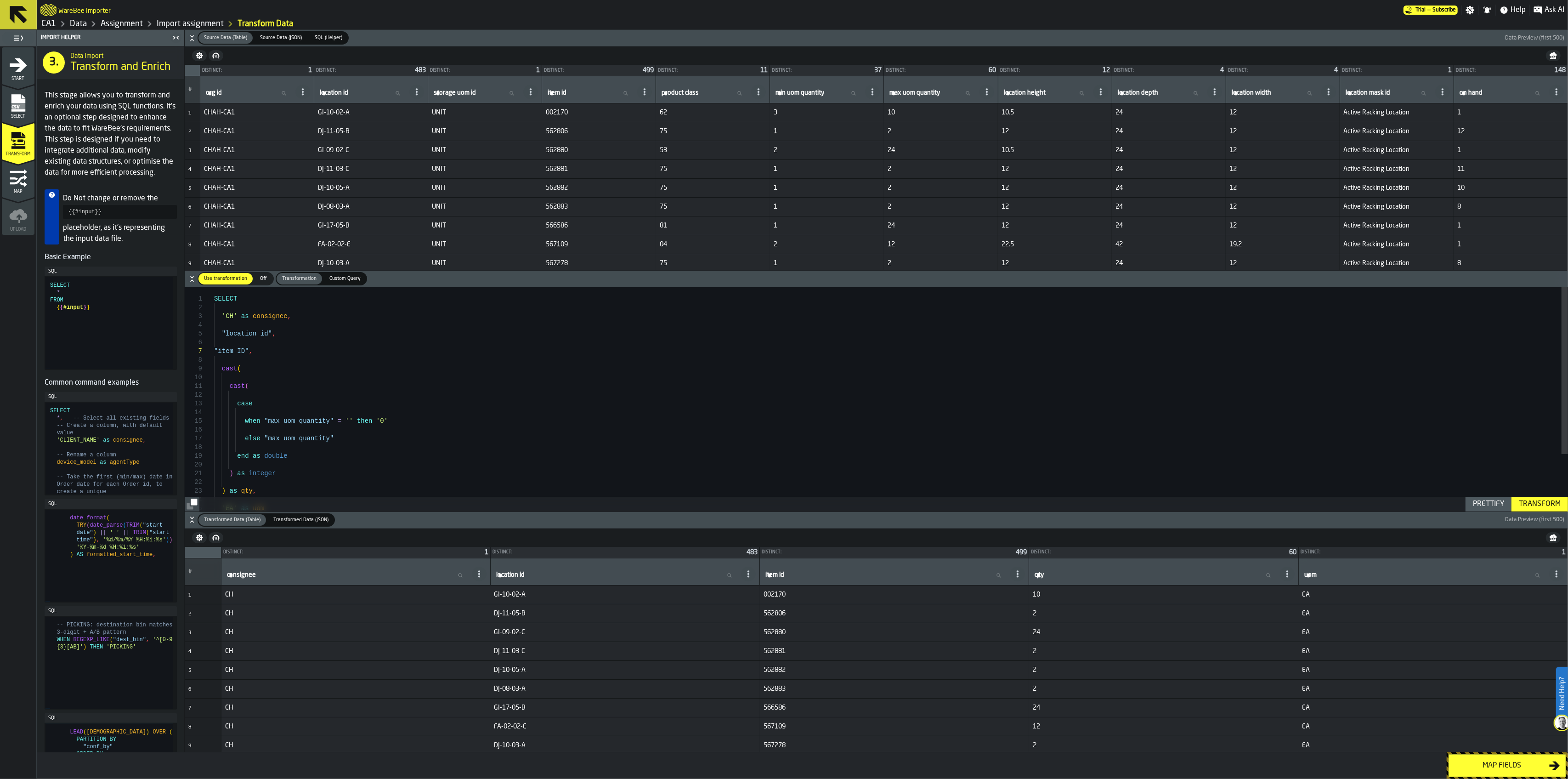
click at [1496, 774] on button "Map fields" at bounding box center [1507, 766] width 117 height 23
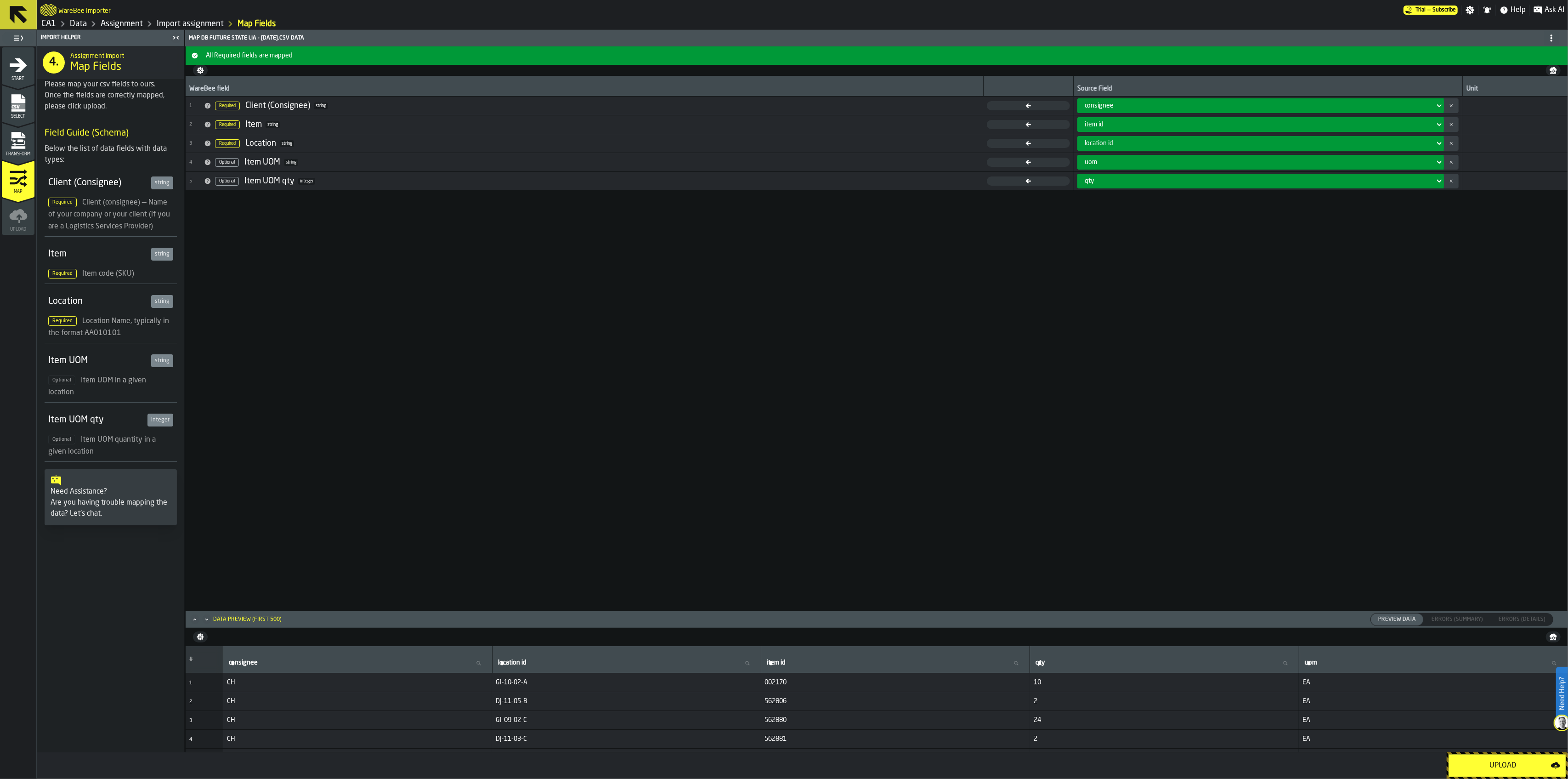
click at [1505, 763] on div "Upload" at bounding box center [1503, 766] width 96 height 11
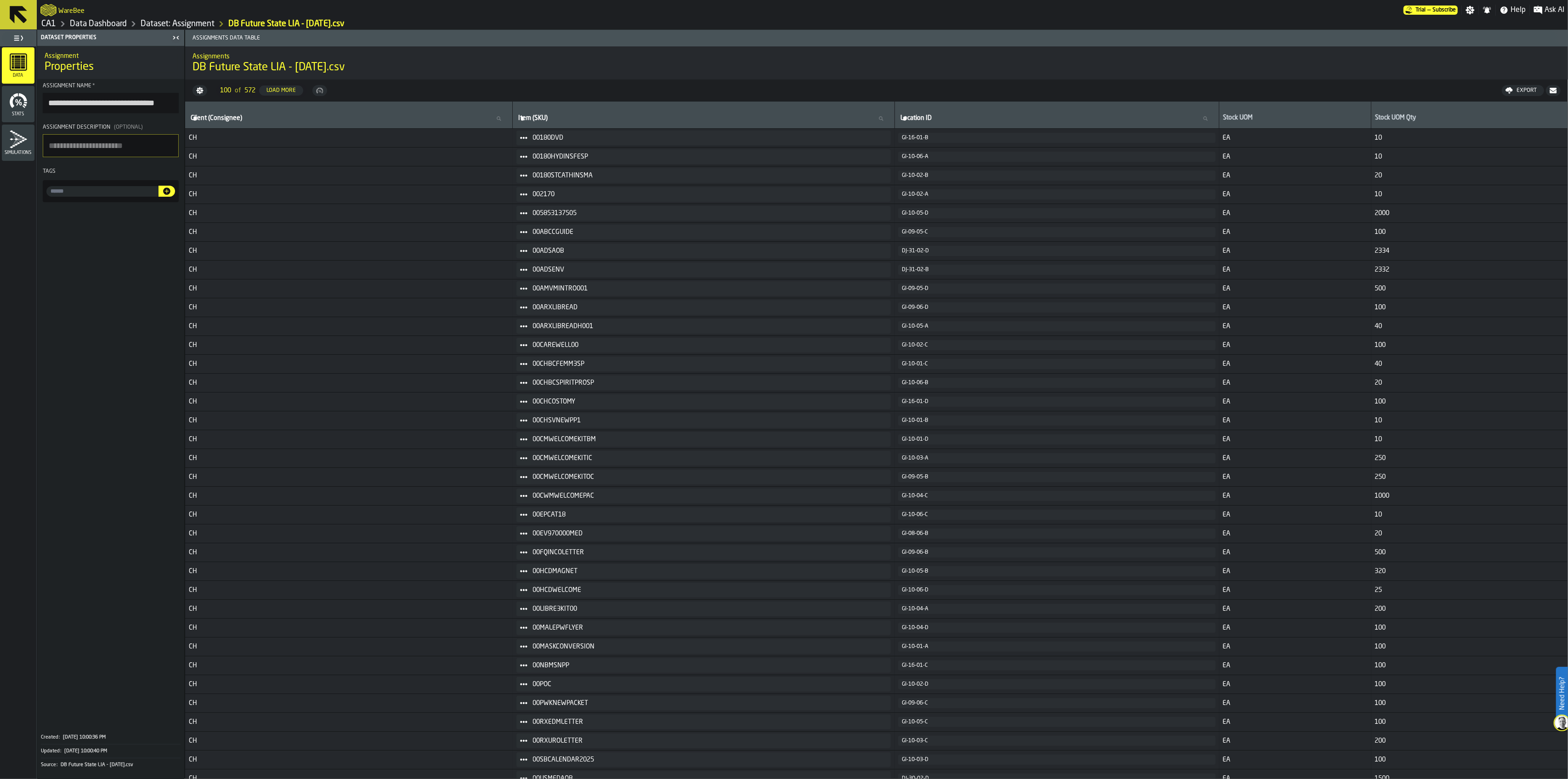
click at [52, 22] on link "CA1" at bounding box center [49, 24] width 15 height 10
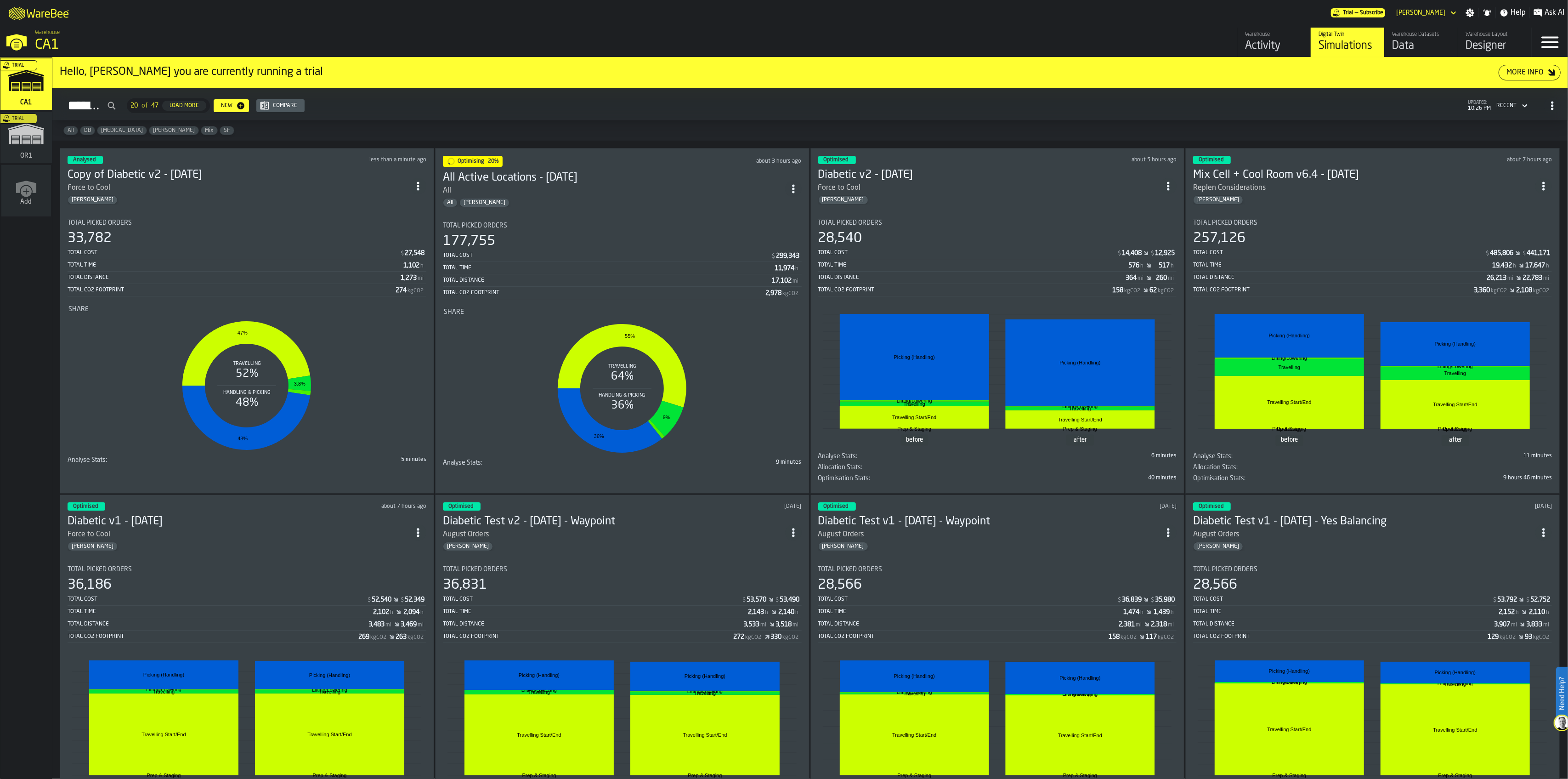
click at [420, 188] on span "ItemListCard-DashboardItemContainer" at bounding box center [418, 186] width 16 height 16
click at [418, 185] on icon "ItemListCard-DashboardItemContainer" at bounding box center [418, 189] width 9 height 9
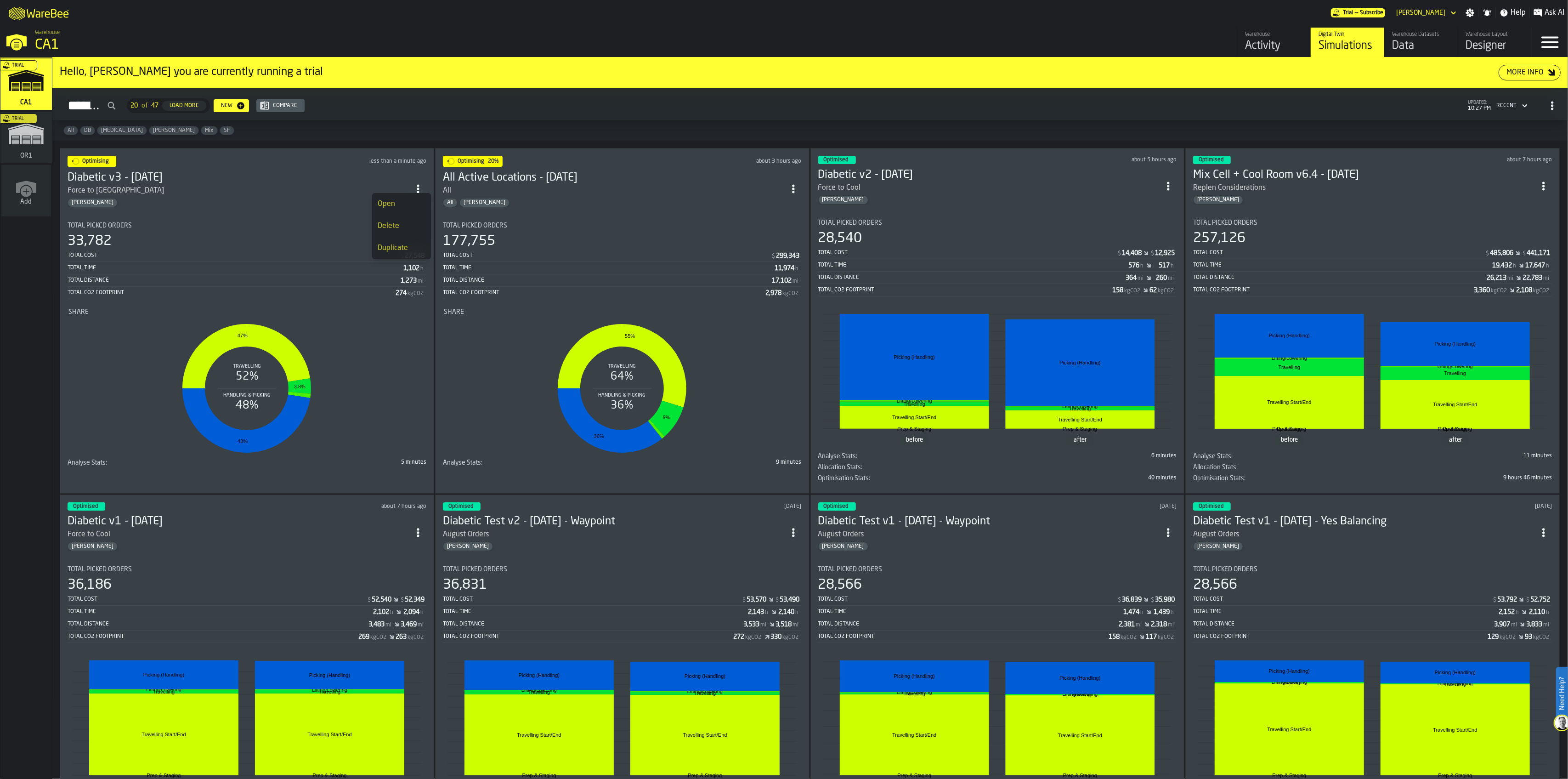
click at [413, 246] on div "Duplicate" at bounding box center [401, 249] width 47 height 11
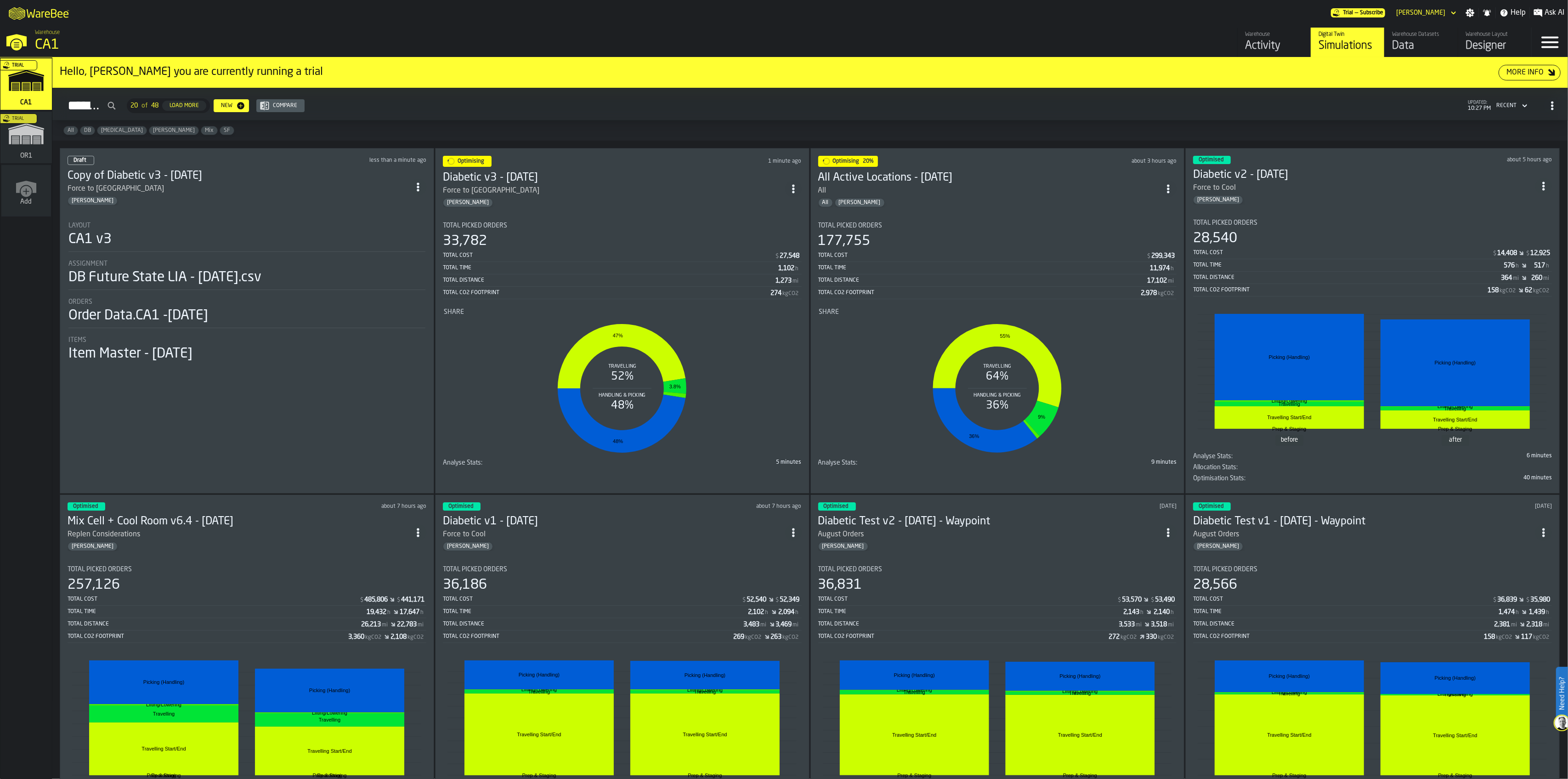
click at [230, 169] on h3 "Copy of Diabetic v3 - [DATE]" at bounding box center [239, 176] width 342 height 15
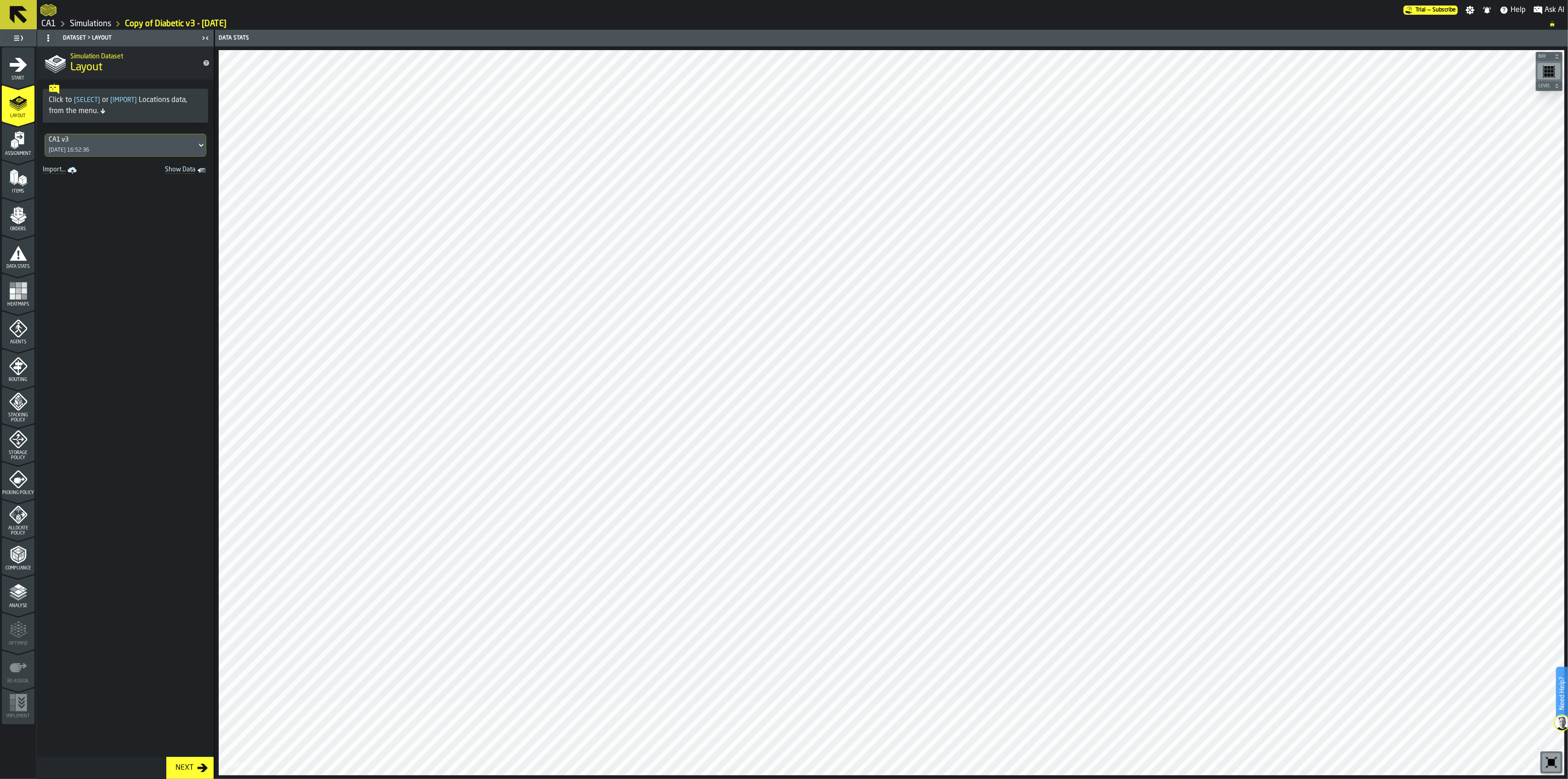
click at [19, 83] on icon "menu Start" at bounding box center [18, 84] width 33 height 9
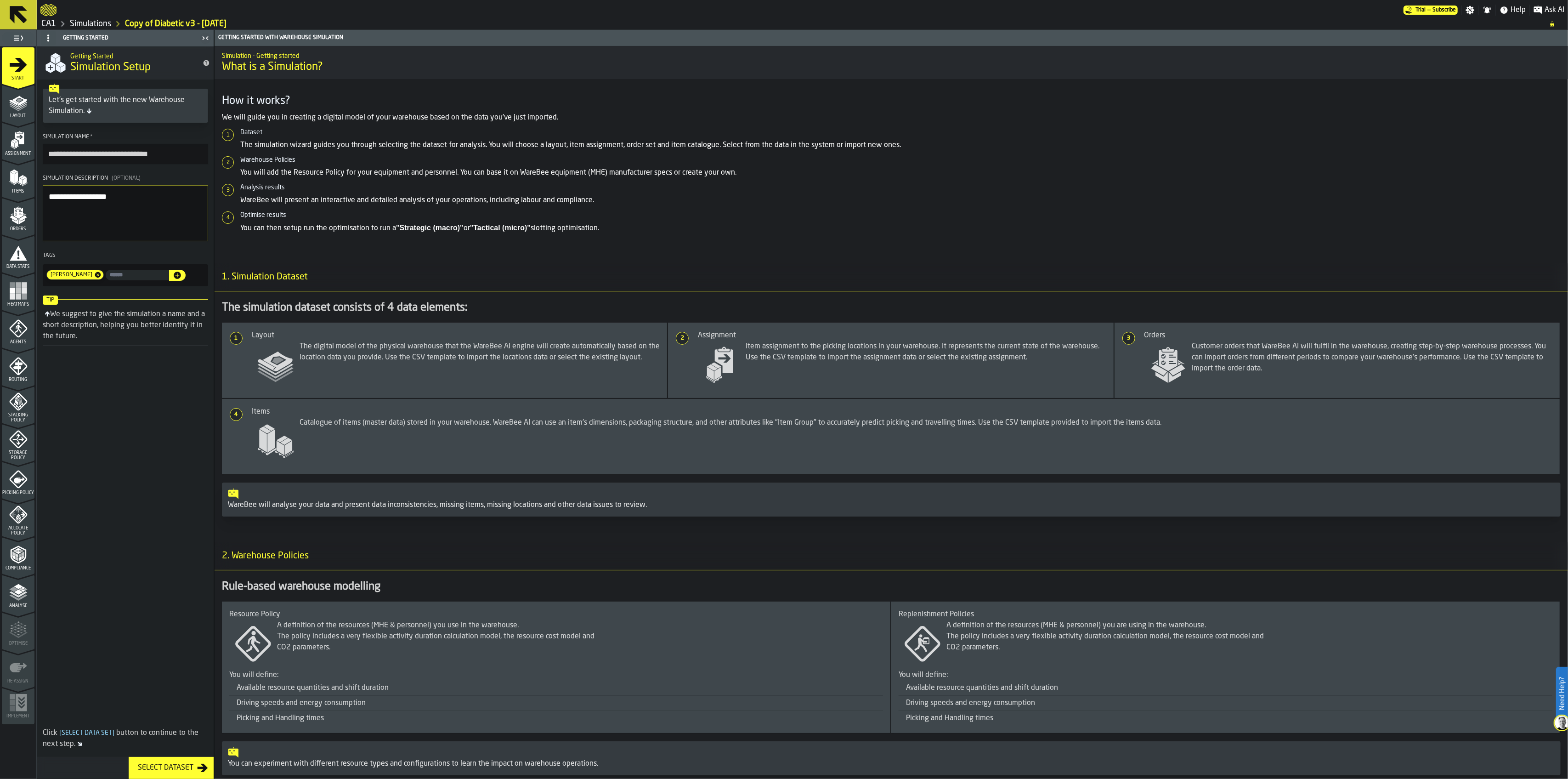
drag, startPoint x: 77, startPoint y: 153, endPoint x: 30, endPoint y: 160, distance: 47.5
click at [30, 160] on aside "**********" at bounding box center [107, 404] width 214 height 749
type input "**********"
drag, startPoint x: 158, startPoint y: 196, endPoint x: 19, endPoint y: 203, distance: 139.2
click at [21, 202] on aside "**********" at bounding box center [107, 404] width 214 height 749
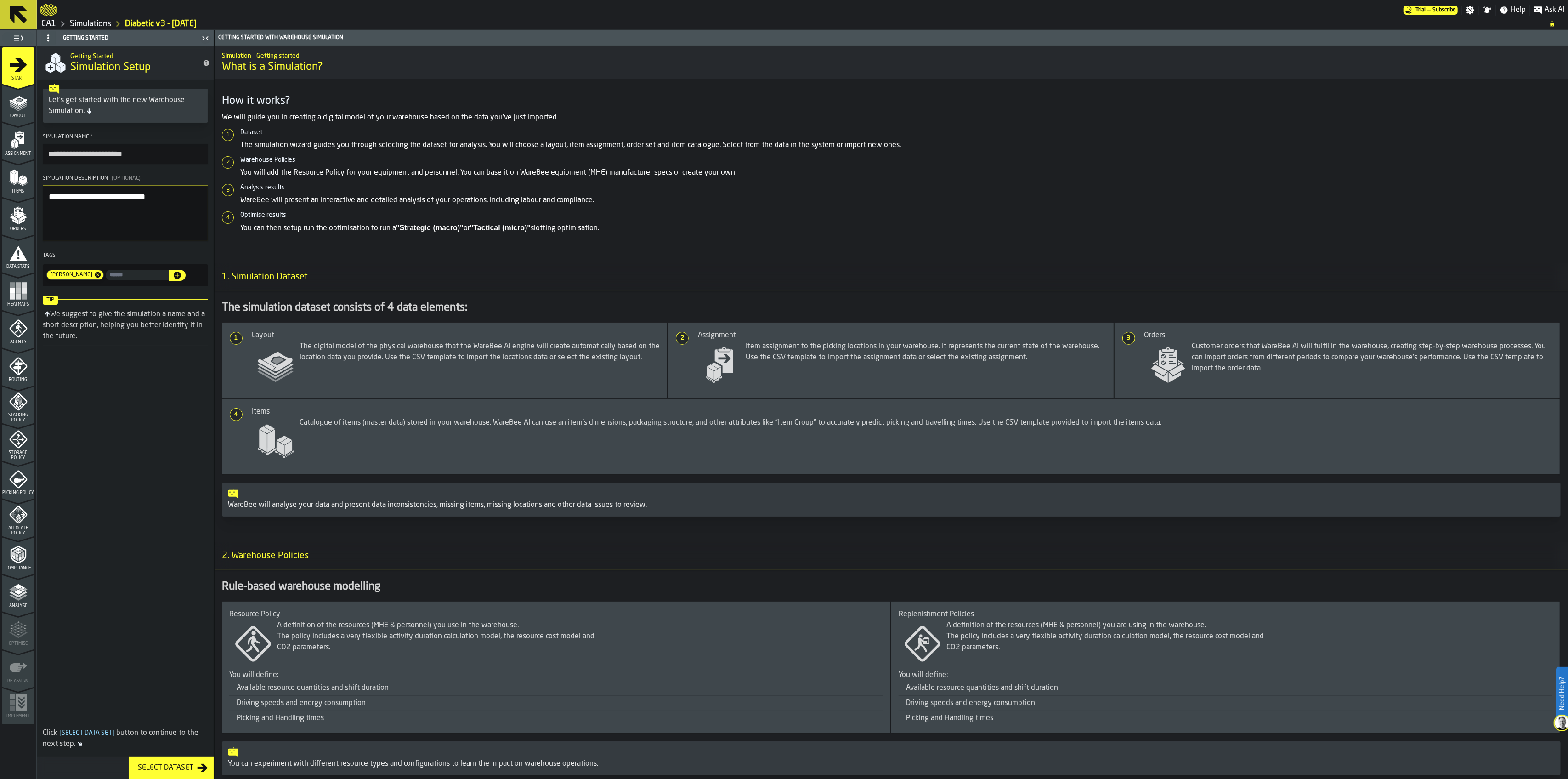
type textarea "**********"
click at [141, 155] on input "**********" at bounding box center [125, 153] width 166 height 20
click at [25, 490] on span "Picking Policy" at bounding box center [18, 493] width 33 height 5
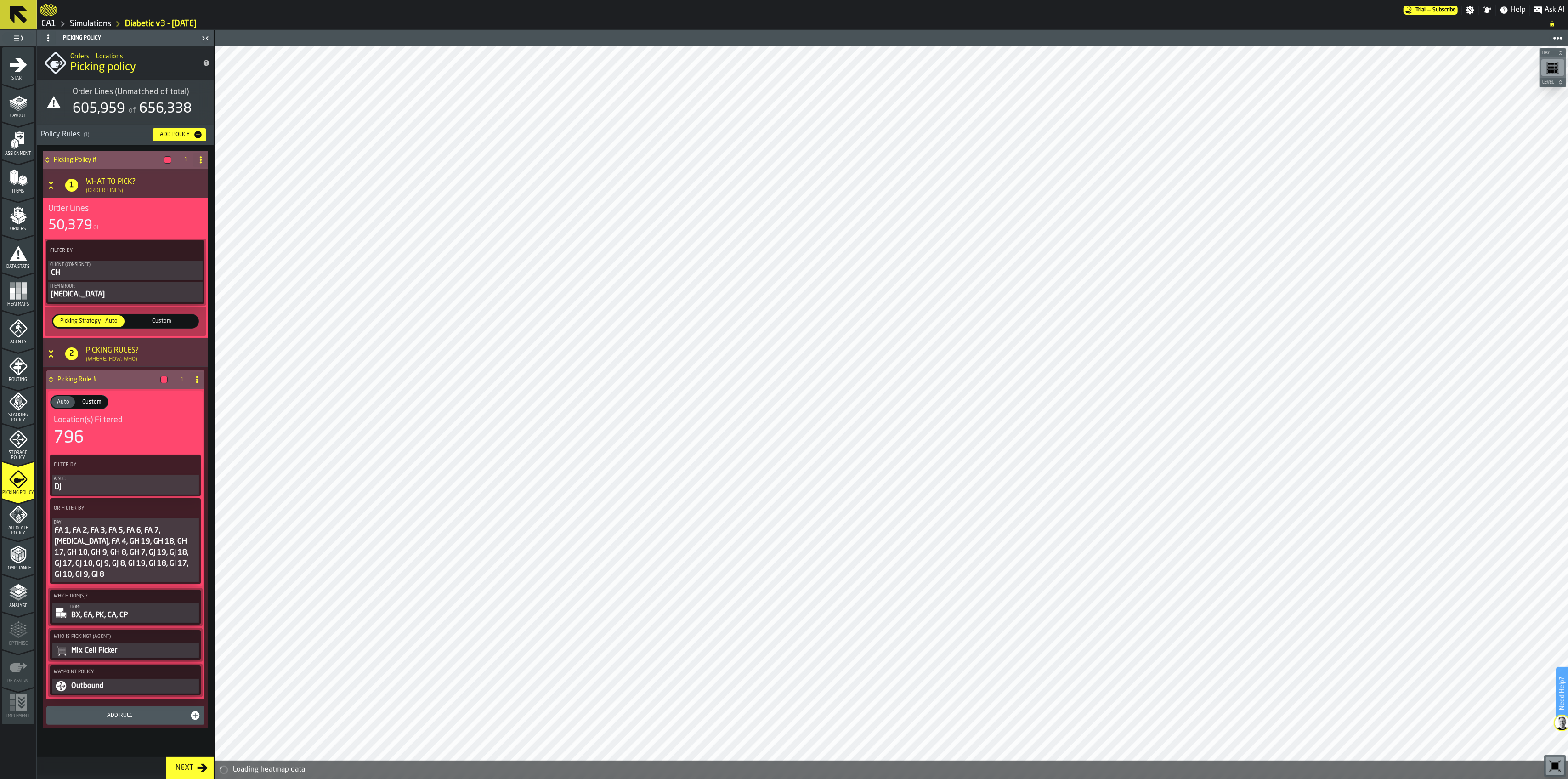
click at [103, 681] on div "Outbound" at bounding box center [133, 686] width 127 height 11
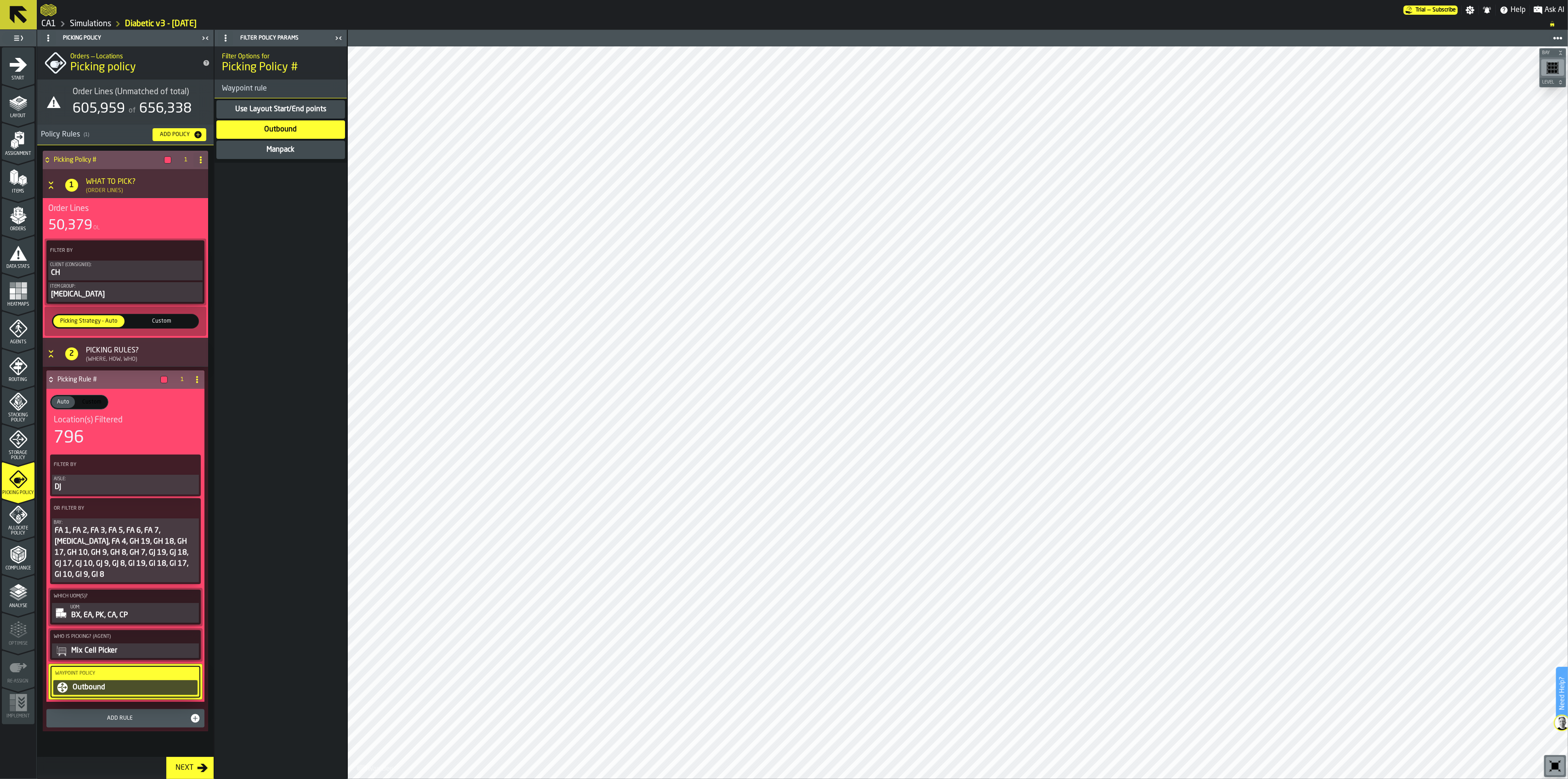
click at [22, 439] on icon "menu Storage Policy" at bounding box center [18, 439] width 12 height 12
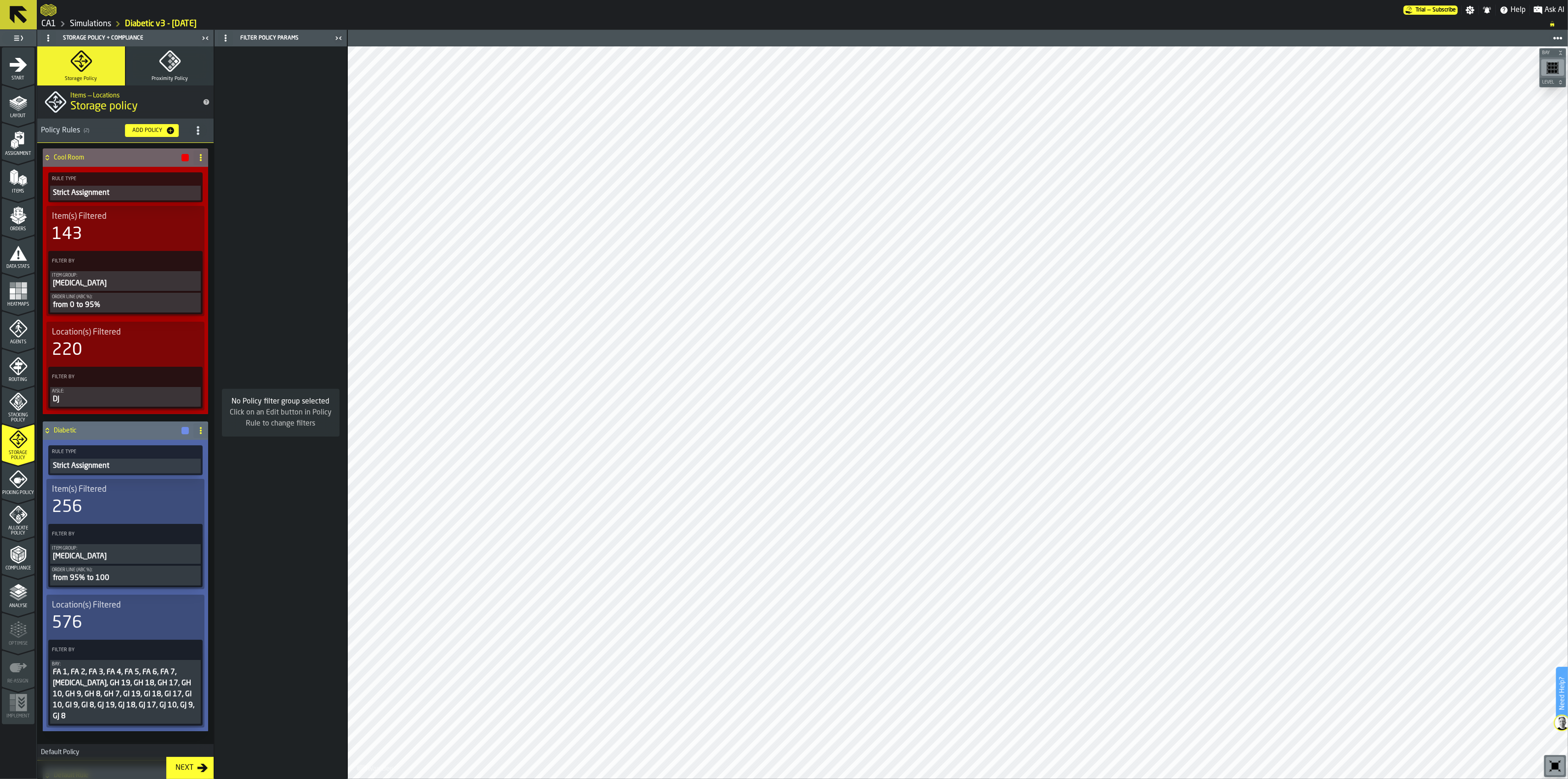
click at [15, 524] on div "Allocate Policy" at bounding box center [18, 521] width 33 height 30
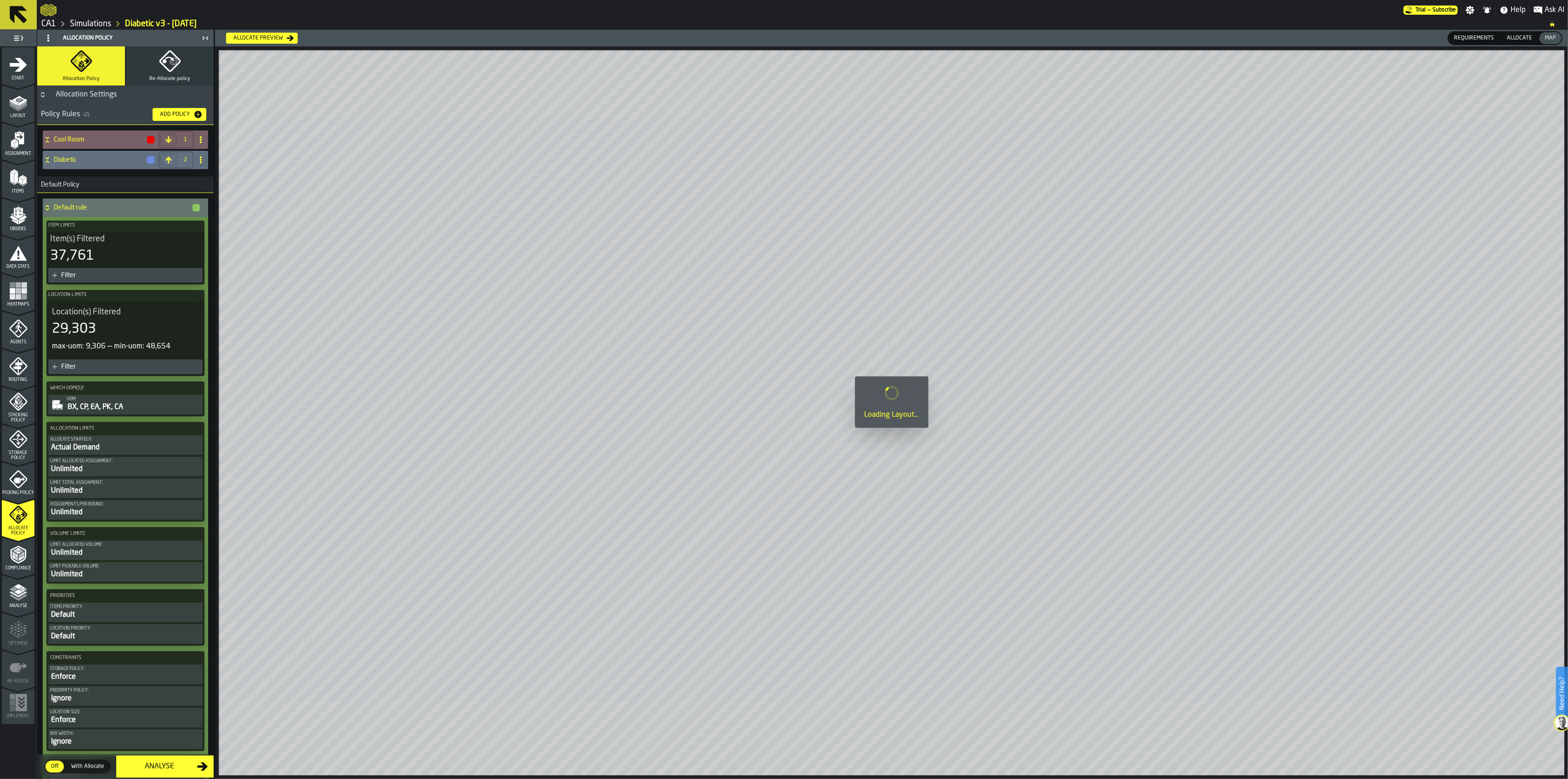
click at [47, 142] on icon at bounding box center [47, 139] width 9 height 7
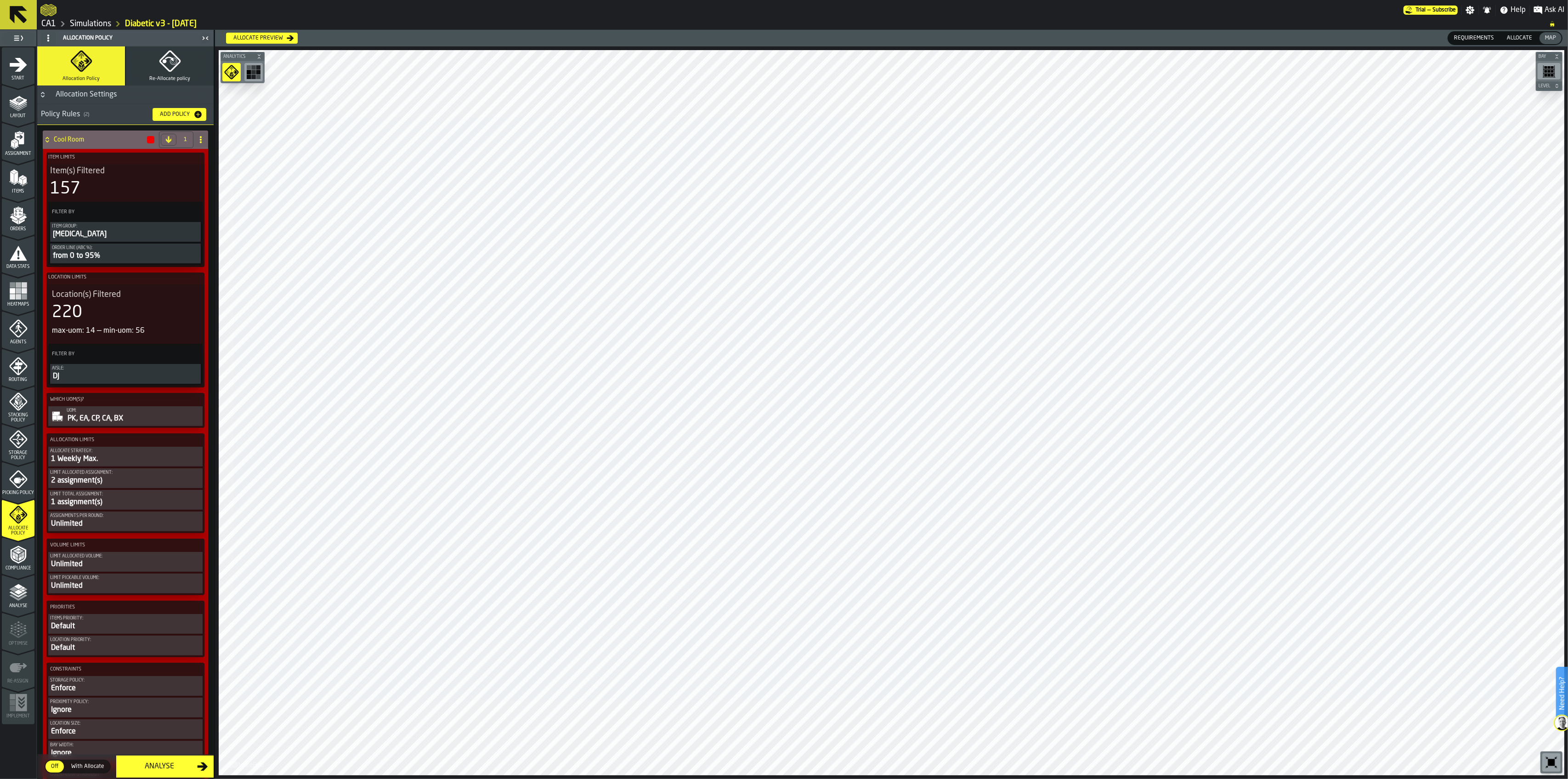
click at [26, 488] on div "Picking Policy" at bounding box center [18, 483] width 33 height 26
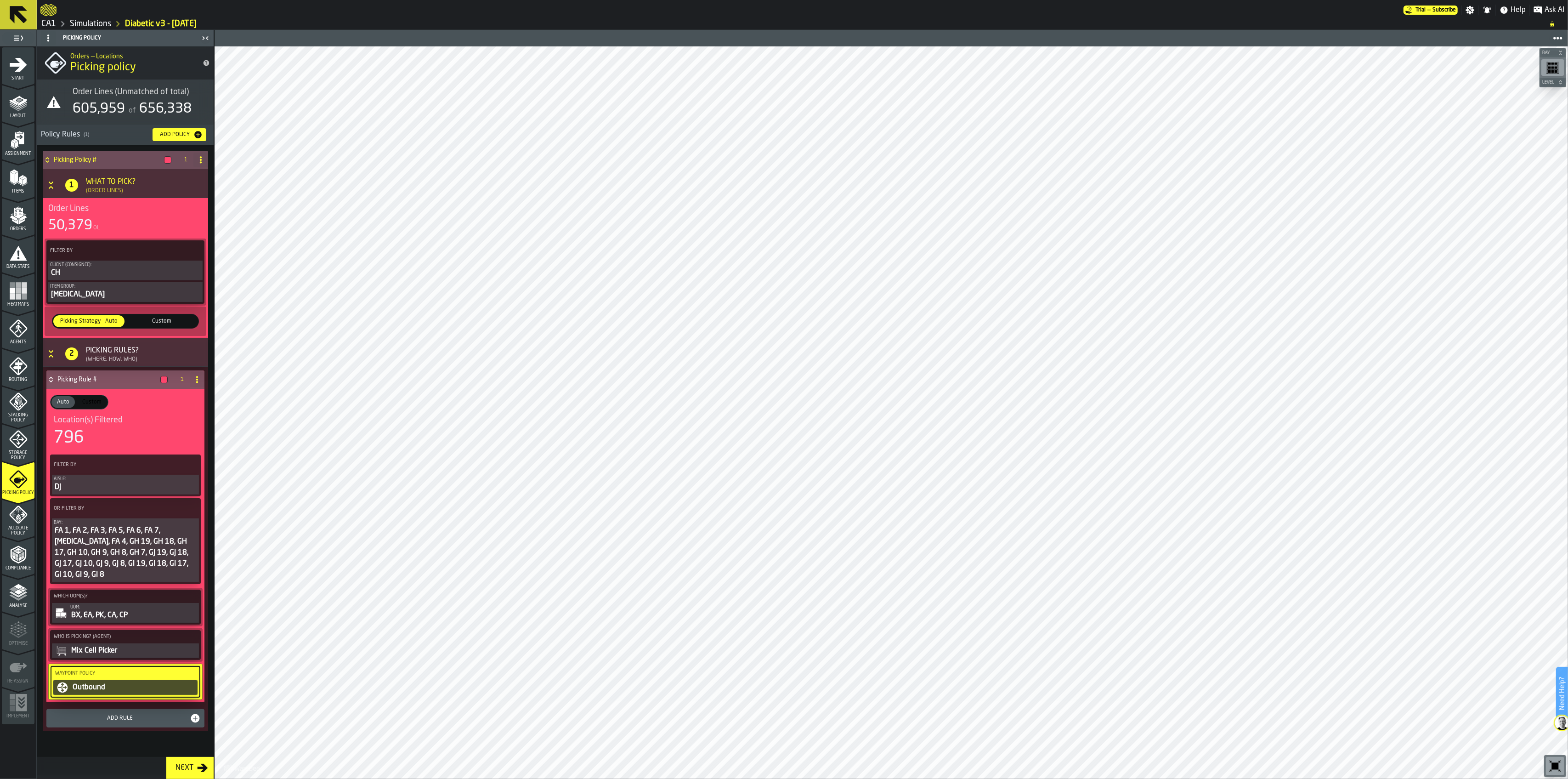
click at [23, 451] on span "Storage Policy" at bounding box center [18, 456] width 33 height 10
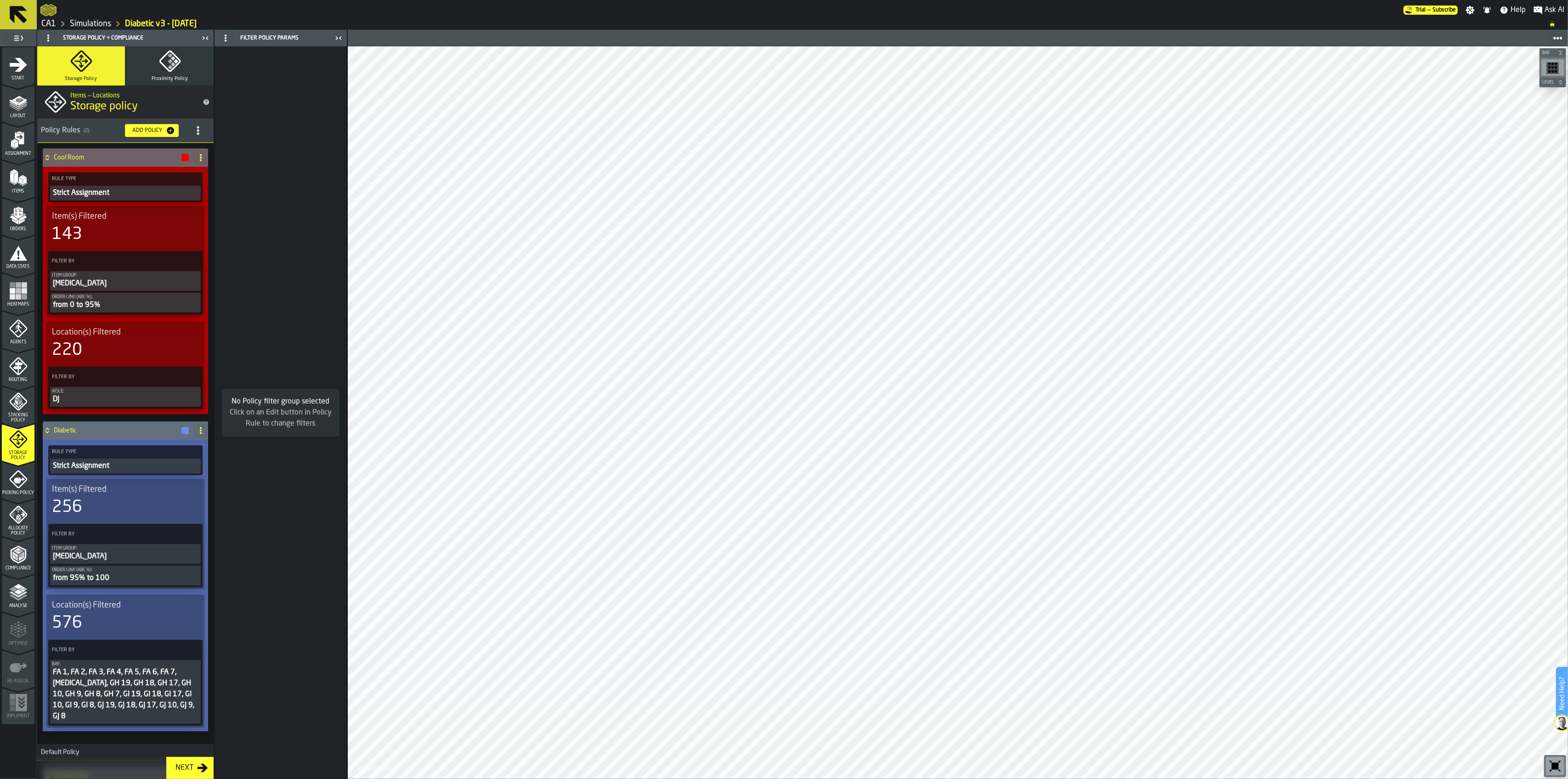
click at [7, 372] on div "Routing" at bounding box center [18, 370] width 33 height 26
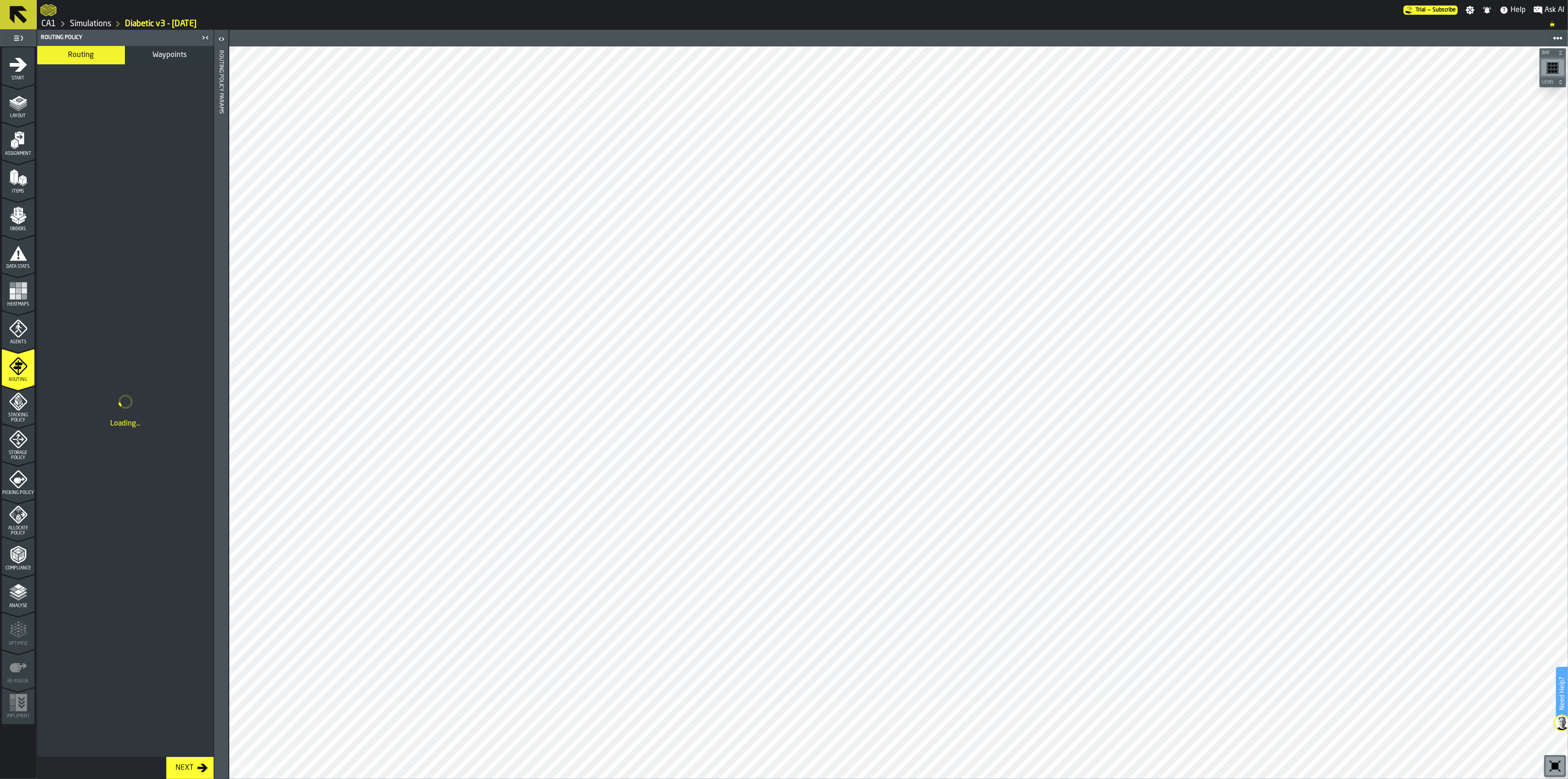
click at [176, 55] on span "Waypoints" at bounding box center [170, 55] width 34 height 7
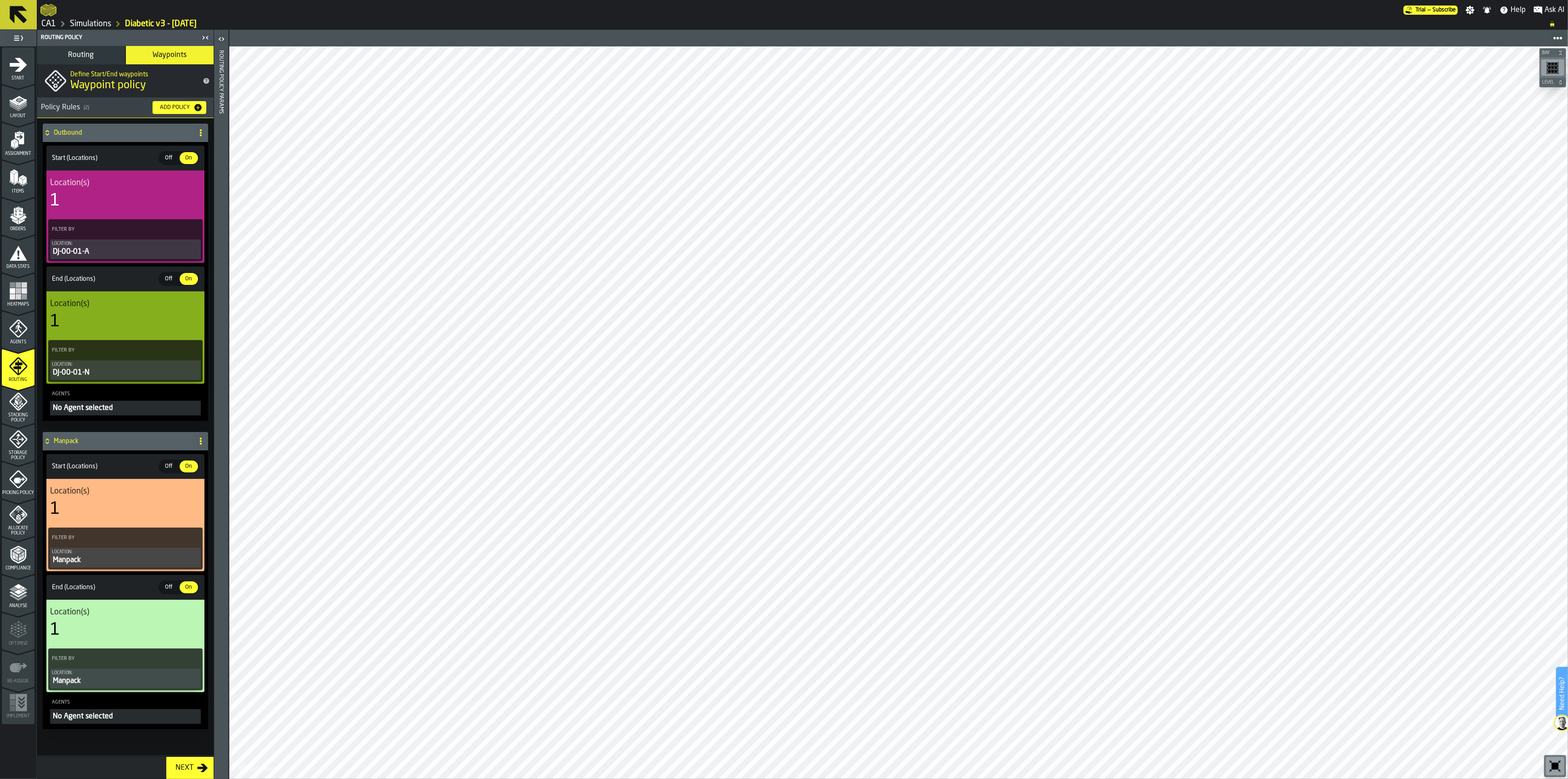
click at [52, 21] on link "CA1" at bounding box center [49, 24] width 15 height 10
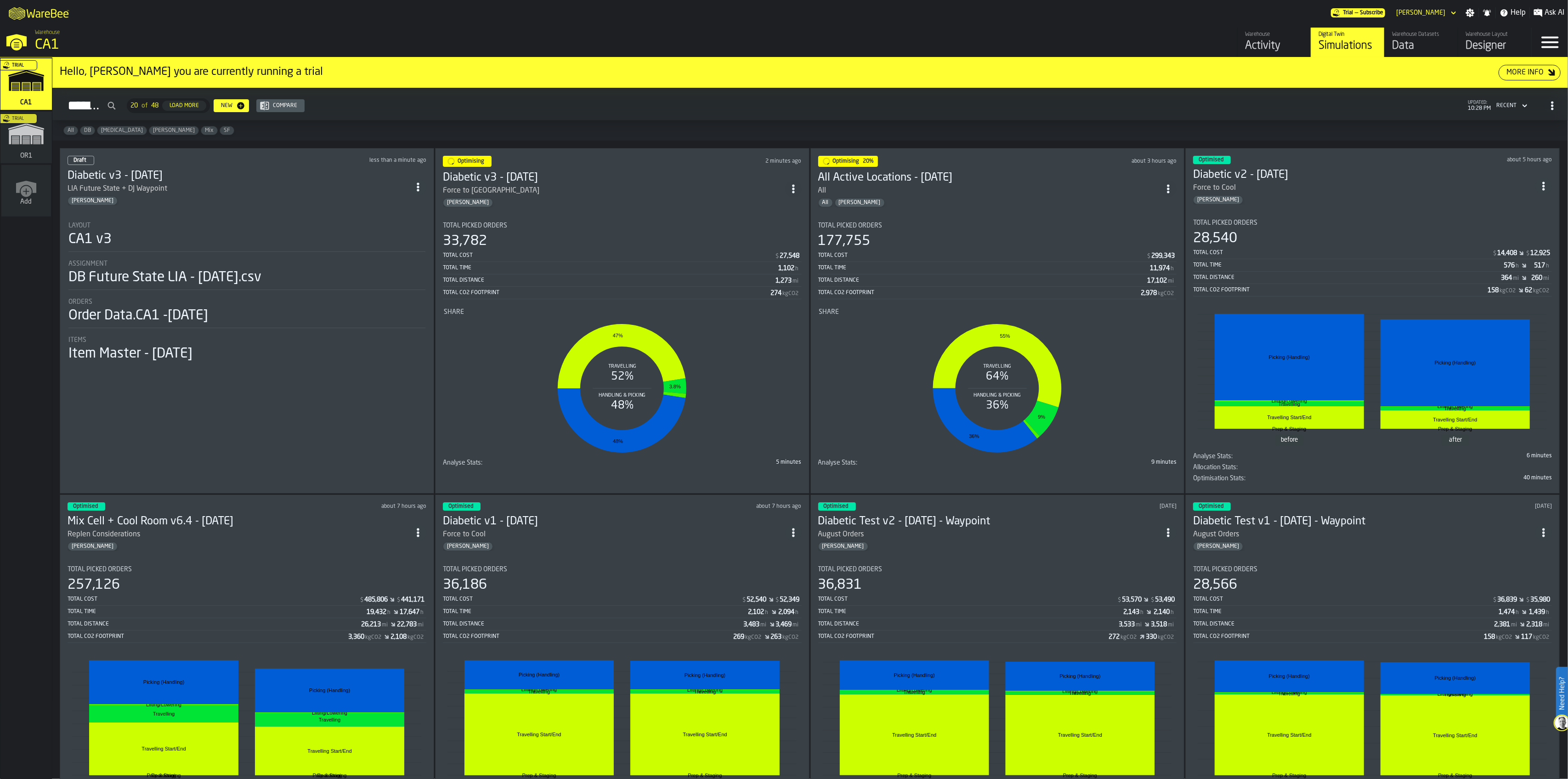
click at [422, 185] on icon "ItemListCard-DashboardItemContainer" at bounding box center [418, 187] width 9 height 9
click at [404, 226] on div "Delete" at bounding box center [401, 224] width 47 height 11
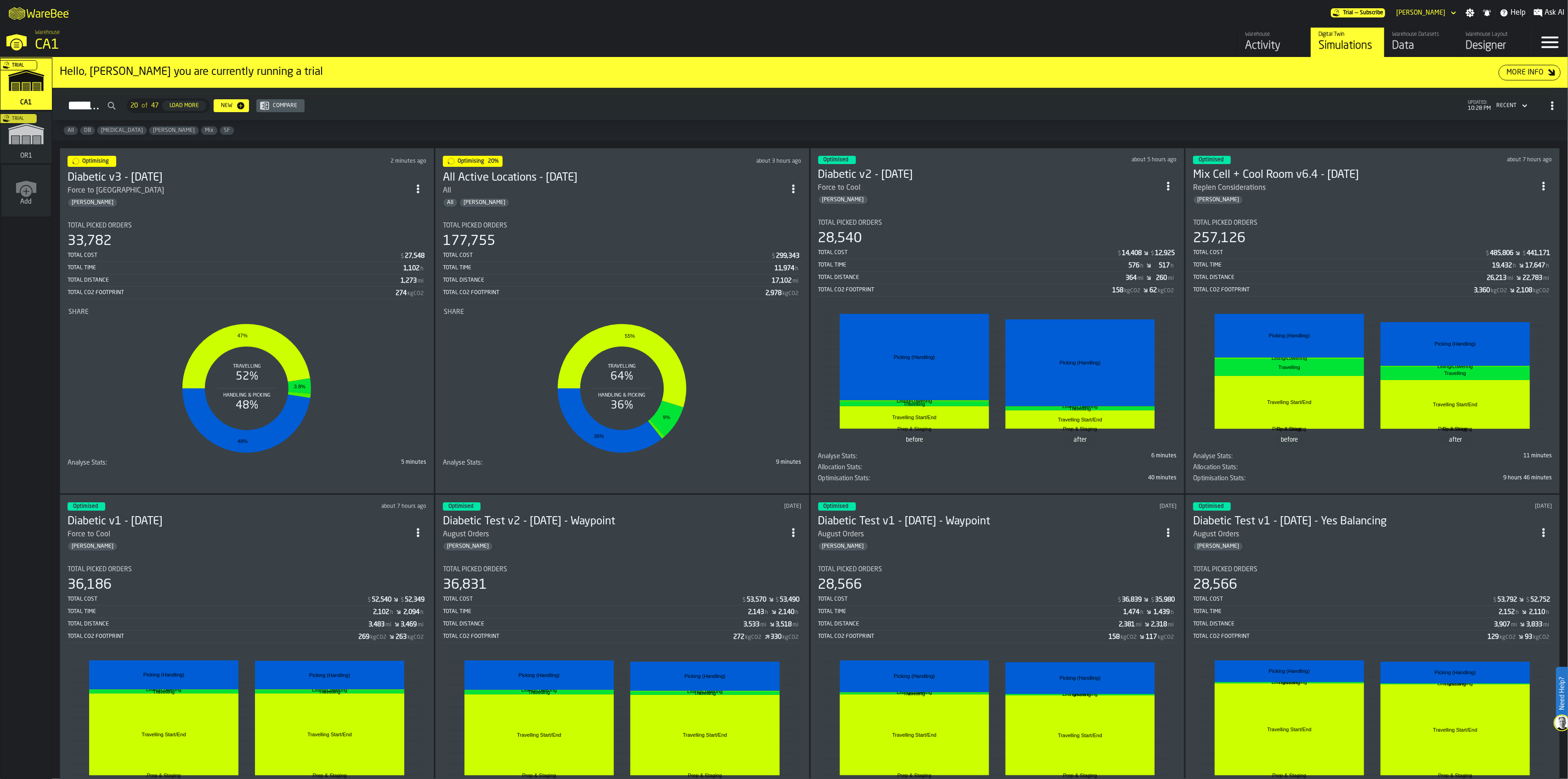
click at [662, 210] on div "Optimising 20% about 3 hours ago All Active Locations - [DATE] All All [PERSON_…" at bounding box center [622, 321] width 374 height 346
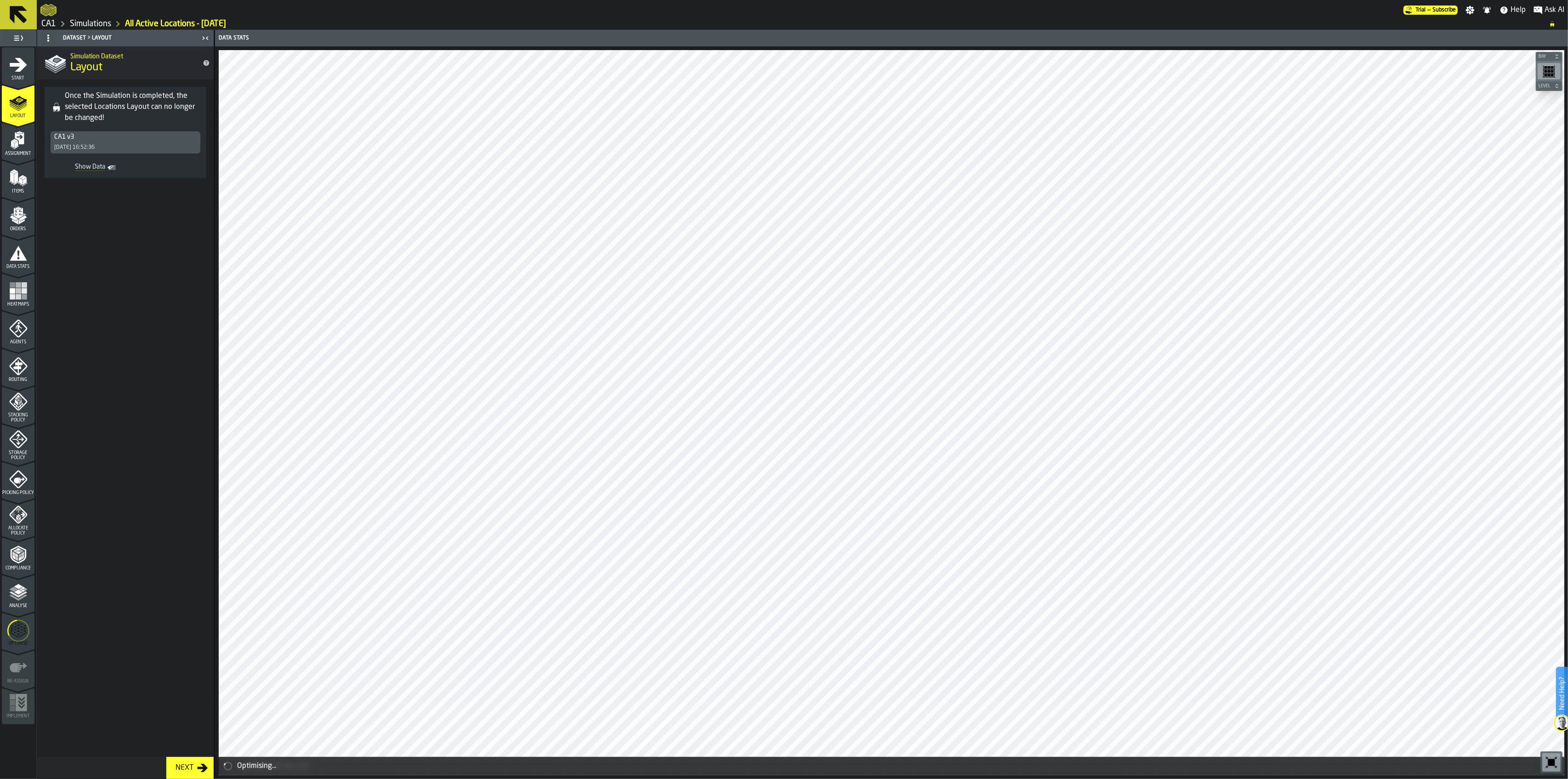
click at [19, 636] on icon "menu Optimise" at bounding box center [18, 631] width 22 height 37
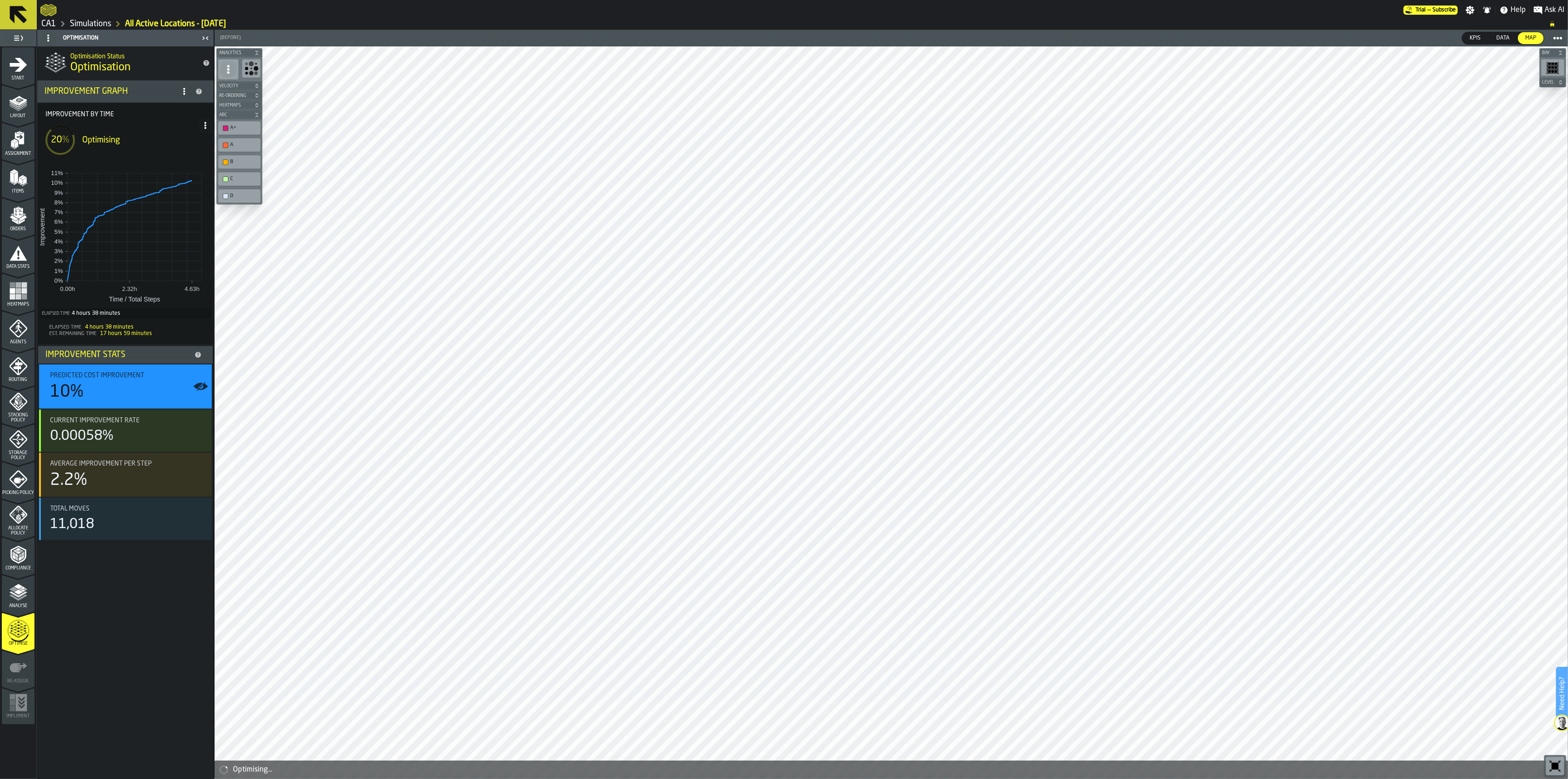
click at [15, 23] on icon at bounding box center [18, 15] width 22 height 22
